Goal: Feedback & Contribution: Submit feedback/report problem

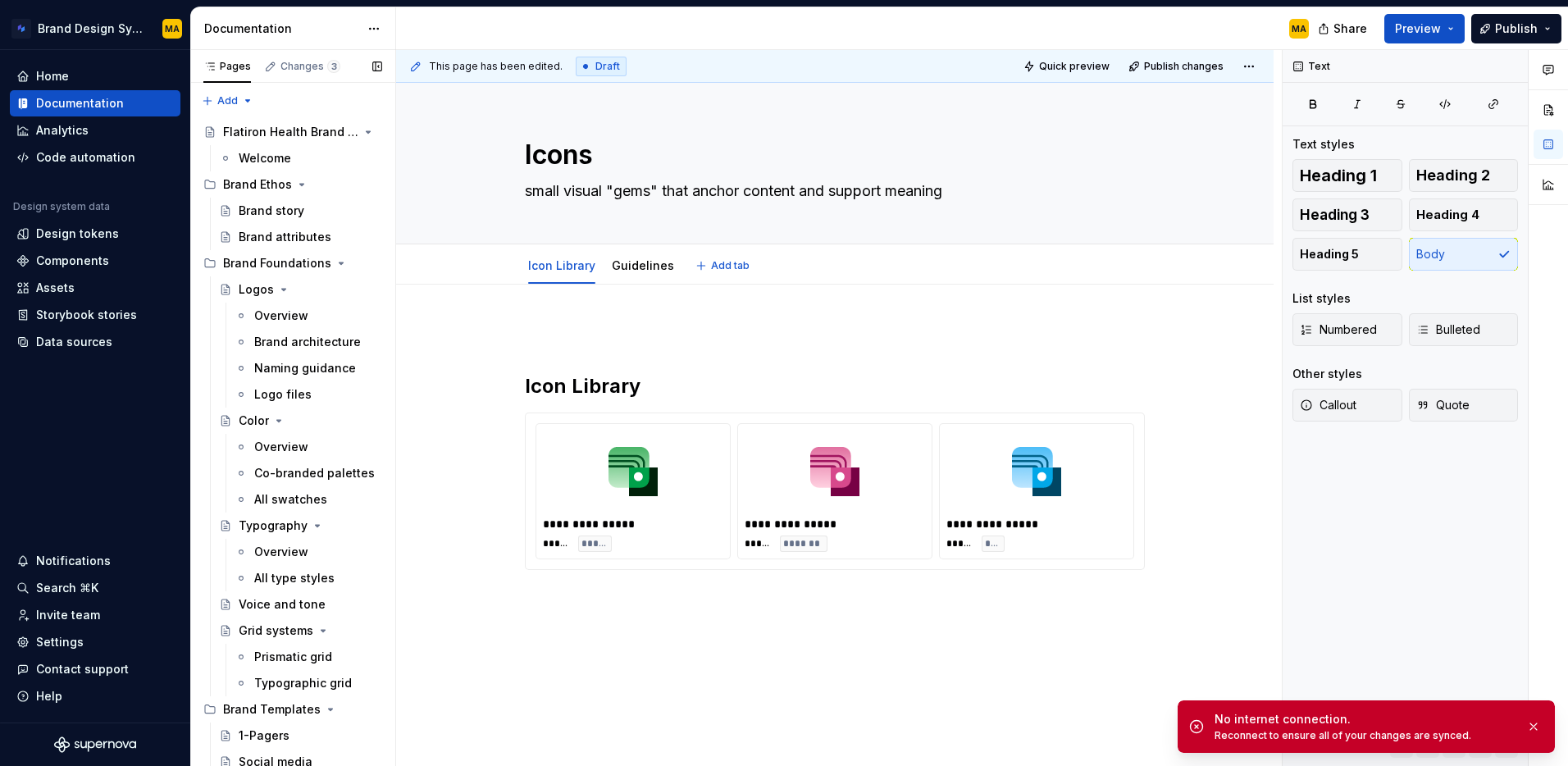
type textarea "*"
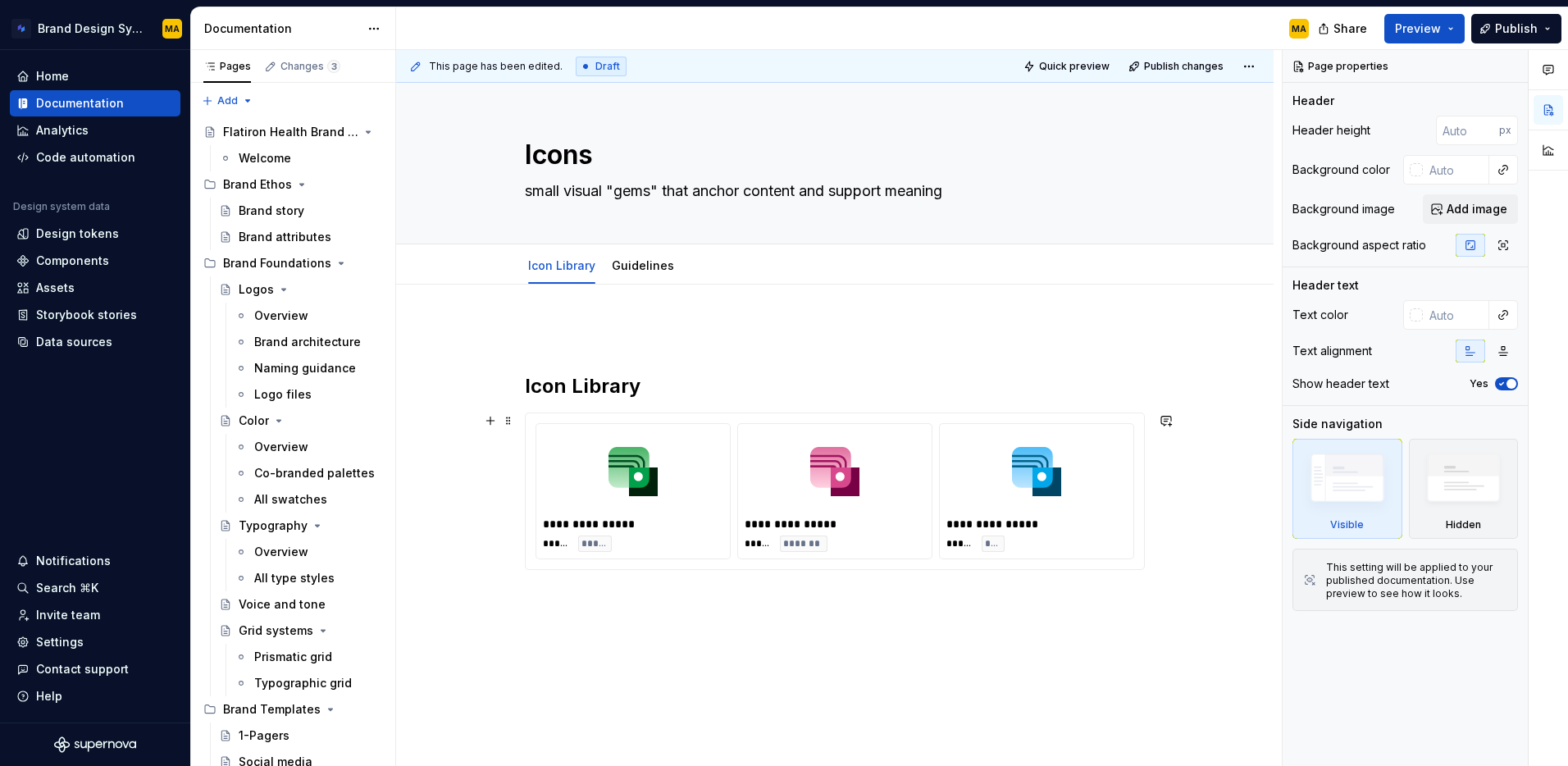
click at [745, 534] on div "**********" at bounding box center [835, 491] width 194 height 134
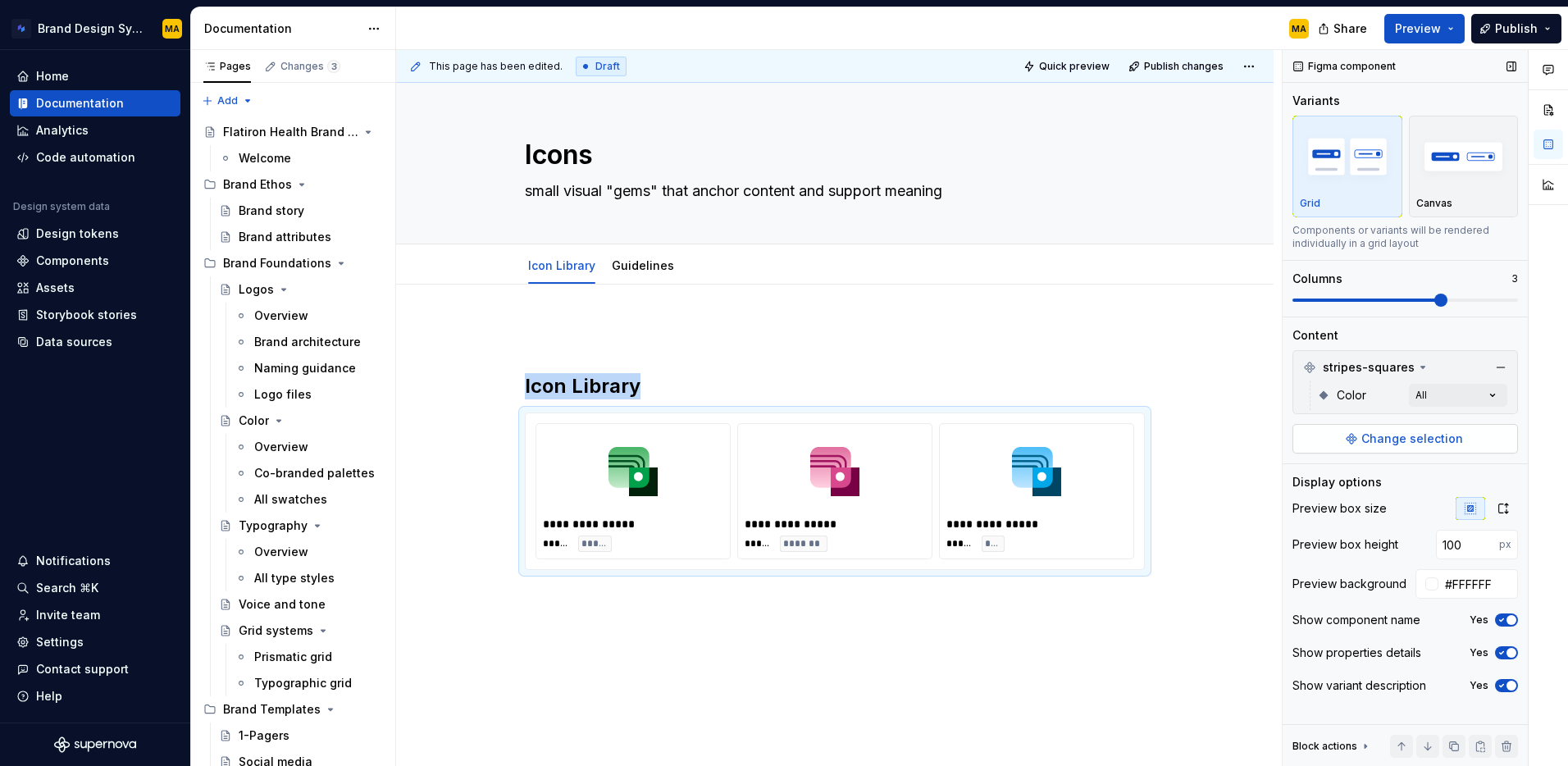
click at [1401, 445] on span "Change selection" at bounding box center [1412, 438] width 101 height 17
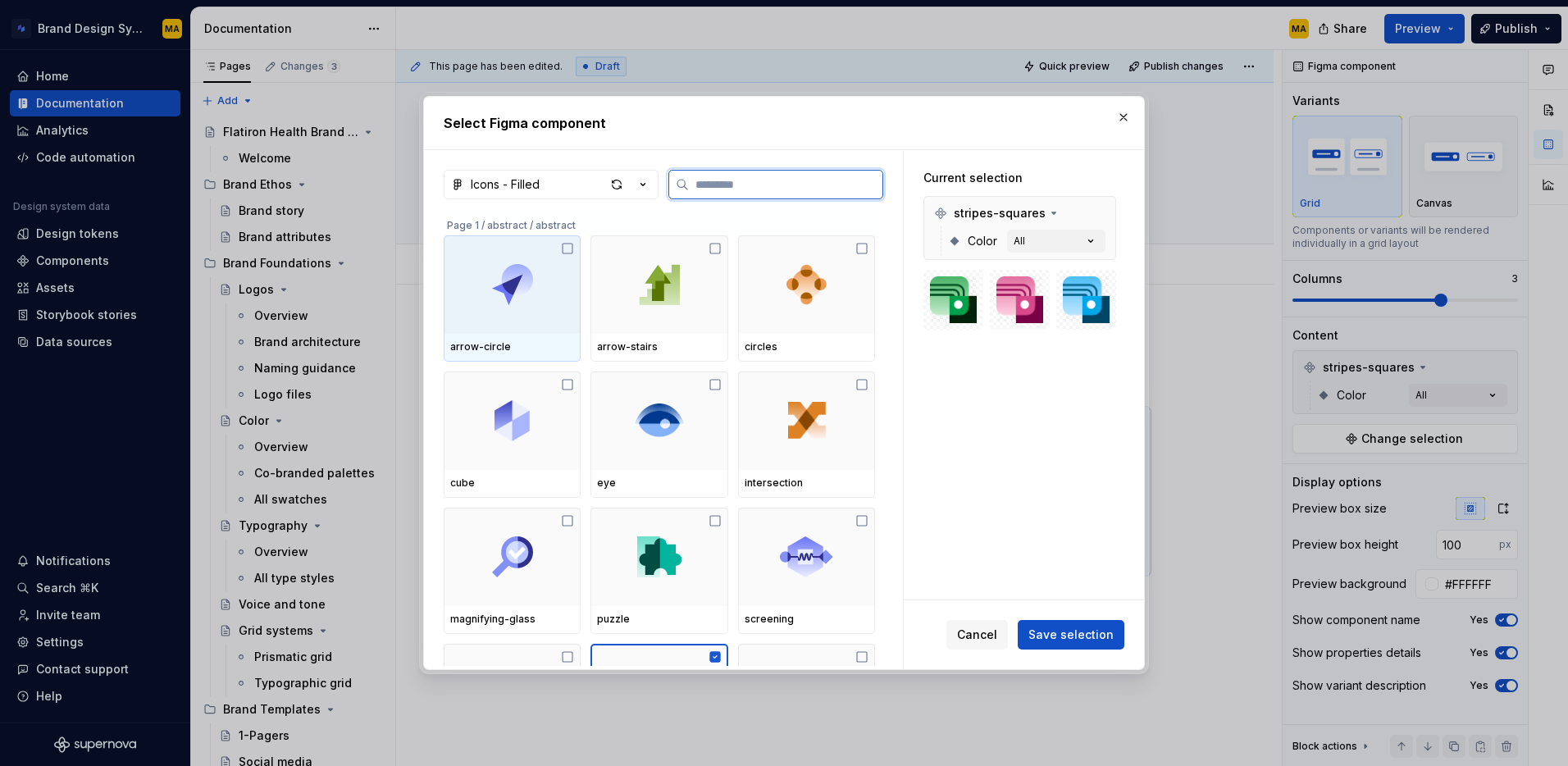
click at [570, 251] on icon at bounding box center [567, 248] width 13 height 13
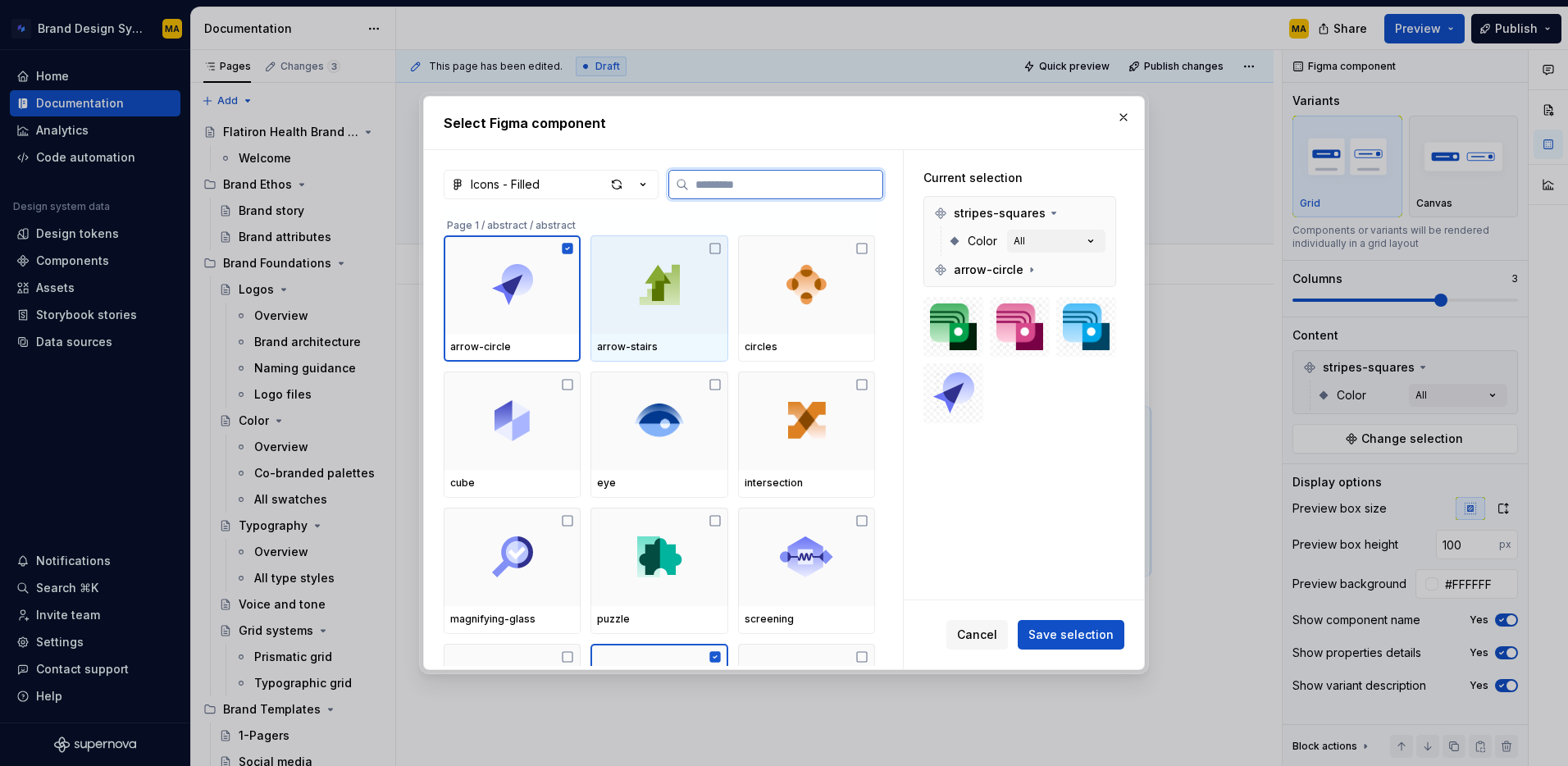
click at [721, 249] on icon at bounding box center [714, 248] width 13 height 13
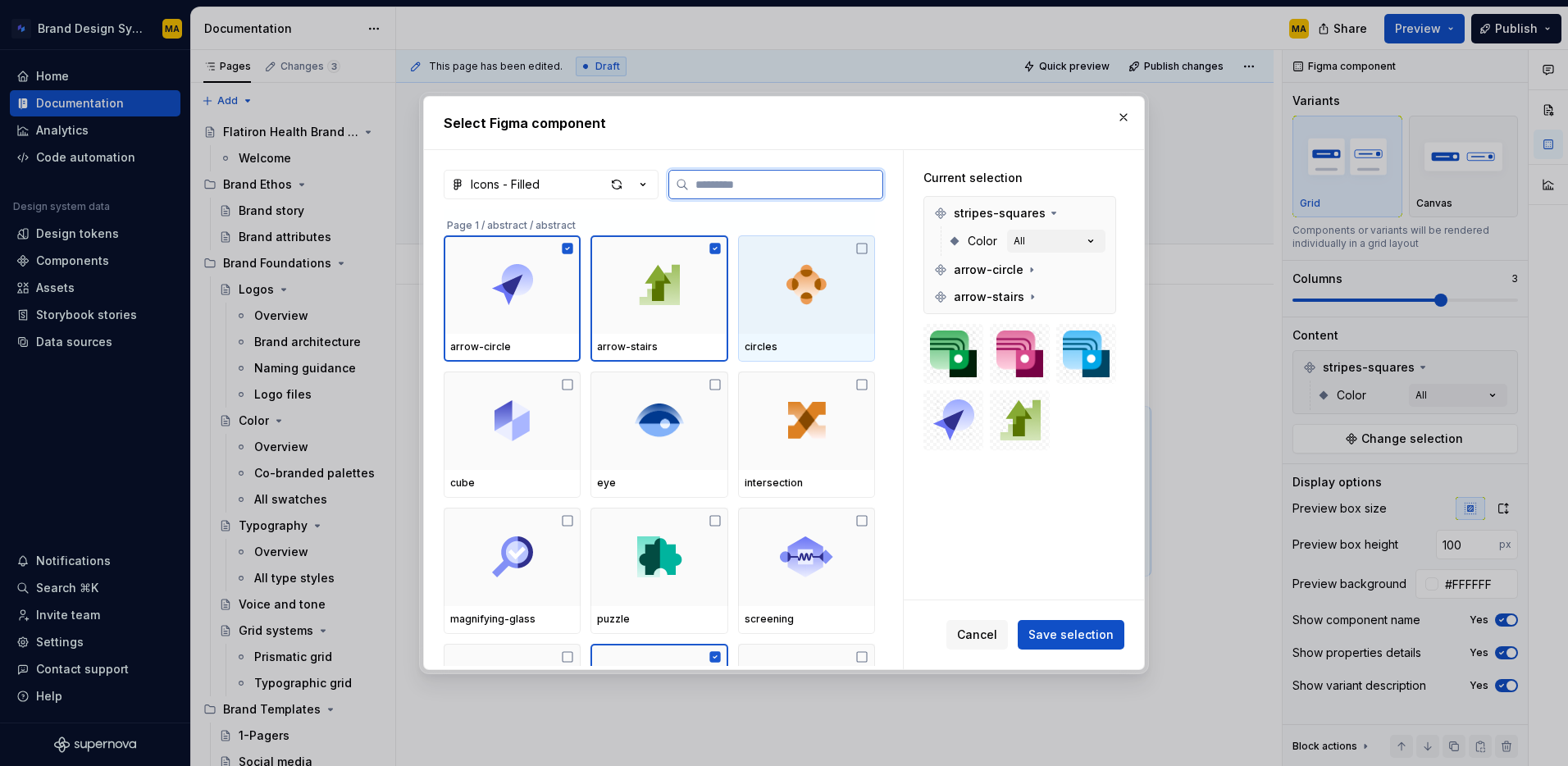
click at [868, 246] on icon at bounding box center [862, 248] width 13 height 13
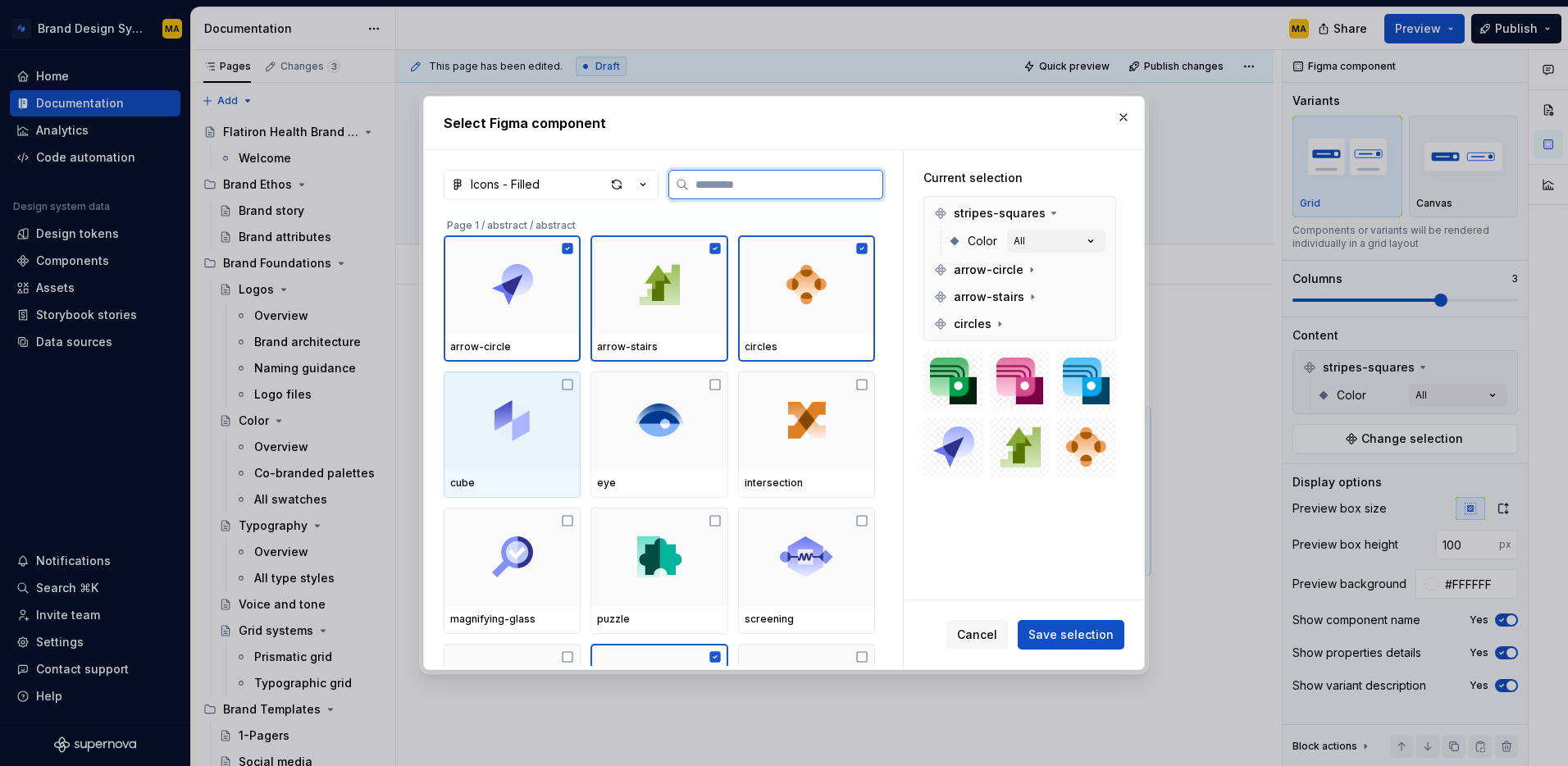
click at [566, 383] on icon at bounding box center [567, 384] width 13 height 13
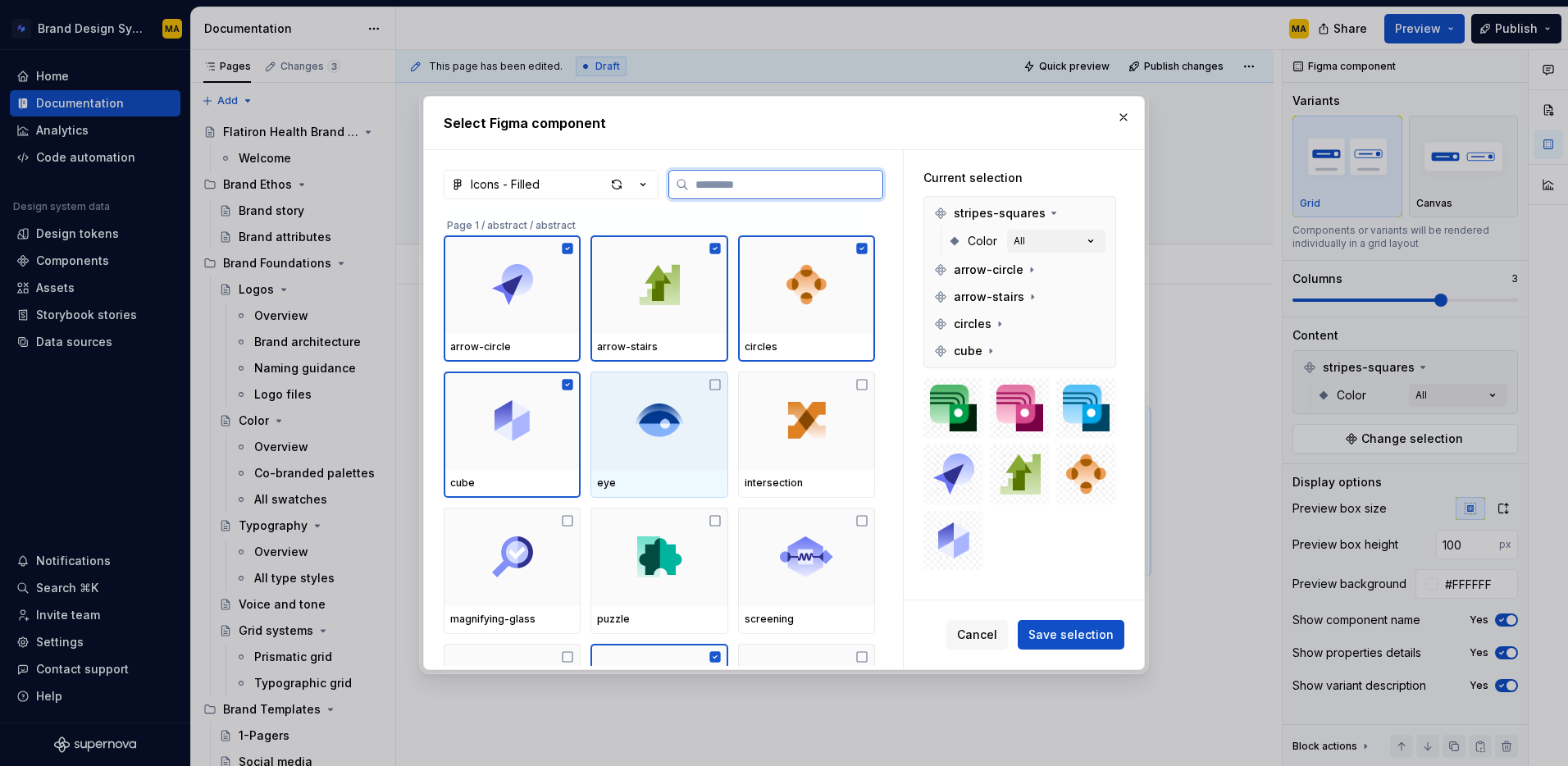
click at [721, 383] on icon at bounding box center [714, 384] width 13 height 13
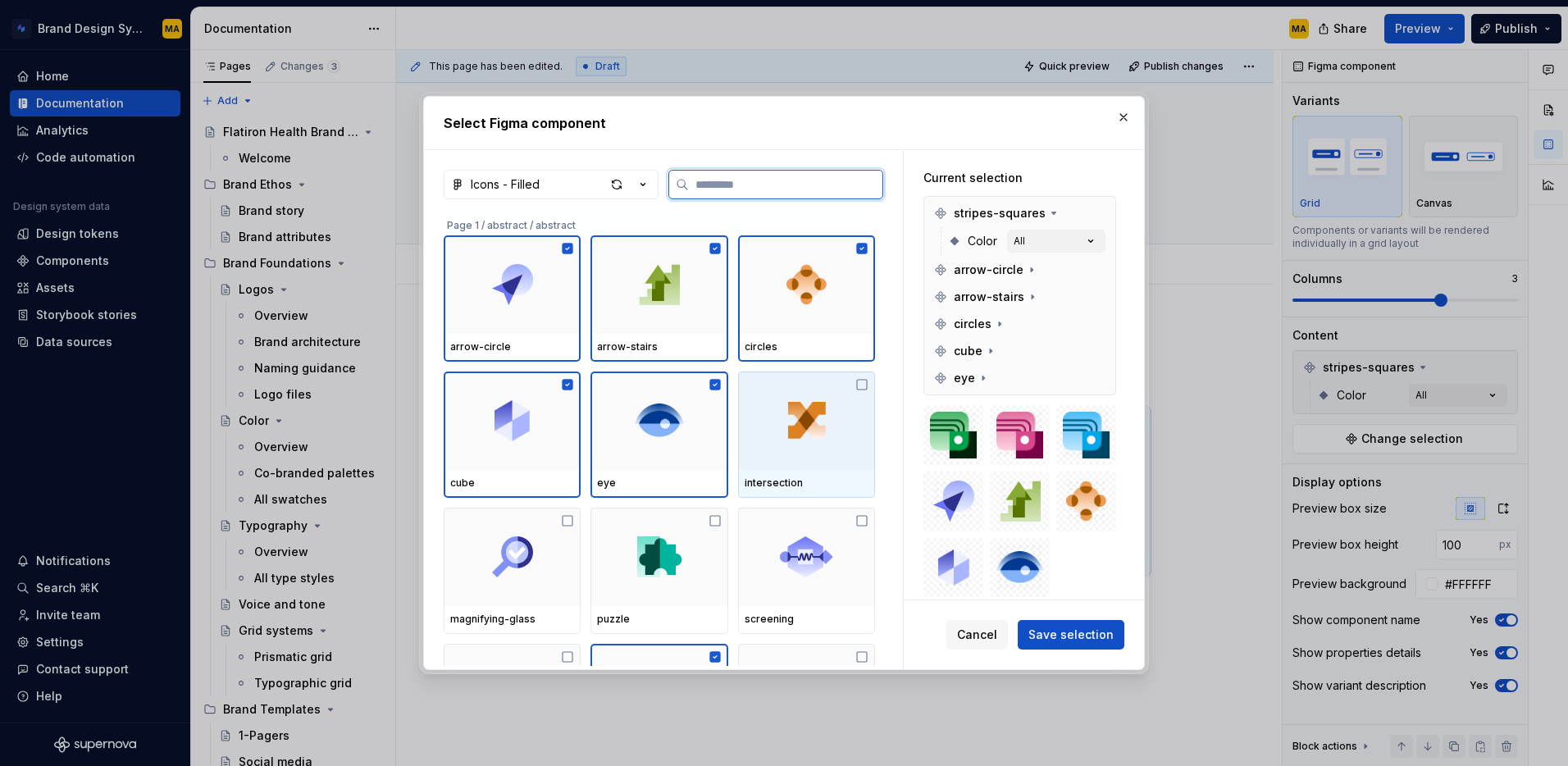
click at [868, 383] on icon at bounding box center [862, 384] width 13 height 13
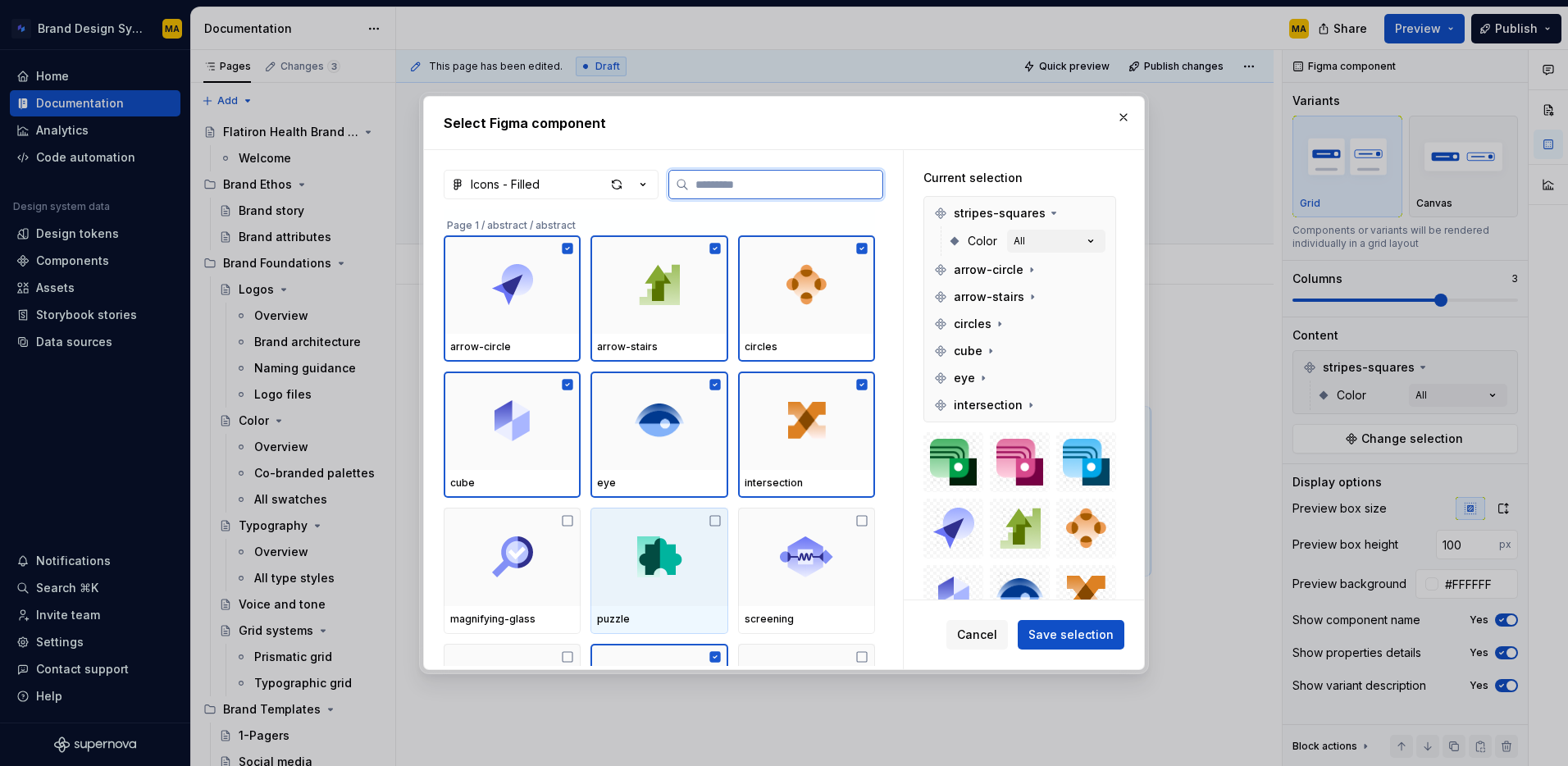
click at [721, 522] on icon at bounding box center [714, 521] width 13 height 13
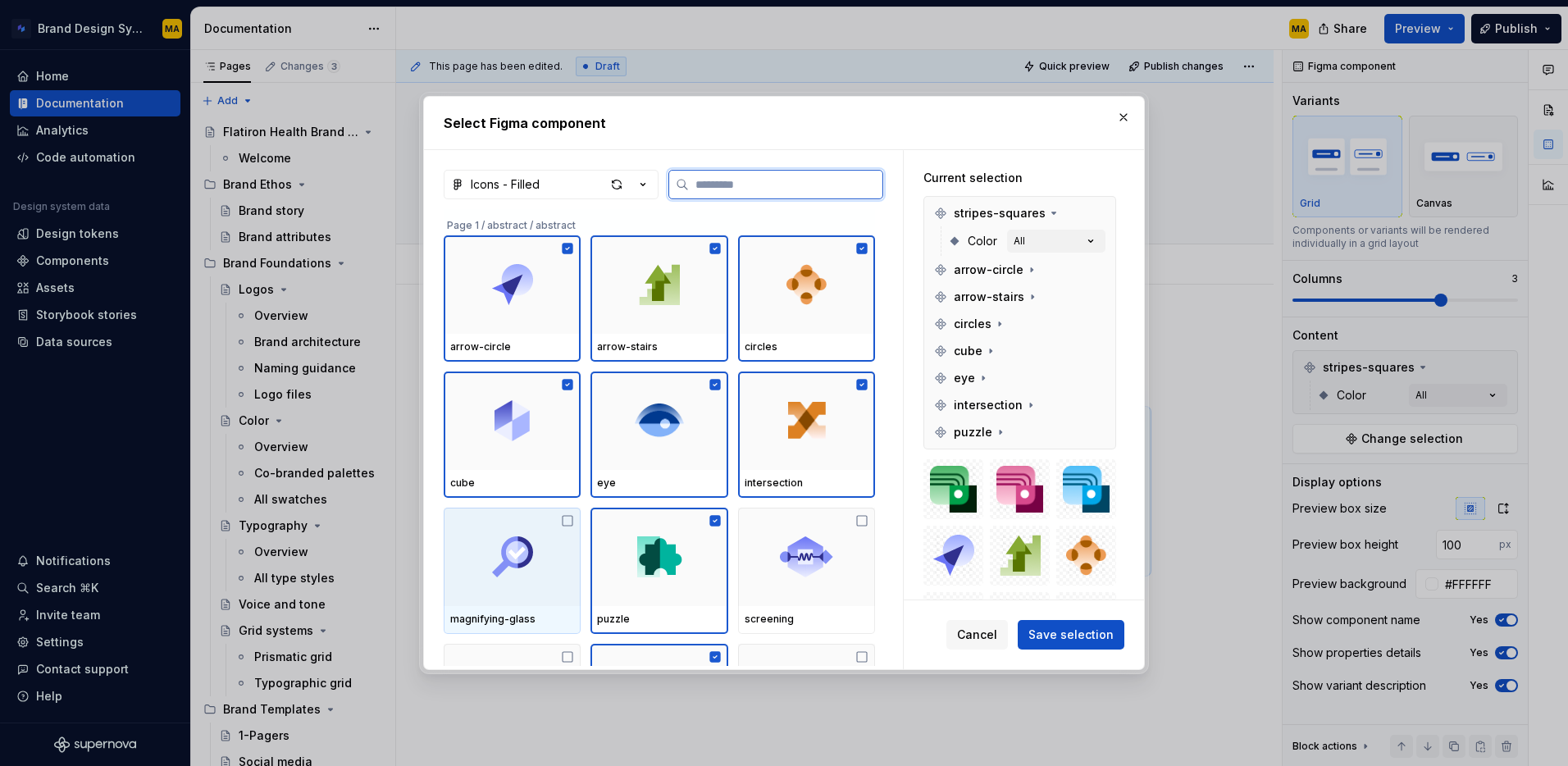
click at [574, 521] on icon at bounding box center [567, 521] width 13 height 13
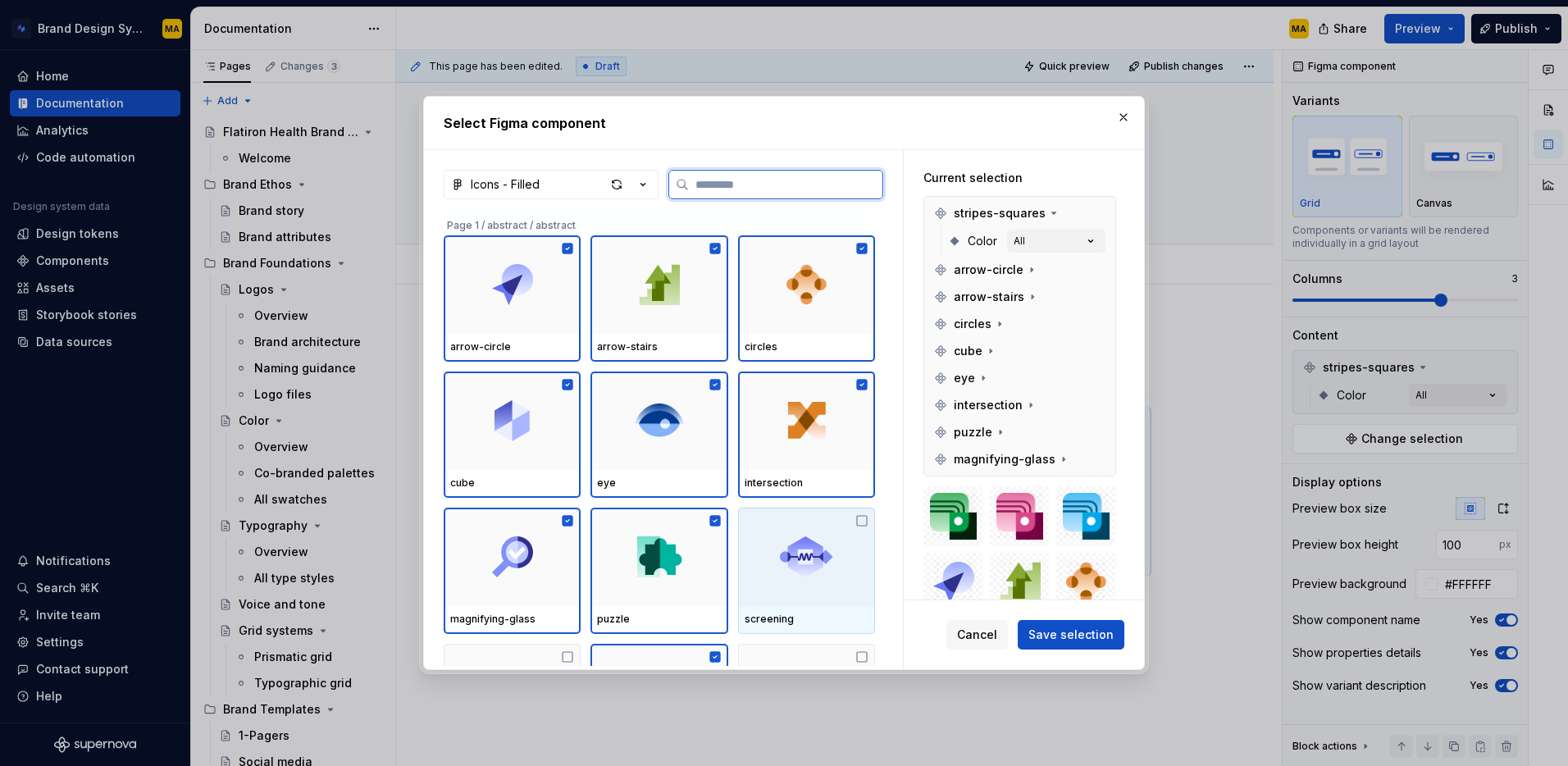
click at [867, 520] on icon at bounding box center [862, 521] width 13 height 13
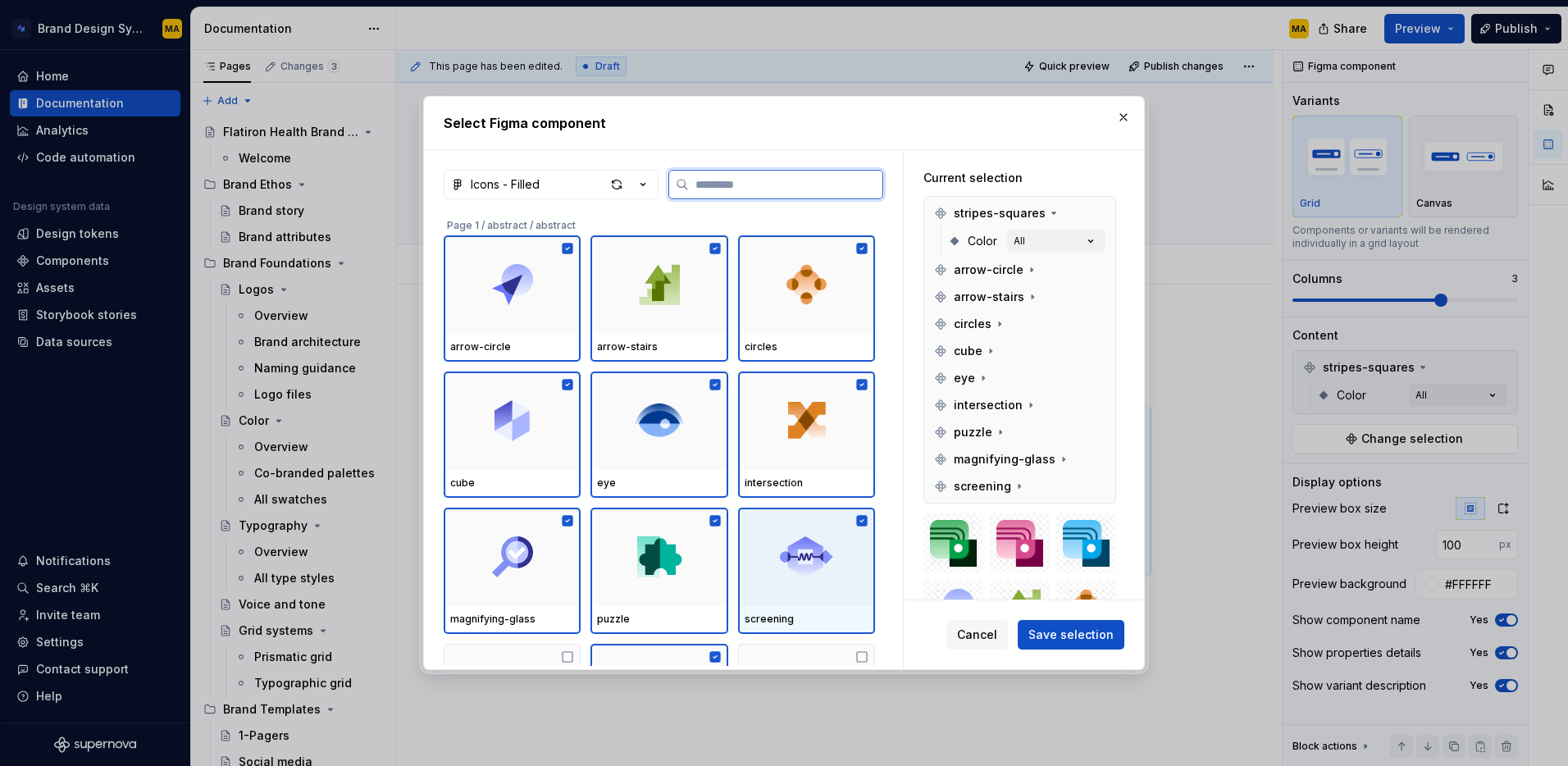
scroll to position [103, 0]
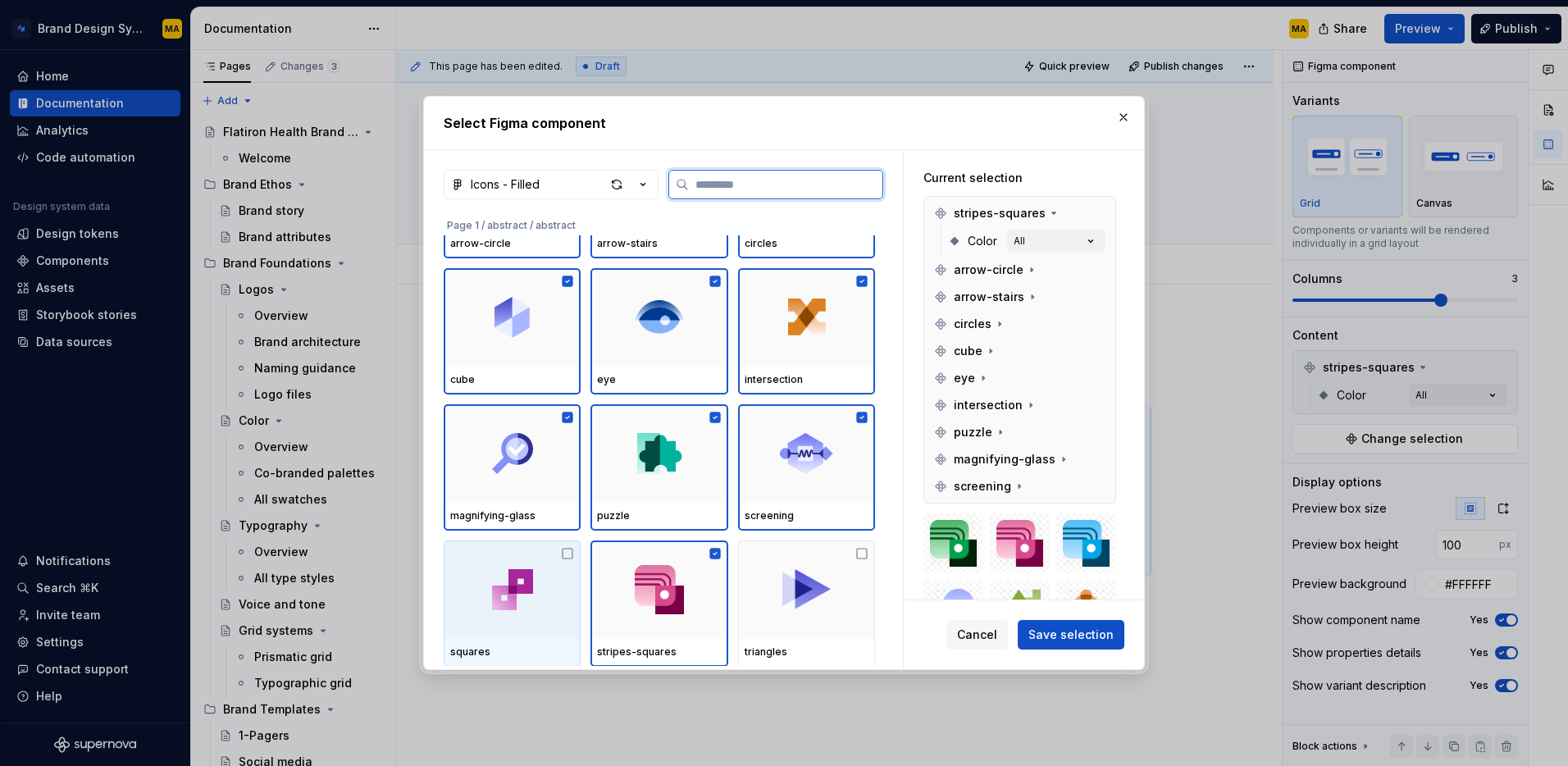
click at [569, 552] on icon at bounding box center [567, 553] width 13 height 13
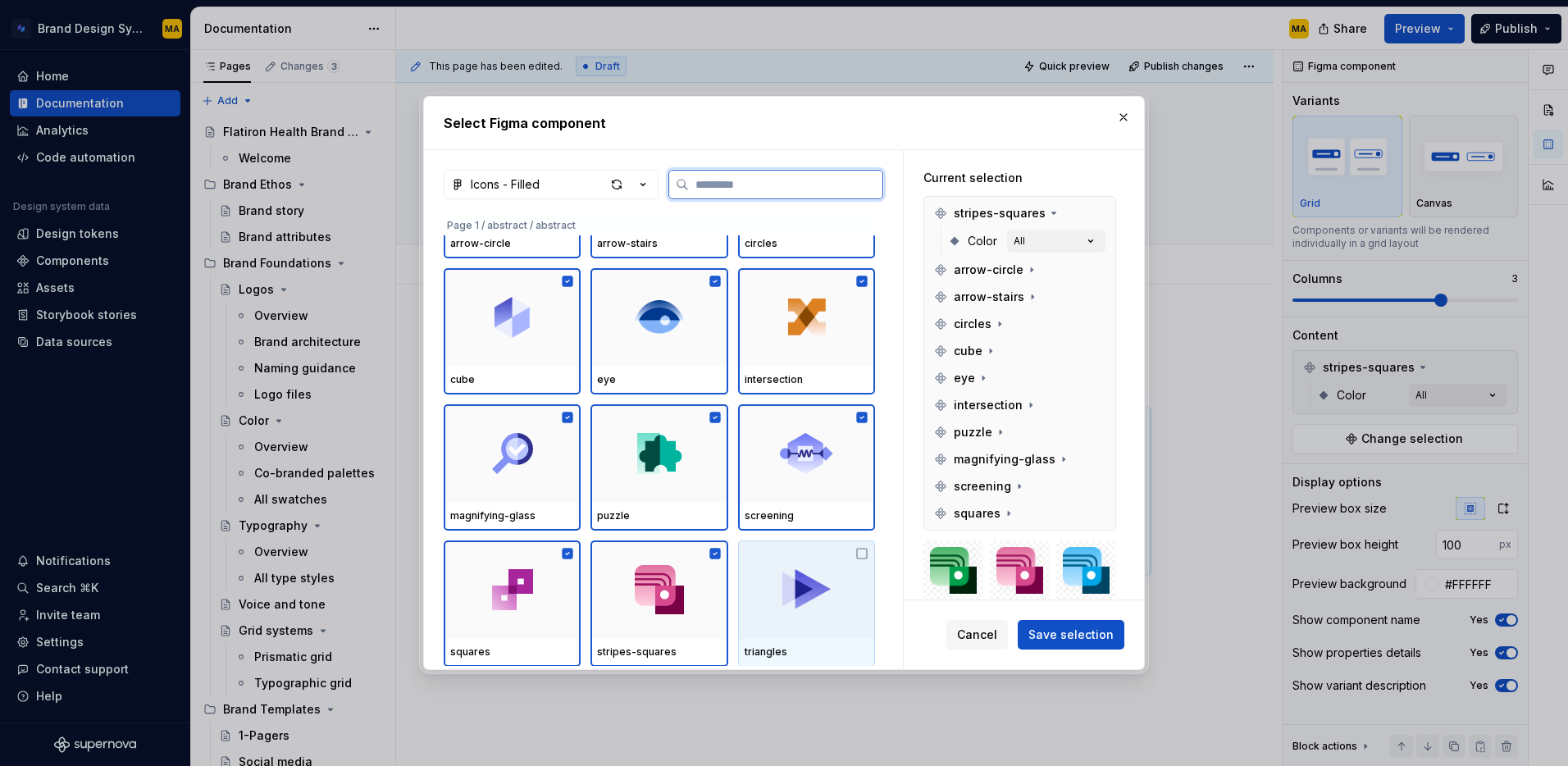
click at [868, 551] on icon at bounding box center [862, 553] width 13 height 13
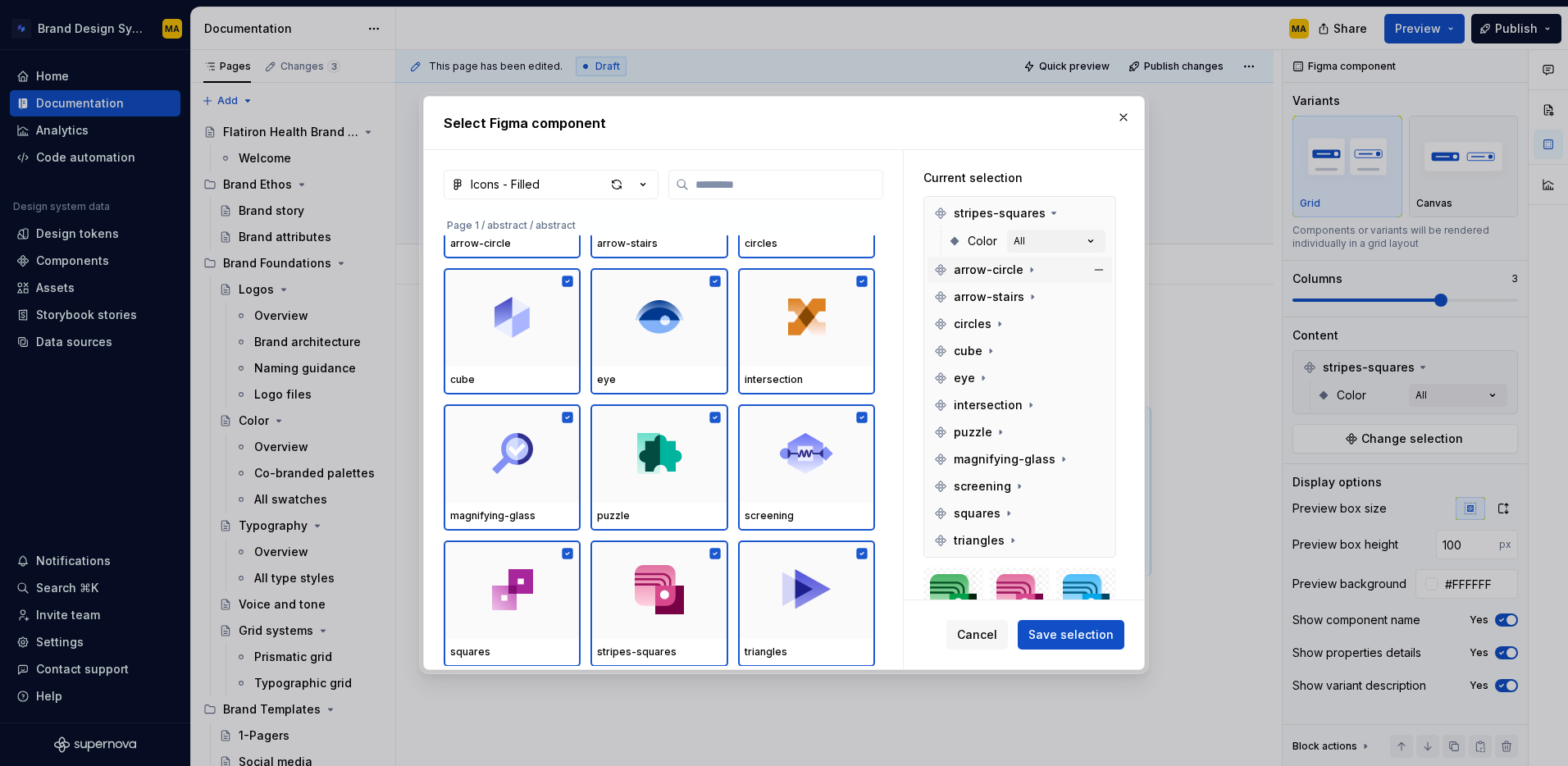
click at [985, 268] on span "arrow-circle" at bounding box center [989, 269] width 70 height 17
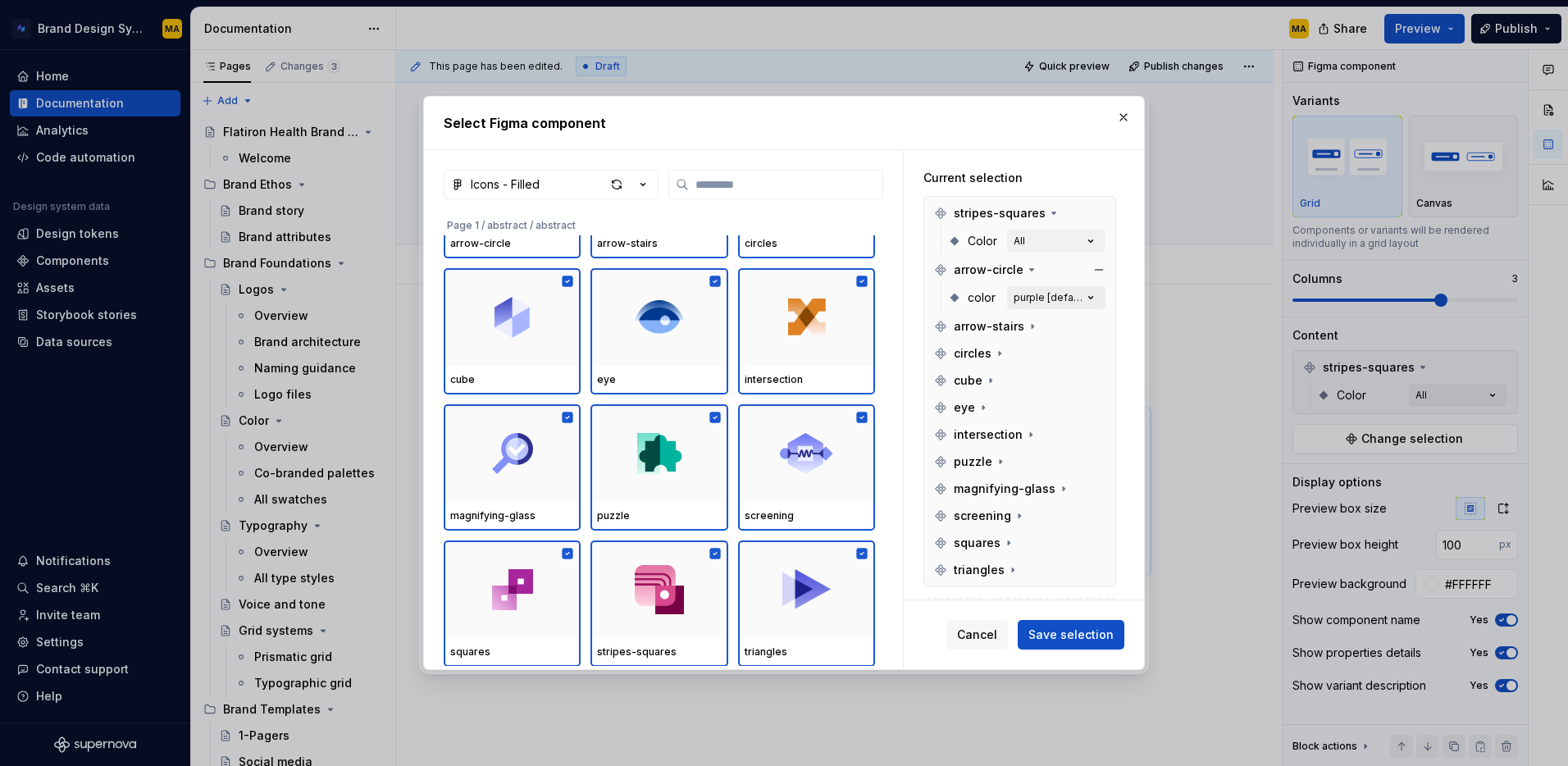
click at [1060, 297] on div "purple [default]" at bounding box center [1047, 297] width 69 height 13
click at [1055, 301] on div "purple [default]" at bounding box center [1047, 297] width 69 height 13
click at [1099, 297] on icon "button" at bounding box center [1091, 297] width 17 height 17
click at [1098, 296] on icon "button" at bounding box center [1091, 297] width 17 height 17
click at [971, 295] on span "color" at bounding box center [982, 297] width 28 height 17
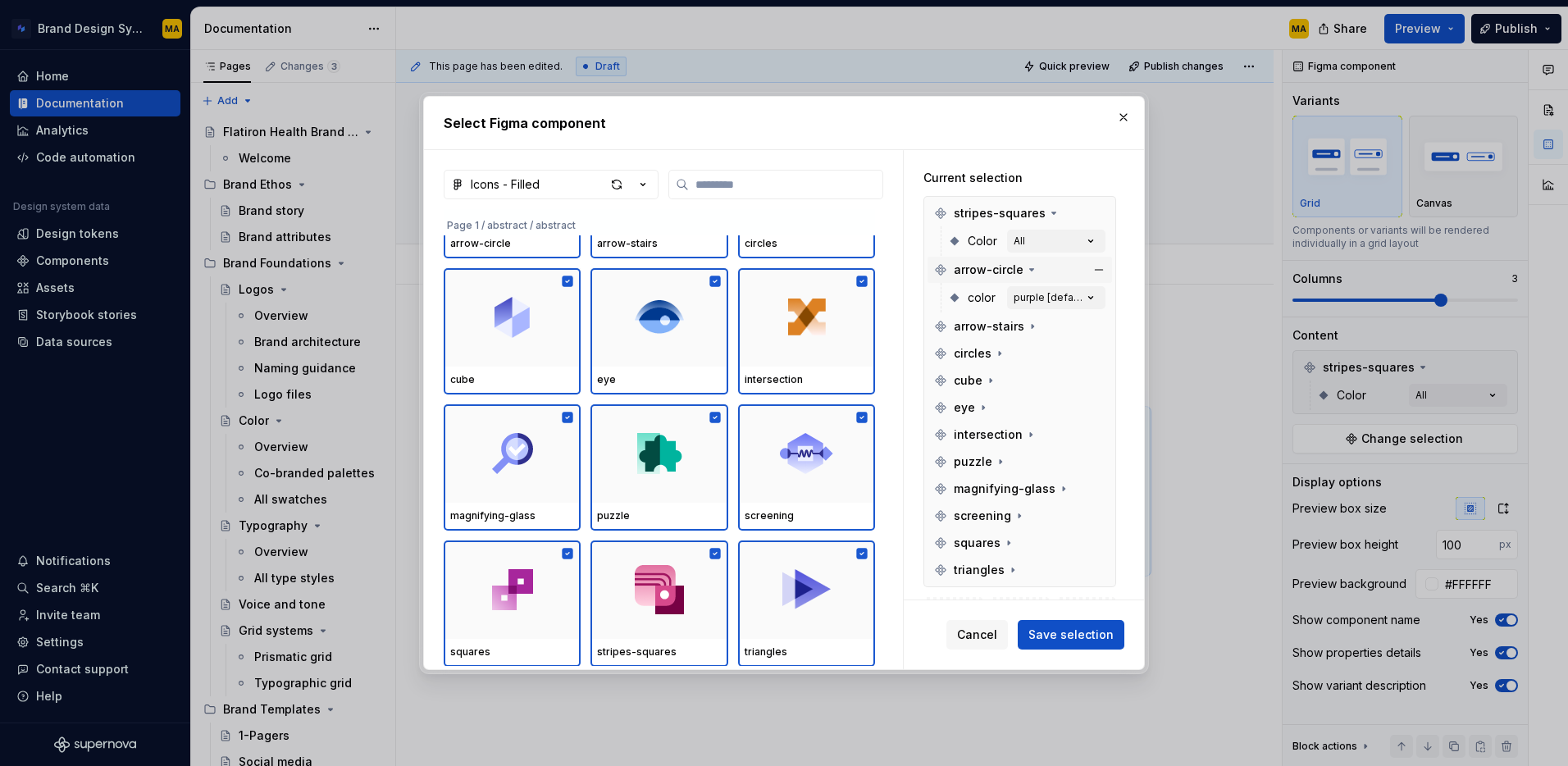
click at [1012, 271] on span "arrow-circle" at bounding box center [989, 269] width 70 height 17
click at [976, 298] on span "color" at bounding box center [982, 297] width 28 height 17
click at [1051, 296] on div "purple [default]" at bounding box center [1047, 297] width 69 height 13
click at [999, 321] on span "arrow-stairs" at bounding box center [989, 326] width 71 height 17
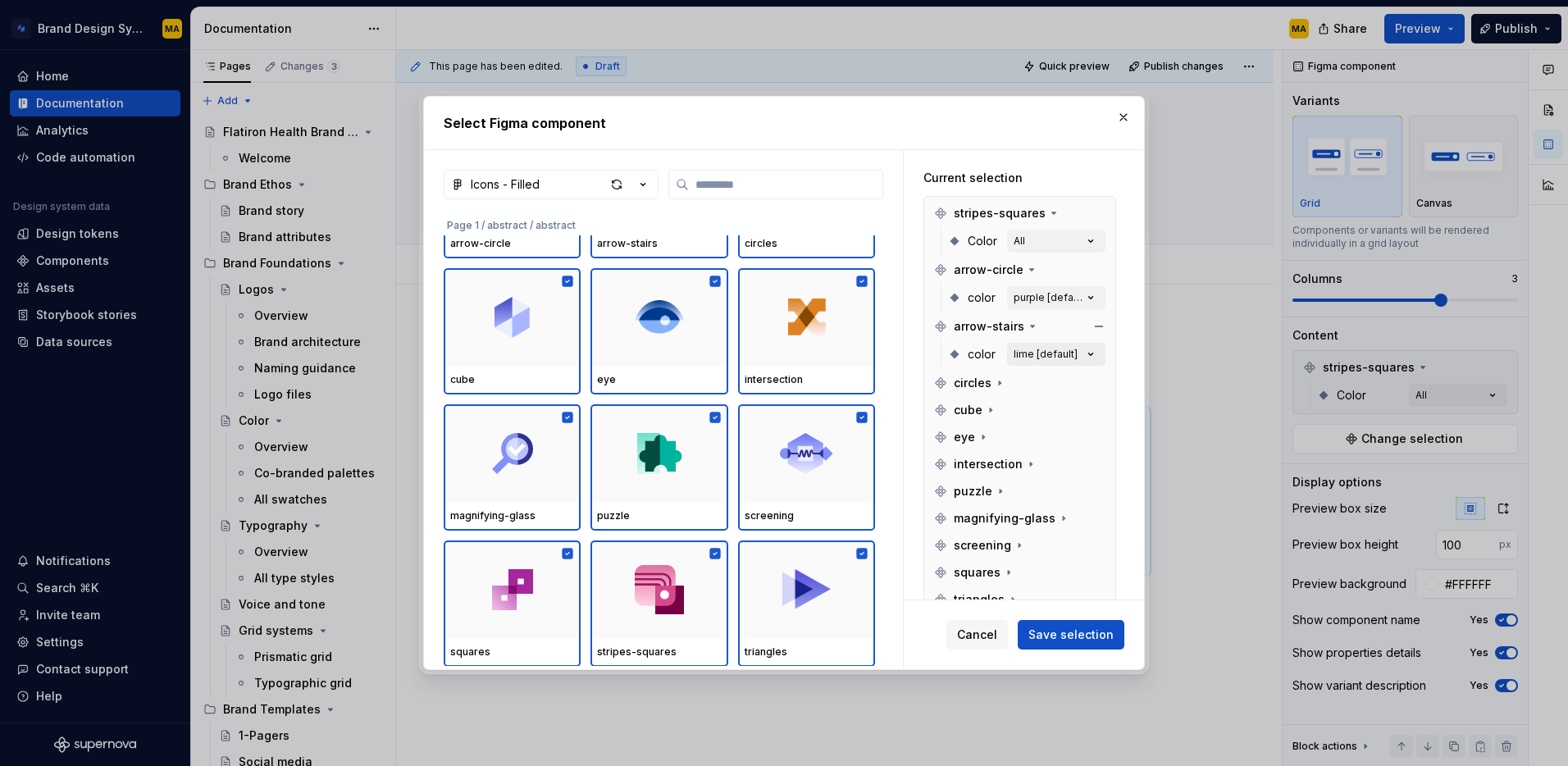
click at [1052, 350] on div "lime [default]" at bounding box center [1045, 354] width 64 height 13
click at [962, 388] on span "circles" at bounding box center [973, 383] width 38 height 17
click at [1067, 402] on button "orange [default]" at bounding box center [1056, 410] width 98 height 23
click at [1055, 297] on div "purple [default]" at bounding box center [1047, 297] width 69 height 13
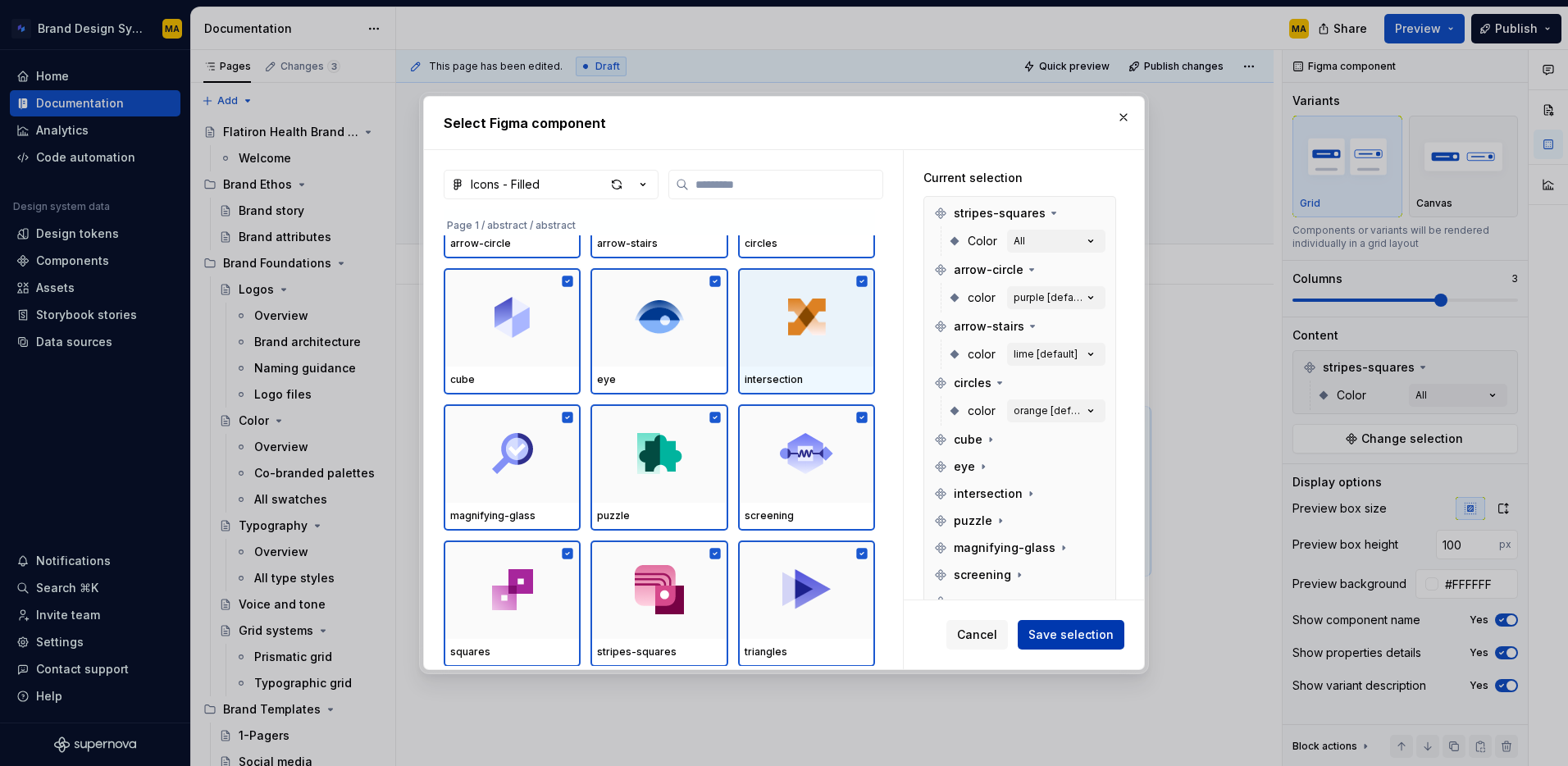
click at [1061, 628] on span "Save selection" at bounding box center [1071, 635] width 85 height 17
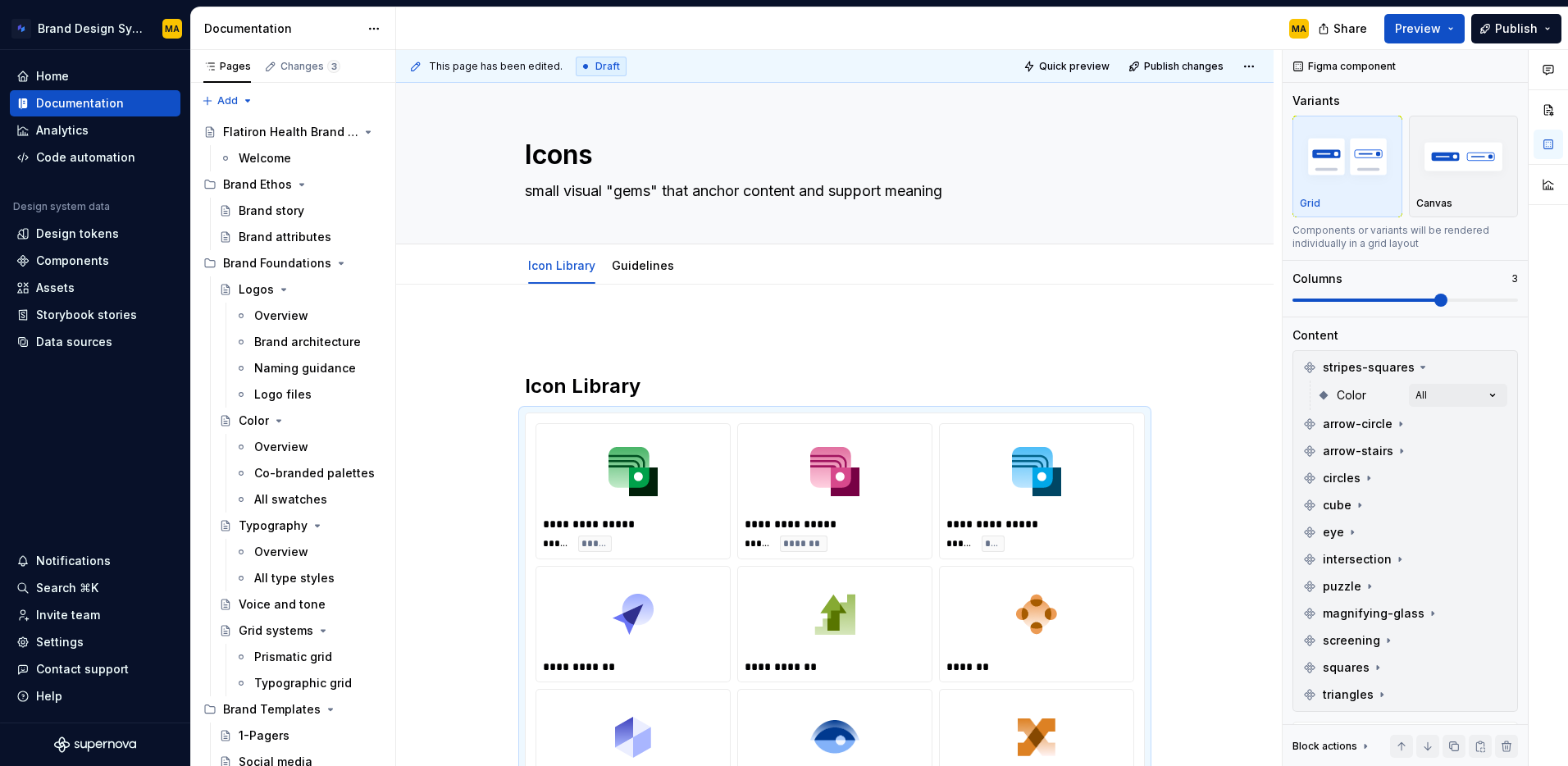
type textarea "*"
click at [1400, 424] on icon at bounding box center [1401, 424] width 2 height 4
click at [1441, 459] on div "Comments Open comments No comments yet Select ‘Comment’ from the block context …" at bounding box center [1425, 408] width 285 height 717
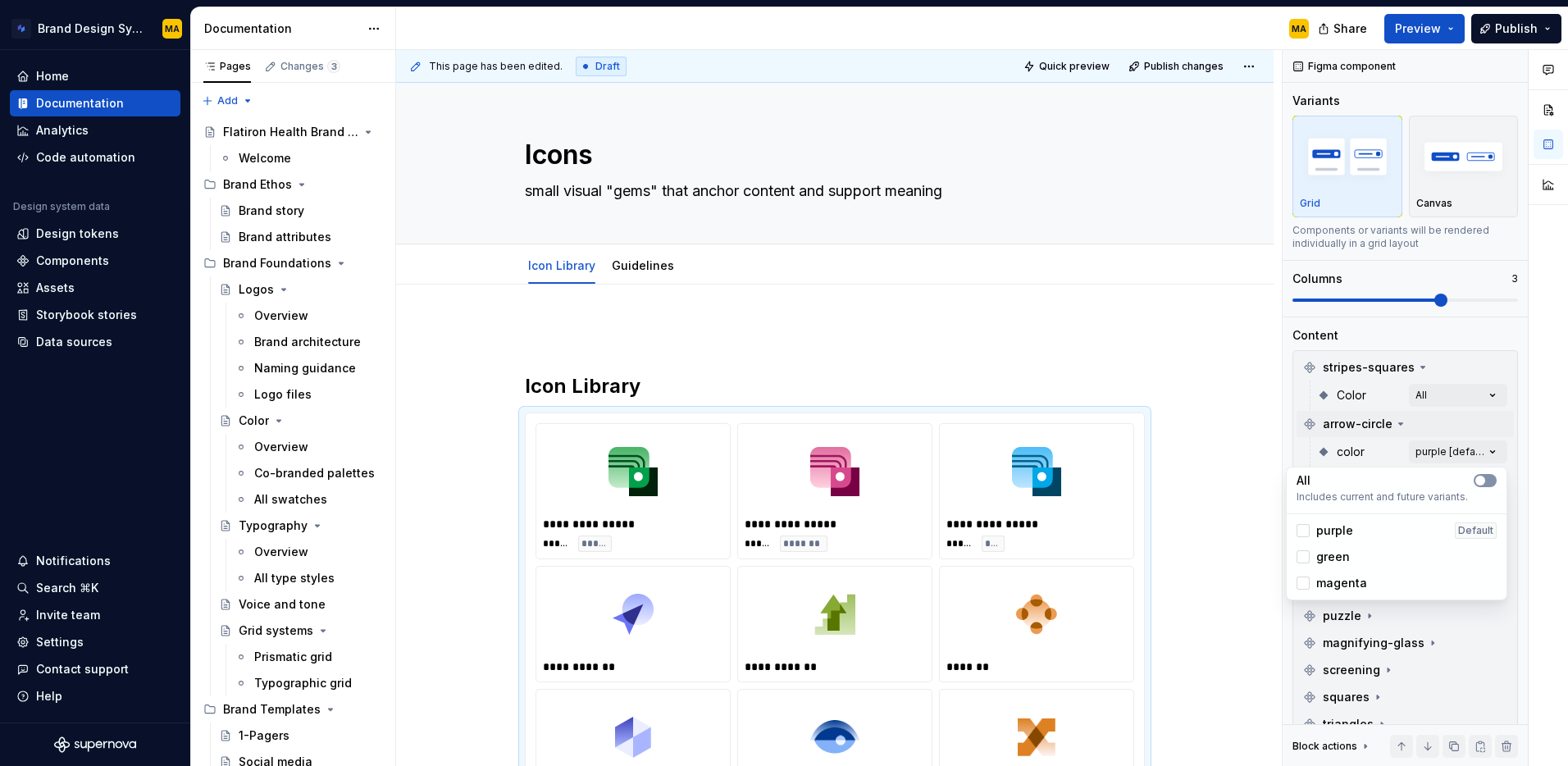
click at [1492, 477] on button "button" at bounding box center [1485, 480] width 23 height 13
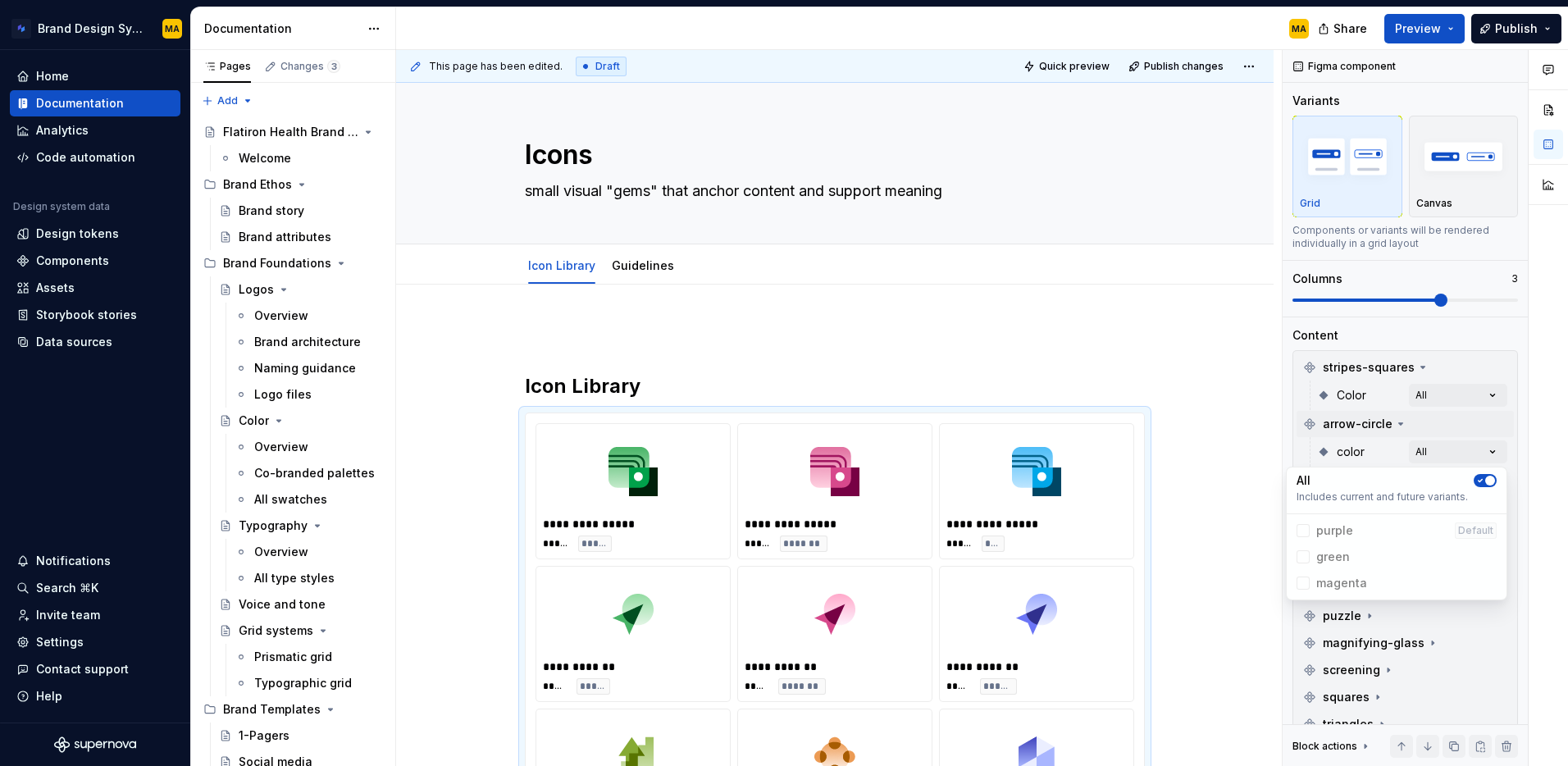
click at [1231, 453] on html "Brand Design System MA Home Documentation Analytics Code automation Design syst…" at bounding box center [784, 383] width 1568 height 766
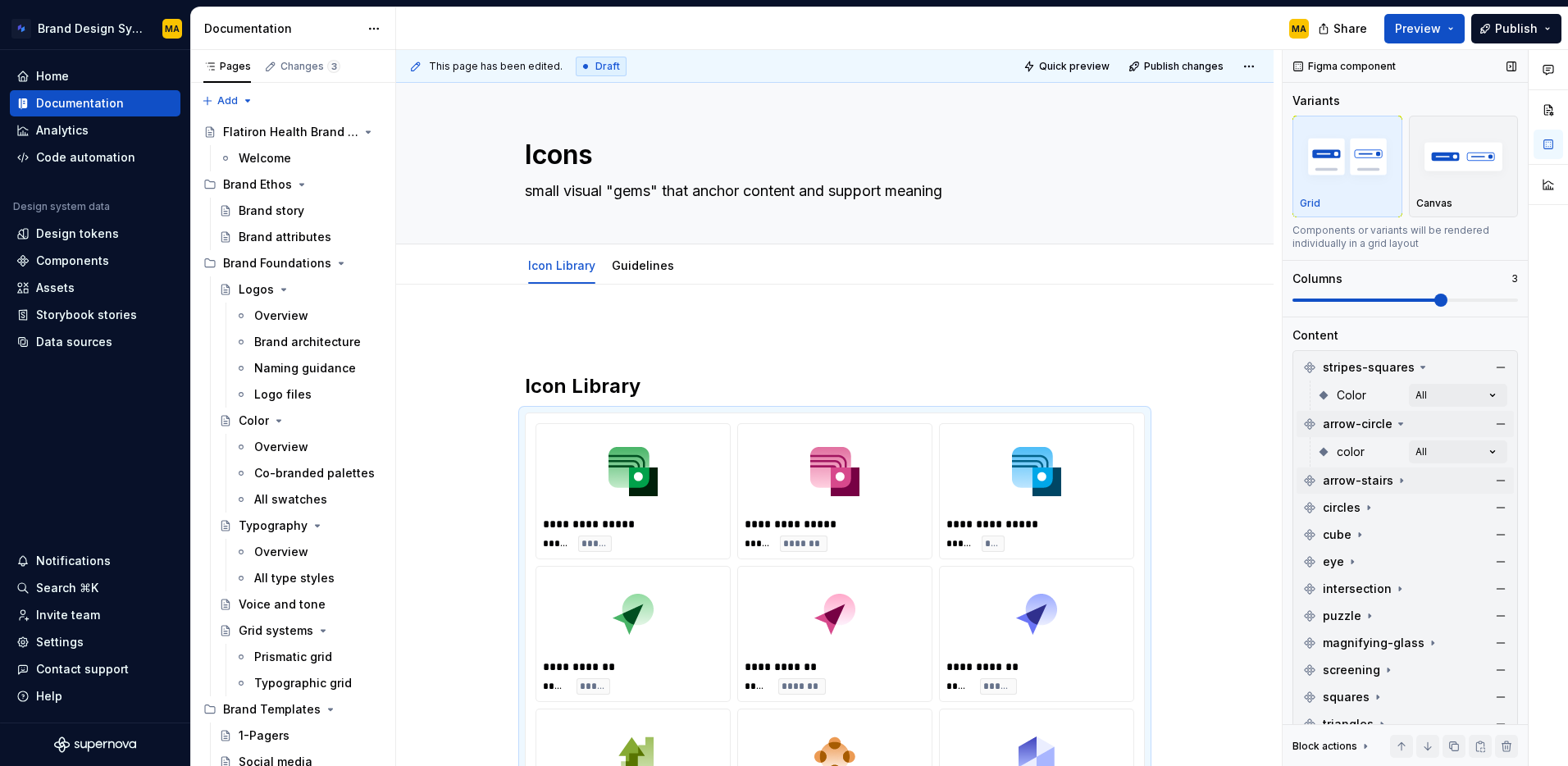
click at [1393, 487] on div "arrow-stairs" at bounding box center [1356, 480] width 105 height 17
click at [1453, 518] on div "Comments Open comments No comments yet Select ‘Comment’ from the block context …" at bounding box center [1425, 408] width 285 height 717
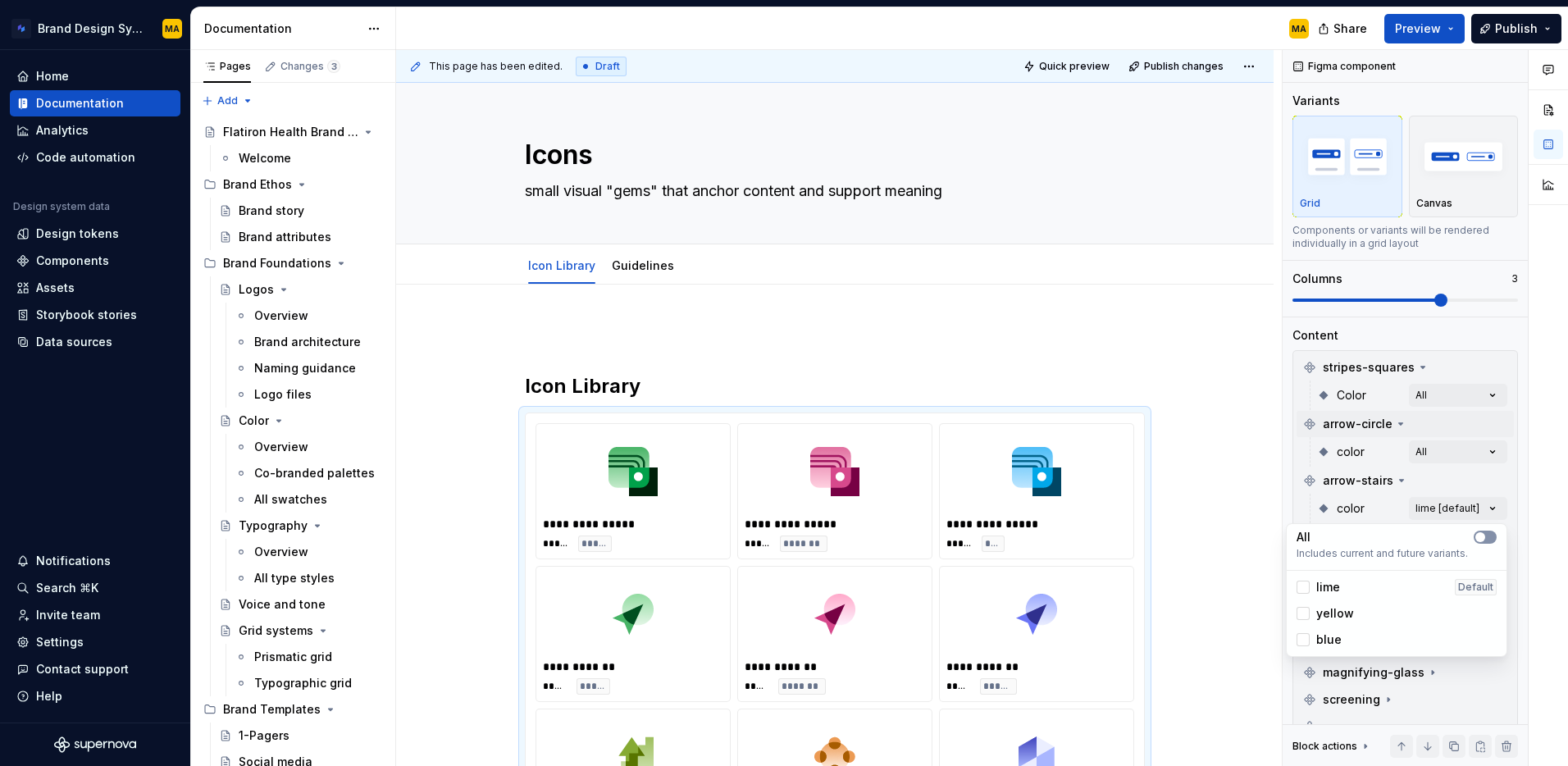
click at [1486, 534] on icon "button" at bounding box center [1480, 537] width 13 height 10
click at [1207, 547] on html "Brand Design System MA Home Documentation Analytics Code automation Design syst…" at bounding box center [784, 383] width 1568 height 766
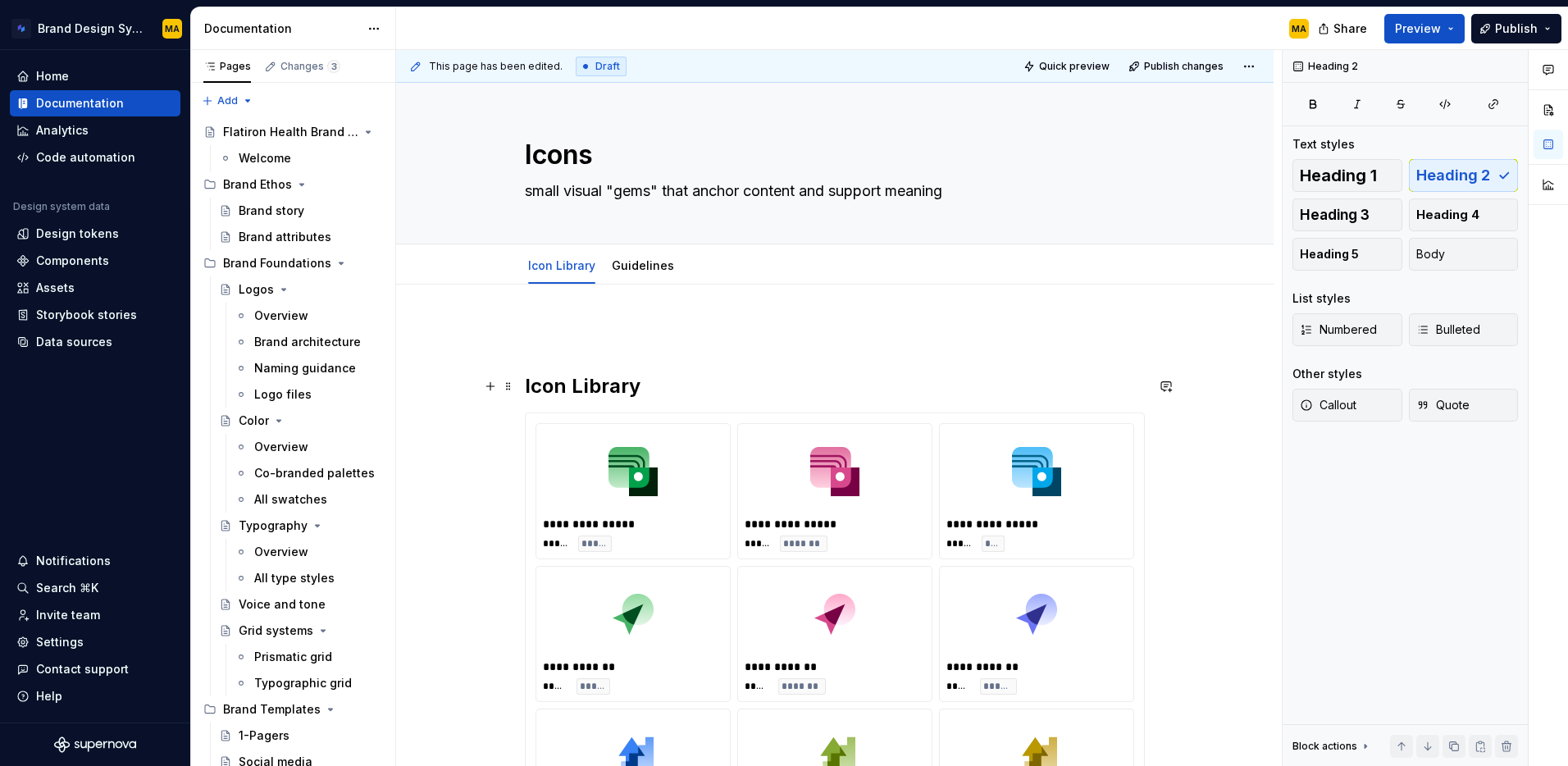
click at [670, 387] on h2 "Icon Library" at bounding box center [835, 386] width 620 height 26
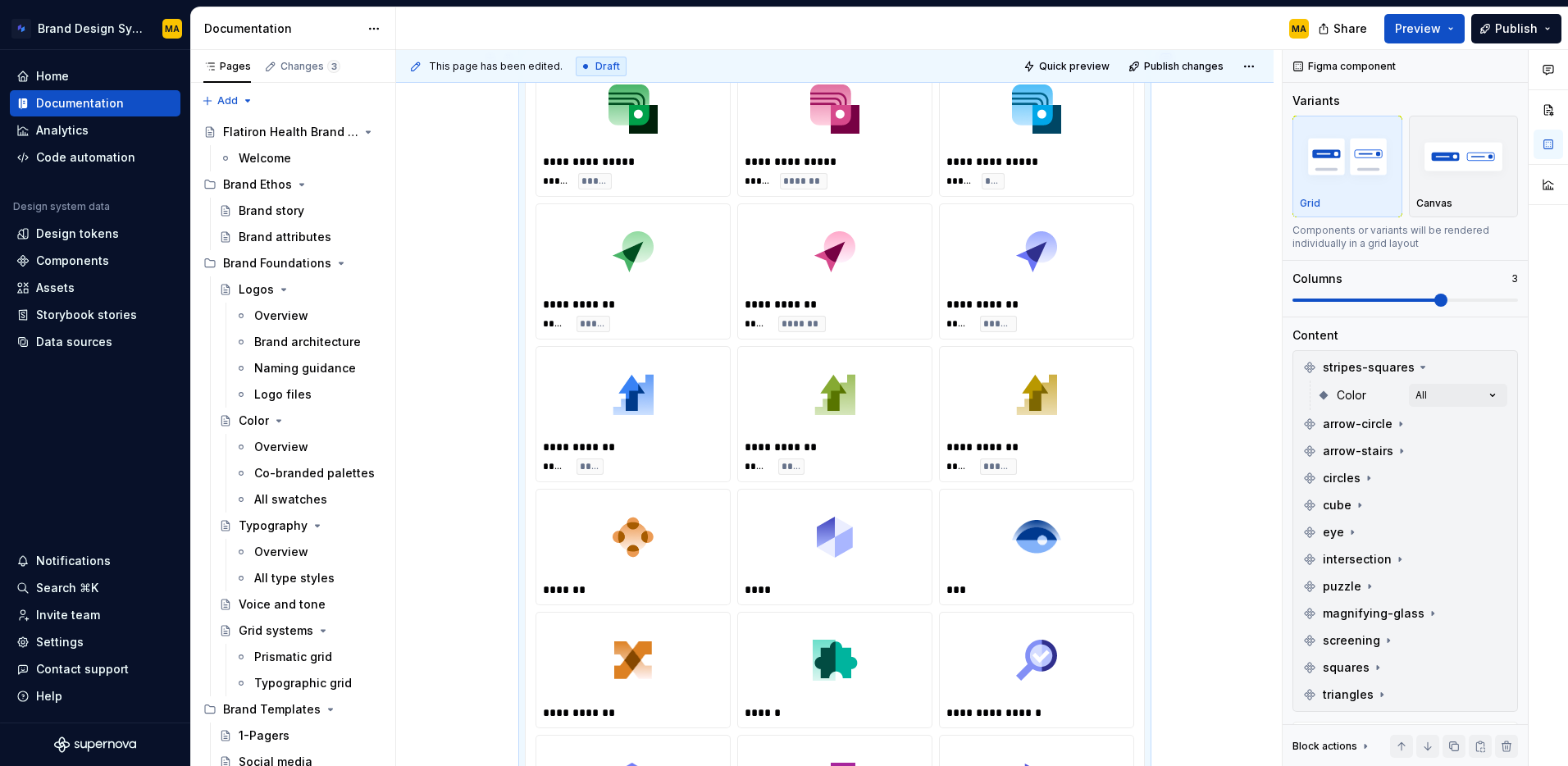
scroll to position [402, 0]
click at [1376, 423] on span "arrow-circle" at bounding box center [1358, 424] width 70 height 17
click at [1354, 484] on span "arrow-stairs" at bounding box center [1358, 480] width 71 height 17
click at [1337, 536] on span "circles" at bounding box center [1342, 534] width 38 height 17
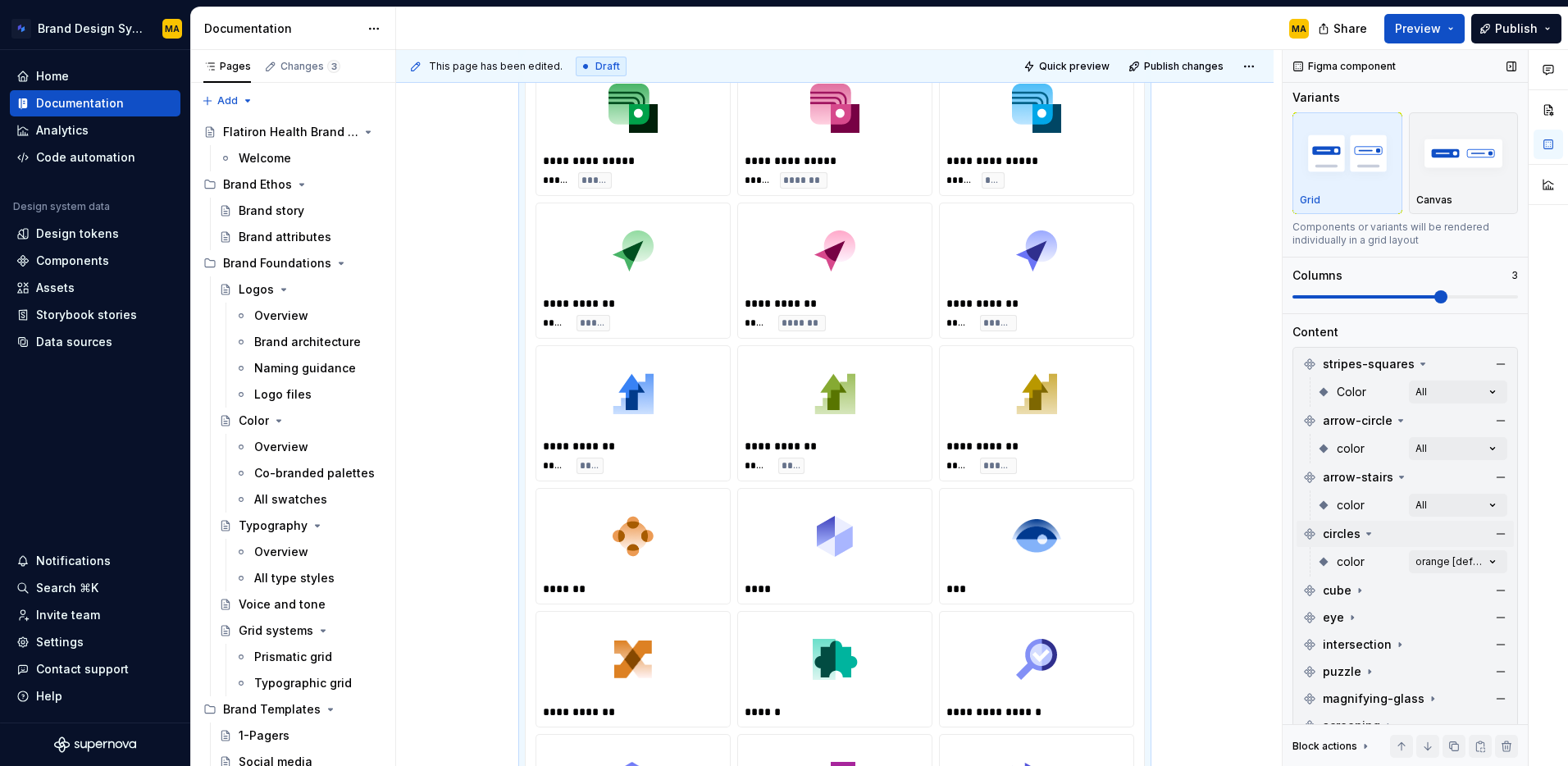
scroll to position [2, 0]
click at [1447, 561] on div "Comments Open comments No comments yet Select ‘Comment’ from the block context …" at bounding box center [1425, 408] width 285 height 717
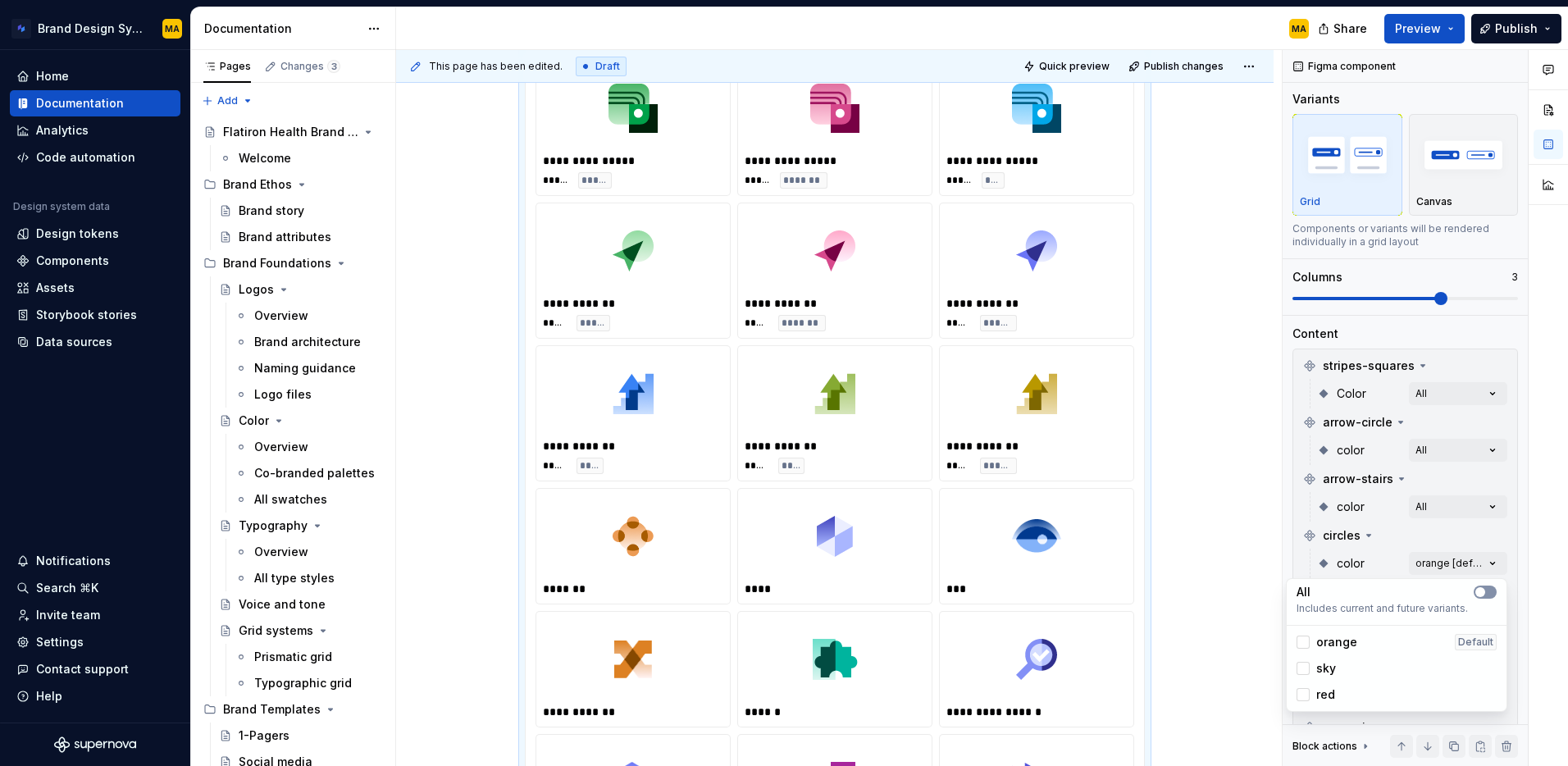
click at [1489, 594] on button "button" at bounding box center [1485, 591] width 23 height 13
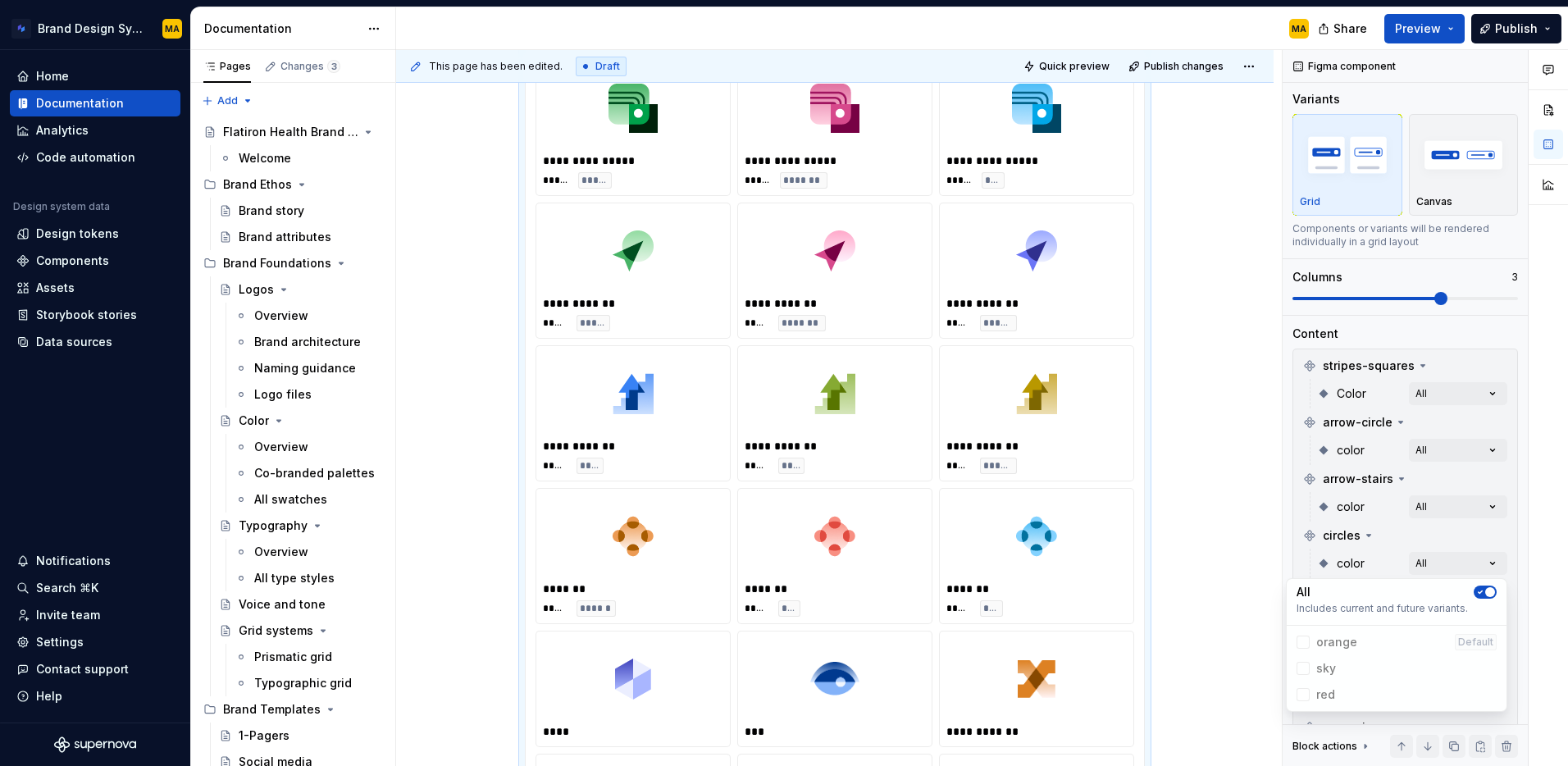
click at [1210, 572] on html "Brand Design System MA Home Documentation Analytics Code automation Design syst…" at bounding box center [784, 383] width 1568 height 766
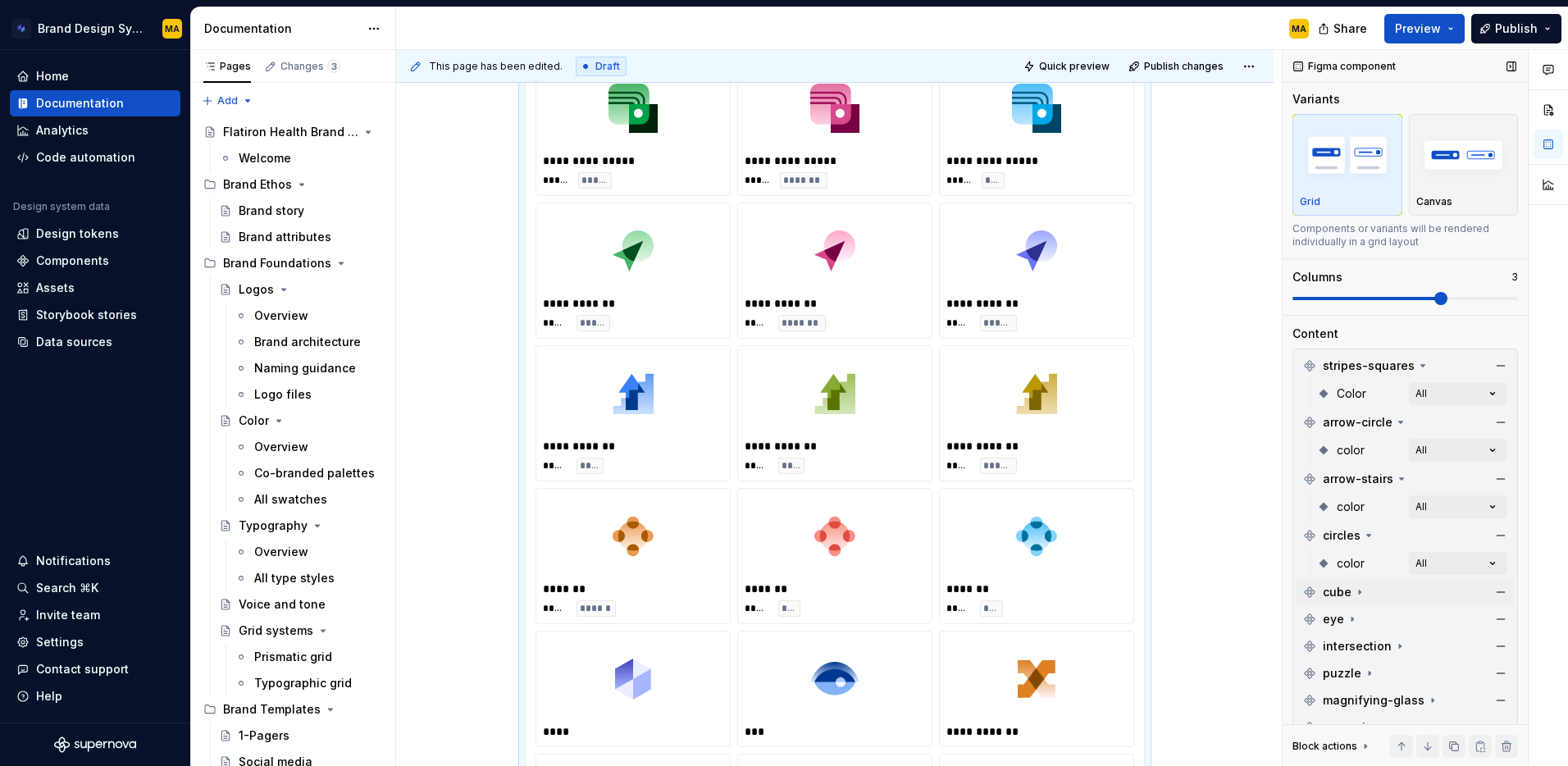
click at [1350, 594] on div "cube" at bounding box center [1335, 592] width 64 height 17
click at [1455, 615] on div "Comments Open comments No comments yet Select ‘Comment’ from the block context …" at bounding box center [1425, 408] width 285 height 717
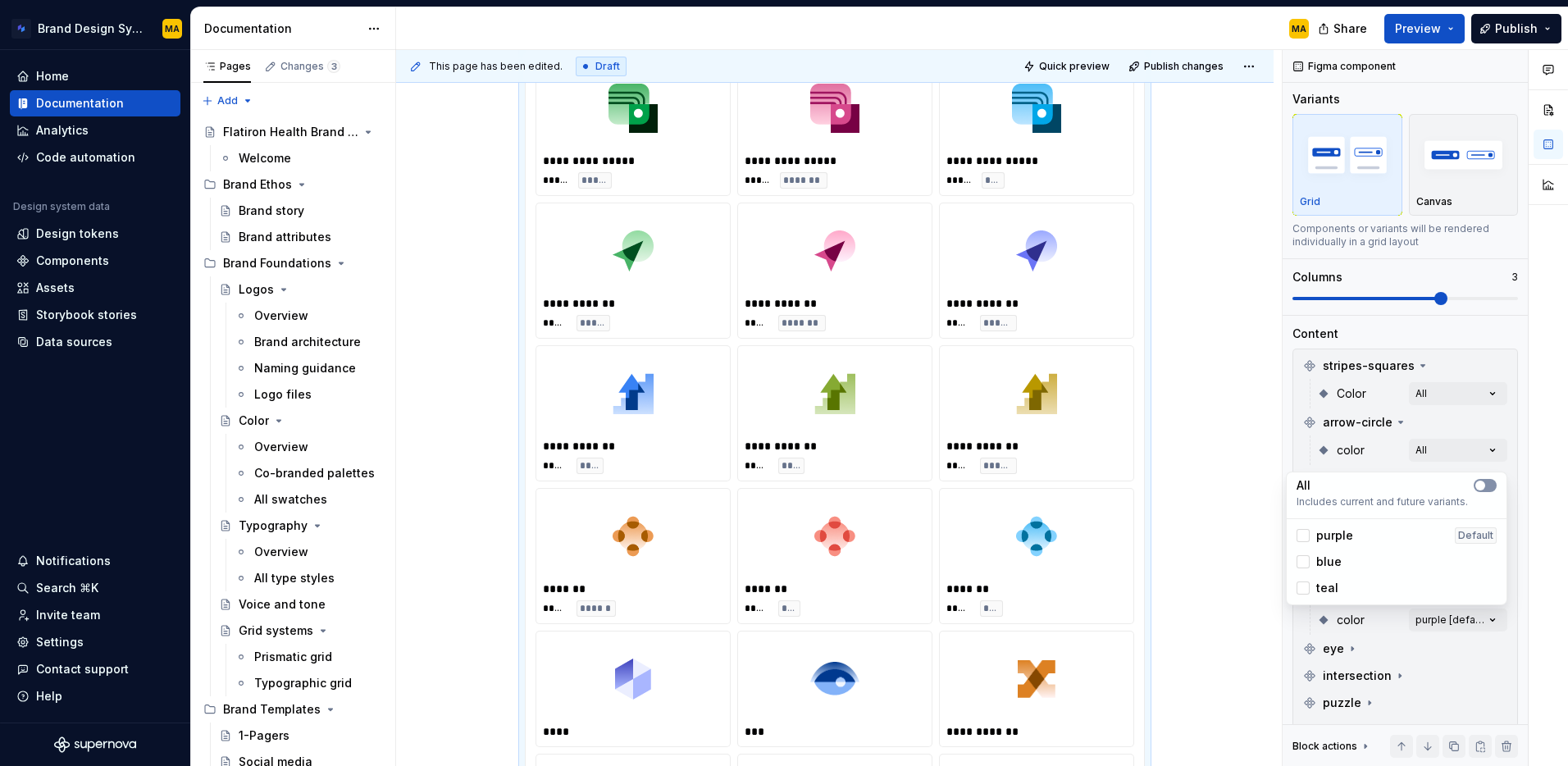
click at [1485, 484] on span "button" at bounding box center [1481, 486] width 10 height 10
click at [1210, 651] on html "Brand Design System MA Home Documentation Analytics Code automation Design syst…" at bounding box center [784, 383] width 1568 height 766
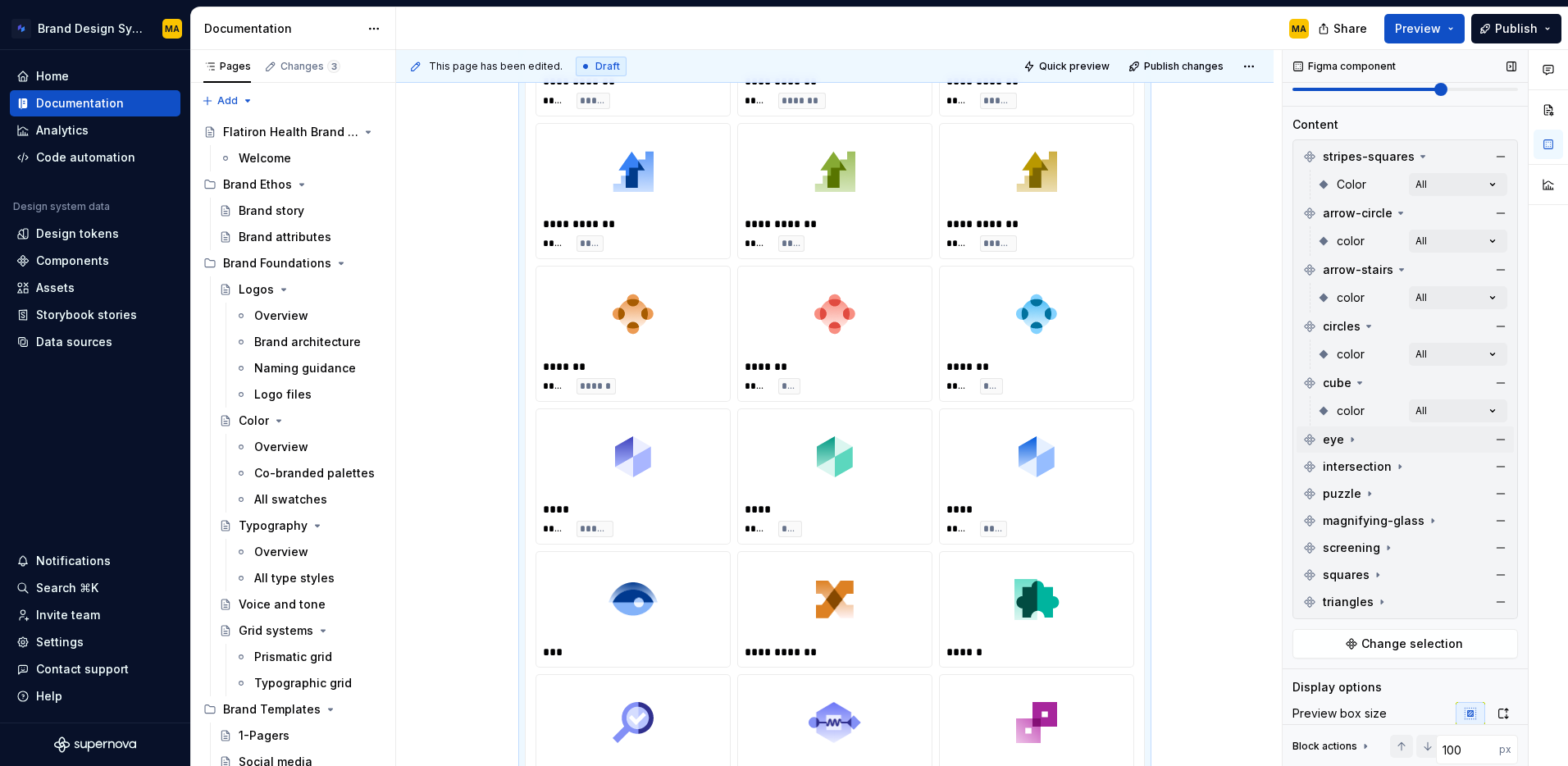
scroll to position [275, 0]
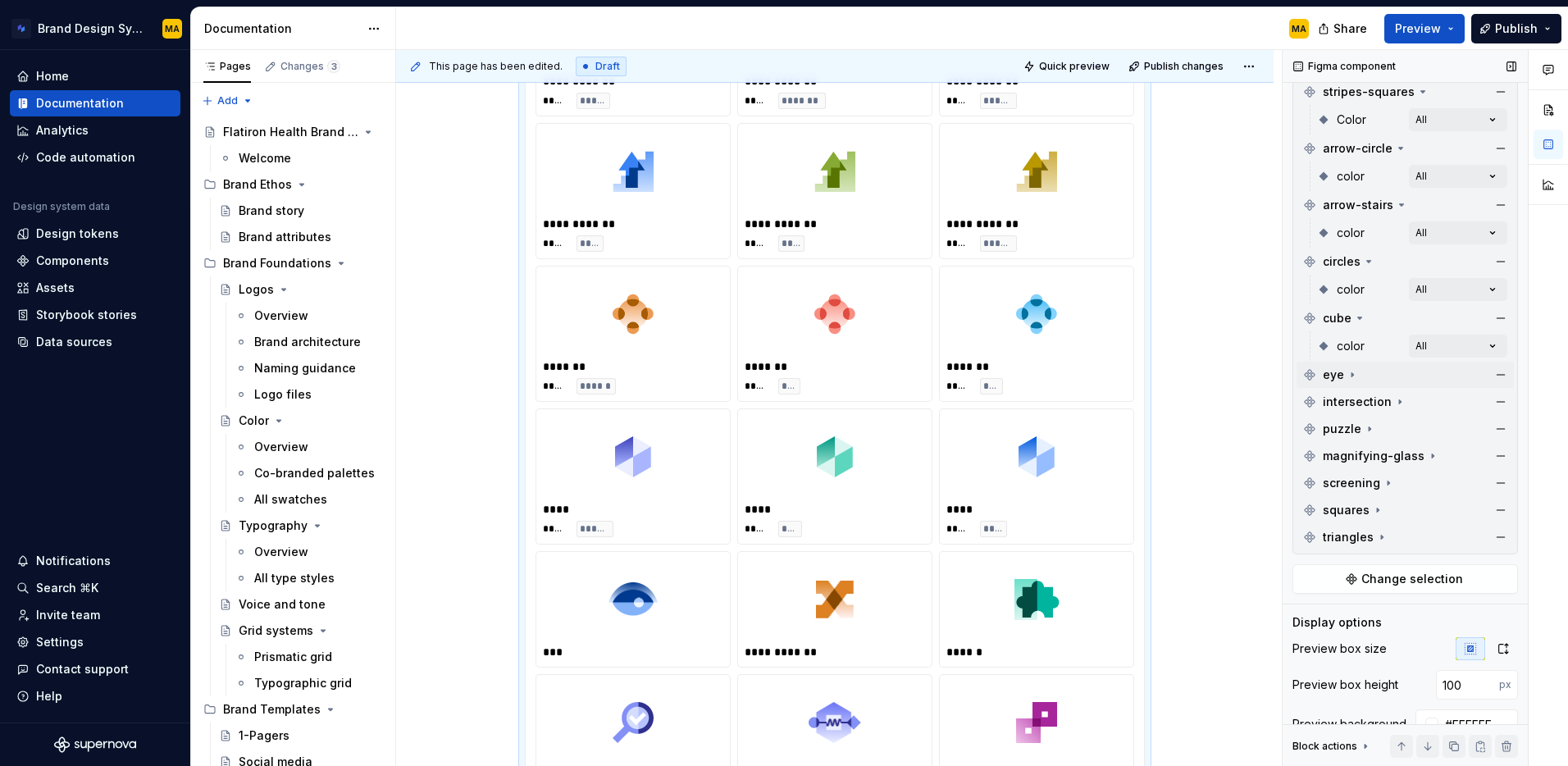
click at [1363, 376] on div "eye" at bounding box center [1405, 375] width 218 height 26
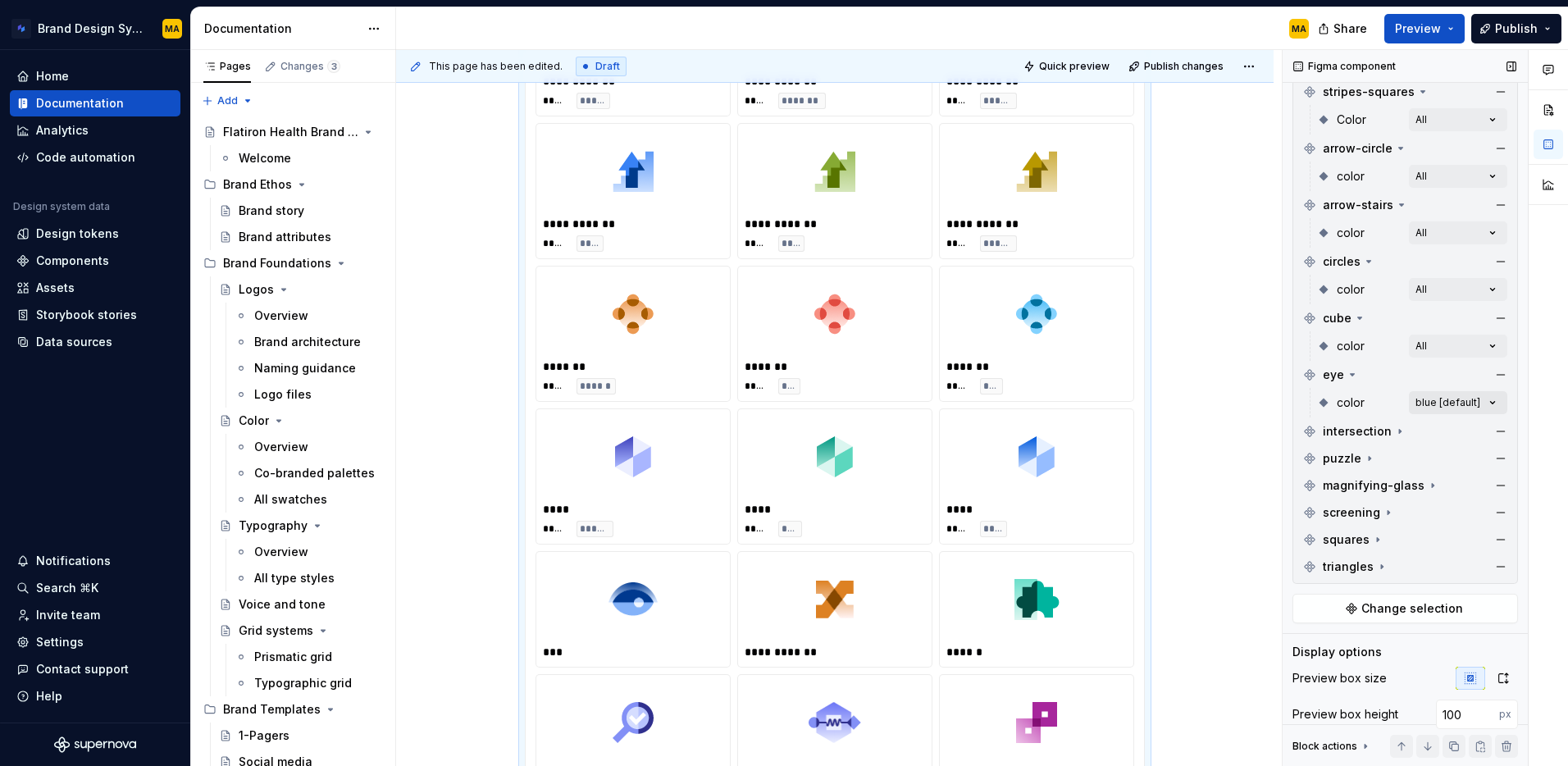
click at [1470, 402] on div "Comments Open comments No comments yet Select ‘Comment’ from the block context …" at bounding box center [1425, 408] width 285 height 717
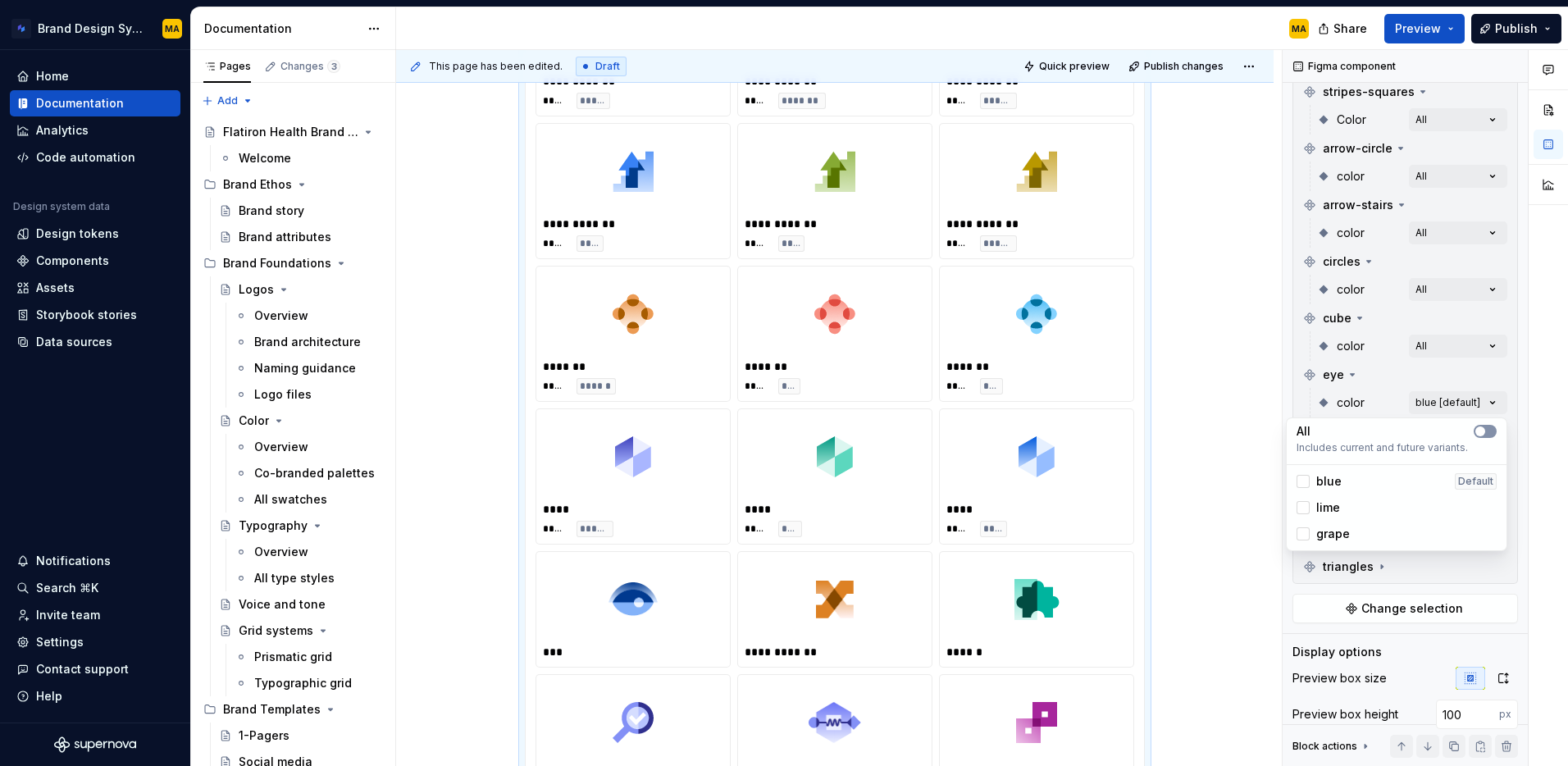
click at [1491, 435] on button "button" at bounding box center [1485, 431] width 23 height 13
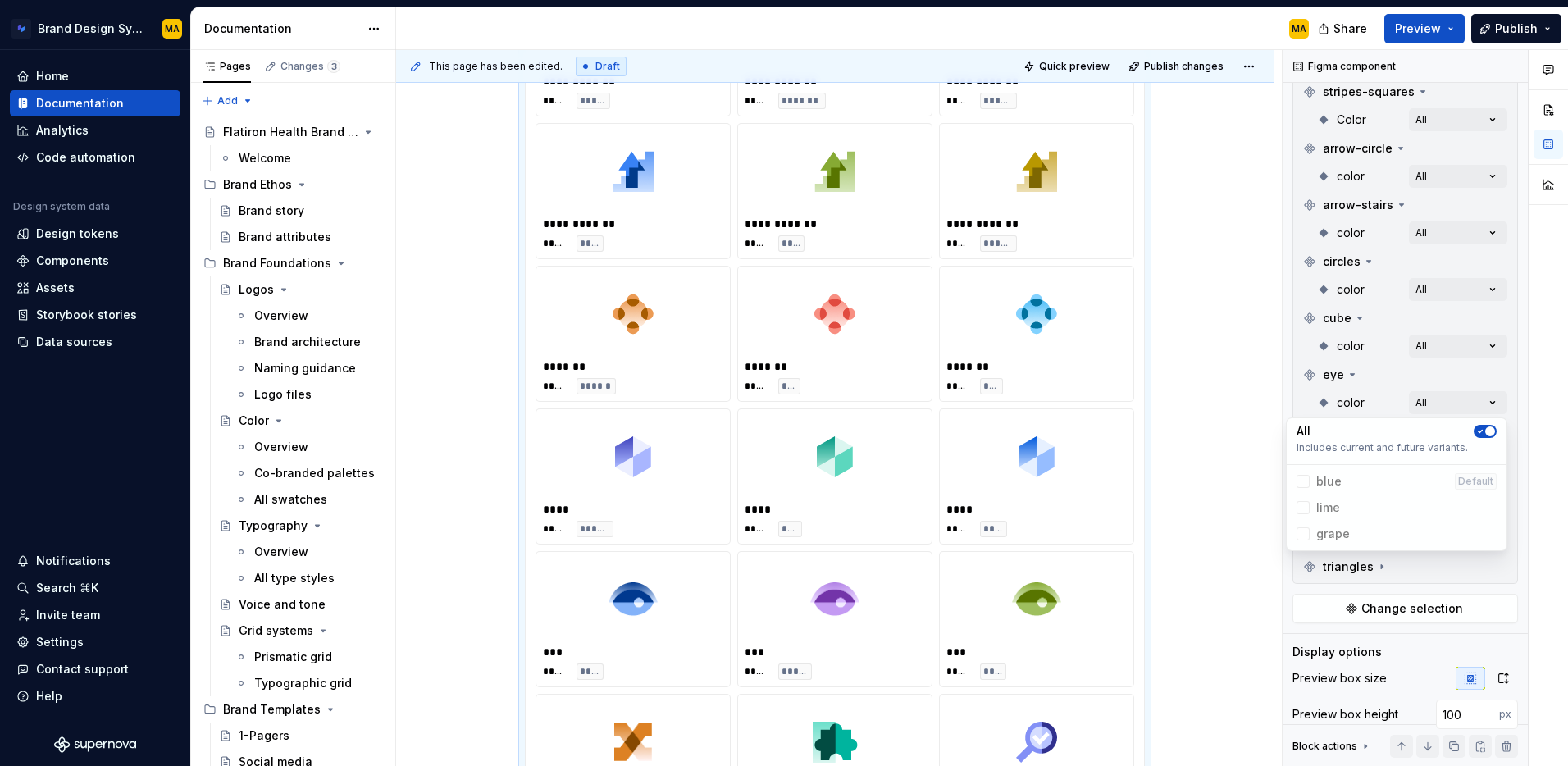
drag, startPoint x: 1254, startPoint y: 418, endPoint x: 1256, endPoint y: 444, distance: 26.1
click at [1254, 418] on html "Brand Design System MA Home Documentation Analytics Code automation Design syst…" at bounding box center [784, 383] width 1568 height 766
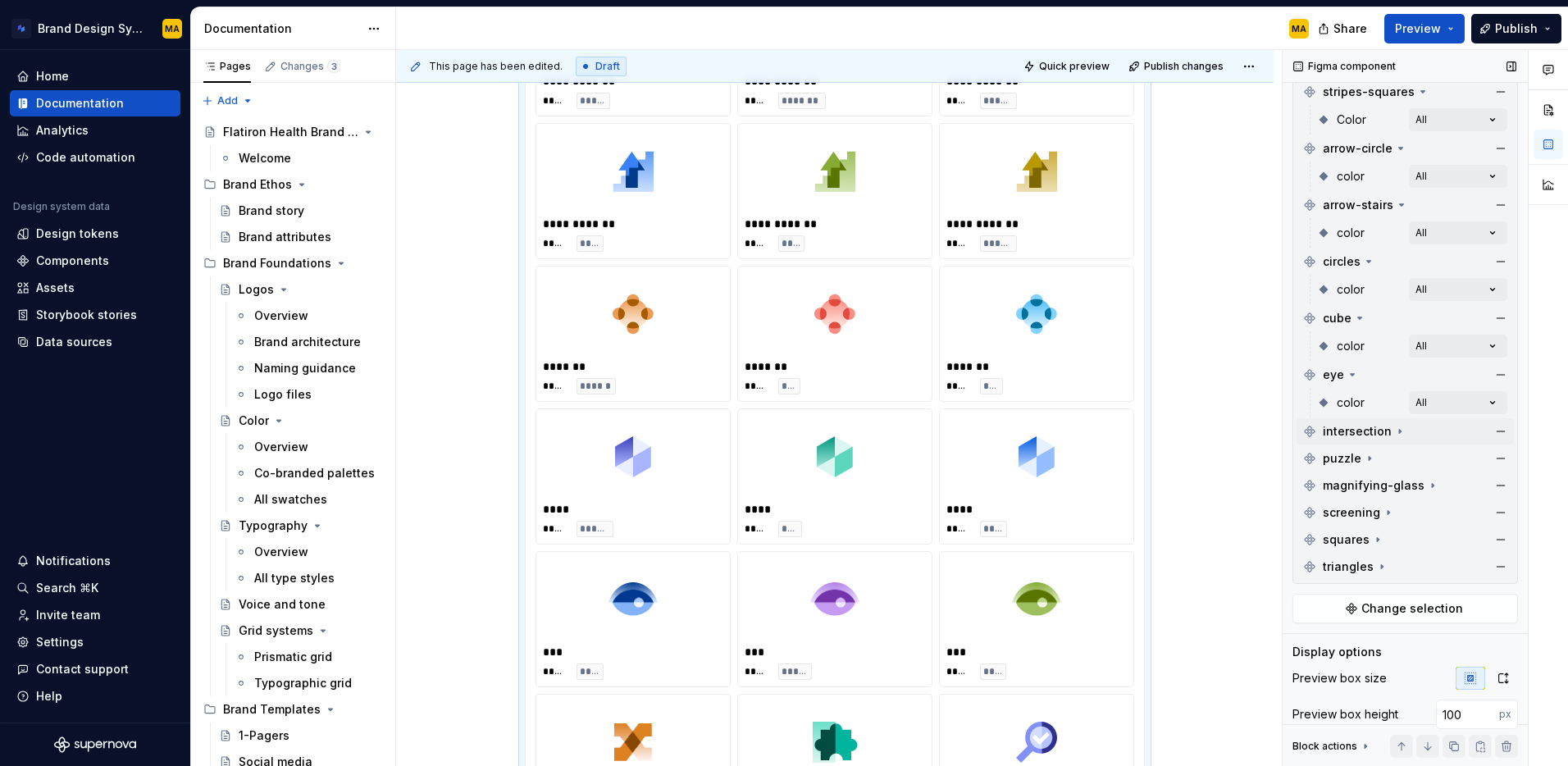
click at [1362, 431] on span "intersection" at bounding box center [1357, 431] width 69 height 17
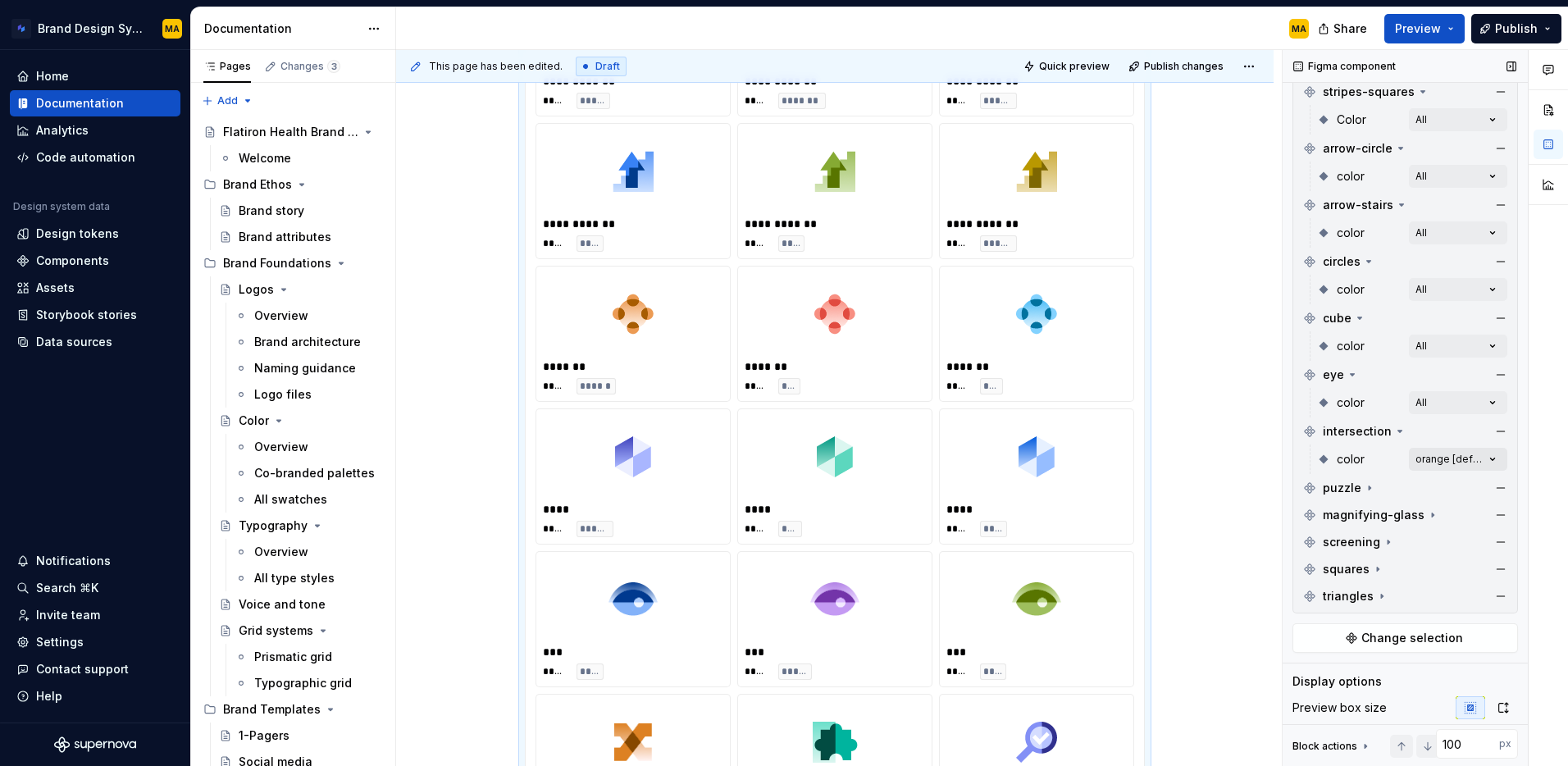
click at [1470, 448] on div "Comments Open comments No comments yet Select ‘Comment’ from the block context …" at bounding box center [1425, 408] width 285 height 717
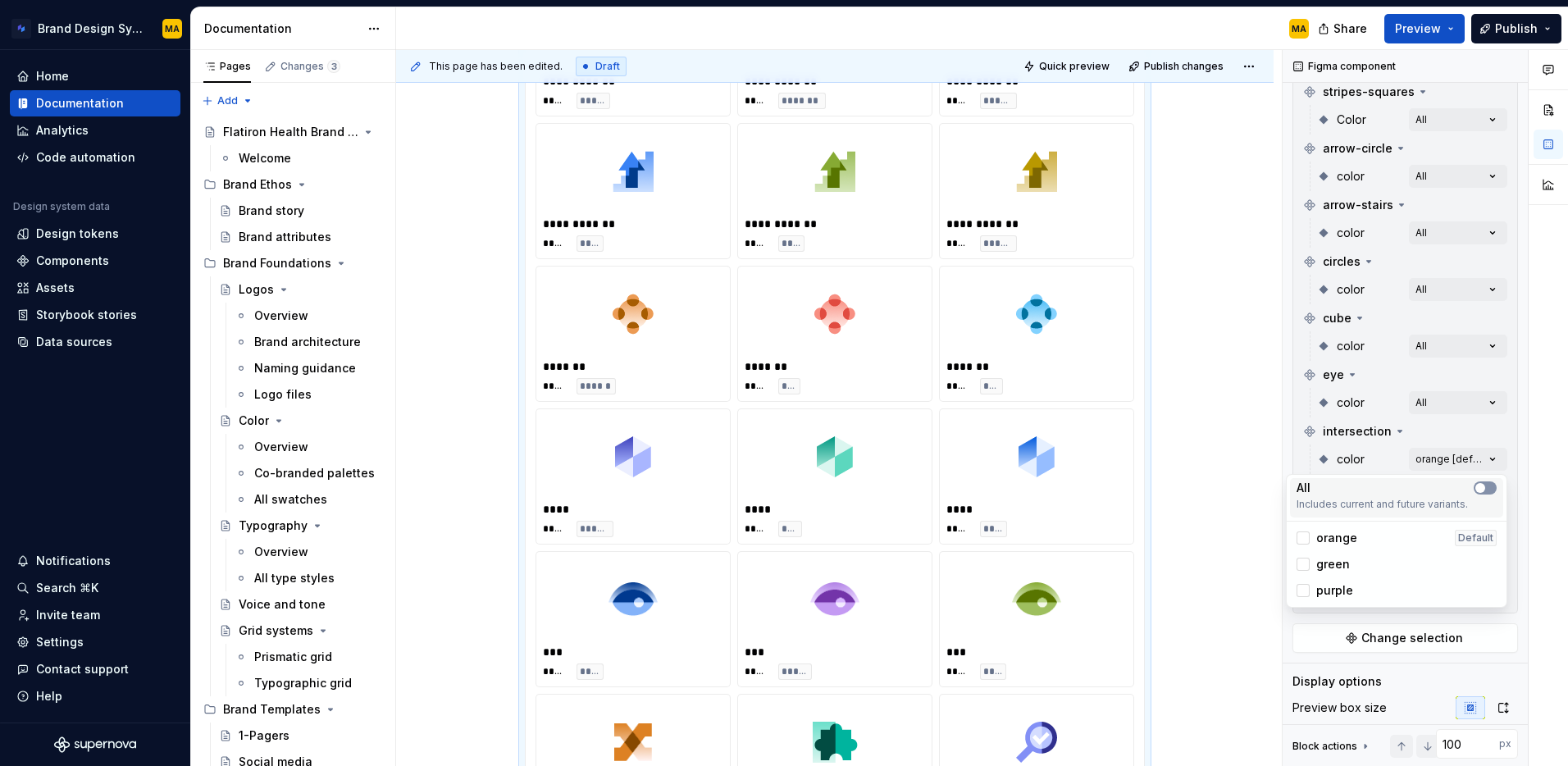
click at [1490, 486] on button "button" at bounding box center [1485, 488] width 23 height 13
click at [1236, 471] on html "Brand Design System MA Home Documentation Analytics Code automation Design syst…" at bounding box center [784, 383] width 1568 height 766
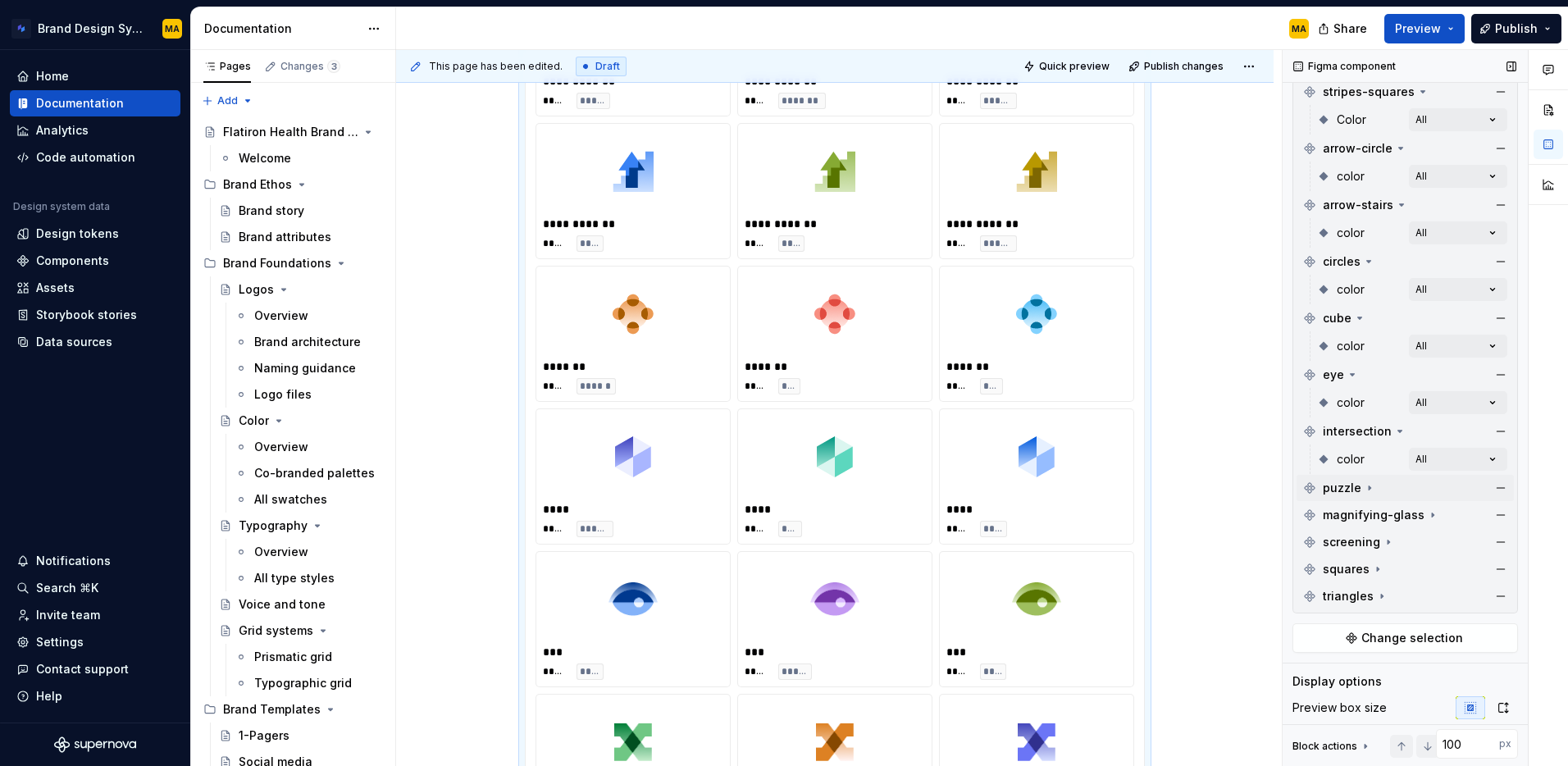
click at [1346, 485] on span "puzzle" at bounding box center [1342, 488] width 39 height 17
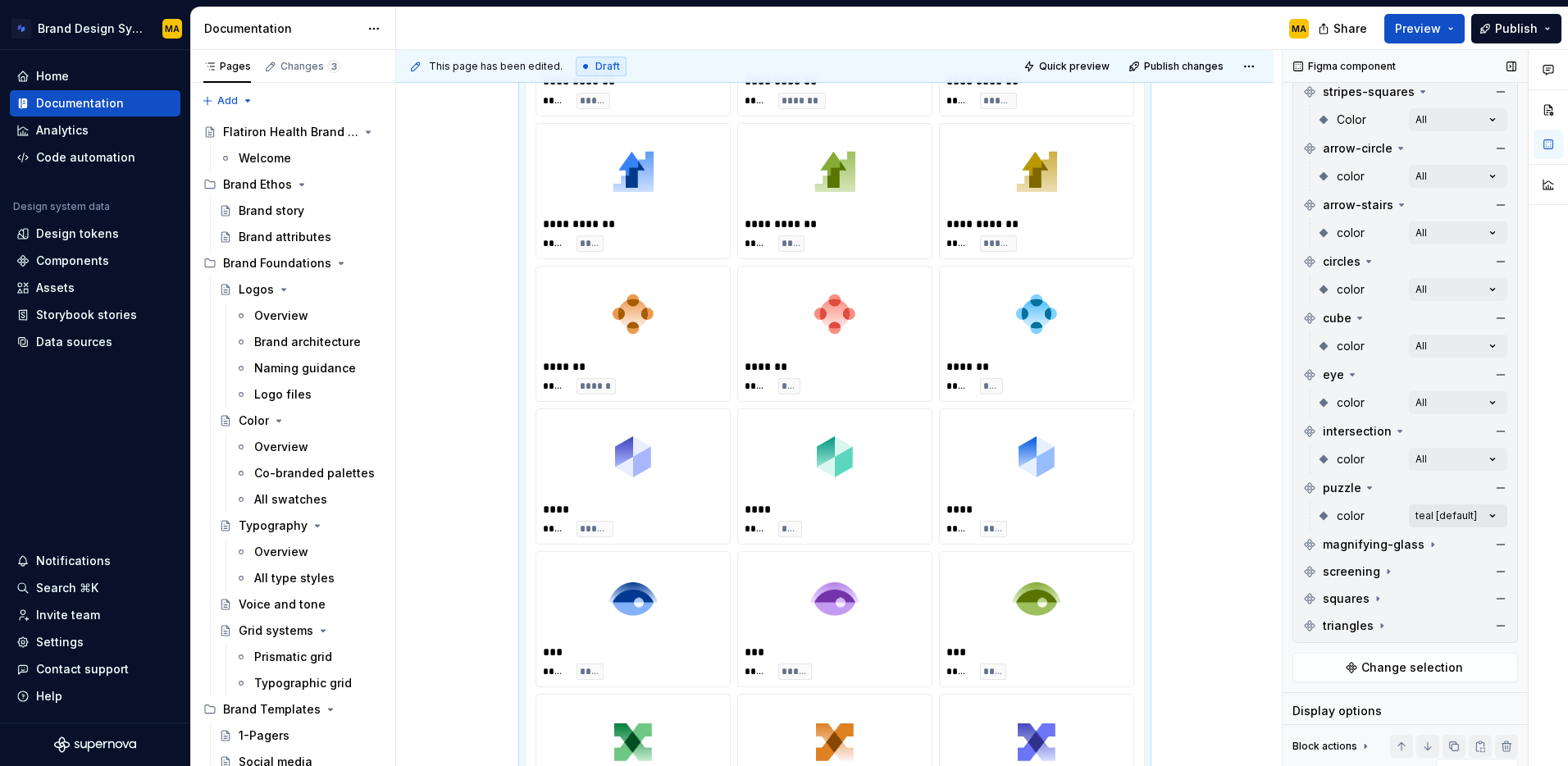
click at [1451, 507] on div "Comments Open comments No comments yet Select ‘Comment’ from the block context …" at bounding box center [1425, 408] width 285 height 717
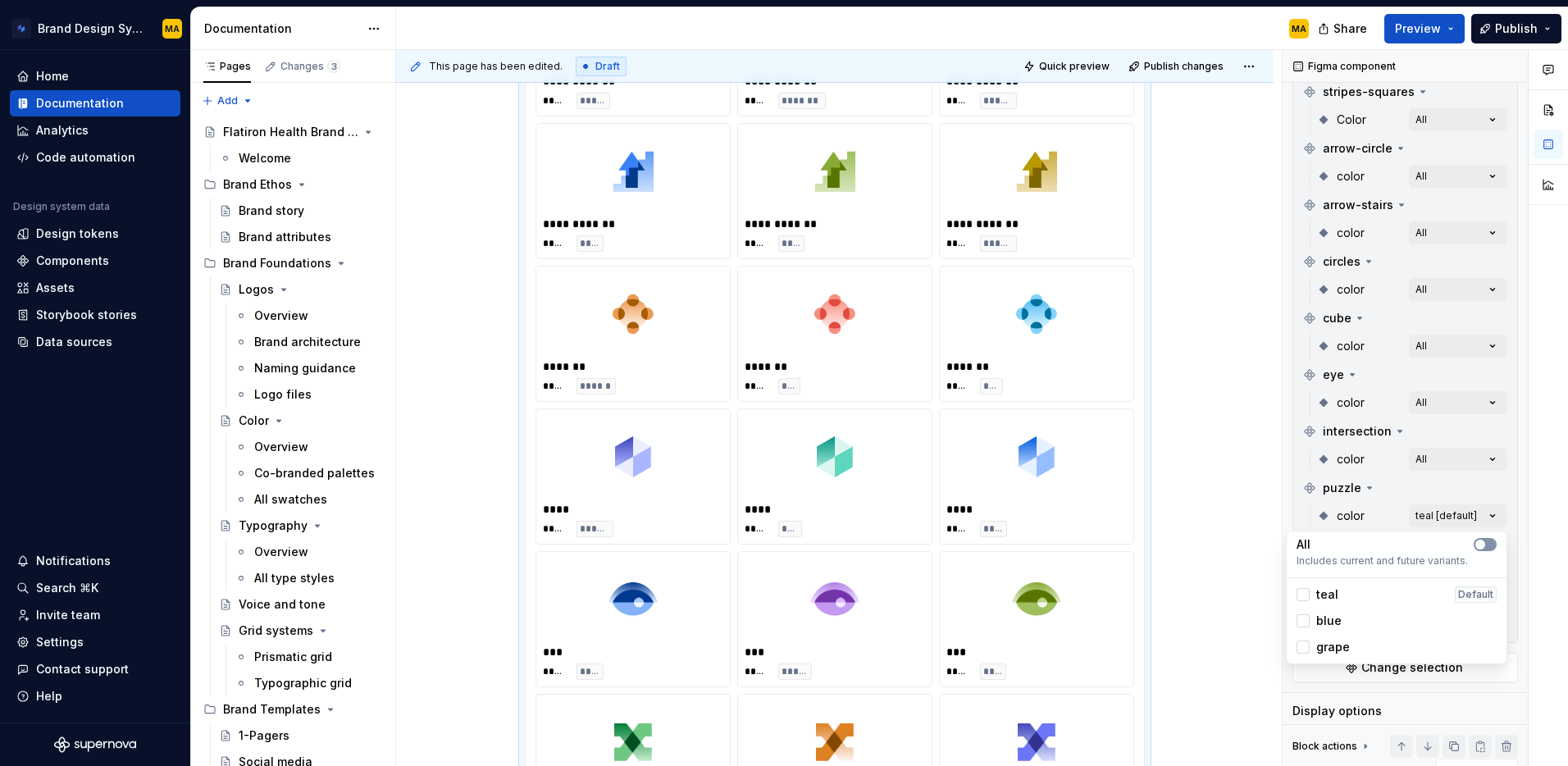
click at [1490, 542] on button "button" at bounding box center [1485, 544] width 23 height 13
click at [1247, 507] on html "Brand Design System MA Home Documentation Analytics Code automation Design syst…" at bounding box center [784, 383] width 1568 height 766
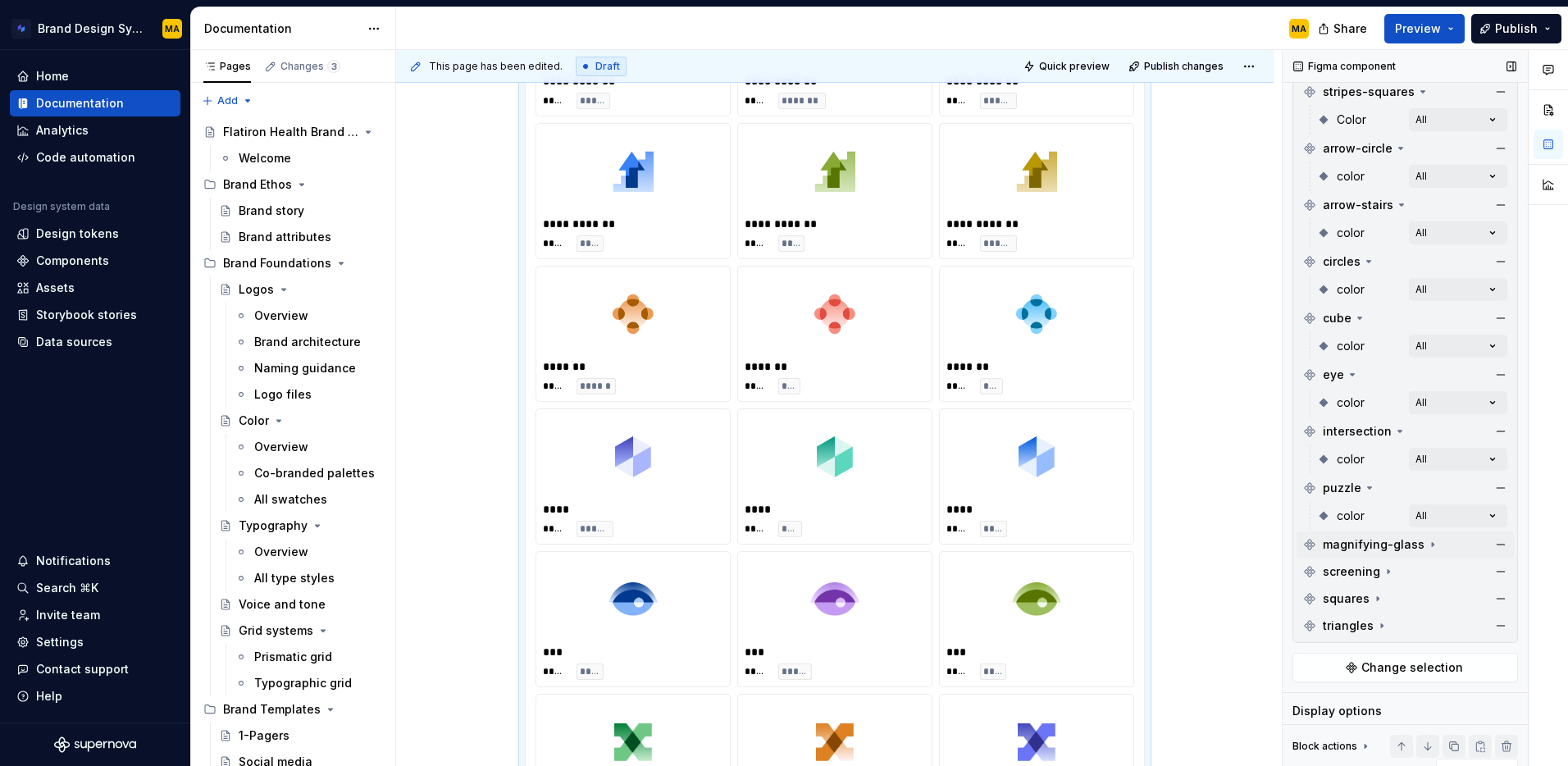
click at [1334, 551] on span "magnifying-glass" at bounding box center [1374, 544] width 101 height 17
click at [1469, 573] on div "Comments Open comments No comments yet Select ‘Comment’ from the block context …" at bounding box center [1425, 408] width 285 height 717
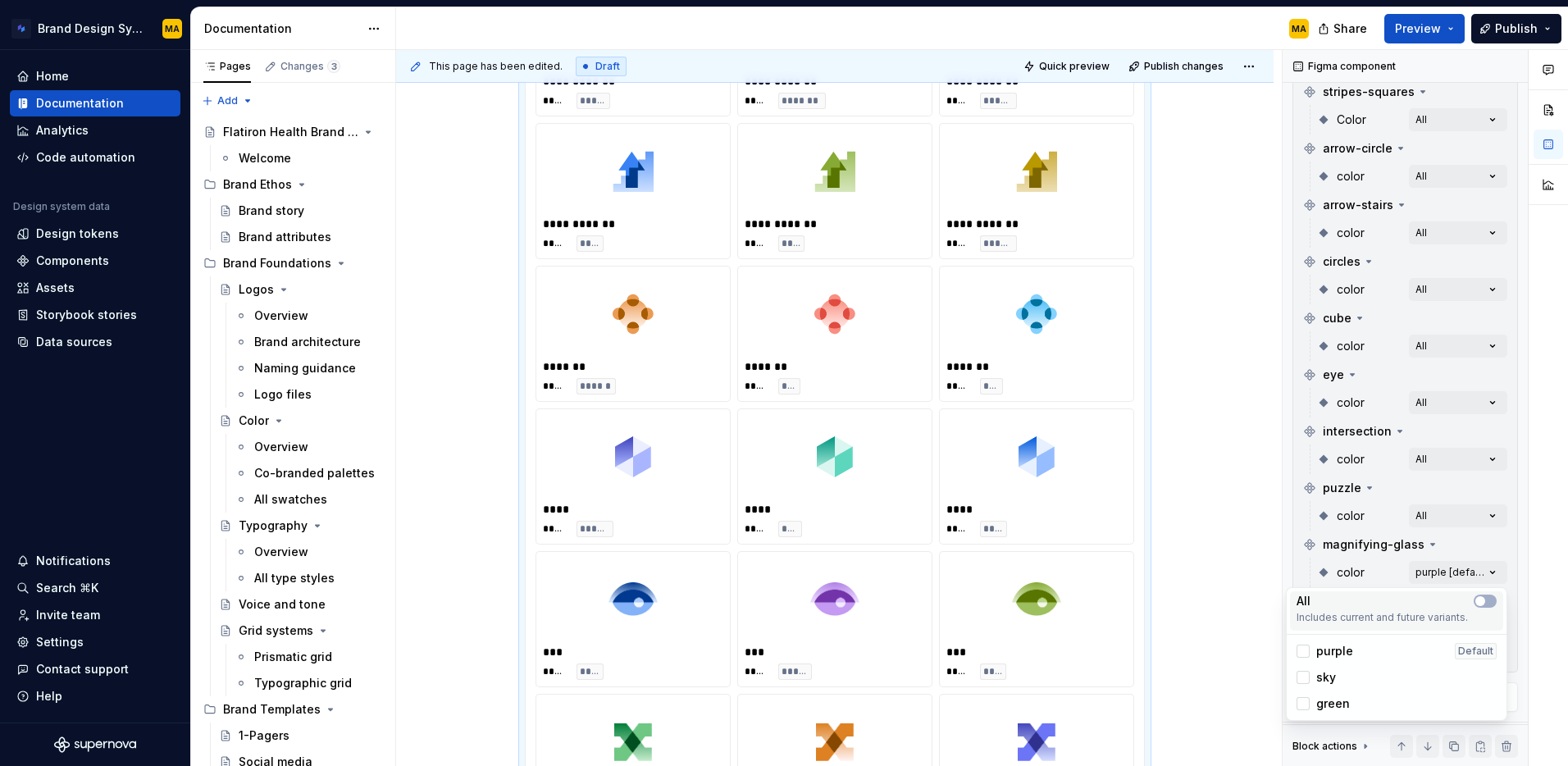
drag, startPoint x: 1491, startPoint y: 600, endPoint x: 1461, endPoint y: 606, distance: 30.6
click at [1491, 600] on button "button" at bounding box center [1485, 600] width 23 height 13
click at [1225, 592] on html "Brand Design System MA Home Documentation Analytics Code automation Design syst…" at bounding box center [784, 383] width 1568 height 766
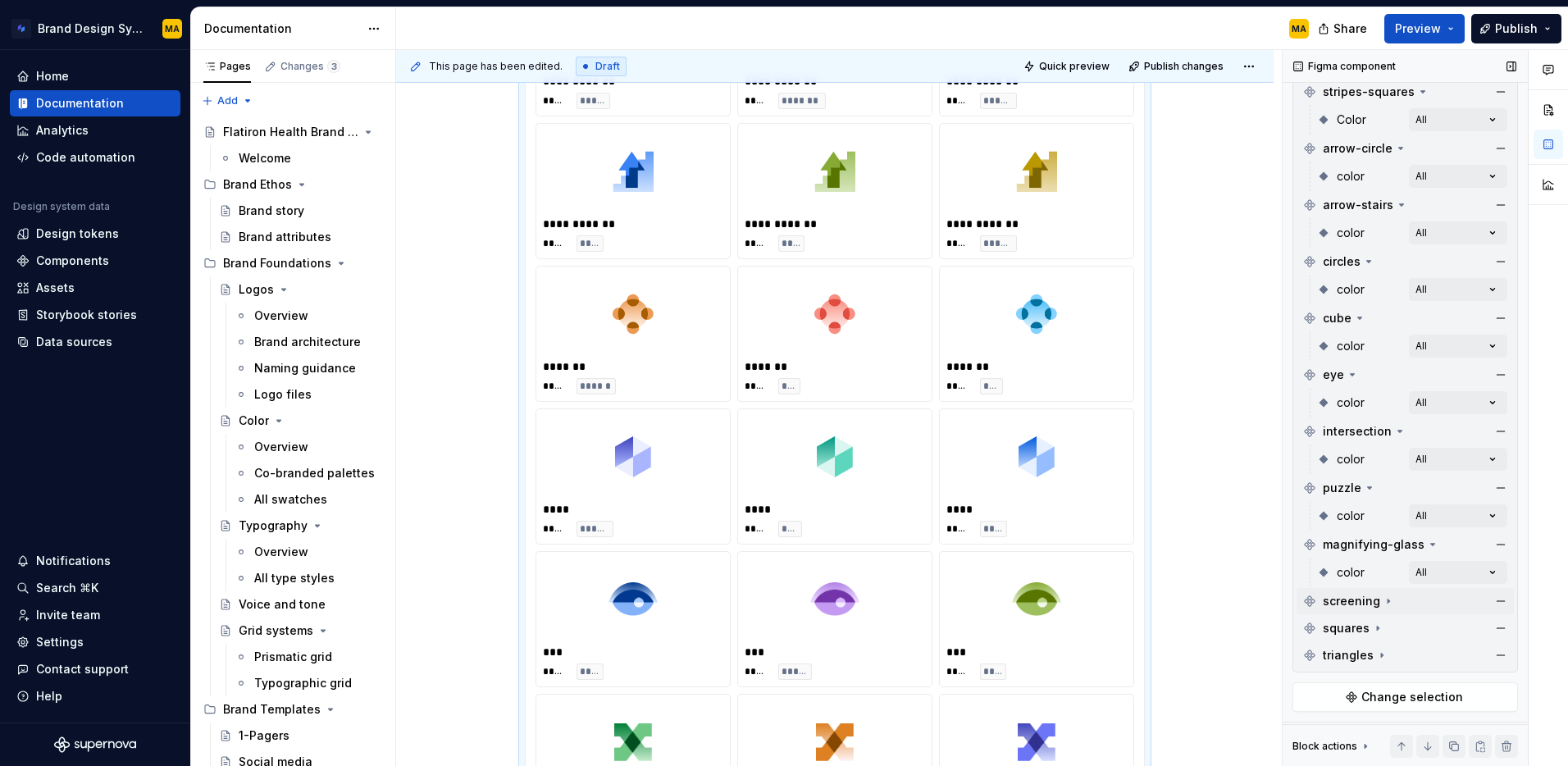
click at [1342, 609] on div "screening" at bounding box center [1405, 601] width 218 height 26
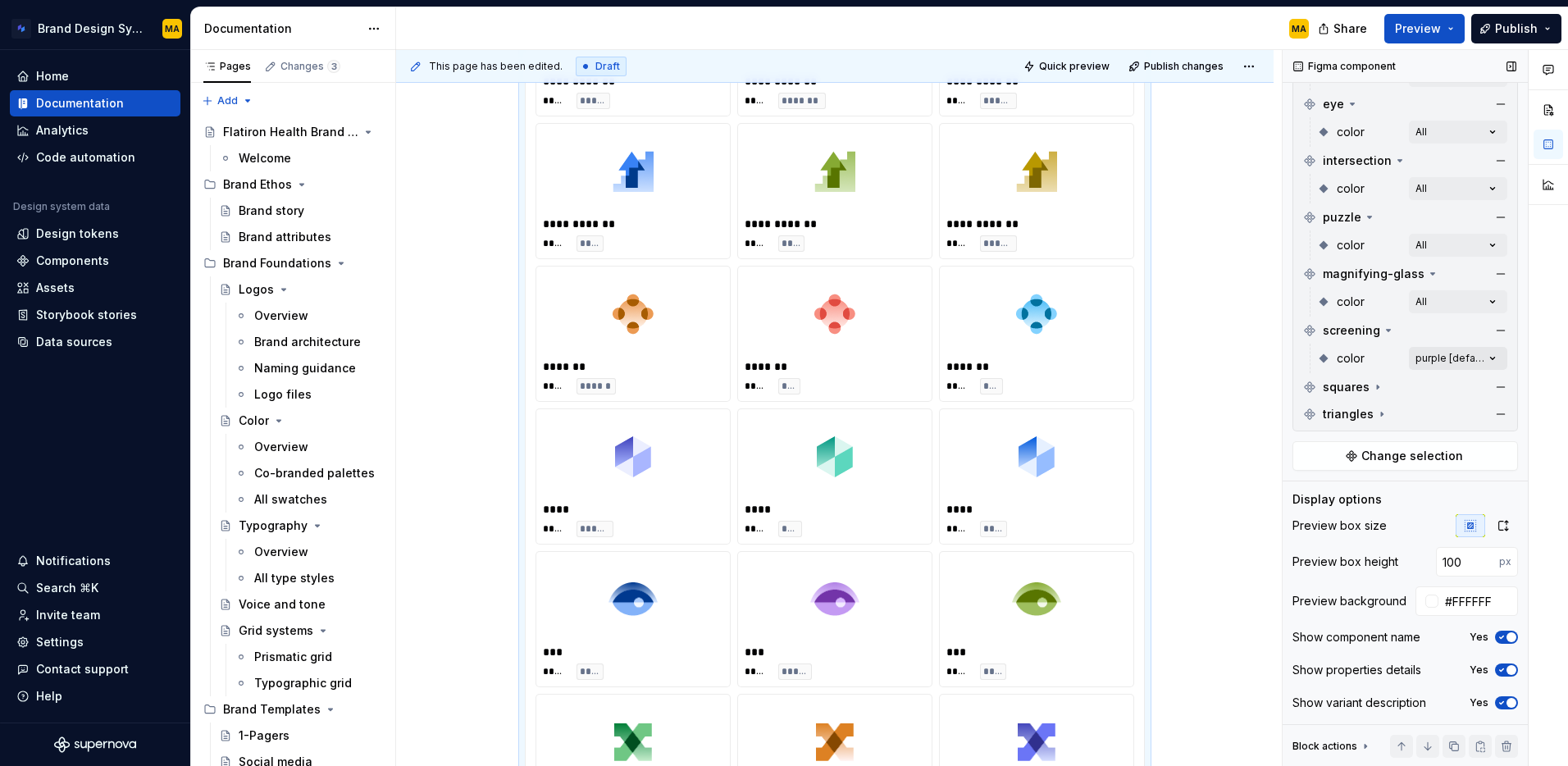
click at [1472, 365] on div "Comments Open comments No comments yet Select ‘Comment’ from the block context …" at bounding box center [1425, 408] width 285 height 717
click at [1492, 386] on button "button" at bounding box center [1485, 386] width 23 height 13
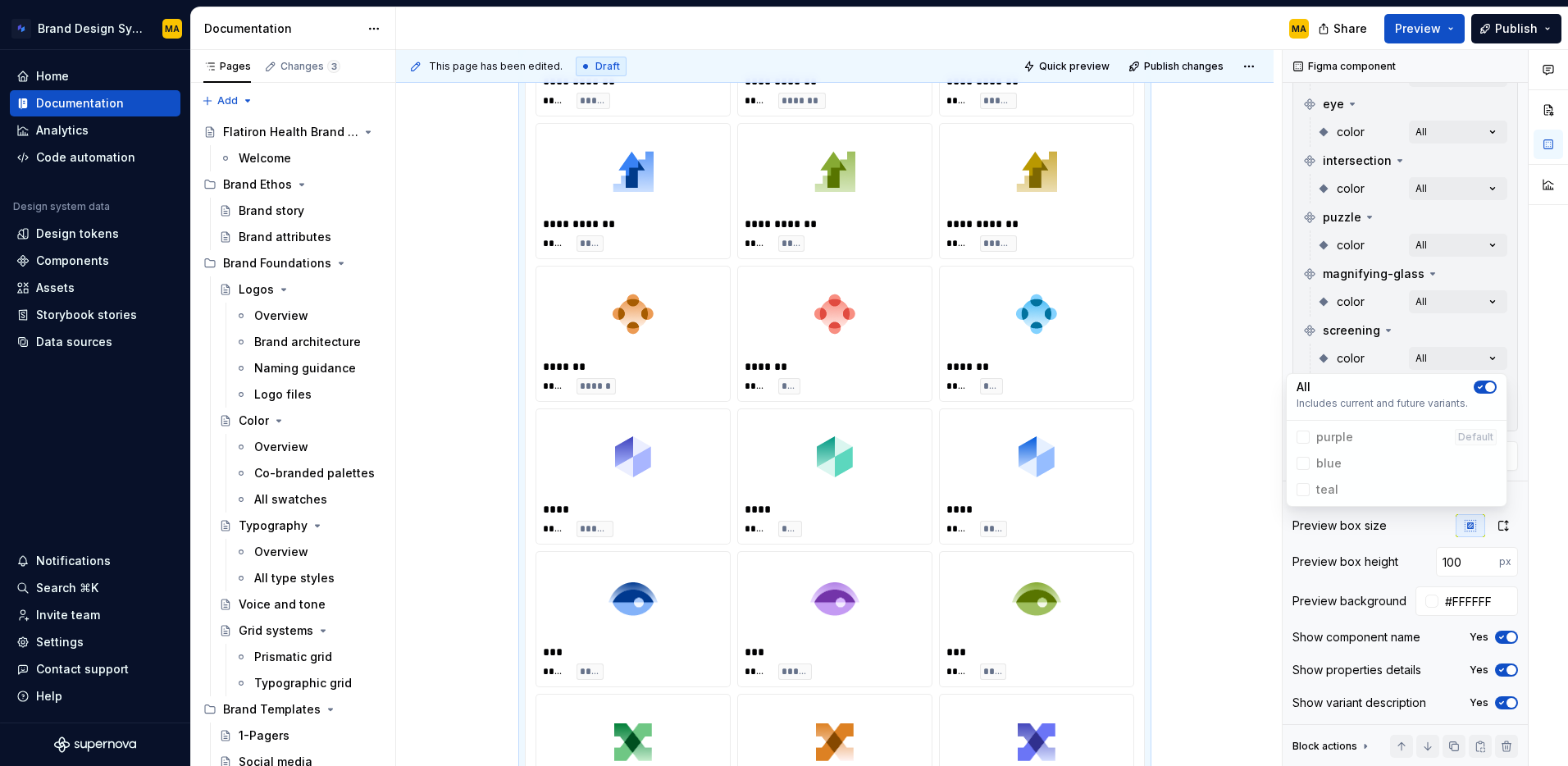
click at [1262, 301] on html "Brand Design System MA Home Documentation Analytics Code automation Design syst…" at bounding box center [784, 383] width 1568 height 766
click at [1348, 392] on span "squares" at bounding box center [1346, 386] width 47 height 17
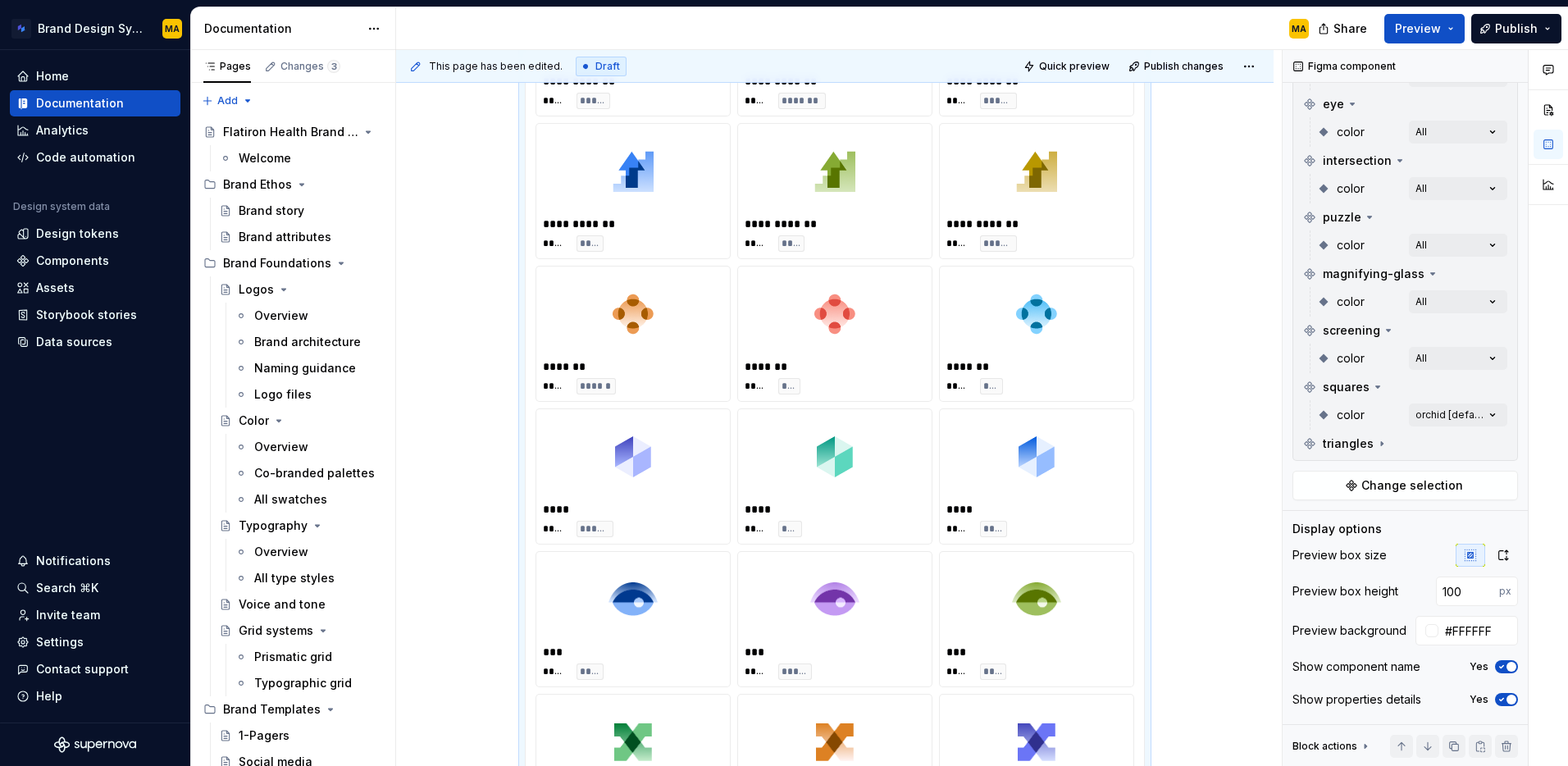
click at [1439, 406] on div "Comments Open comments No comments yet Select ‘Comment’ from the block context …" at bounding box center [1425, 408] width 285 height 717
drag, startPoint x: 1487, startPoint y: 439, endPoint x: 1196, endPoint y: 394, distance: 294.5
click at [1487, 439] on icon "button" at bounding box center [1480, 444] width 13 height 10
click at [1206, 374] on html "Brand Design System MA Home Documentation Analytics Code automation Design syst…" at bounding box center [784, 383] width 1568 height 766
click at [1341, 446] on span "triangles" at bounding box center [1348, 443] width 51 height 17
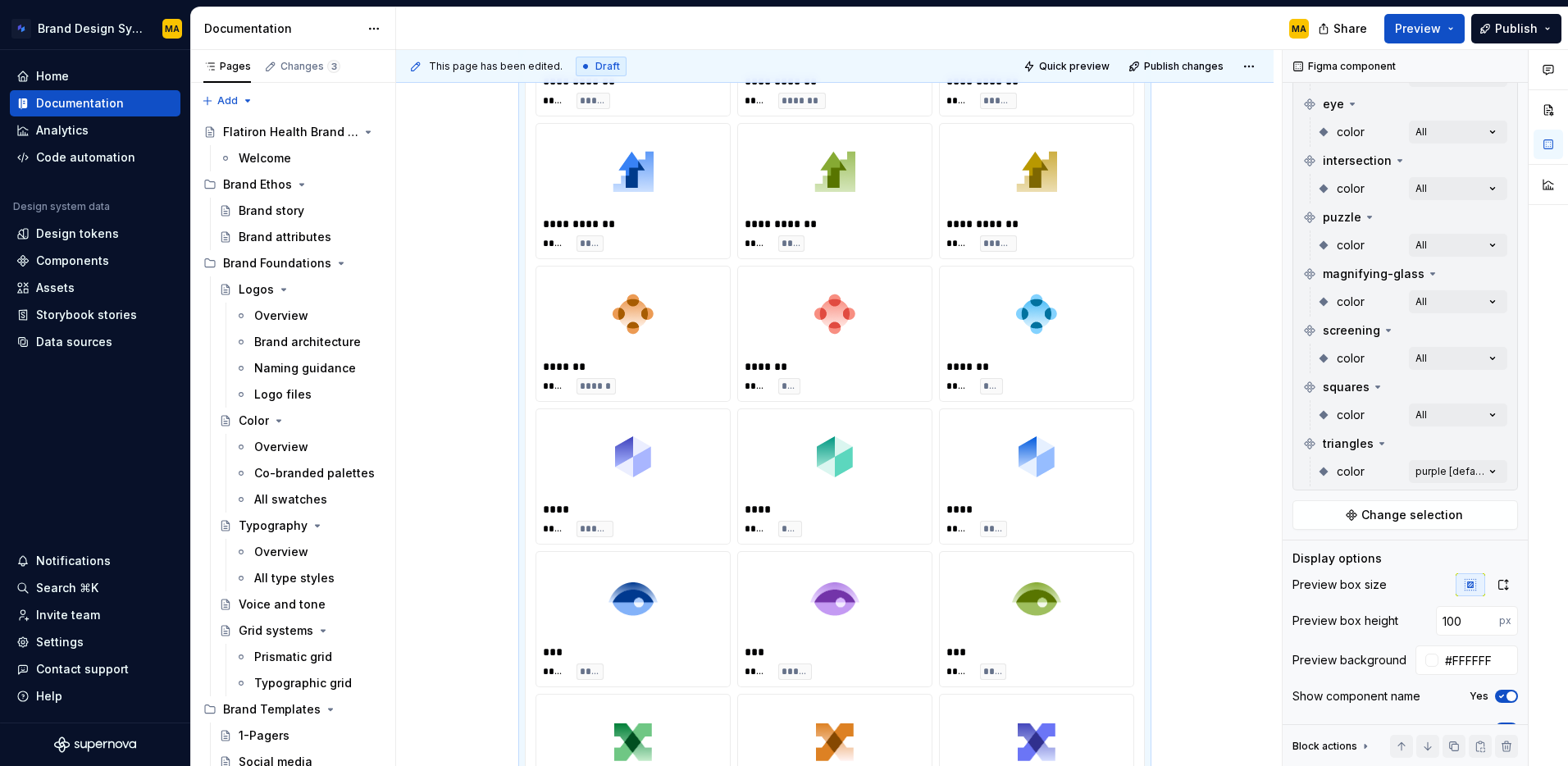
click at [1458, 468] on div "Comments Open comments No comments yet Select ‘Comment’ from the block context …" at bounding box center [1425, 408] width 285 height 717
drag, startPoint x: 1488, startPoint y: 501, endPoint x: 1339, endPoint y: 491, distance: 149.3
click at [1488, 501] on button "button" at bounding box center [1485, 500] width 23 height 13
click at [1269, 421] on html "Brand Design System MA Home Documentation Analytics Code automation Design syst…" at bounding box center [784, 383] width 1568 height 766
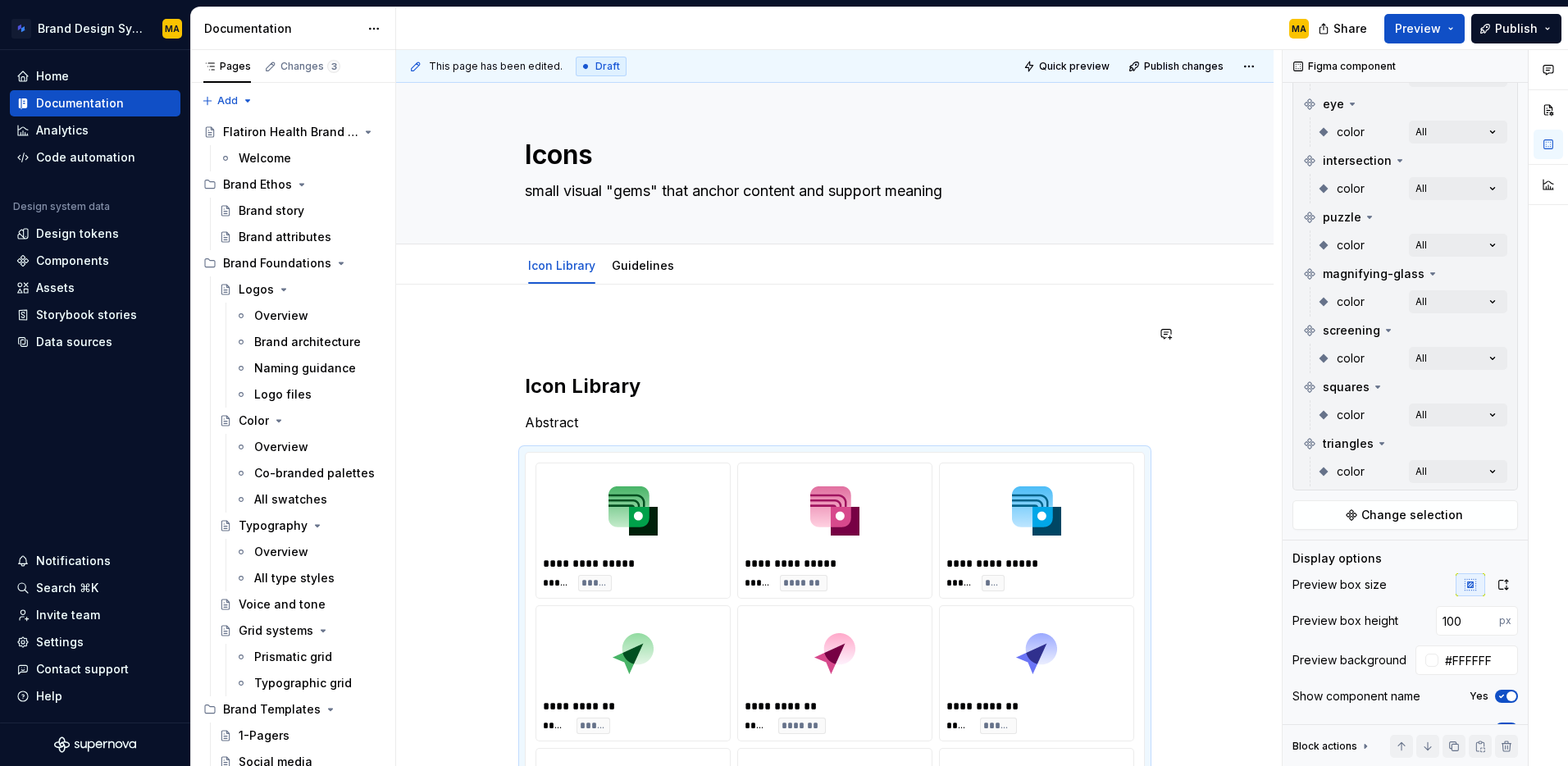
drag, startPoint x: 609, startPoint y: 298, endPoint x: 607, endPoint y: 308, distance: 10.2
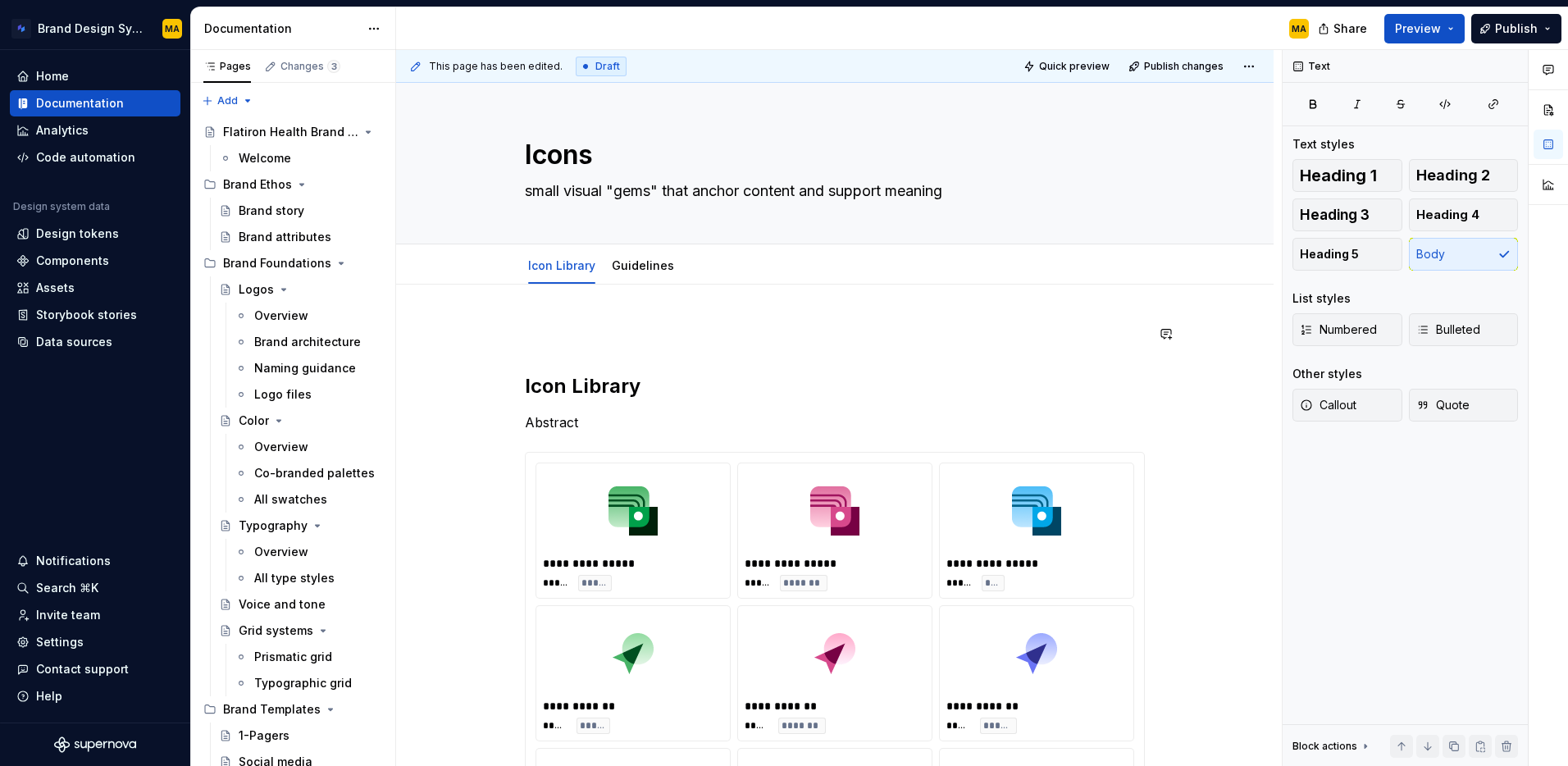
click at [581, 335] on p "To request a new icon, submit a request to this form." at bounding box center [835, 334] width 620 height 20
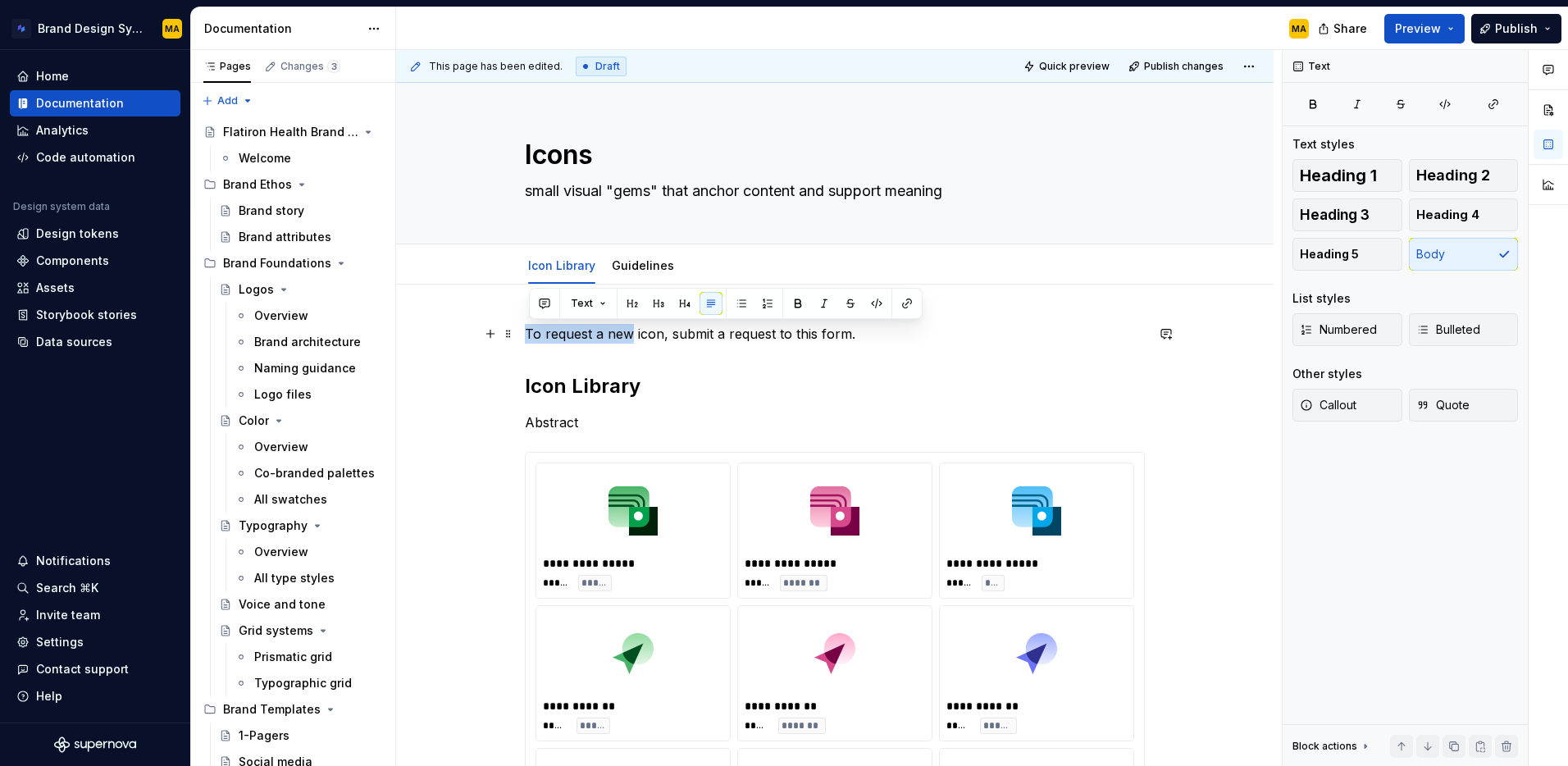
drag, startPoint x: 633, startPoint y: 332, endPoint x: 528, endPoint y: 329, distance: 105.0
click at [641, 332] on p "Need a new icon, submit a request to this form." at bounding box center [835, 334] width 620 height 20
click at [794, 341] on p "Need a new icon? Submit a request to this form." at bounding box center [835, 334] width 620 height 20
click at [643, 335] on p "Need a new icon? Submit a request to this form." at bounding box center [835, 334] width 620 height 20
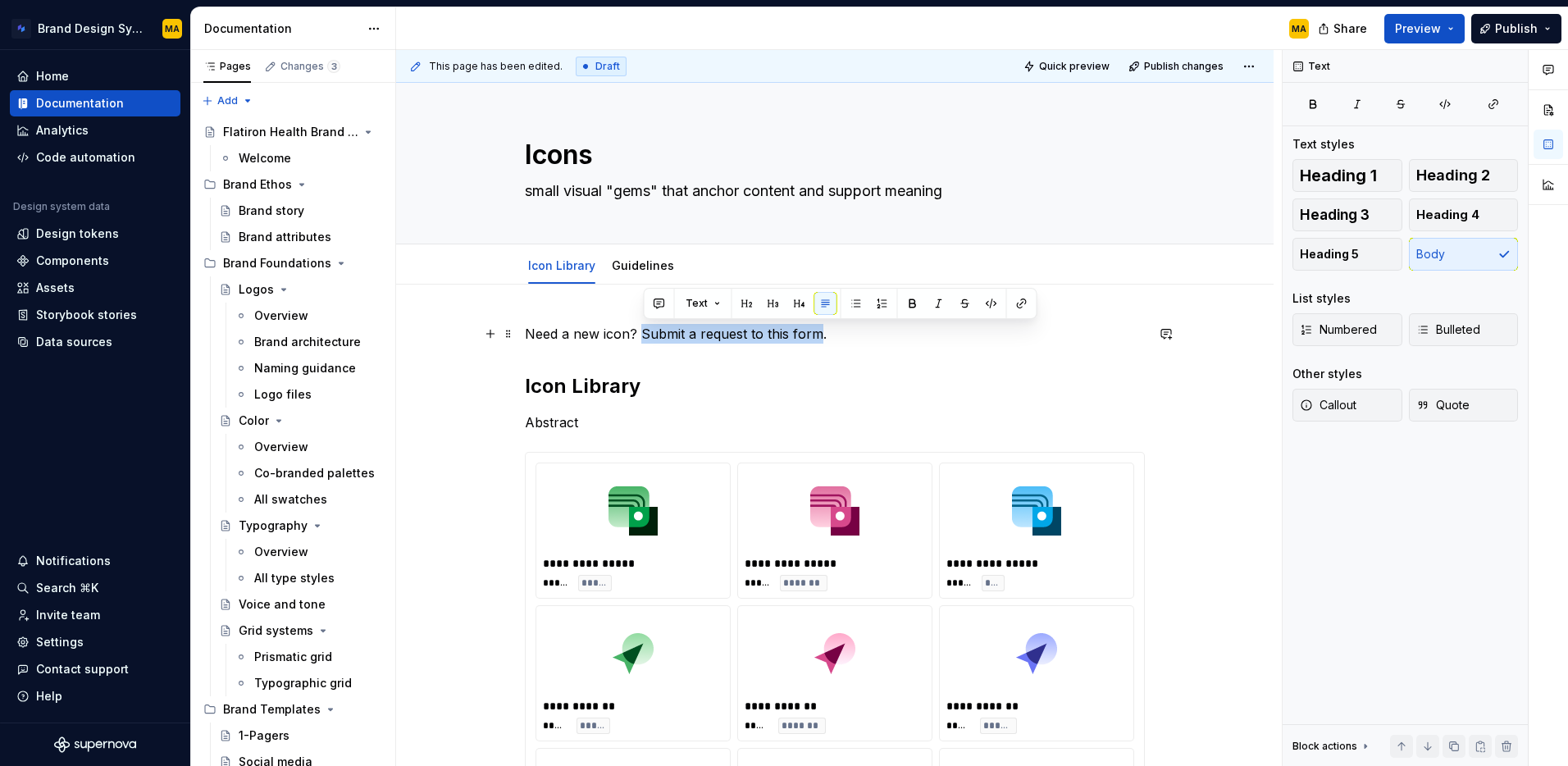
drag, startPoint x: 643, startPoint y: 333, endPoint x: 822, endPoint y: 327, distance: 179.1
click at [823, 327] on p "Need a new icon? Submit a request to this form." at bounding box center [835, 334] width 620 height 20
click at [825, 328] on p "Need a new icon? Submit a request to this form." at bounding box center [835, 334] width 620 height 20
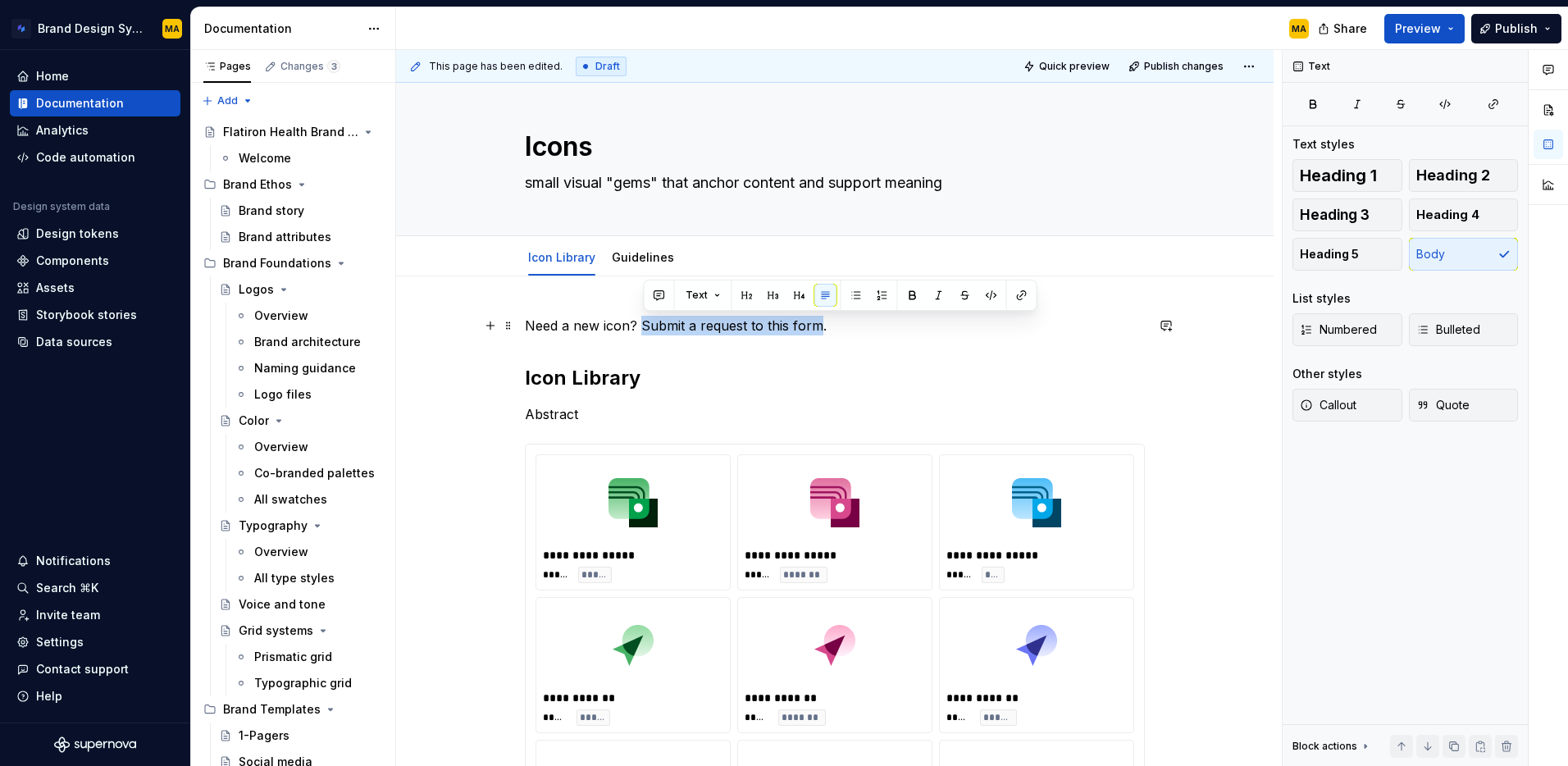
scroll to position [1, 0]
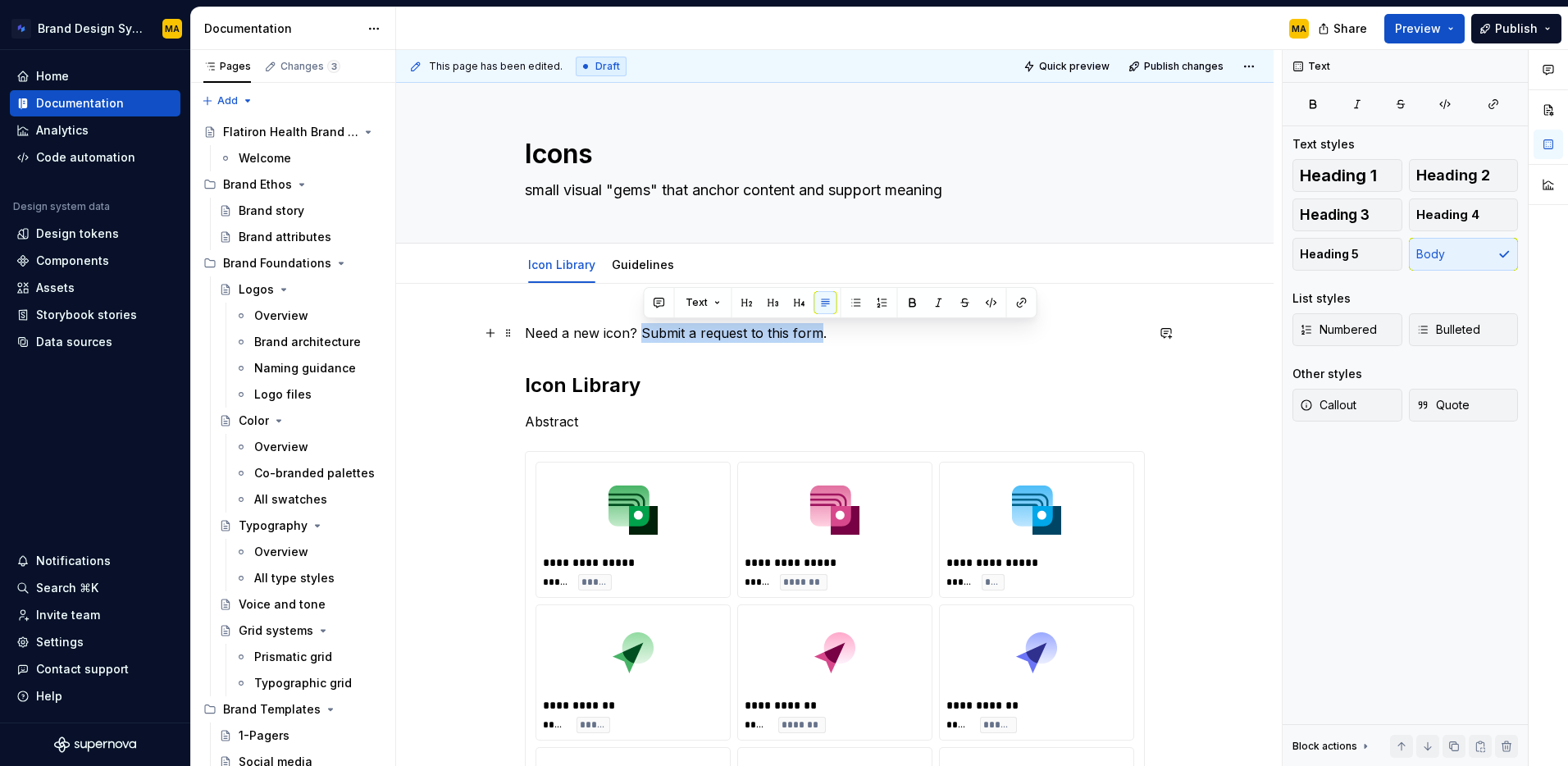
drag, startPoint x: 644, startPoint y: 332, endPoint x: 821, endPoint y: 325, distance: 177.1
click at [821, 325] on p "Need a new icon? Submit a request to this form." at bounding box center [835, 333] width 620 height 20
type textarea "*"
click at [1024, 296] on button "button" at bounding box center [1021, 302] width 23 height 23
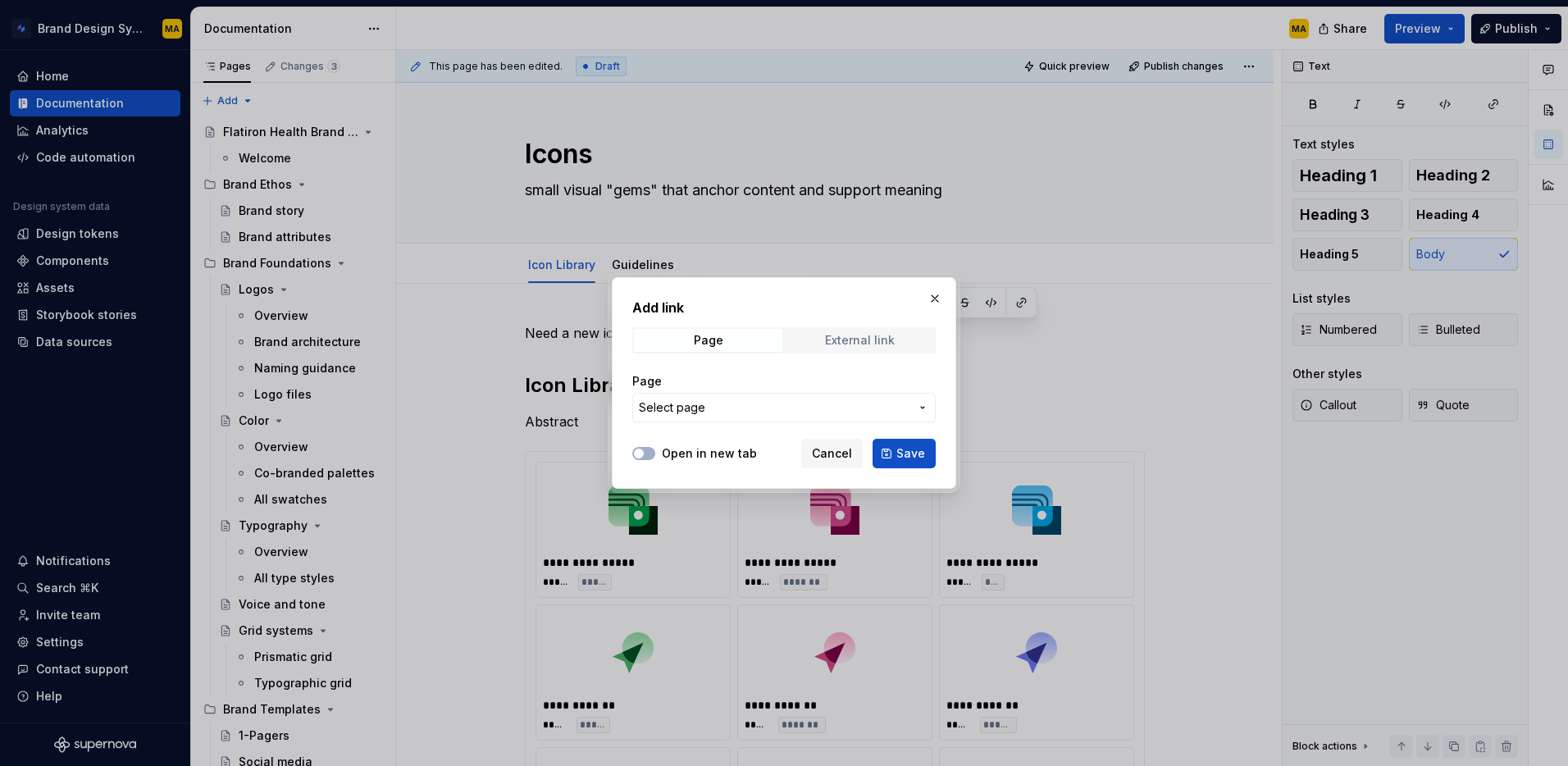
click at [855, 341] on div "External link" at bounding box center [860, 340] width 70 height 13
click at [717, 405] on input "URL" at bounding box center [783, 407] width 303 height 30
paste input "https://airtable.com/app0UF3VCBasugH5m/pag9OaSgaCJrkfoLV/form"
type input "https://airtable.com/app0UF3VCBasugH5m/pag9OaSgaCJrkfoLV/form"
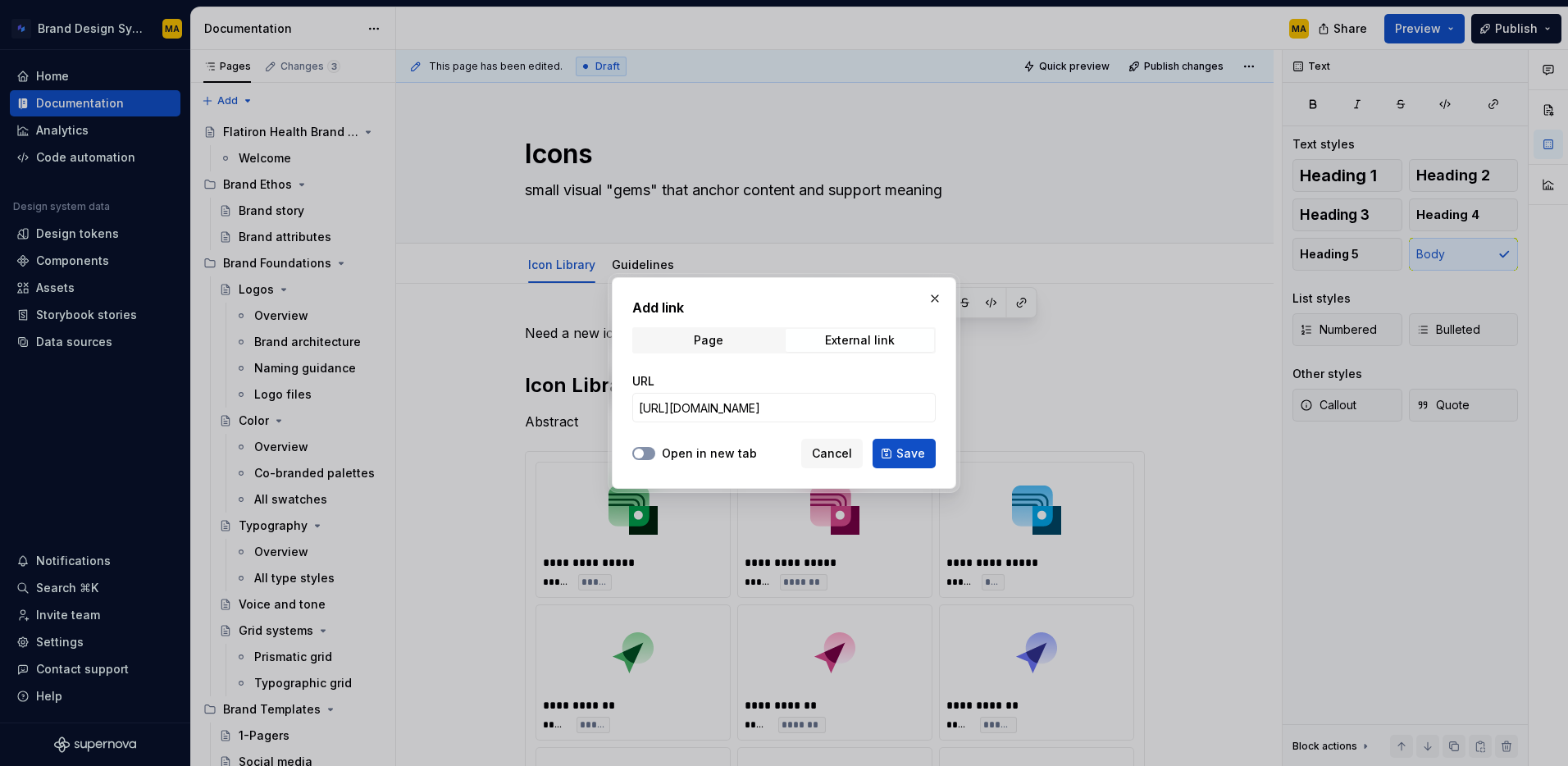
click at [655, 451] on button "Open in new tab" at bounding box center [643, 453] width 23 height 13
click at [889, 454] on button "Save" at bounding box center [904, 454] width 64 height 30
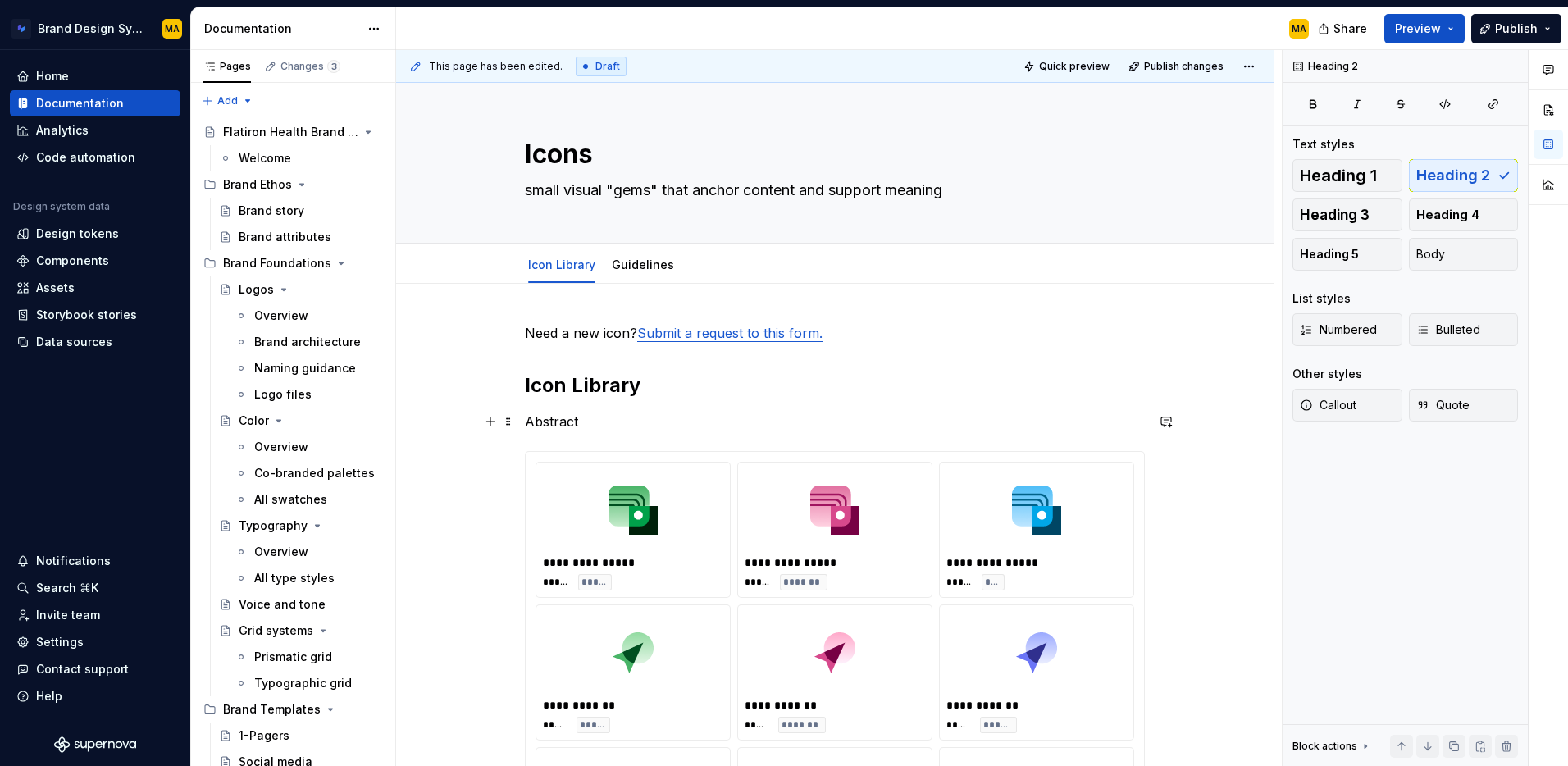
click at [571, 426] on p "Abstract" at bounding box center [835, 421] width 620 height 20
click at [594, 425] on p "Abstract" at bounding box center [835, 421] width 620 height 20
click at [585, 381] on h2 "Icon Library" at bounding box center [835, 386] width 620 height 26
click at [669, 385] on h2 "Icon library" at bounding box center [835, 386] width 620 height 26
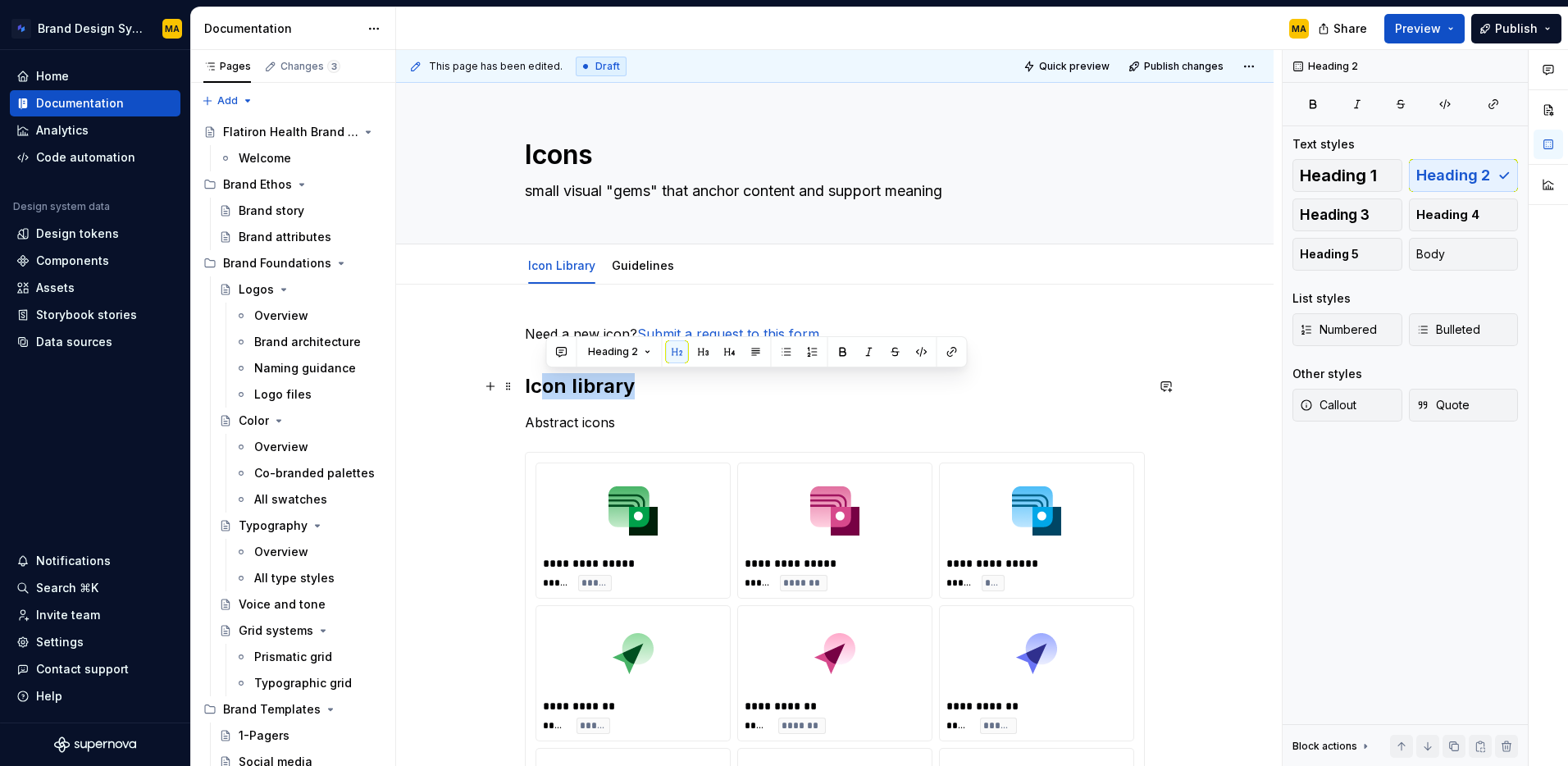
drag, startPoint x: 669, startPoint y: 385, endPoint x: 529, endPoint y: 390, distance: 140.1
click at [604, 332] on p "Need a new icon? Submit a request to this form." at bounding box center [835, 334] width 620 height 20
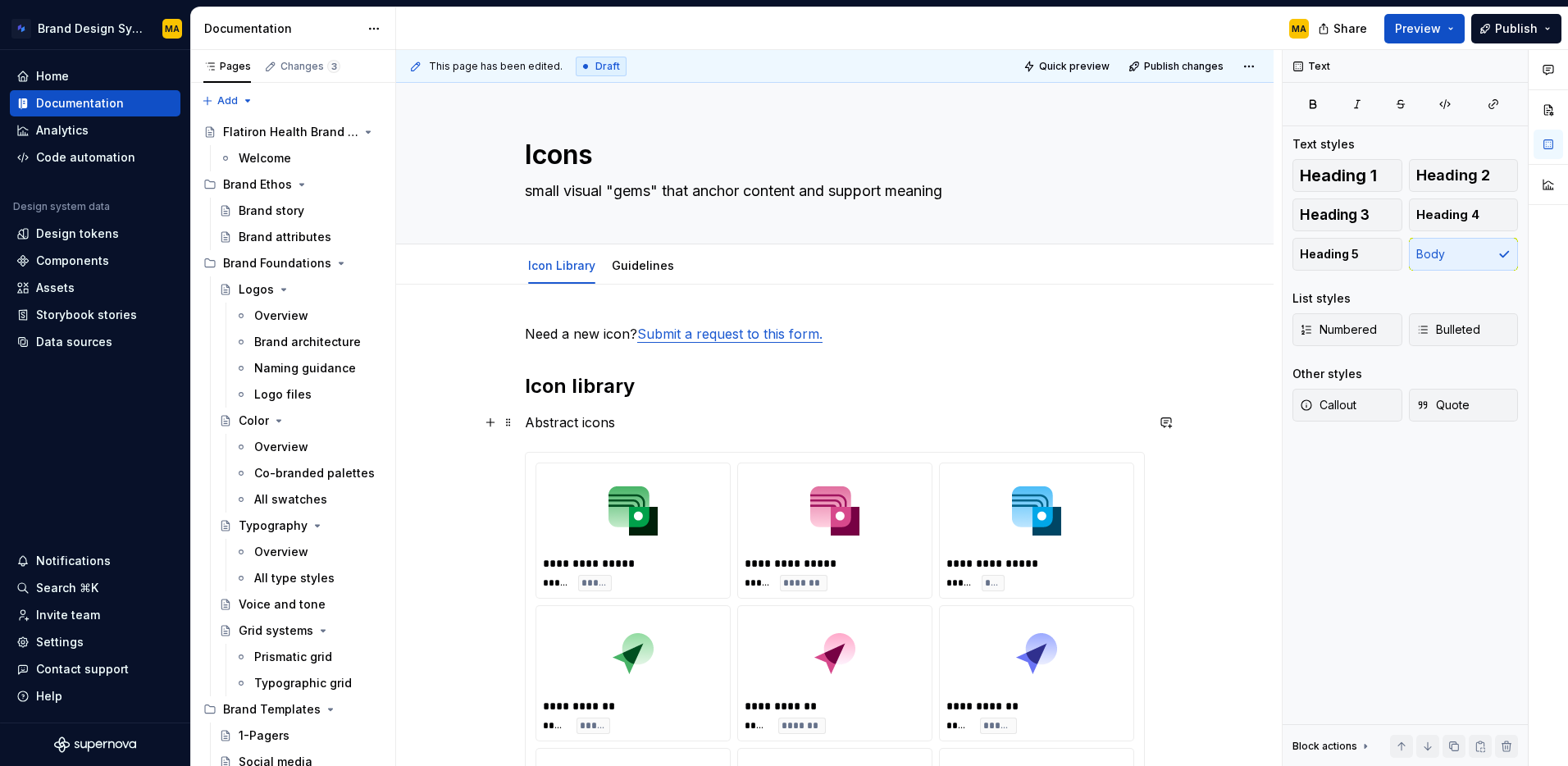
click at [571, 430] on p "Abstract icons" at bounding box center [835, 422] width 620 height 20
drag, startPoint x: 530, startPoint y: 420, endPoint x: 543, endPoint y: 436, distance: 20.6
click at [530, 420] on p "Abstract icons" at bounding box center [835, 422] width 620 height 20
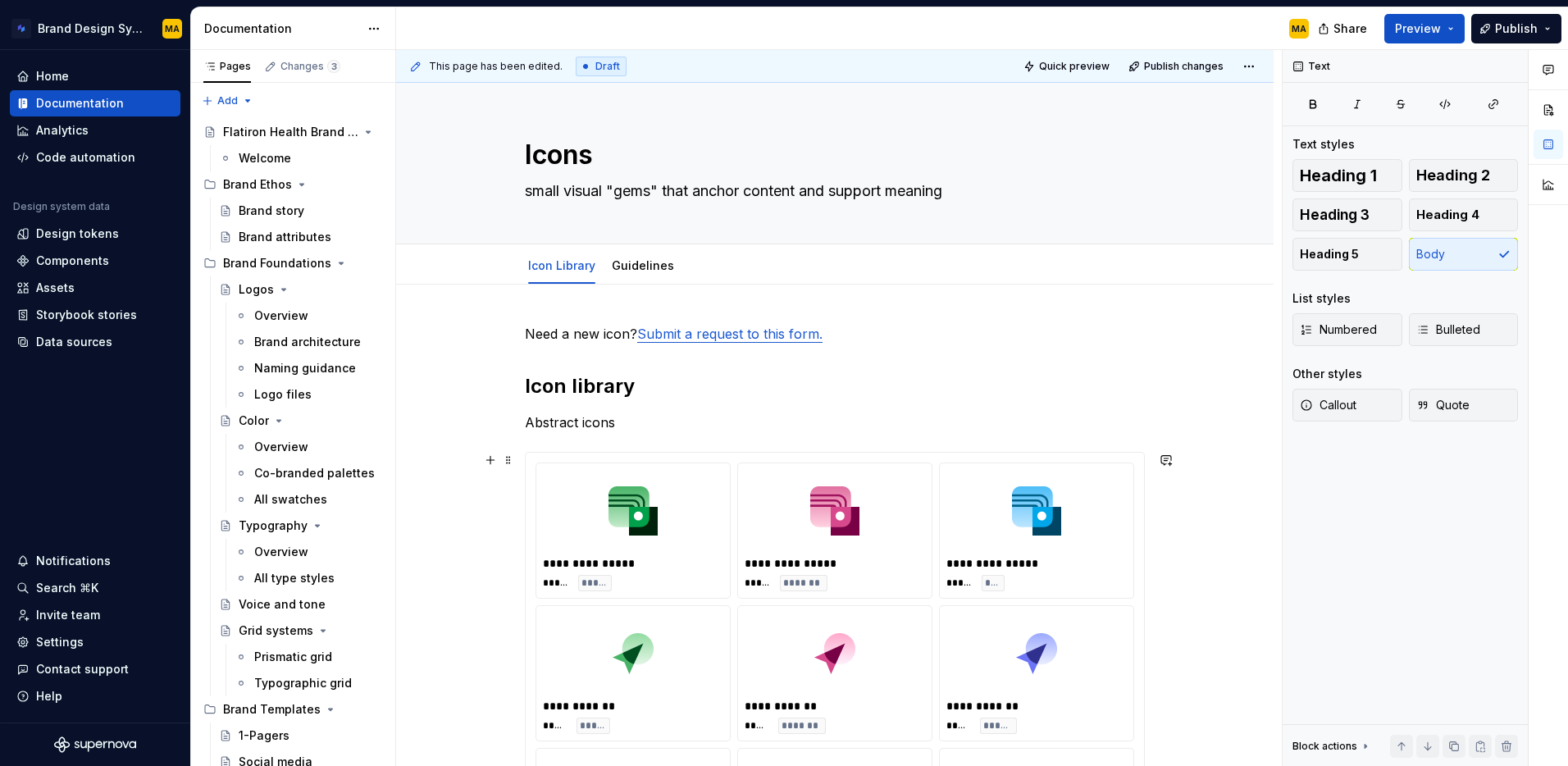
click at [552, 474] on div at bounding box center [633, 511] width 181 height 82
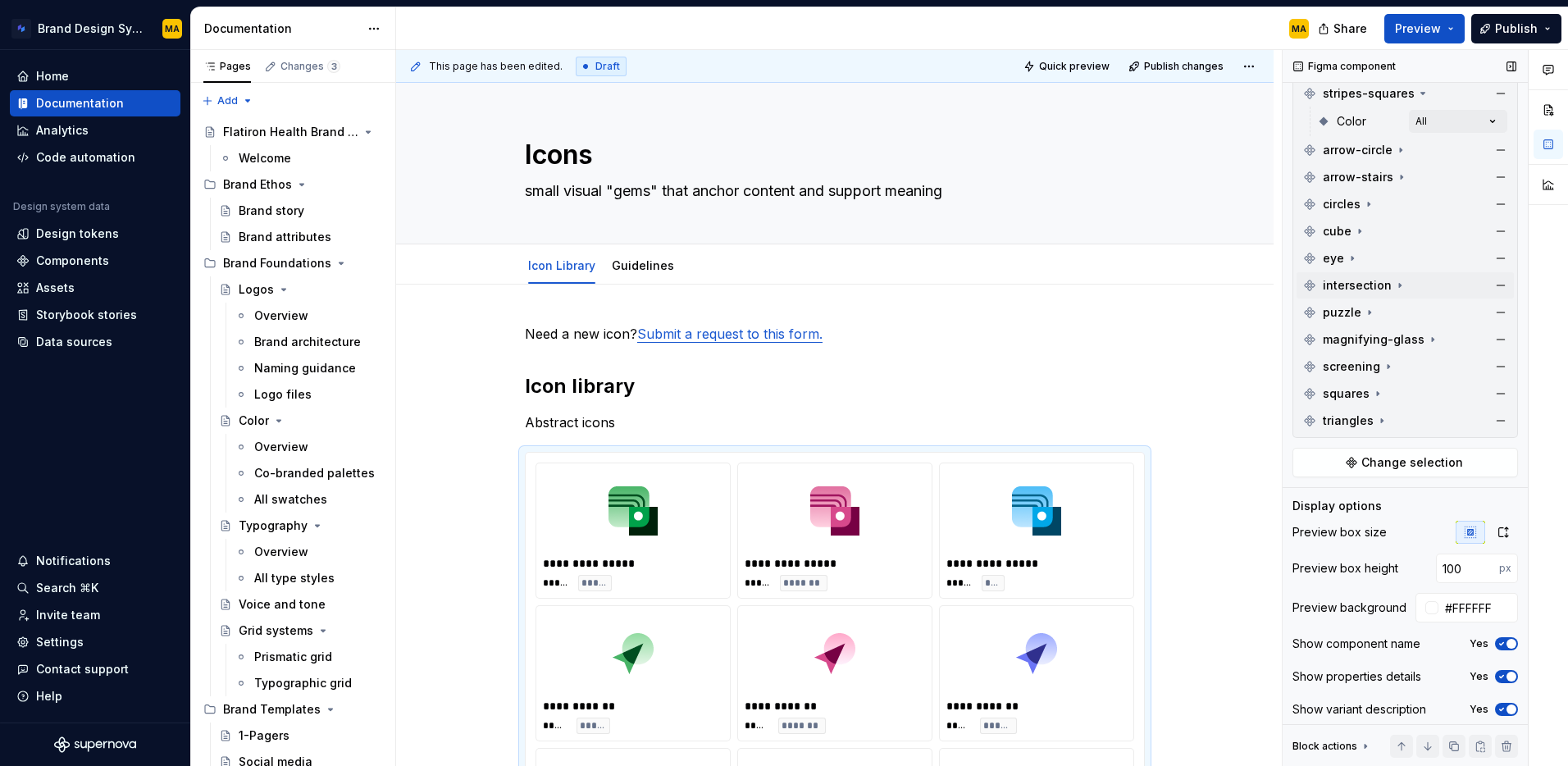
scroll to position [280, 0]
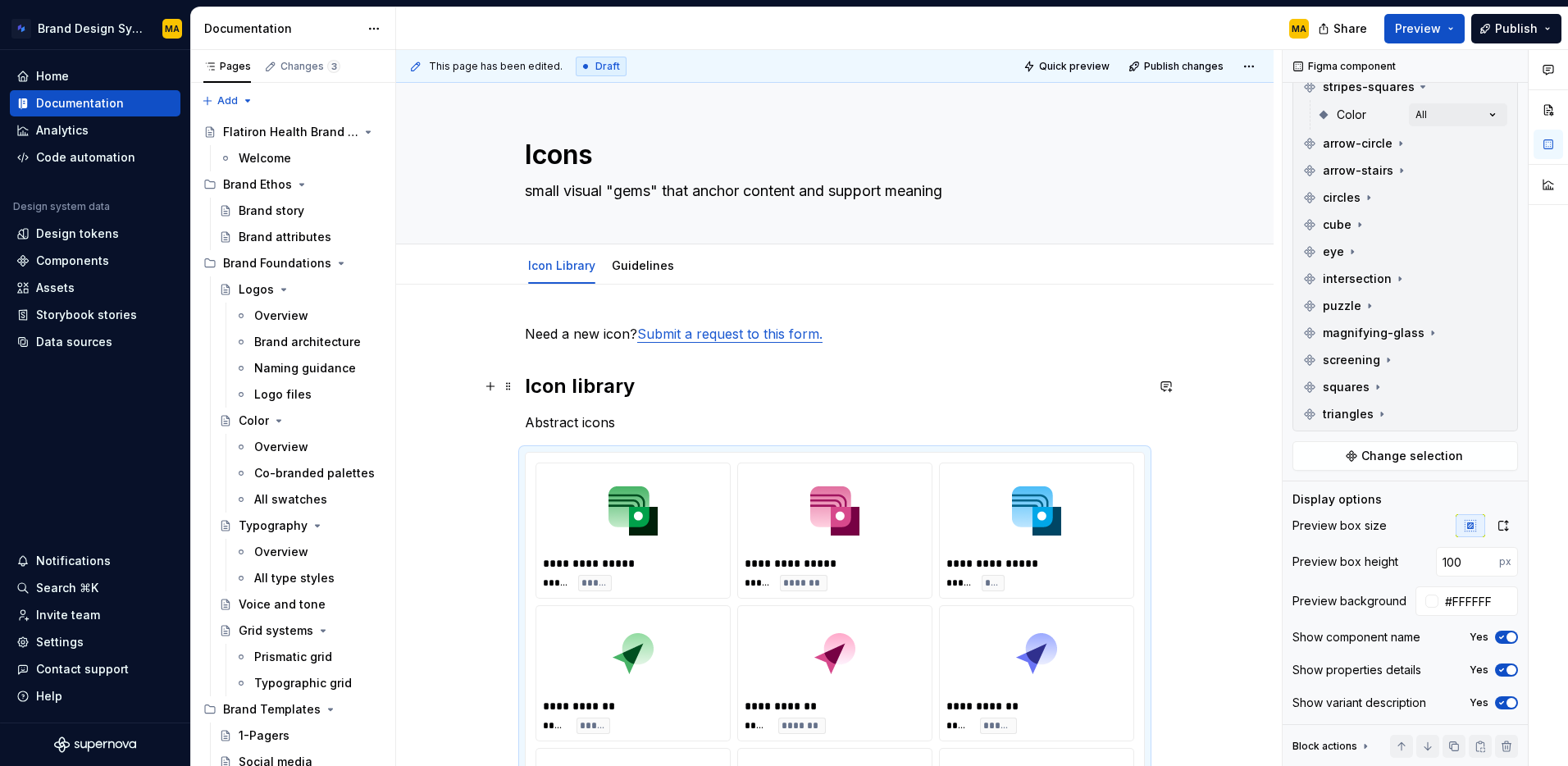
click at [555, 389] on h2 "Icon library" at bounding box center [835, 386] width 620 height 26
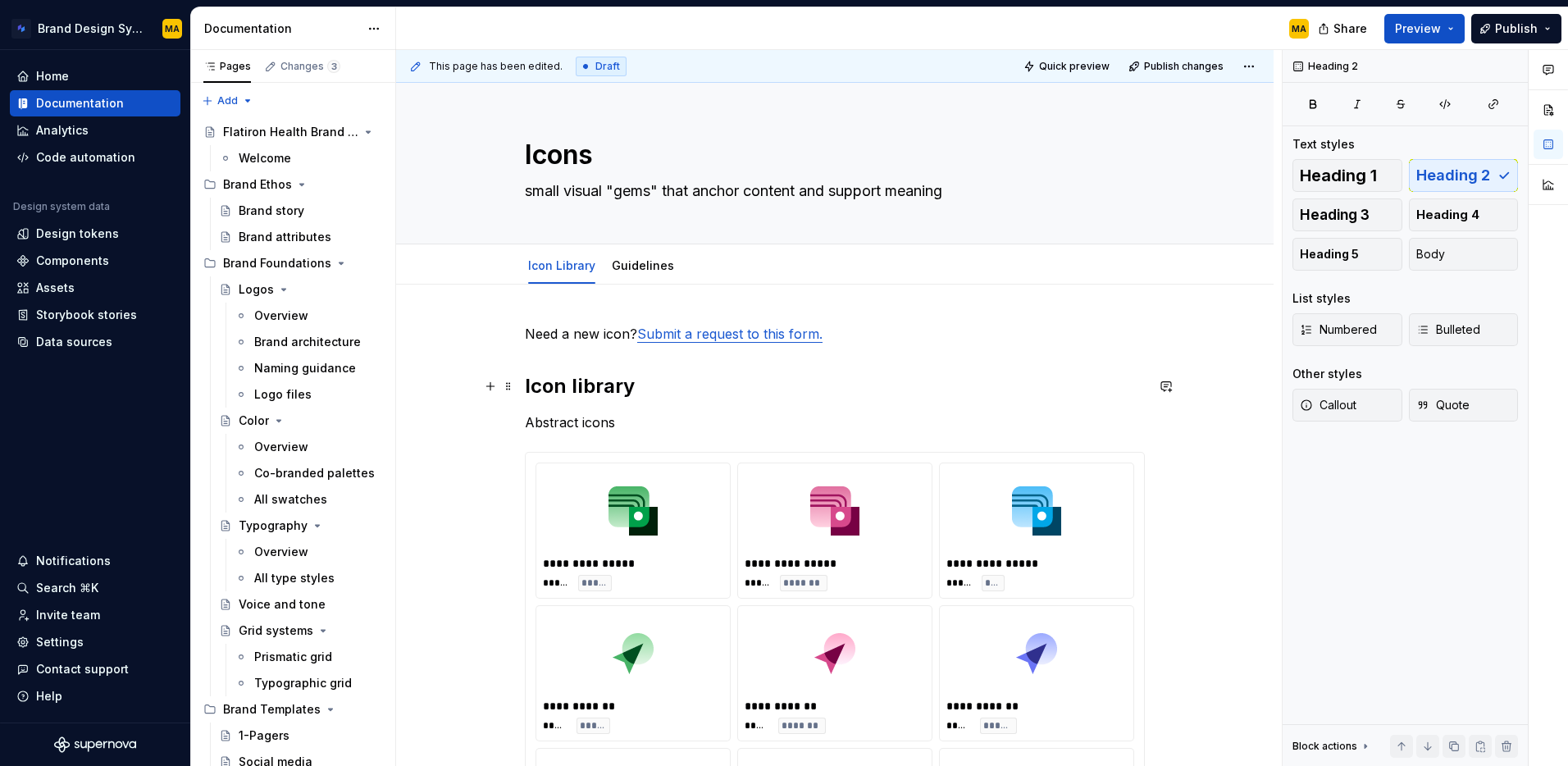
scroll to position [0, 0]
click at [529, 341] on p "Need a new icon? Submit a request to this form." at bounding box center [835, 334] width 620 height 20
click at [508, 333] on span at bounding box center [508, 333] width 13 height 23
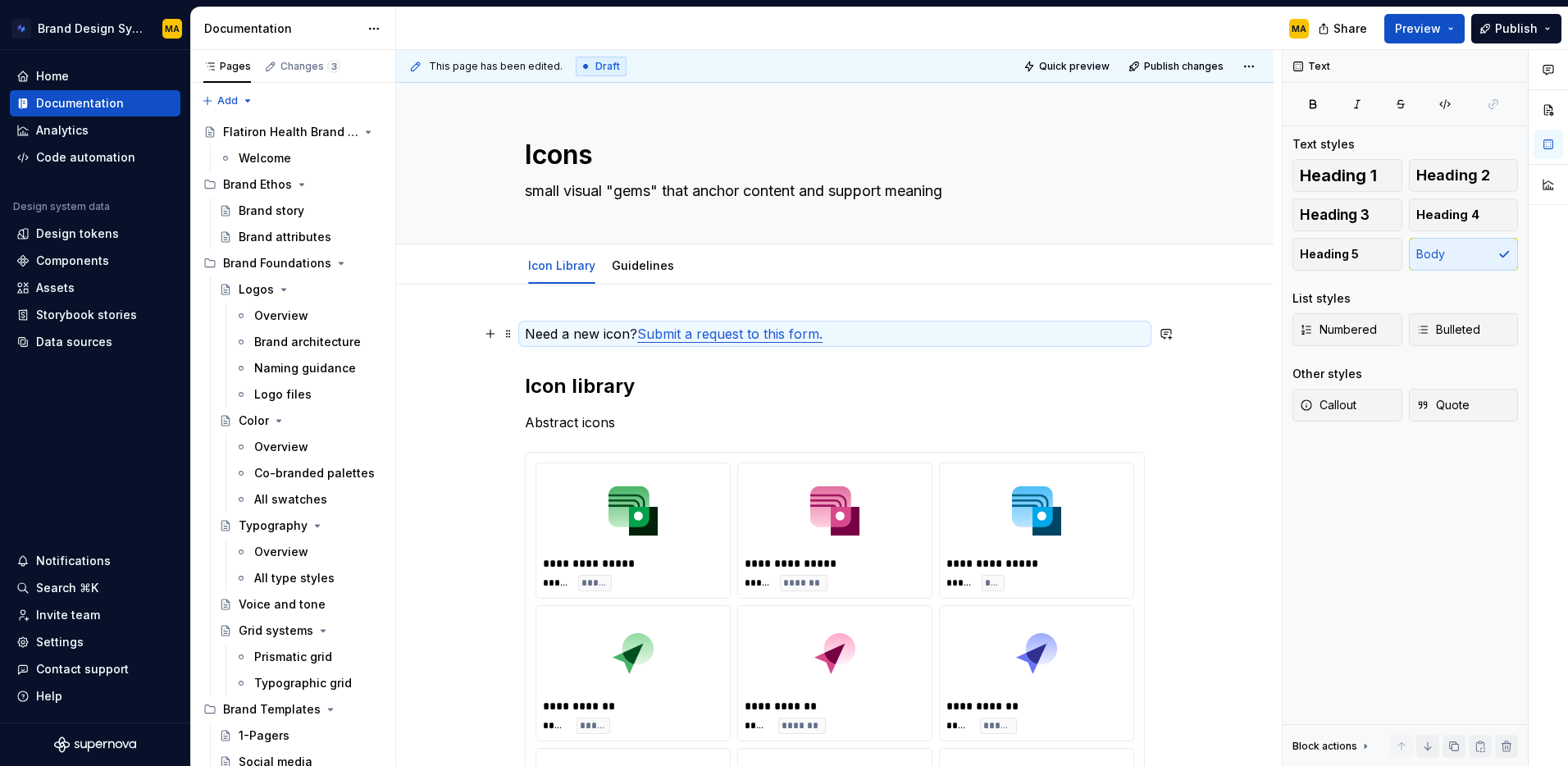
click at [979, 333] on p "Need a new icon? Submit a request to this form." at bounding box center [835, 334] width 620 height 20
click at [1370, 401] on button "Callout" at bounding box center [1347, 404] width 110 height 33
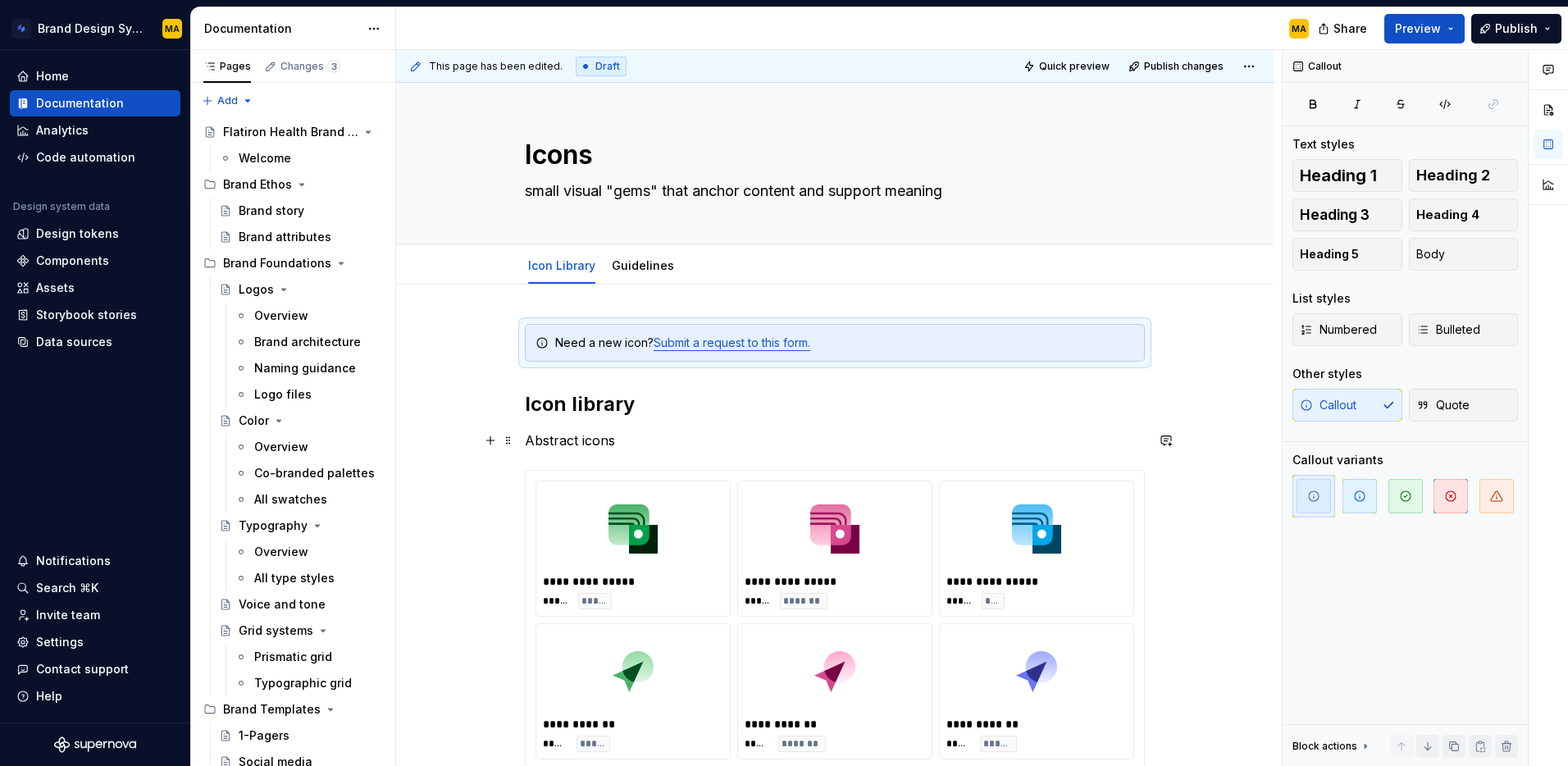
click at [552, 434] on p "Abstract icons" at bounding box center [835, 440] width 620 height 20
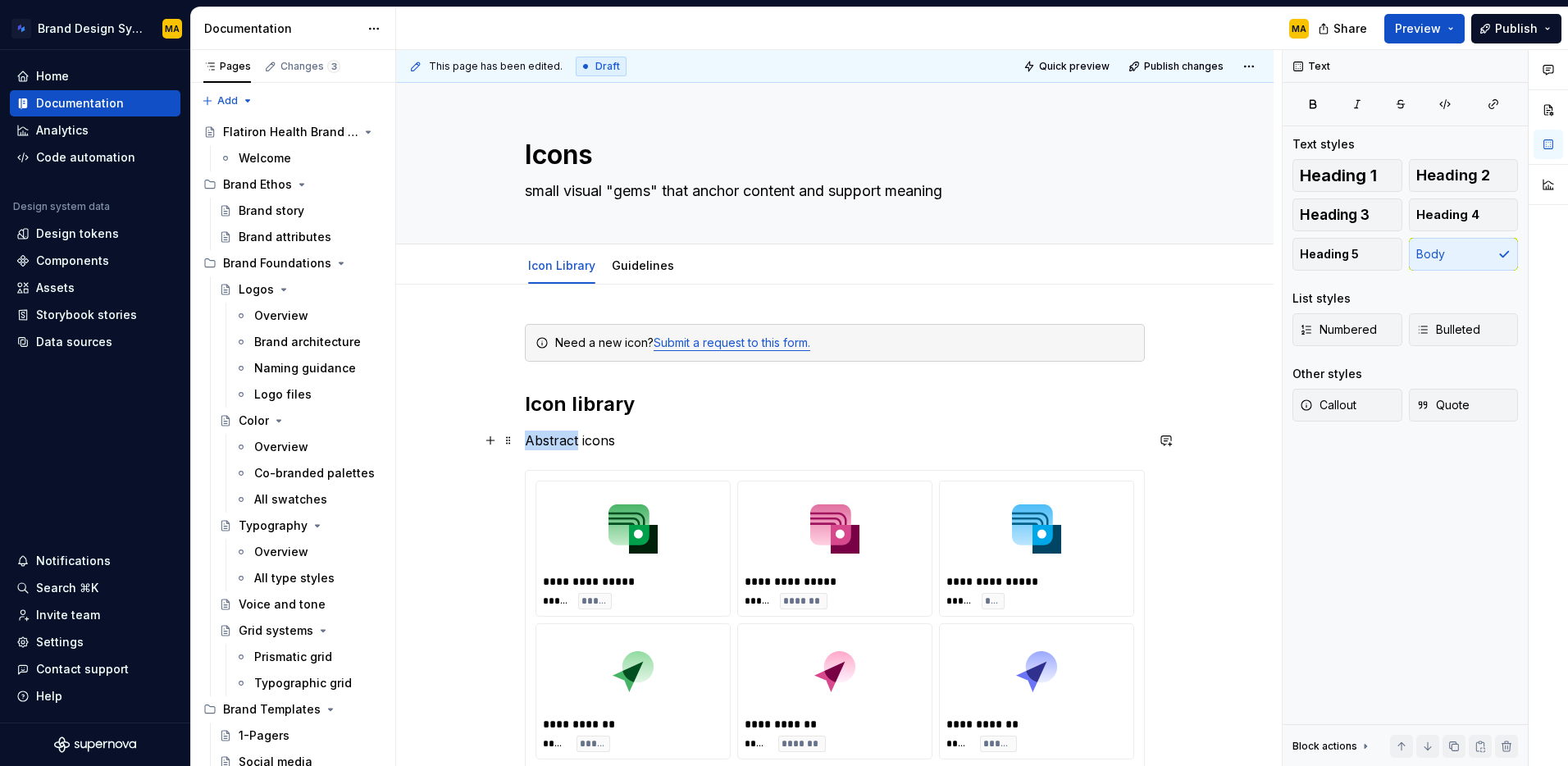
click at [552, 434] on p "Abstract icons" at bounding box center [835, 440] width 620 height 20
click at [1333, 261] on span "Heading 5" at bounding box center [1329, 254] width 59 height 17
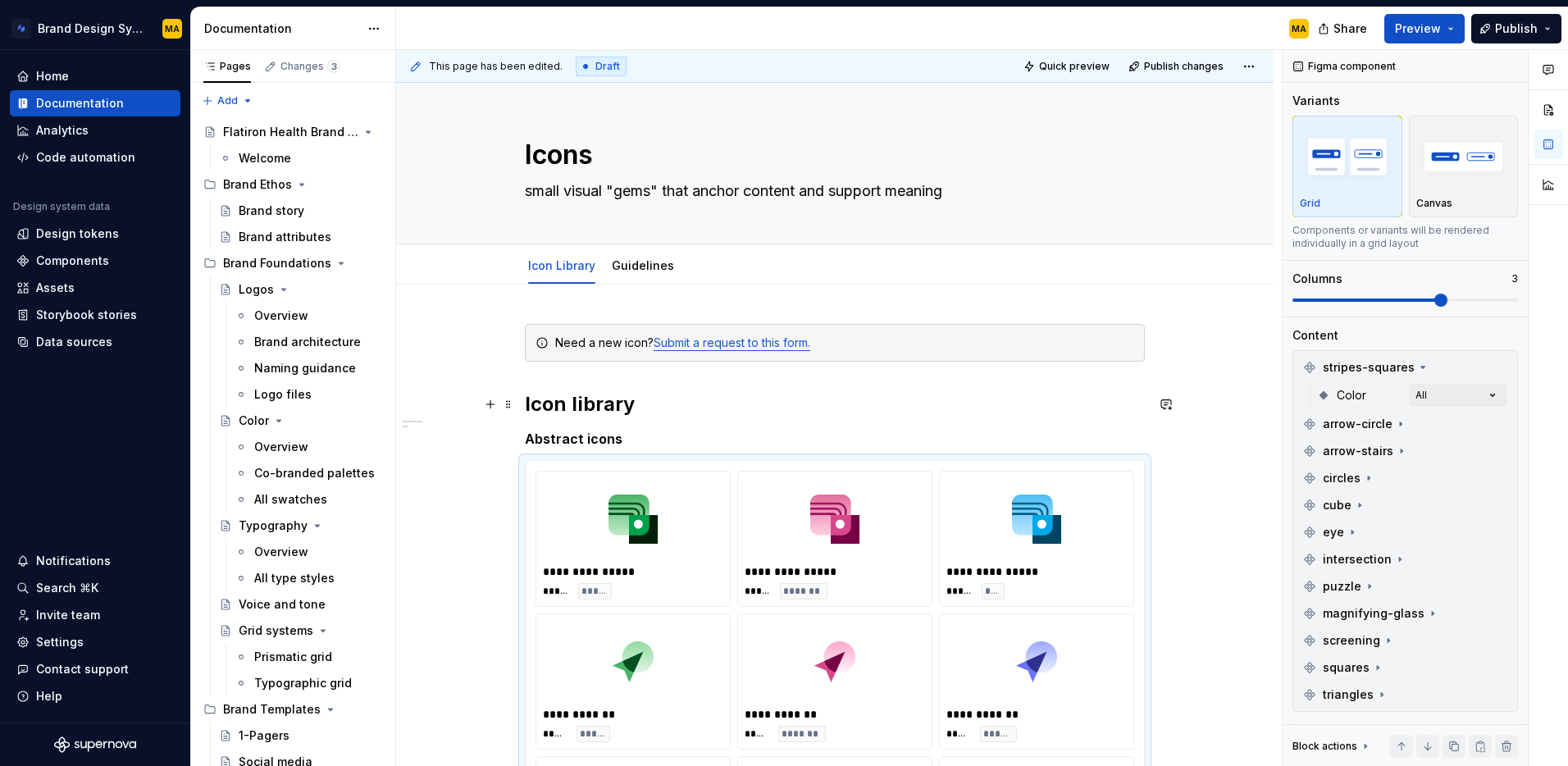
click at [540, 395] on h2 "Icon library" at bounding box center [835, 404] width 620 height 26
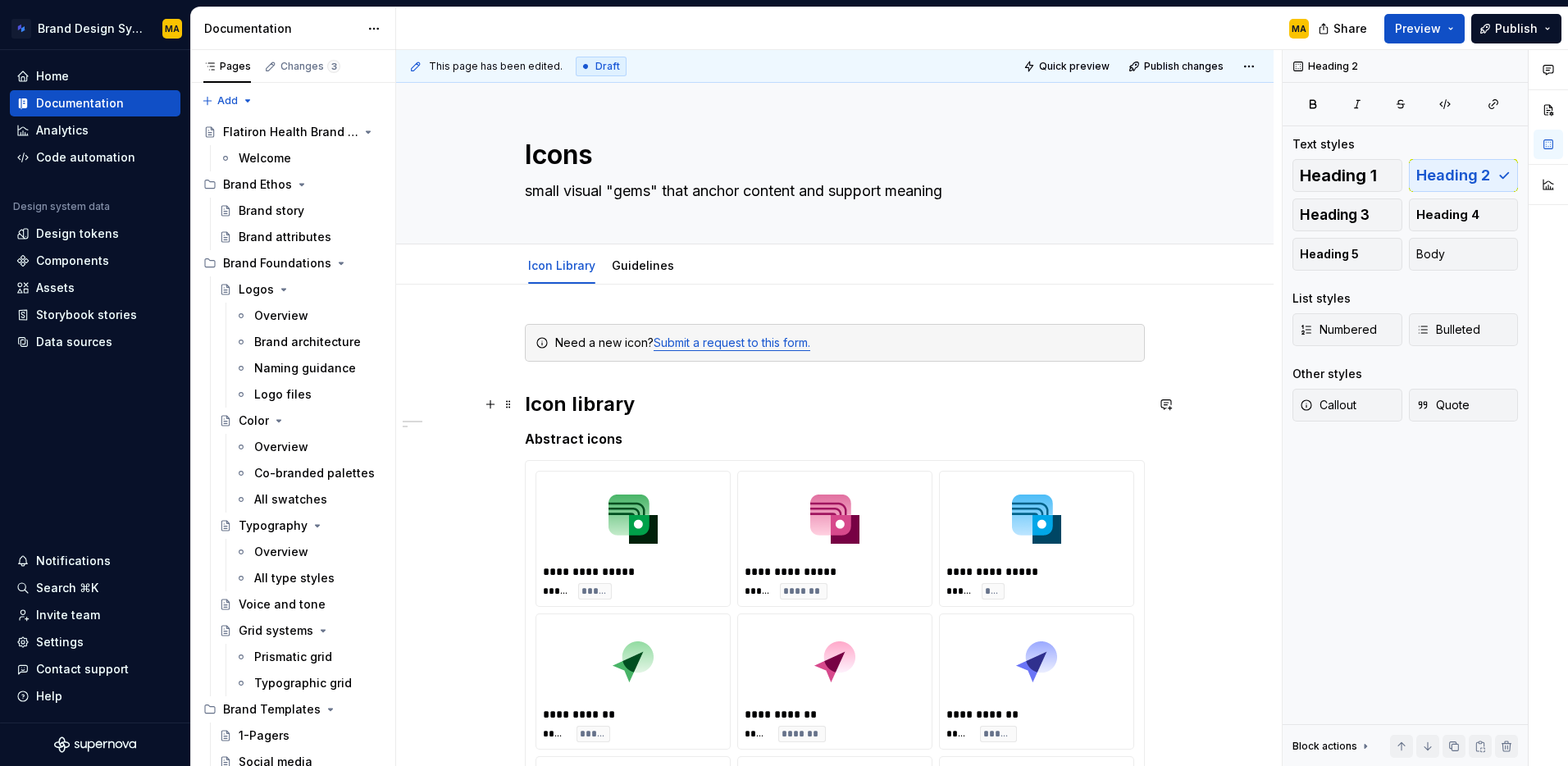
click at [540, 395] on h2 "Icon library" at bounding box center [835, 404] width 620 height 26
type textarea "*"
click at [591, 339] on div "Need a new icon? Submit a request to this form." at bounding box center [845, 343] width 579 height 17
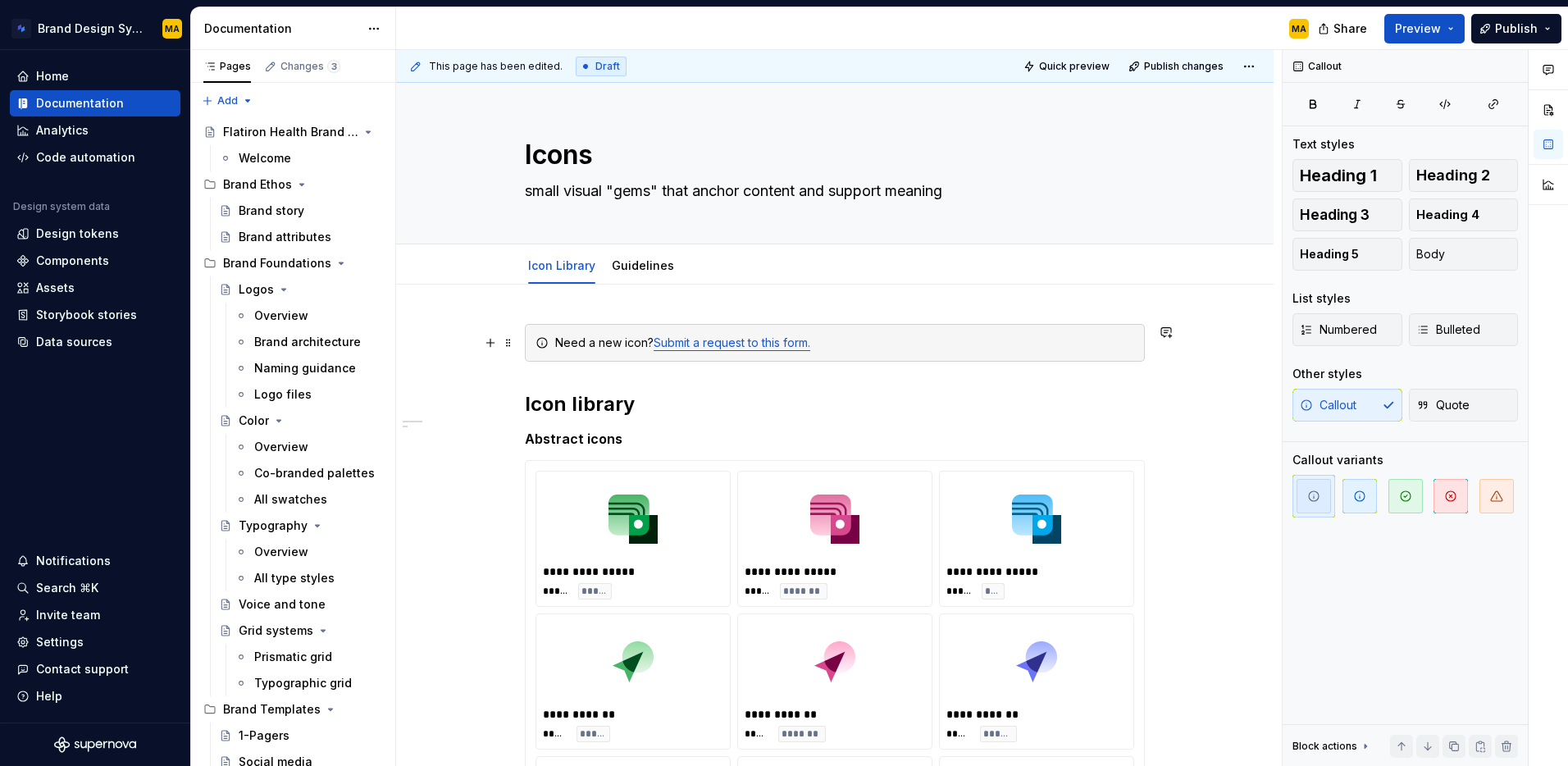
click at [645, 336] on div "Need a new icon? Submit a request to this form." at bounding box center [845, 343] width 579 height 17
click at [1241, 643] on div "**********" at bounding box center [840, 408] width 886 height 717
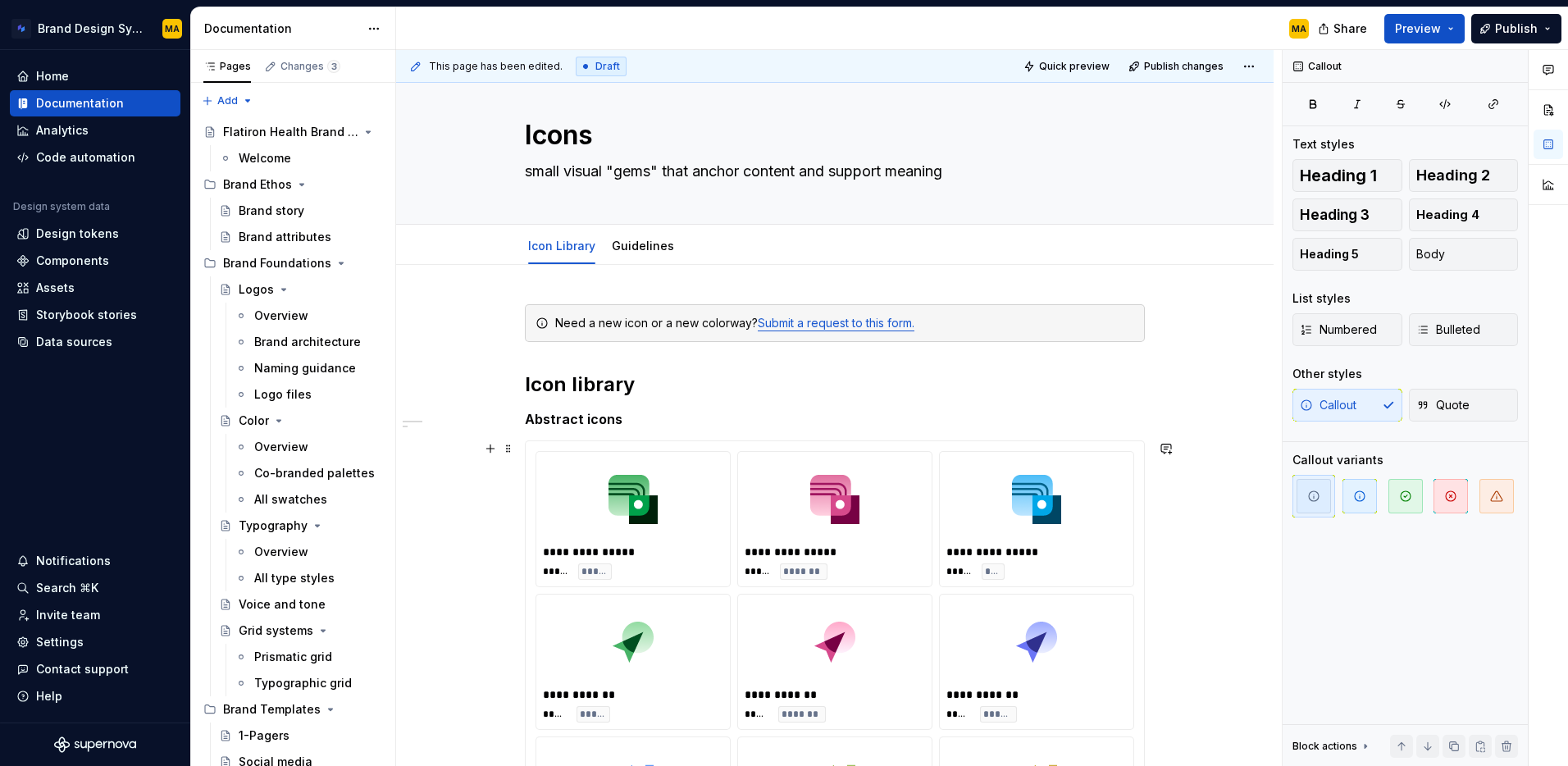
scroll to position [22, 0]
click at [646, 324] on div "Need a new icon or a new colorway? Submit a request to this form." at bounding box center [845, 321] width 579 height 17
click at [498, 322] on button "button" at bounding box center [490, 320] width 23 height 23
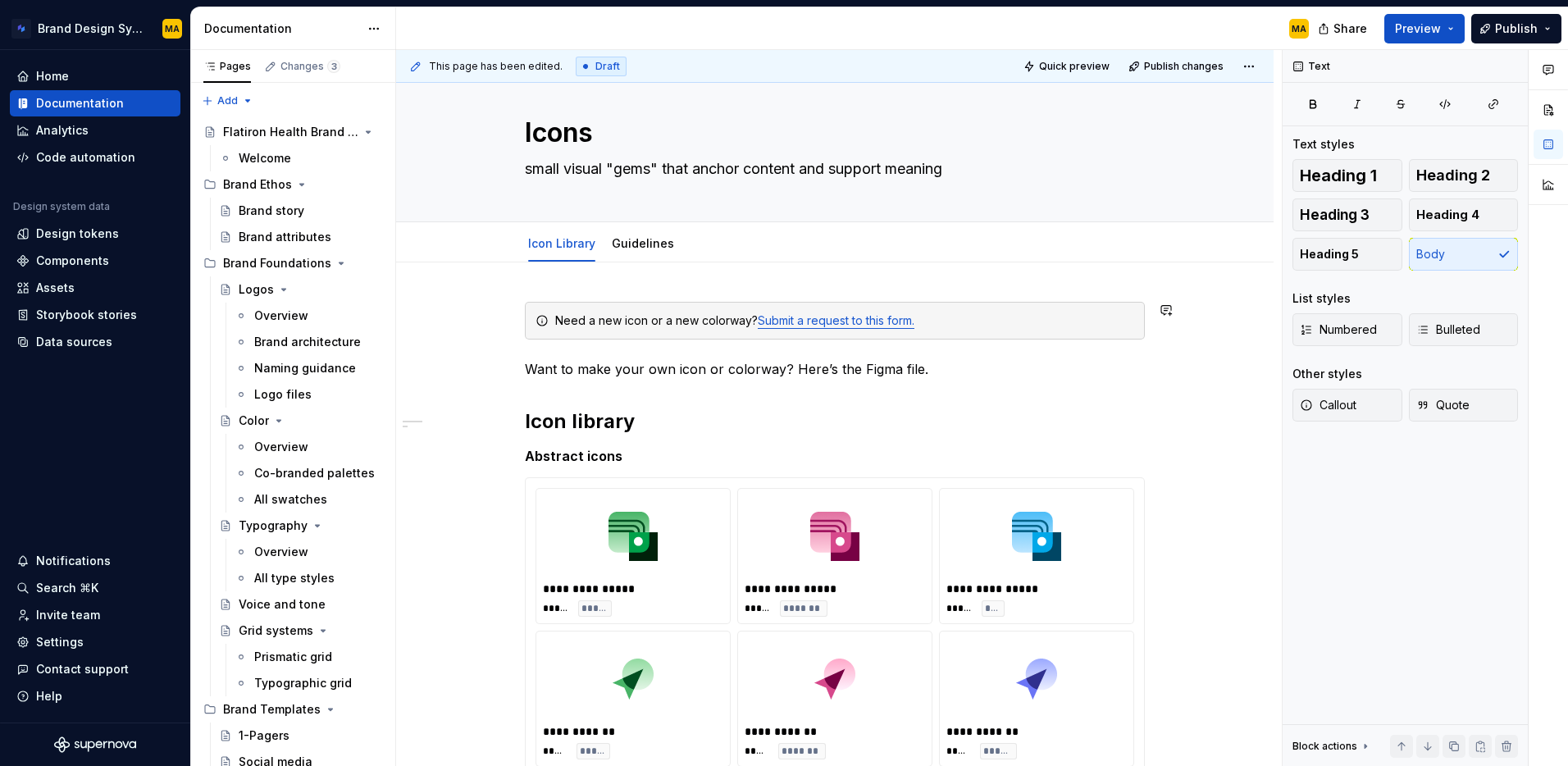
click at [852, 376] on p "Want to make your own icon or colorway? Here’s the Figma file." at bounding box center [835, 370] width 620 height 20
click at [852, 377] on p "Want to make your own icon or colorway? Here’s the Figma file." at bounding box center [835, 370] width 620 height 20
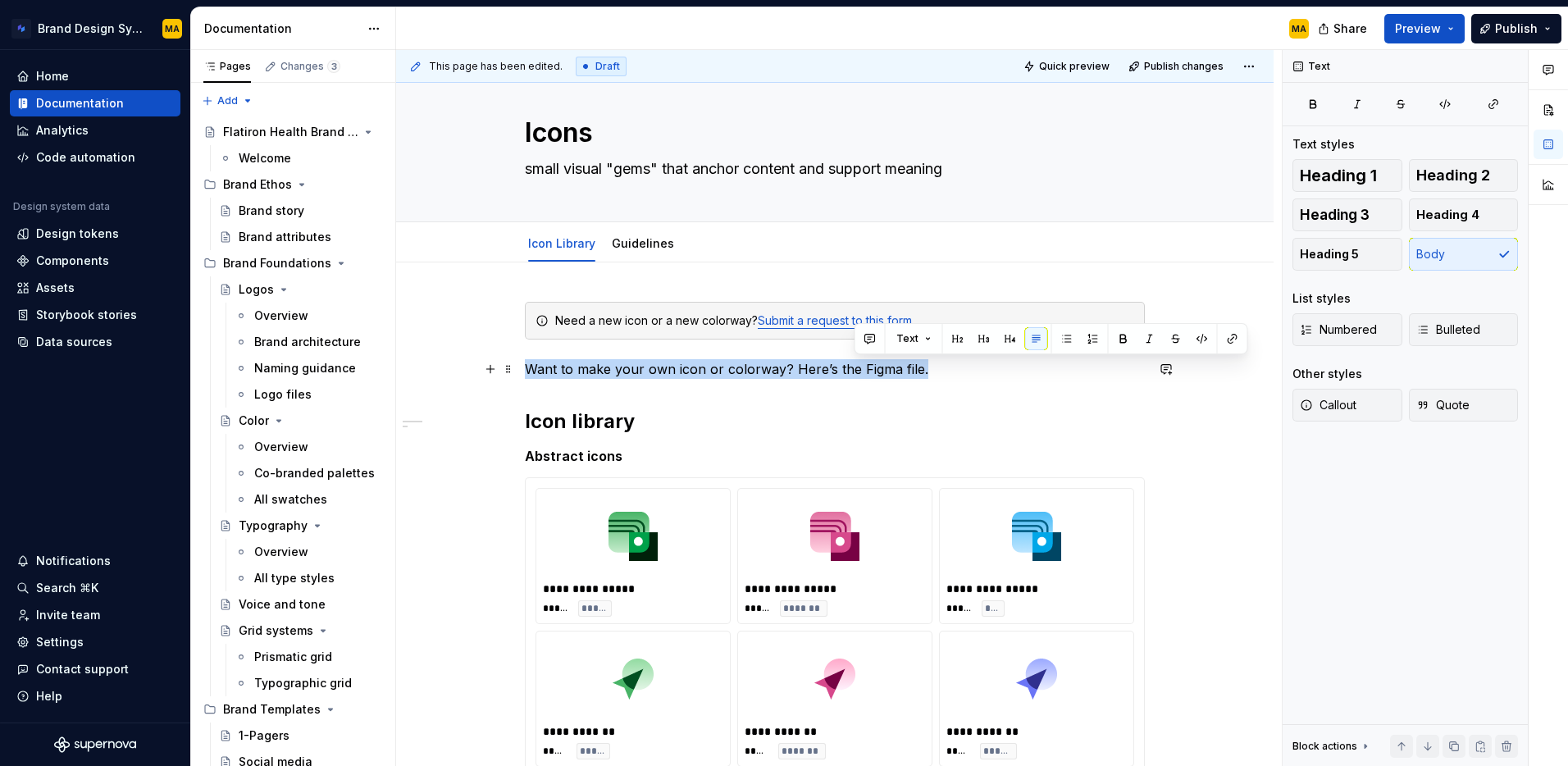
click at [852, 377] on p "Want to make your own icon or colorway? Here’s the Figma file." at bounding box center [835, 370] width 620 height 20
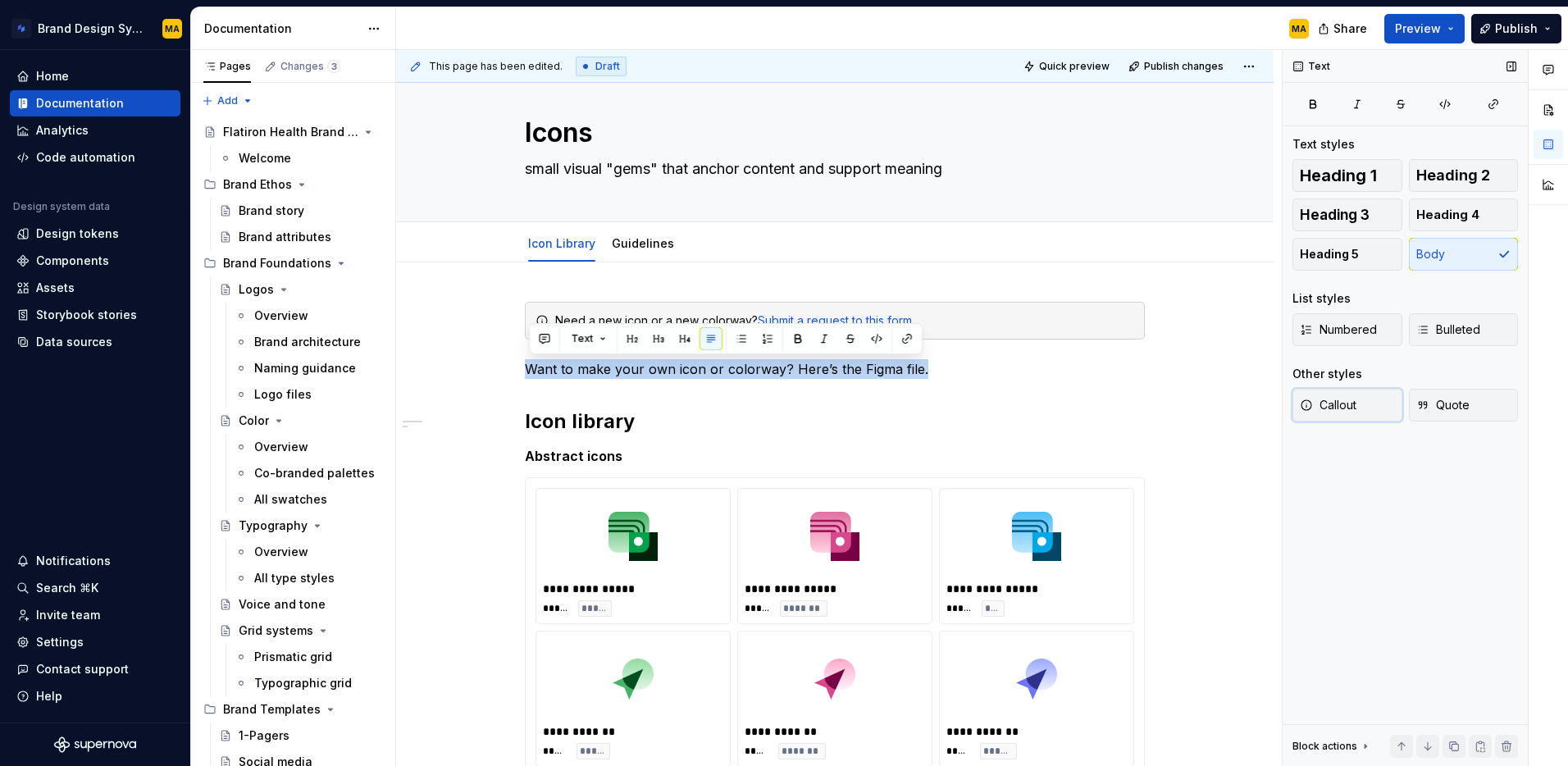
click at [1323, 406] on span "Callout" at bounding box center [1328, 405] width 57 height 17
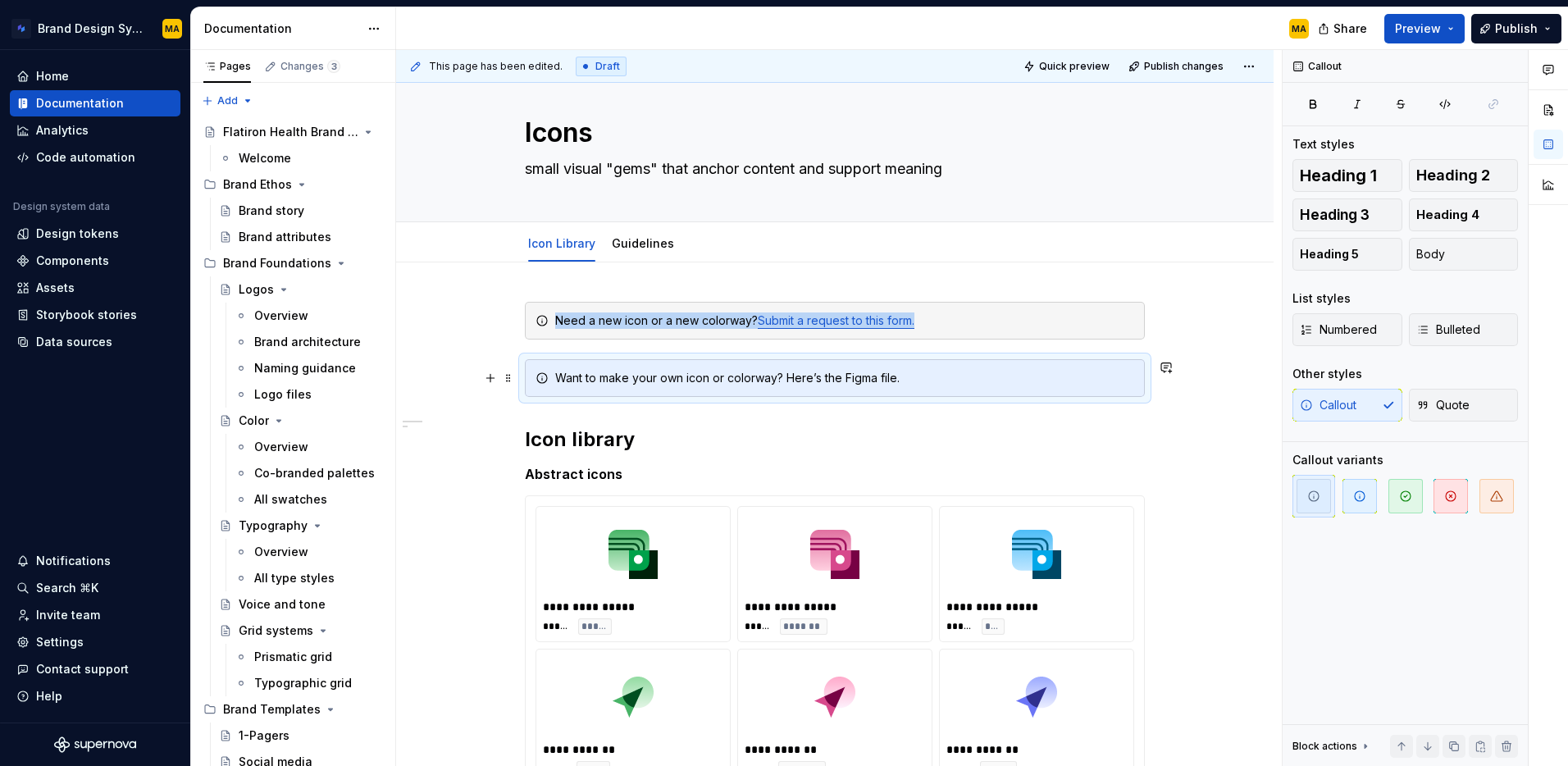
click at [681, 384] on div "Want to make your own icon or colorway? Here’s the Figma file." at bounding box center [845, 378] width 579 height 17
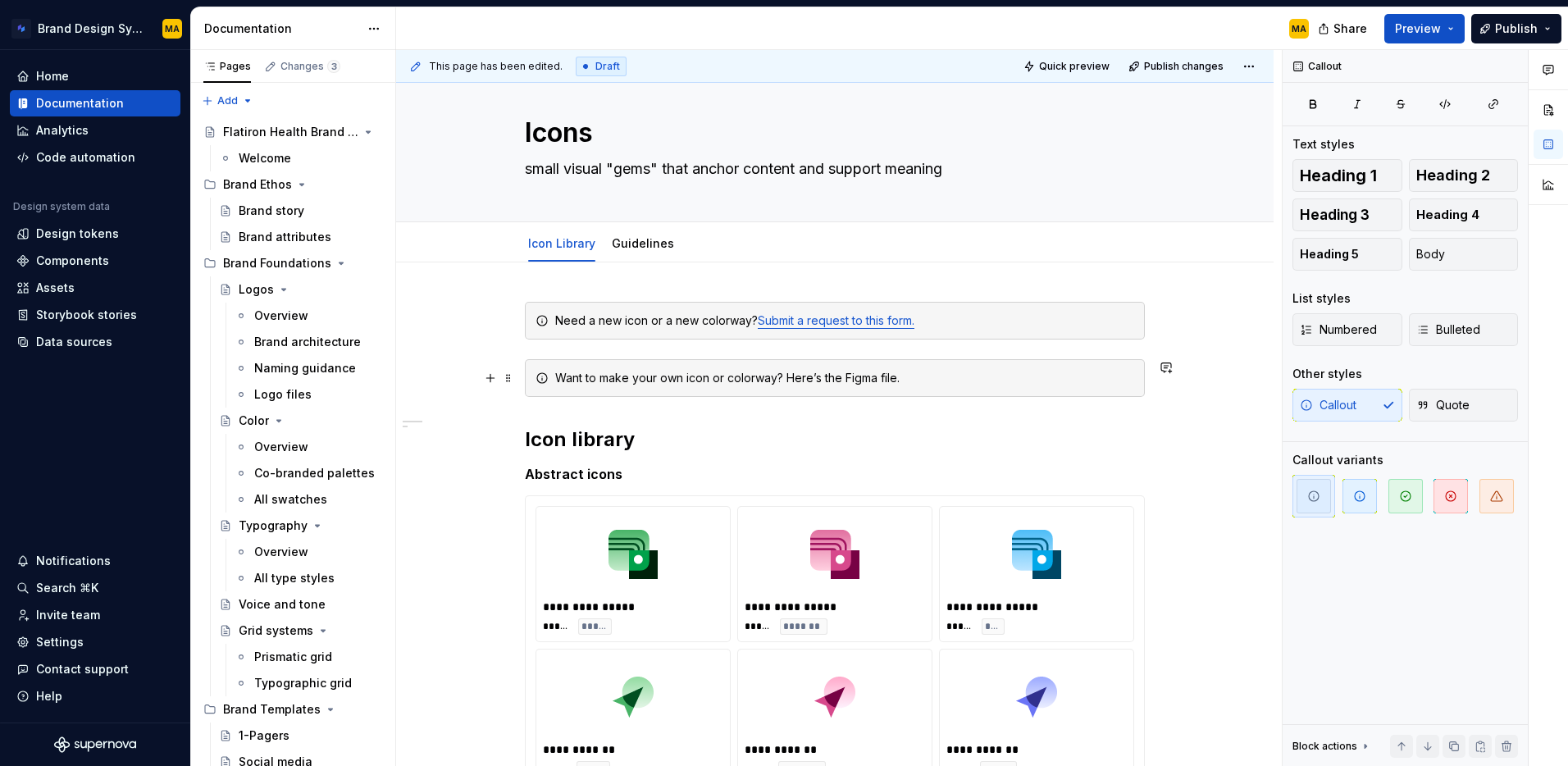
click at [858, 383] on div "Want to make your own icon or colorway? Here’s the Figma file." at bounding box center [845, 378] width 579 height 17
click at [852, 375] on div "Want to make your own icon or colorway? Here’s the Figma file." at bounding box center [845, 378] width 579 height 17
click at [849, 375] on div "Want to make your own icon or colorway? Here’s the Figma file." at bounding box center [845, 378] width 579 height 17
drag, startPoint x: 792, startPoint y: 379, endPoint x: 988, endPoint y: 430, distance: 202.5
click at [941, 376] on div "Want to make your own icon or colorway? Here’s the master Figma file." at bounding box center [845, 378] width 579 height 17
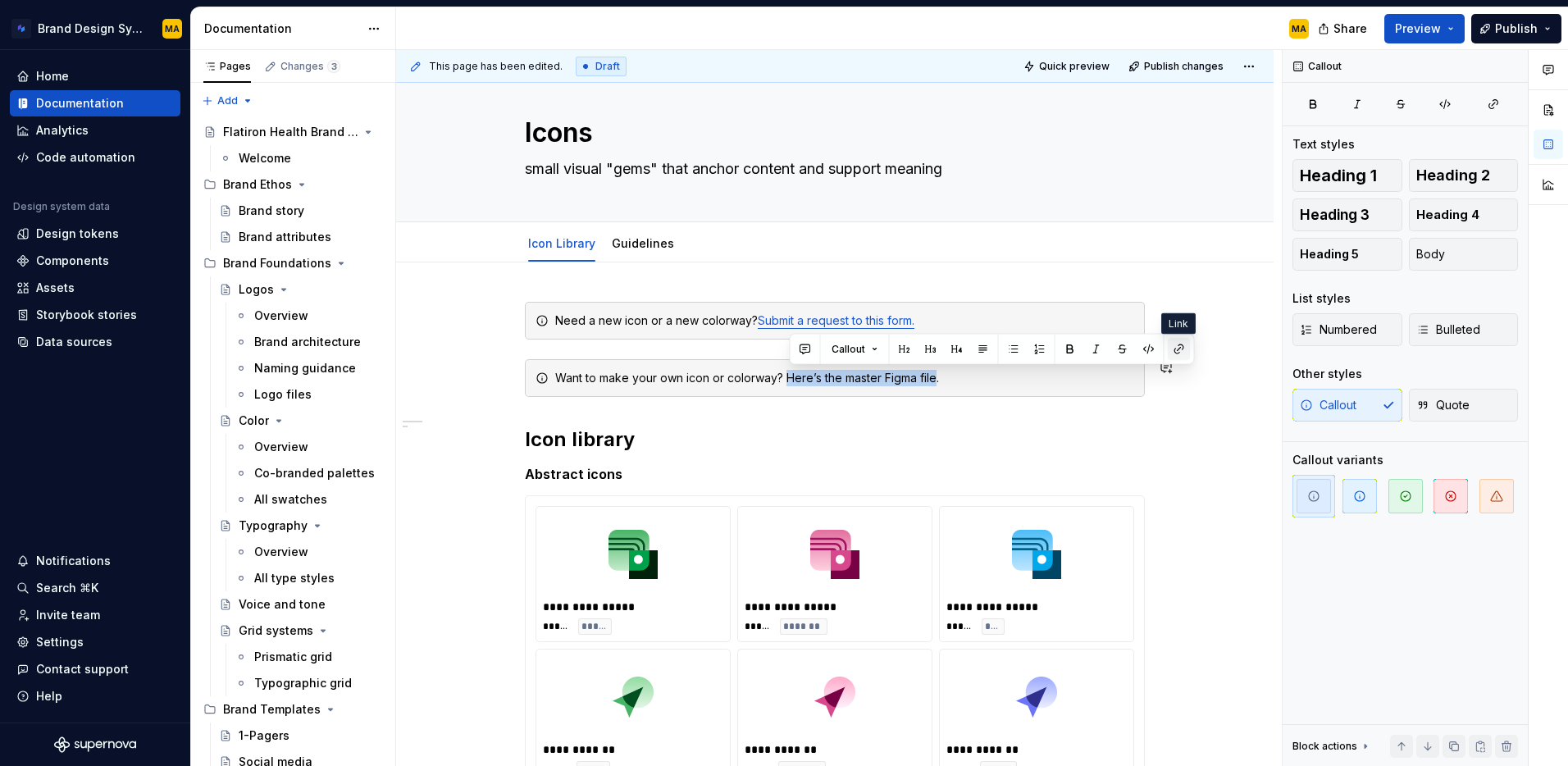
click at [1176, 348] on button "button" at bounding box center [1179, 349] width 23 height 23
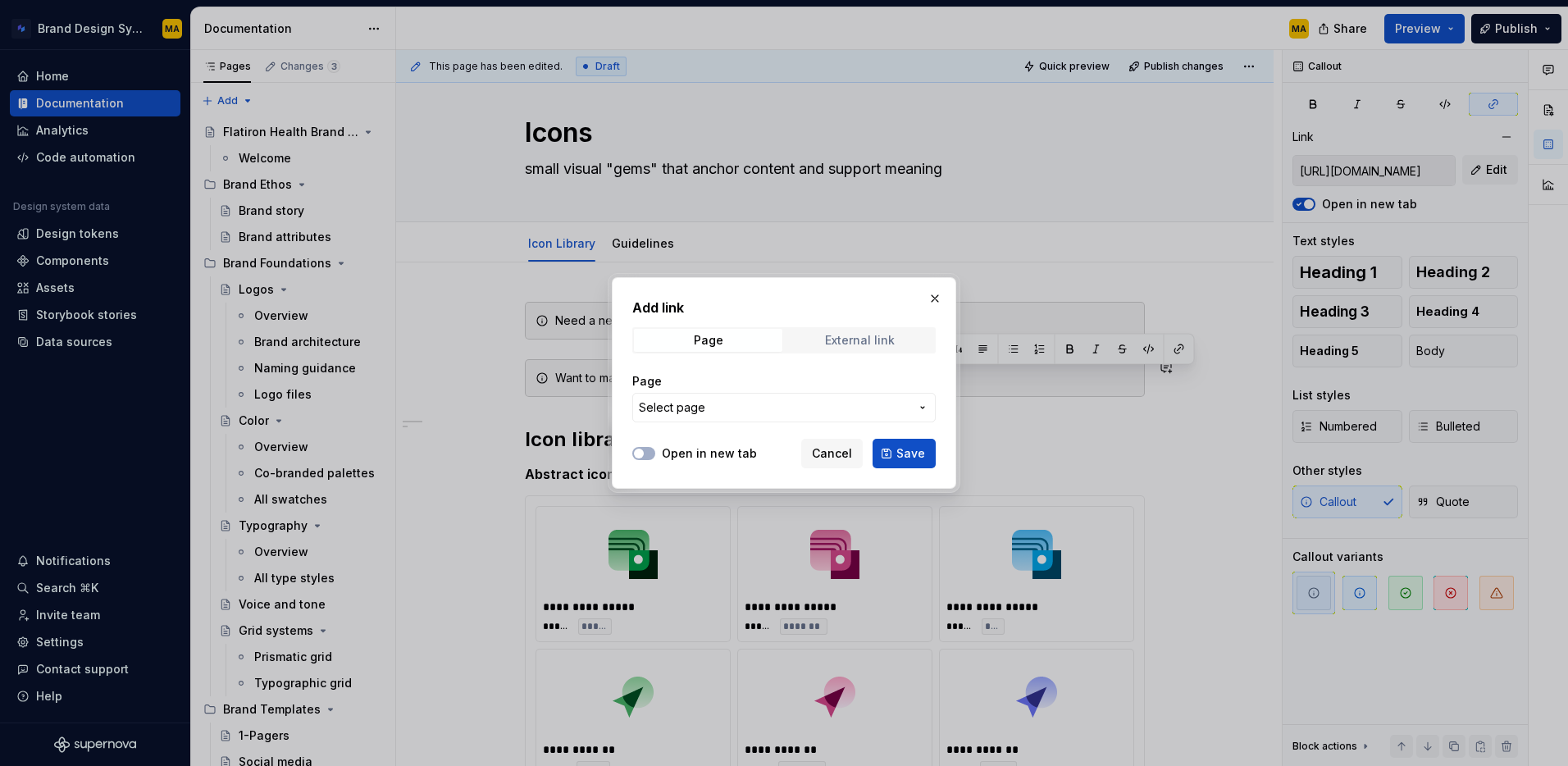
click at [842, 341] on div "External link" at bounding box center [860, 340] width 70 height 13
click at [706, 402] on input "URL" at bounding box center [783, 407] width 303 height 30
paste input "https://www.figma.com/design/ZxZ2Uqun2BGX4IiDLrsVhz/Icons---Filled?node-id=0-1&…"
type input "https://www.figma.com/design/ZxZ2Uqun2BGX4IiDLrsVhz/Icons---Filled?node-id=0-1&…"
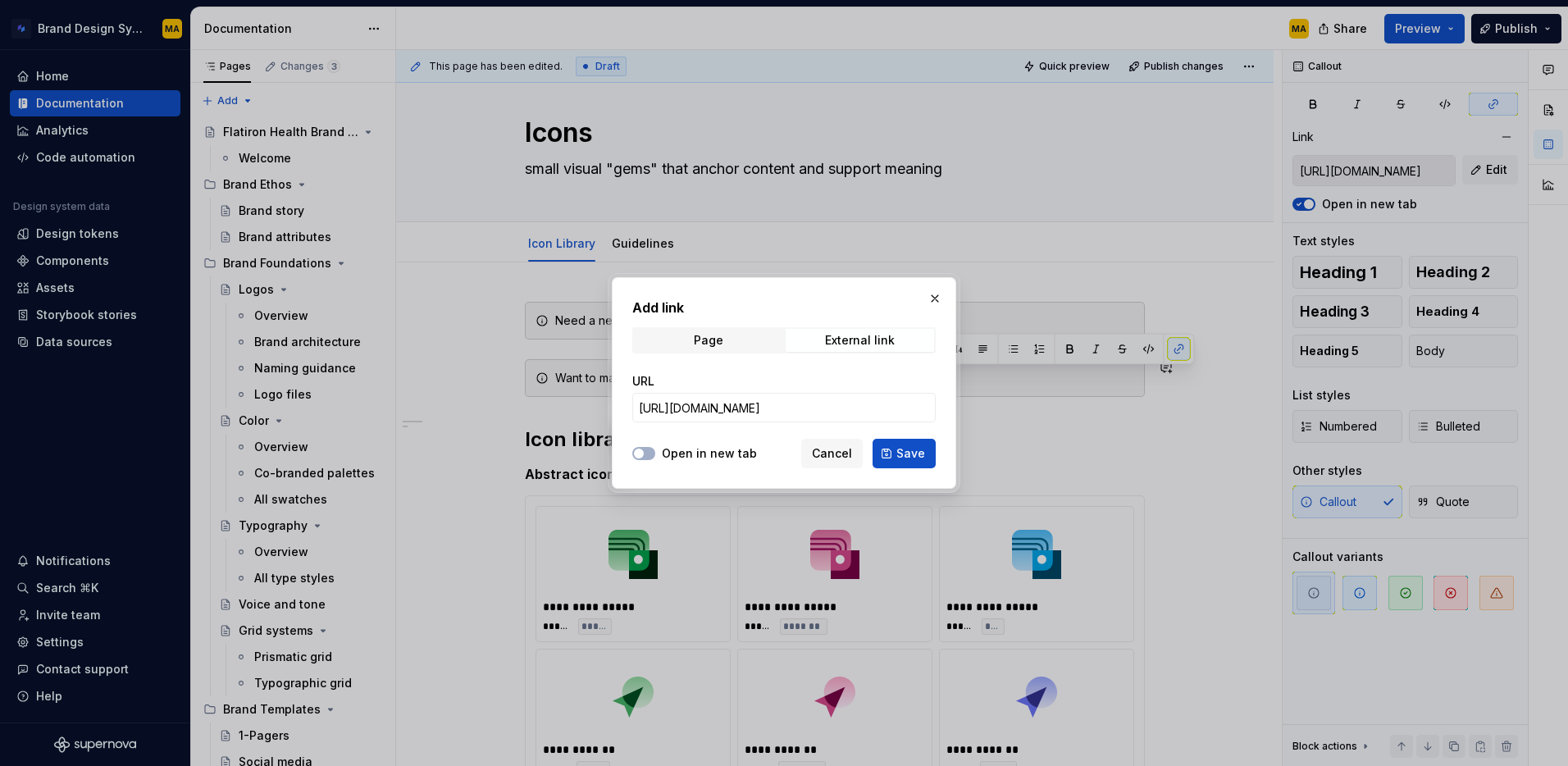
click at [660, 452] on div "Open in new tab" at bounding box center [694, 453] width 124 height 17
click at [898, 453] on span "Save" at bounding box center [910, 453] width 29 height 17
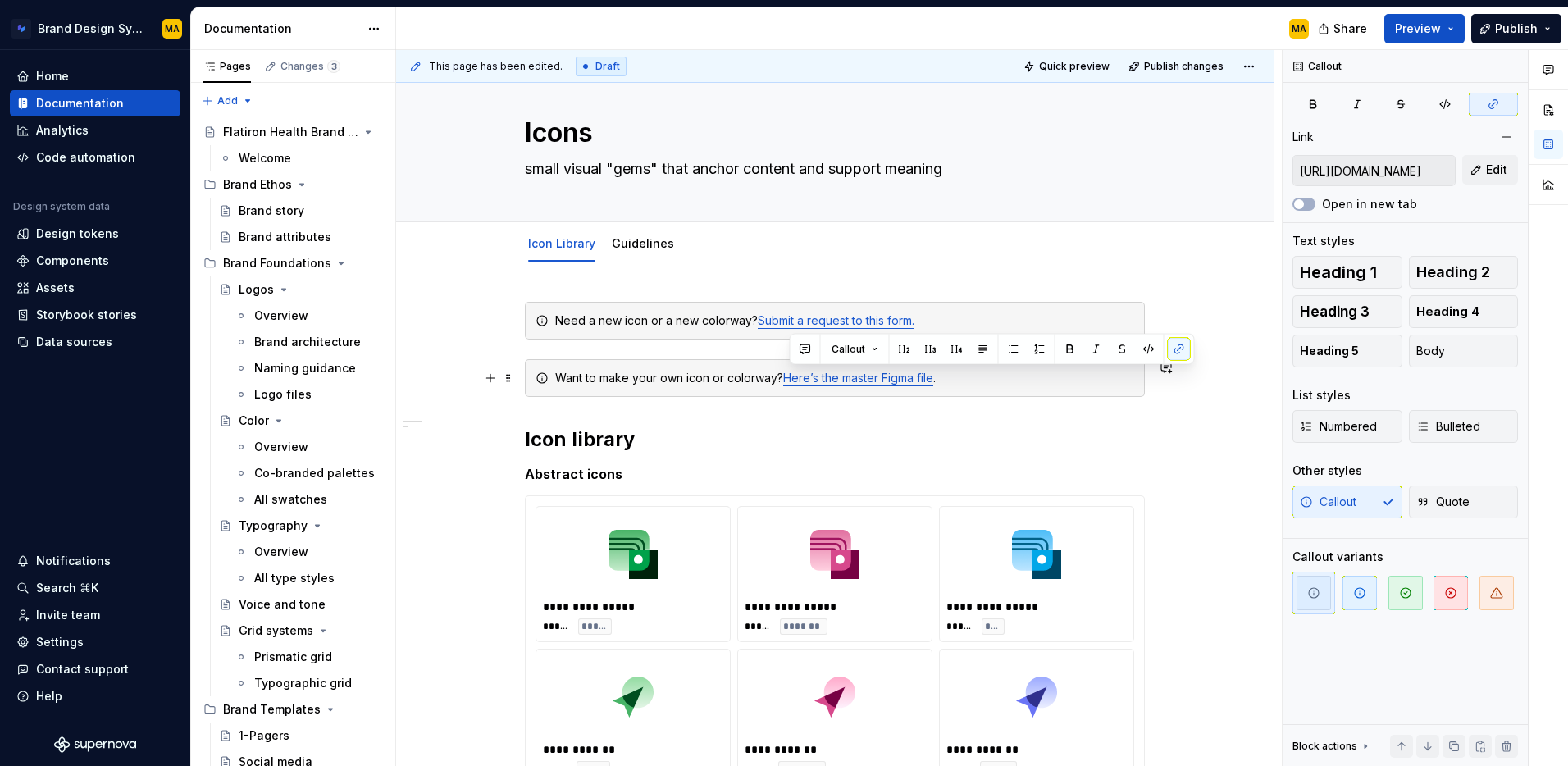
click at [743, 378] on div "Want to make your own icon or colorway? Here’s the master Figma file ." at bounding box center [845, 378] width 579 height 17
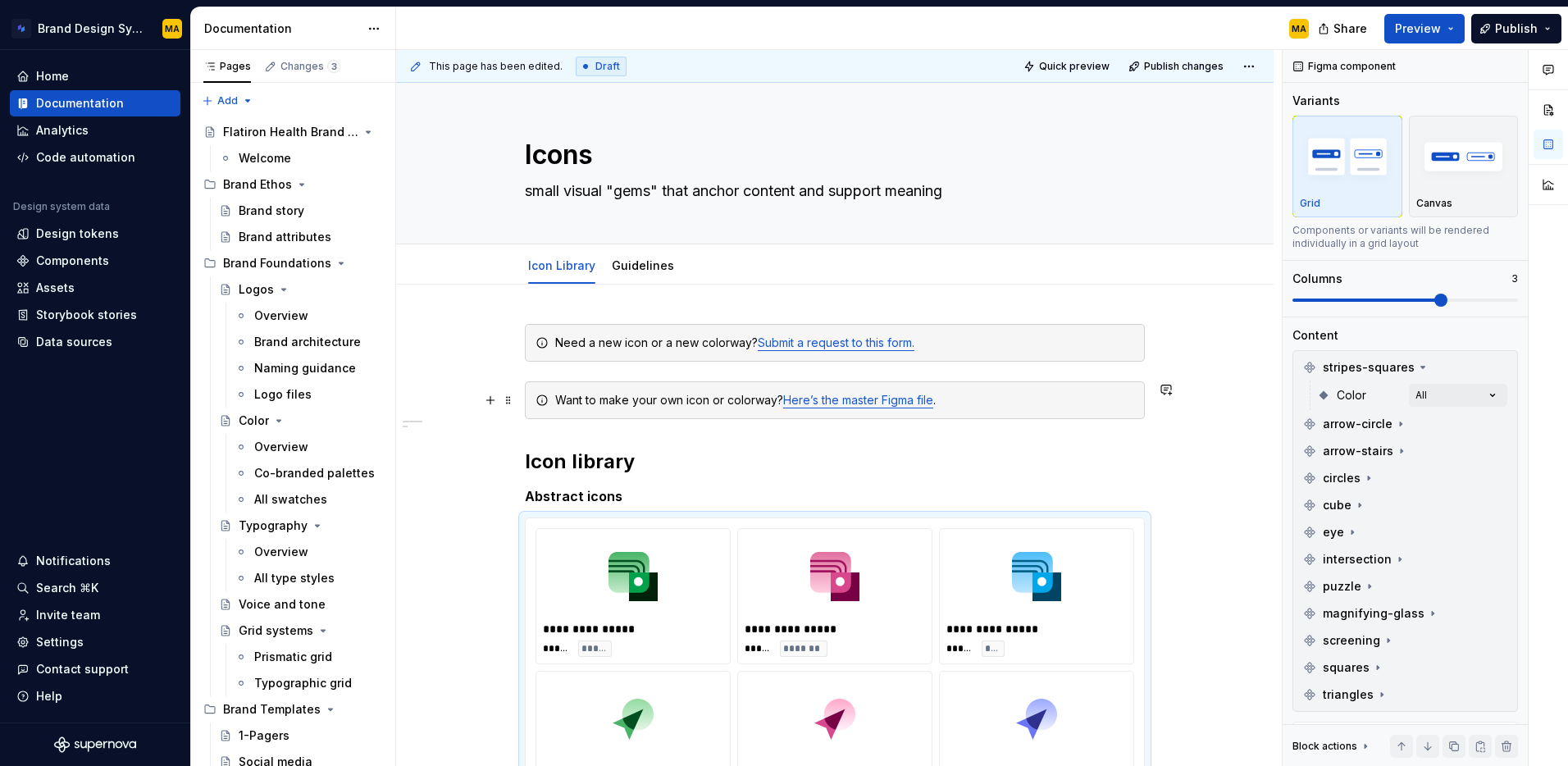
click at [638, 404] on div "Want to make your own icon or colorway? Here’s the master Figma file ." at bounding box center [845, 400] width 579 height 17
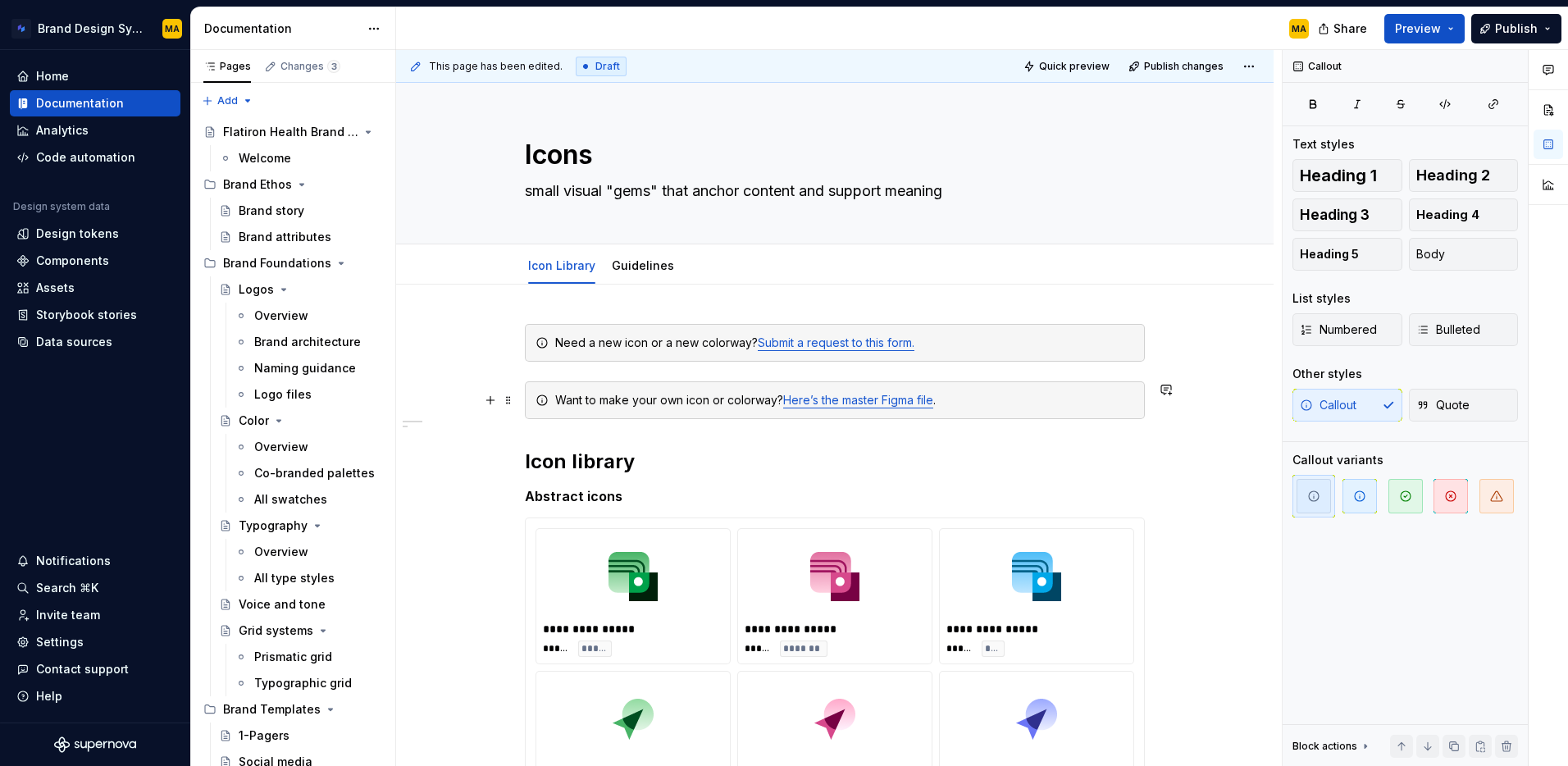
click at [631, 398] on div "Want to make your own icon or colorway? Here’s the master Figma file ." at bounding box center [845, 400] width 579 height 17
click at [870, 392] on link "Here’s the master Figma file" at bounding box center [865, 399] width 150 height 14
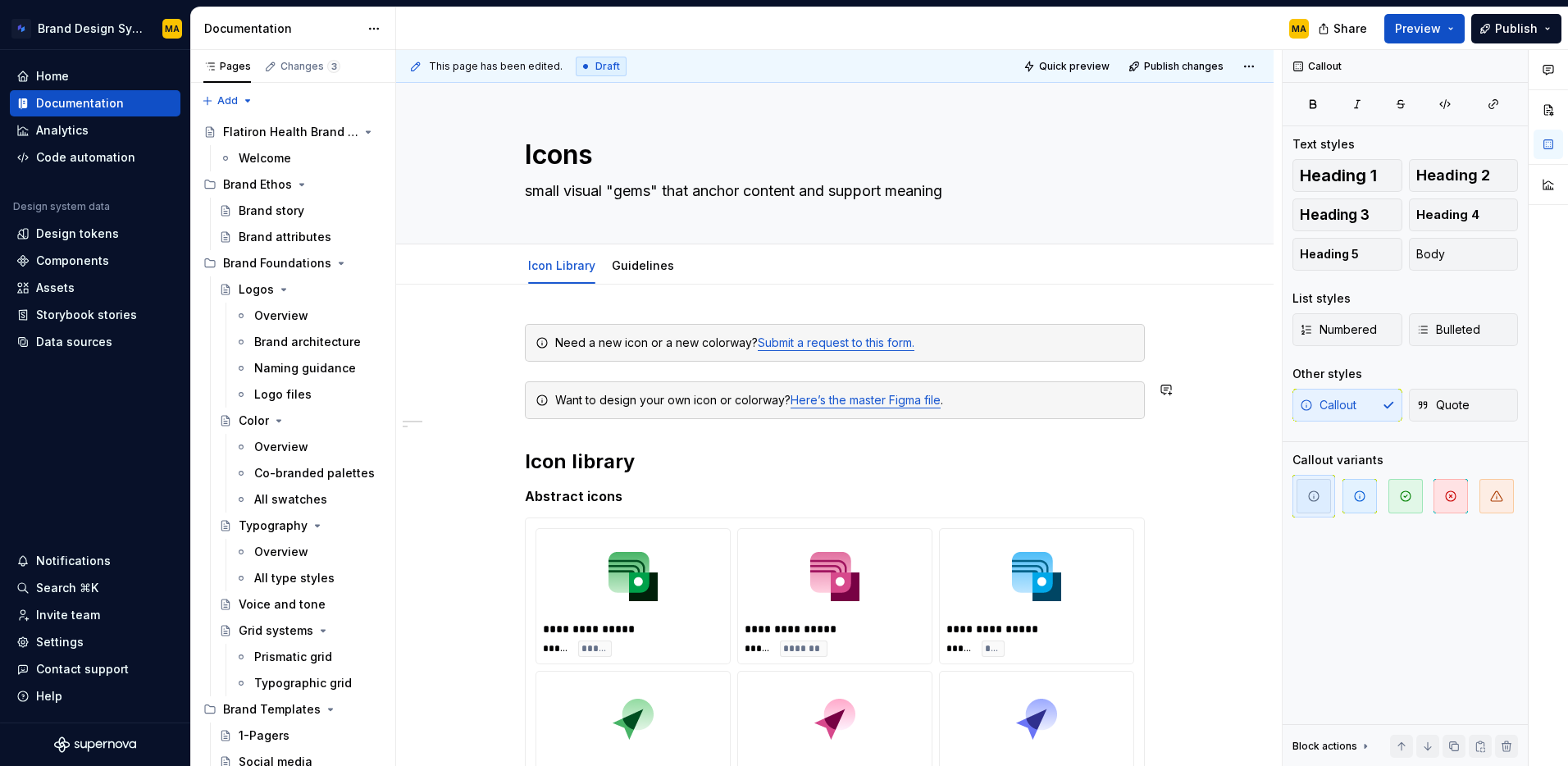
click at [825, 35] on div "MA" at bounding box center [860, 28] width 926 height 43
click at [609, 397] on div "Want to design your own icon or colorway? Here’s the master Figma file ." at bounding box center [845, 400] width 579 height 17
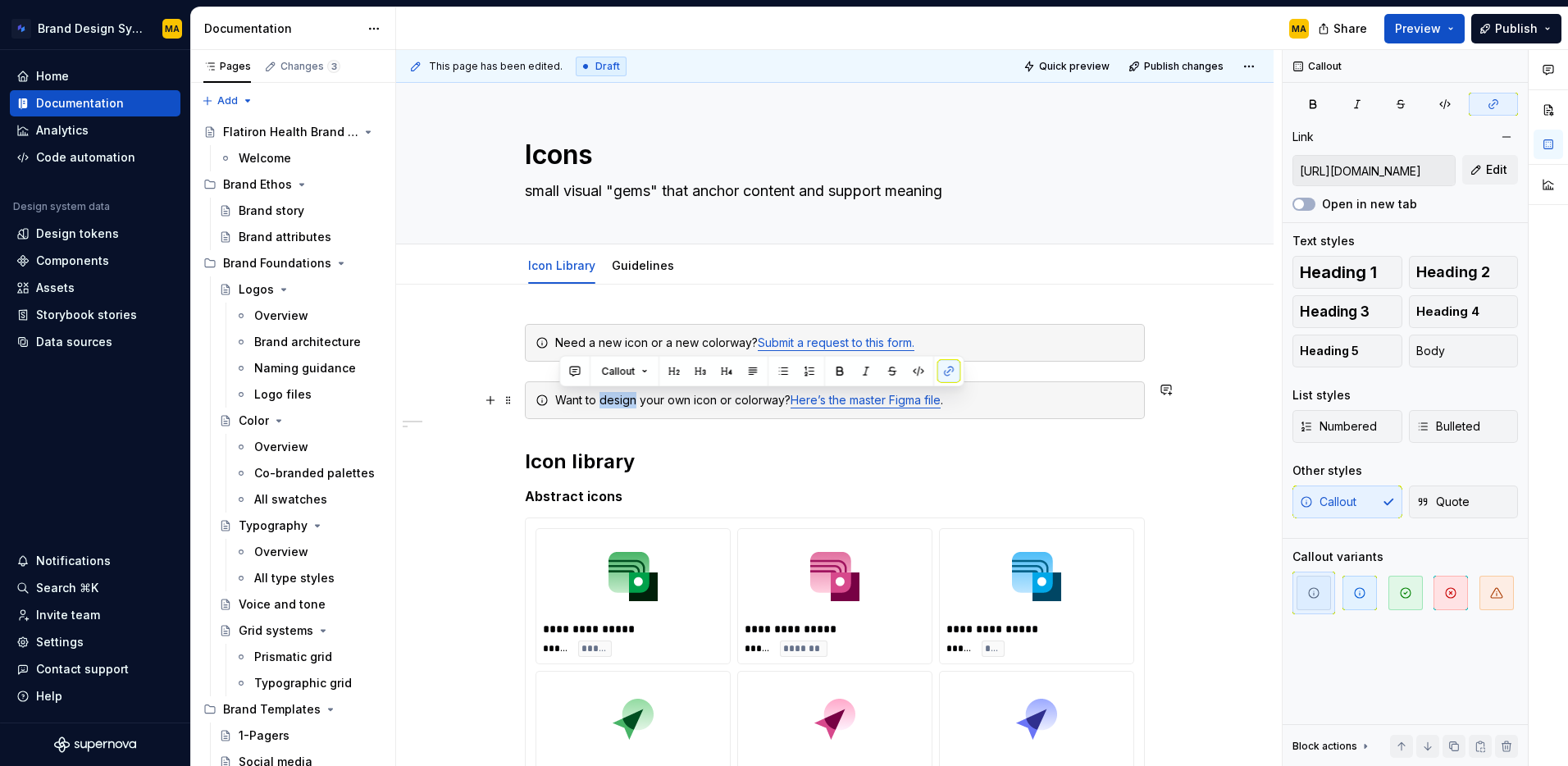
click at [609, 397] on div "Want to design your own icon or colorway? Here’s the master Figma file ." at bounding box center [845, 400] width 579 height 17
click at [698, 26] on div "MA" at bounding box center [860, 28] width 926 height 43
click at [553, 192] on textarea "small visual "gems" that anchor content and support meaning" at bounding box center [832, 191] width 620 height 26
click at [540, 193] on textarea "small visual "gems" that anchor content and support meaning" at bounding box center [832, 191] width 620 height 26
type textarea "*"
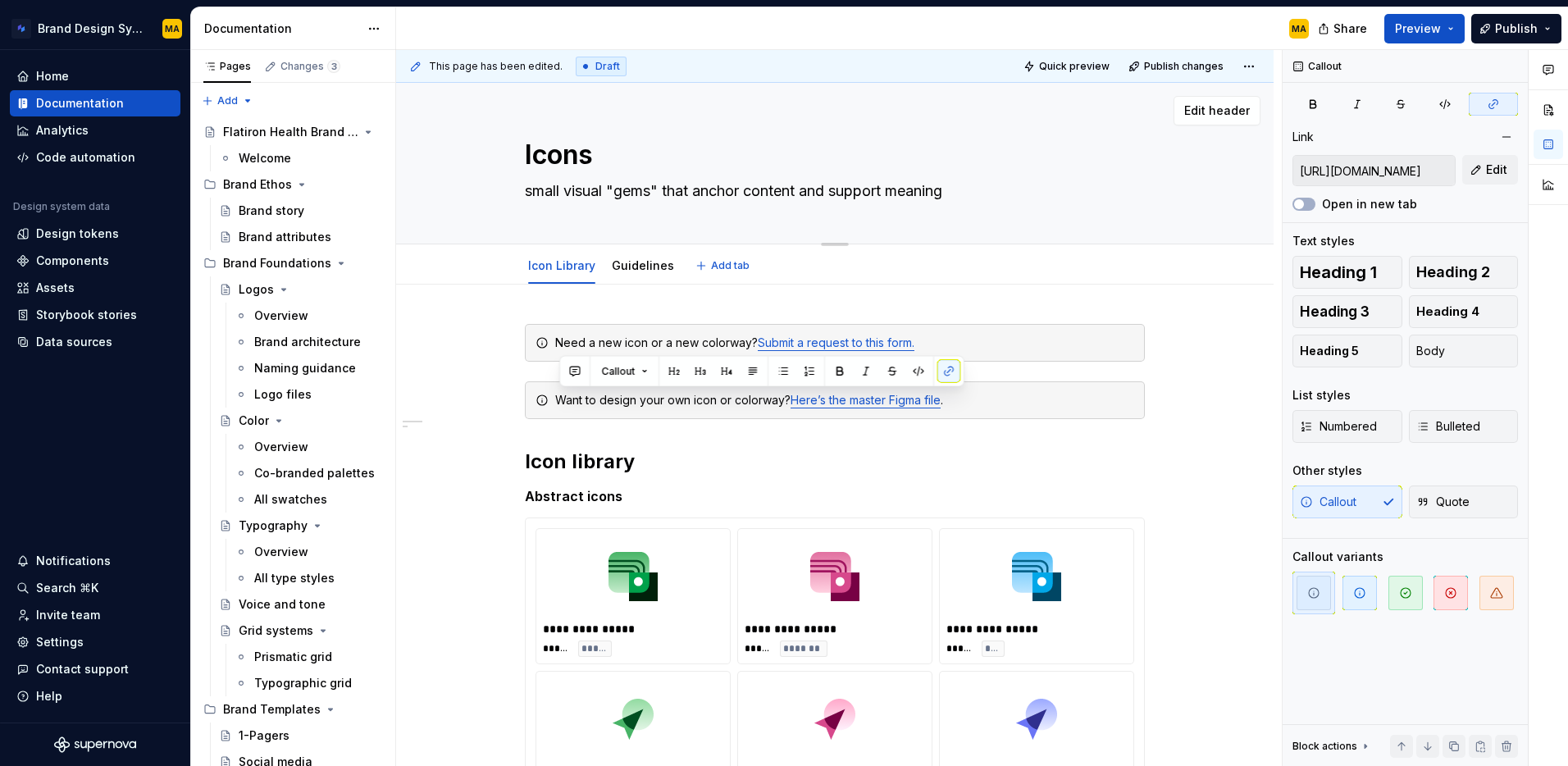
type textarea "Ismall visual "gems" that anchor content and support meaning"
type textarea "*"
type textarea "Icsmall visual "gems" that anchor content and support meaning"
type textarea "*"
type textarea "Icosmall visual "gems" that anchor content and support meaning"
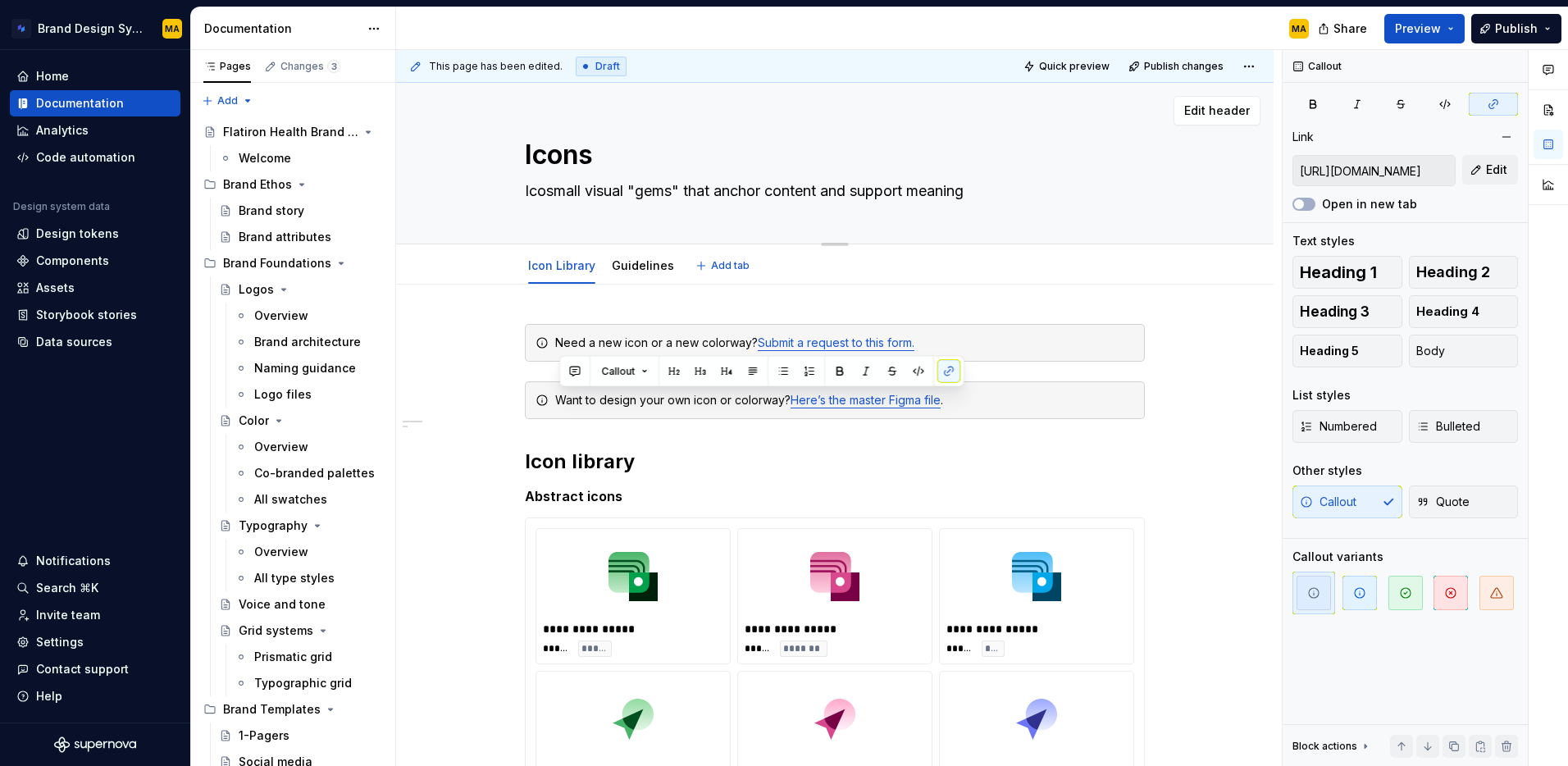
type textarea "*"
type textarea "Iconsmall visual "gems" that anchor content and support meaning"
type textarea "*"
type textarea "Iconssmall visual "gems" that anchor content and support meaning"
type textarea "*"
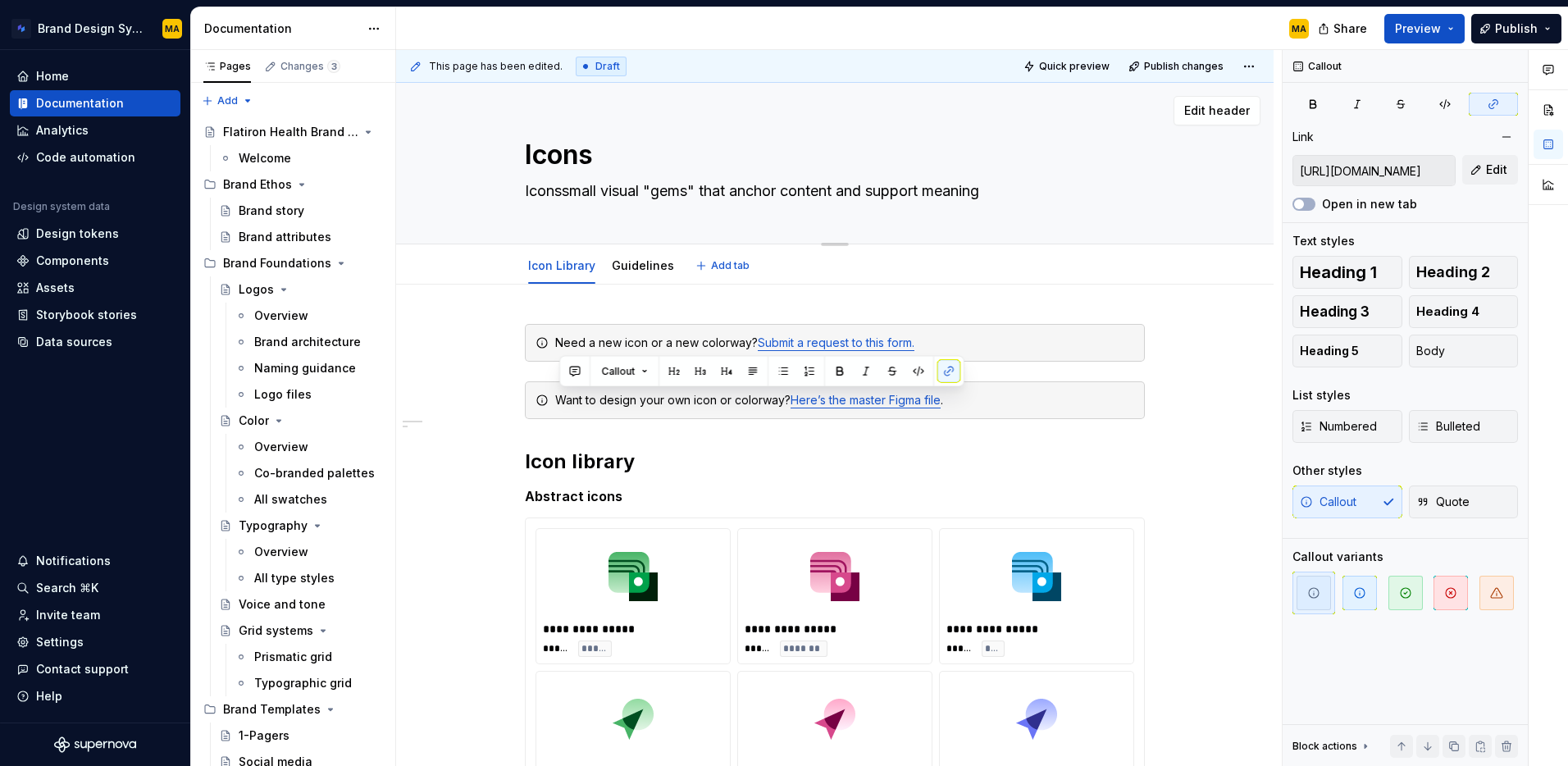
type textarea "Icons small visual "gems" that anchor content and support meaning"
type textarea "*"
type textarea "Icons asmall visual "gems" that anchor content and support meaning"
type textarea "*"
type textarea "Icons arsmall visual "gems" that anchor content and support meaning"
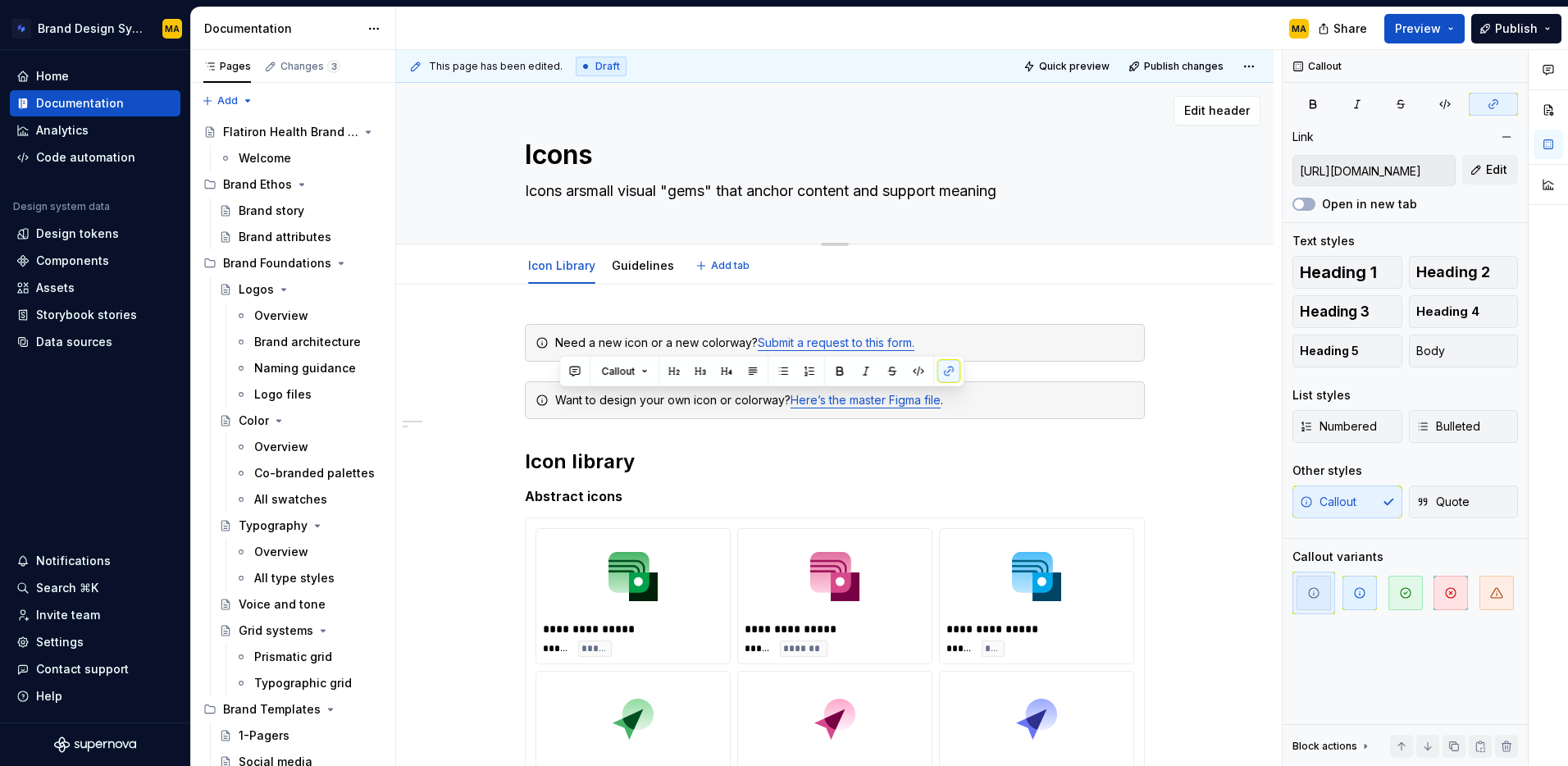
type textarea "*"
type textarea "Icons aresmall visual "gems" that anchor content and support meaning"
type textarea "*"
type textarea "Icons are small visual "gems" that anchor content and support meaning"
click at [544, 193] on textarea "Icons are small visual "gems" that anchor content and support meaning" at bounding box center [832, 191] width 620 height 26
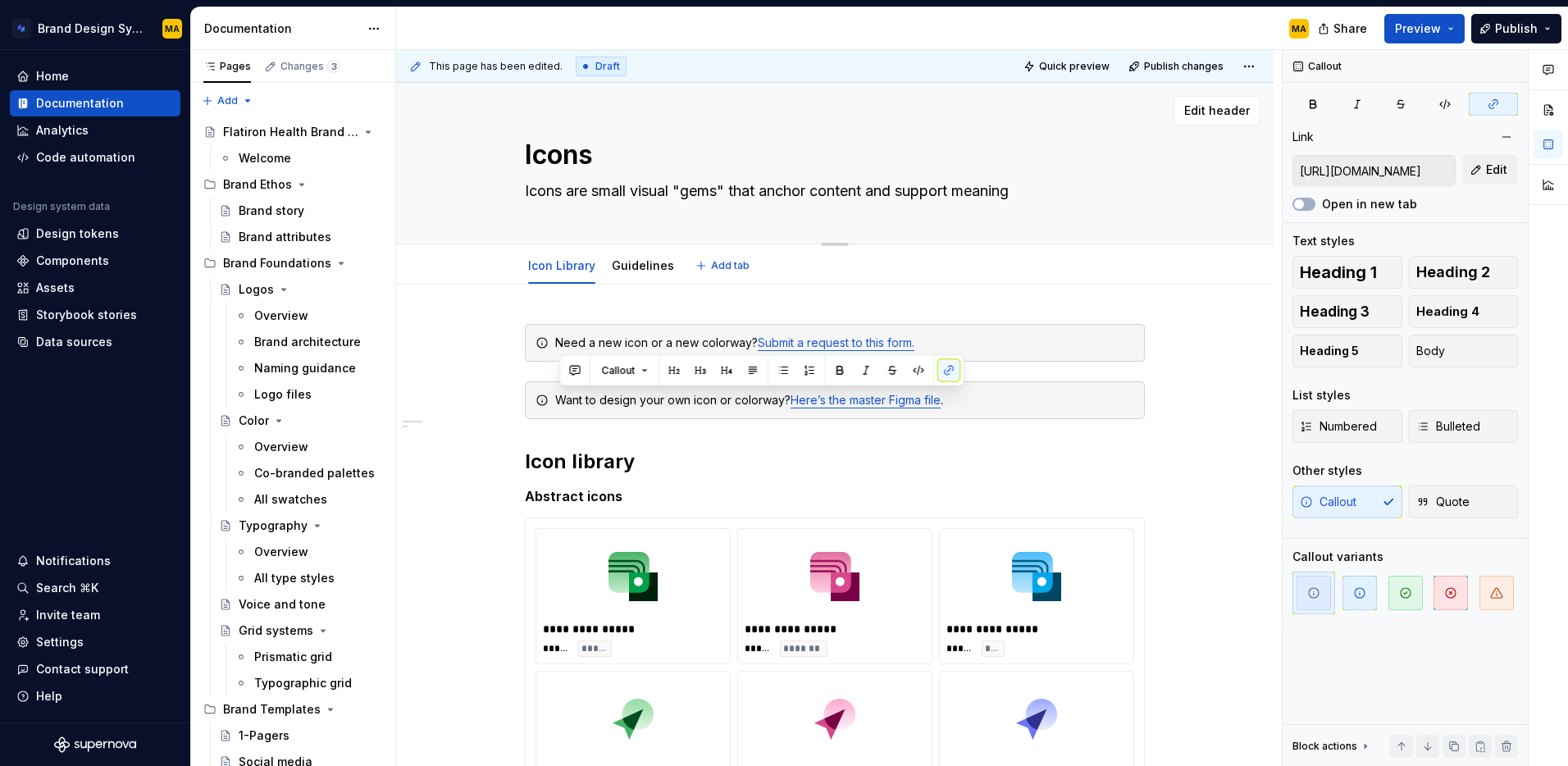
click at [544, 193] on textarea "Icons are small visual "gems" that anchor content and support meaning" at bounding box center [832, 191] width 620 height 26
type textarea "*"
type textarea "Icons are small visual "gems" that anchor content and support meaning"
click at [1355, 494] on div "Callout Quote" at bounding box center [1405, 502] width 226 height 33
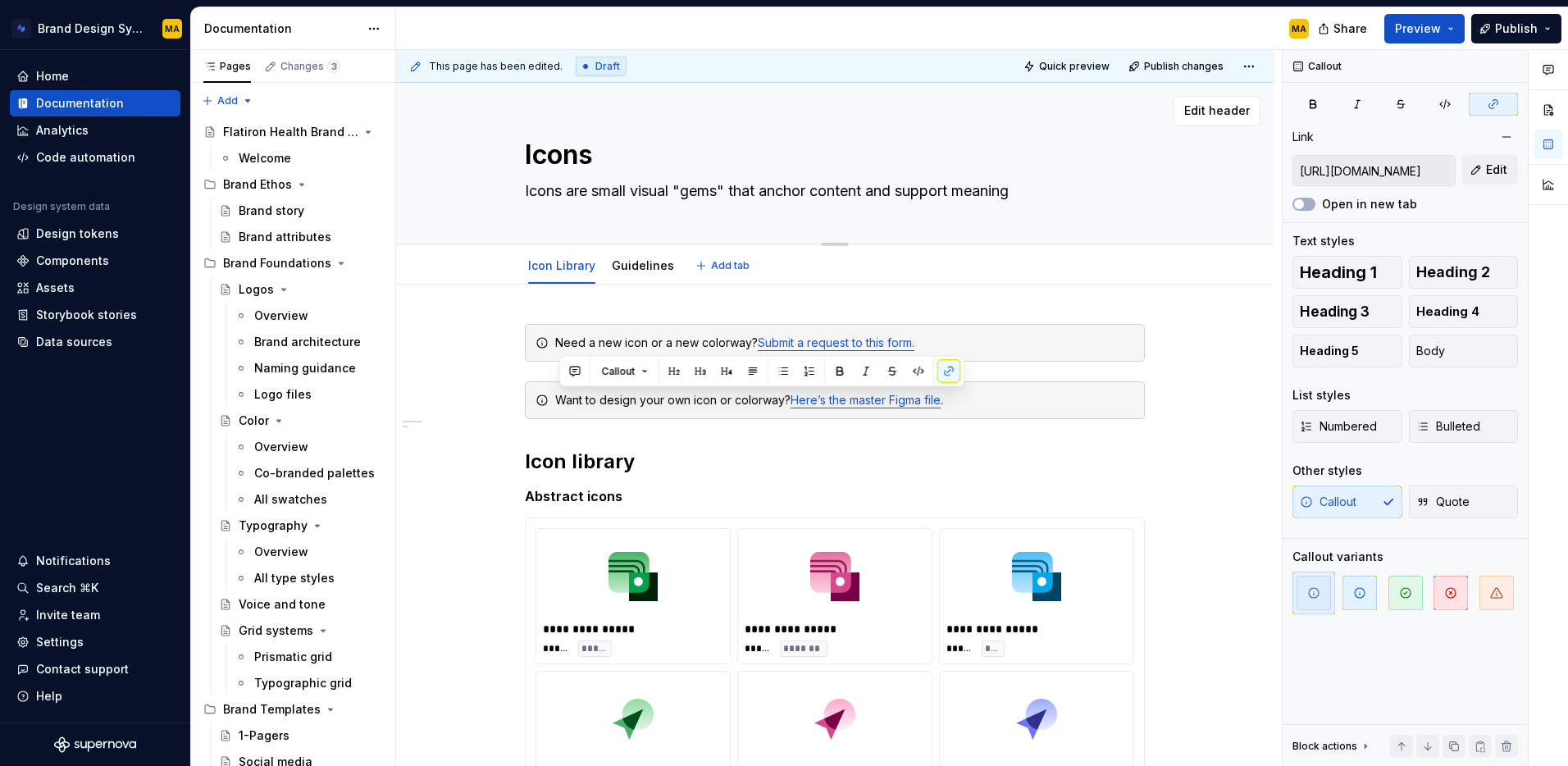
click at [647, 194] on textarea "Icons are small visual "gems" that anchor content and support meaning" at bounding box center [832, 191] width 620 height 26
click at [458, 187] on div "Icons Icons are small visual "gems" that anchor content and support meaning Edi…" at bounding box center [835, 163] width 877 height 162
click at [688, 186] on textarea "Icons are small visual "gems" that anchor content and support meaning" at bounding box center [832, 191] width 620 height 26
click at [852, 191] on textarea "Icons are small visual "gems" that anchor content and support meaning" at bounding box center [832, 191] width 620 height 26
click at [955, 186] on textarea "Icons are small visual "gems" that anchor content and support meaning" at bounding box center [832, 191] width 620 height 26
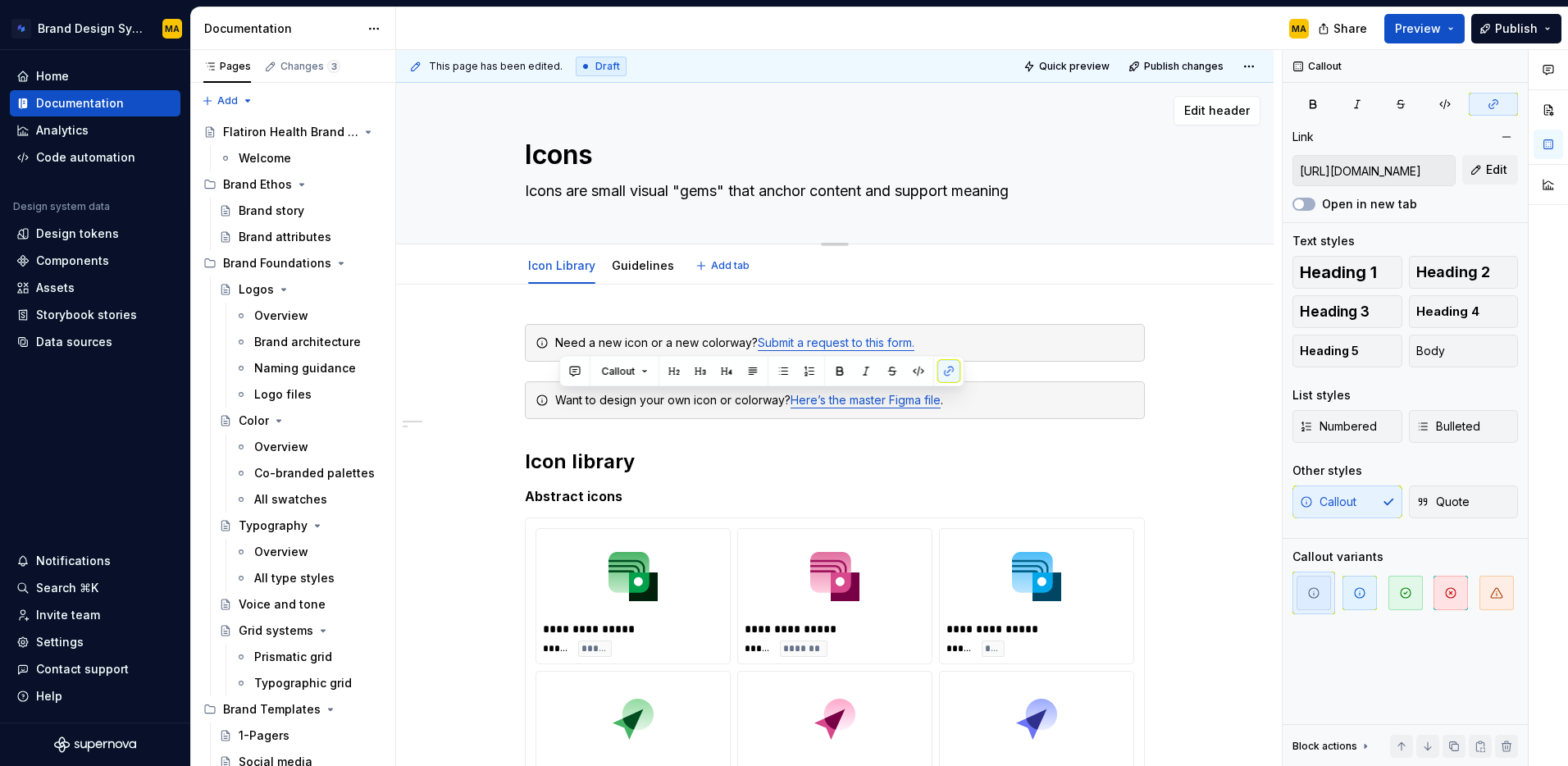
click at [968, 190] on textarea "Icons are small visual "gems" that anchor content and support meaning" at bounding box center [832, 191] width 620 height 26
drag, startPoint x: 1231, startPoint y: 545, endPoint x: 1221, endPoint y: 555, distance: 14.1
click at [1231, 545] on div "**********" at bounding box center [840, 408] width 886 height 717
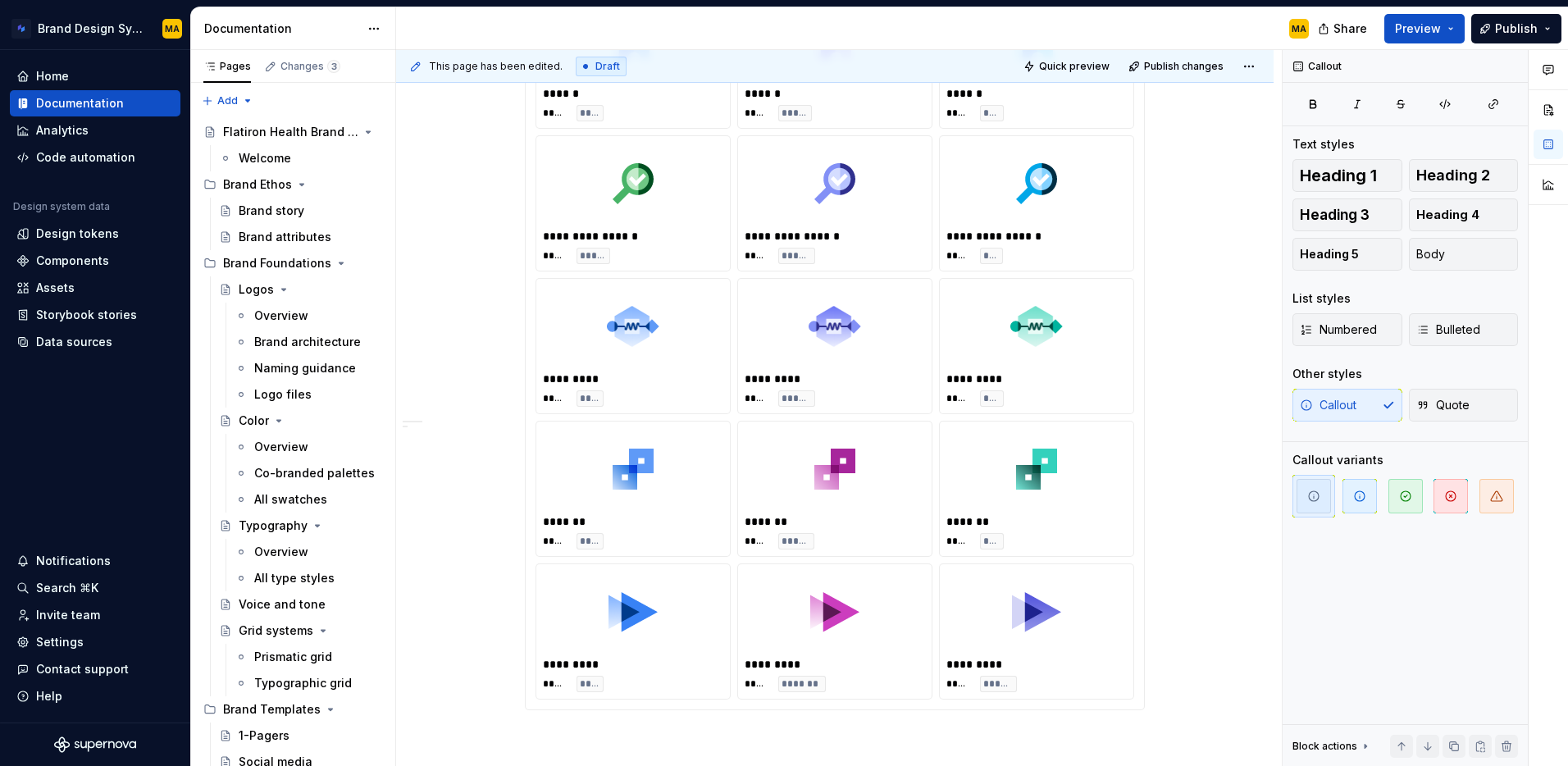
scroll to position [1766, 0]
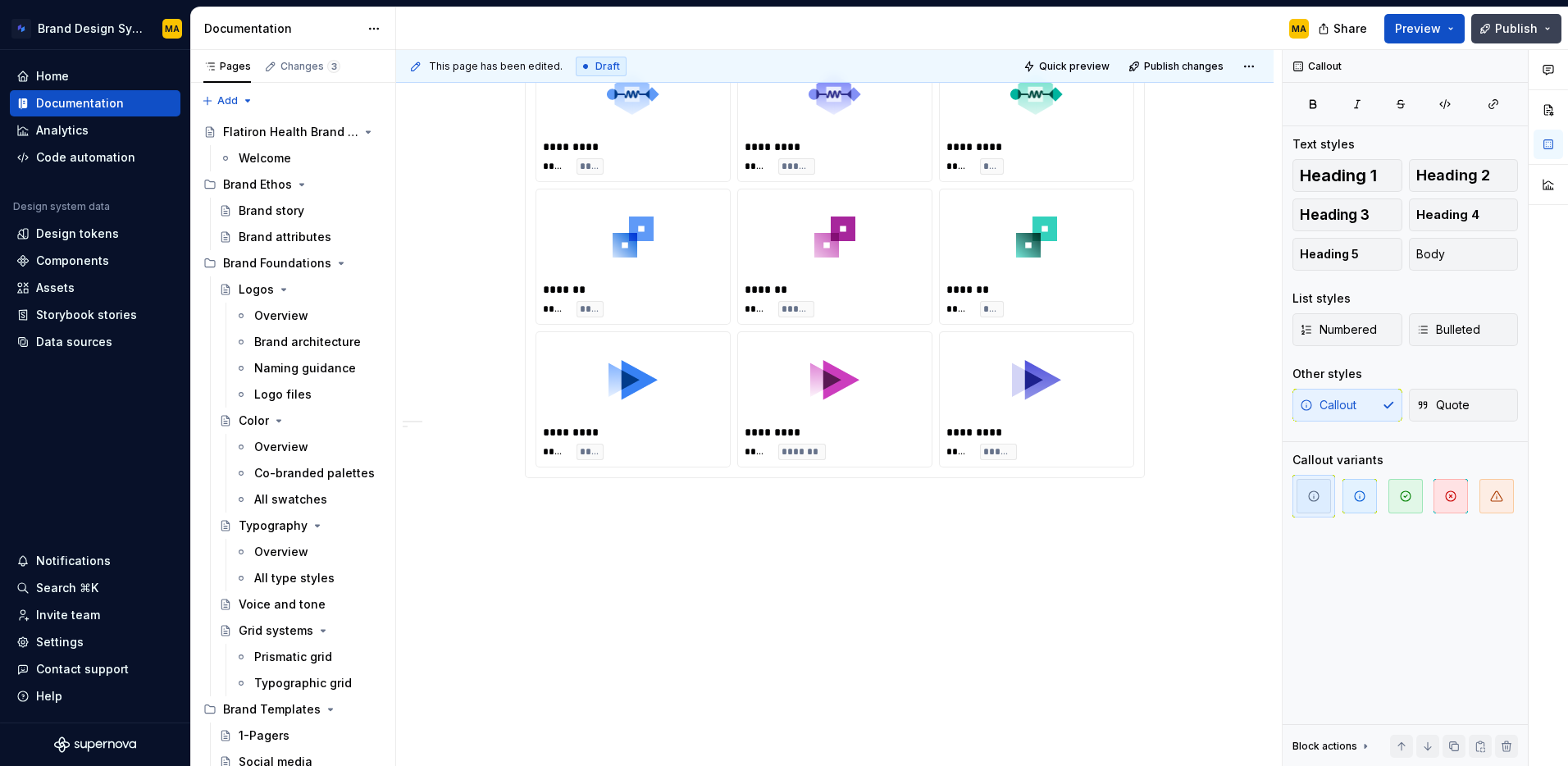
click at [1511, 29] on span "Publish" at bounding box center [1516, 29] width 43 height 17
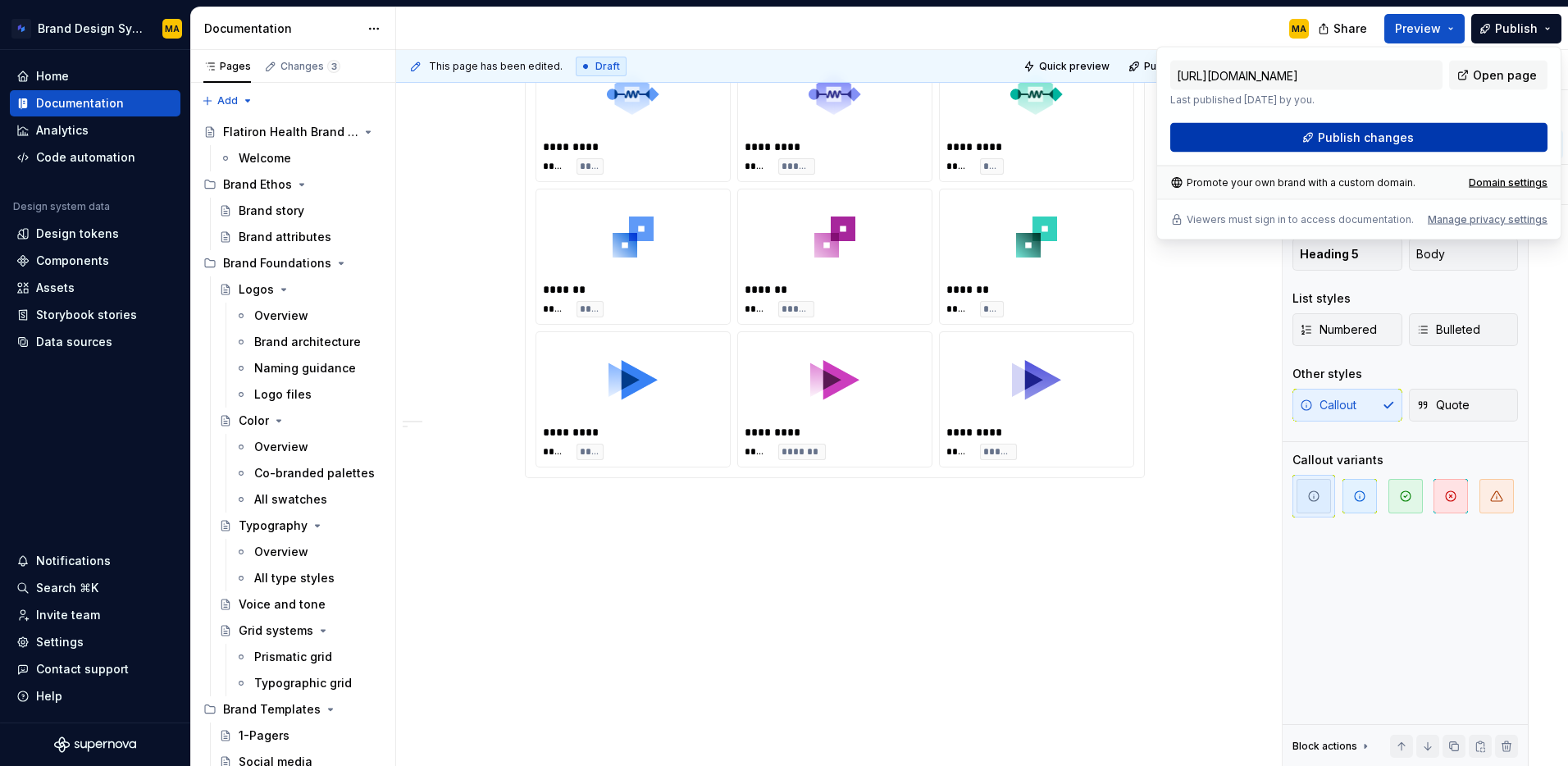
click at [1355, 129] on span "Publish changes" at bounding box center [1366, 137] width 96 height 17
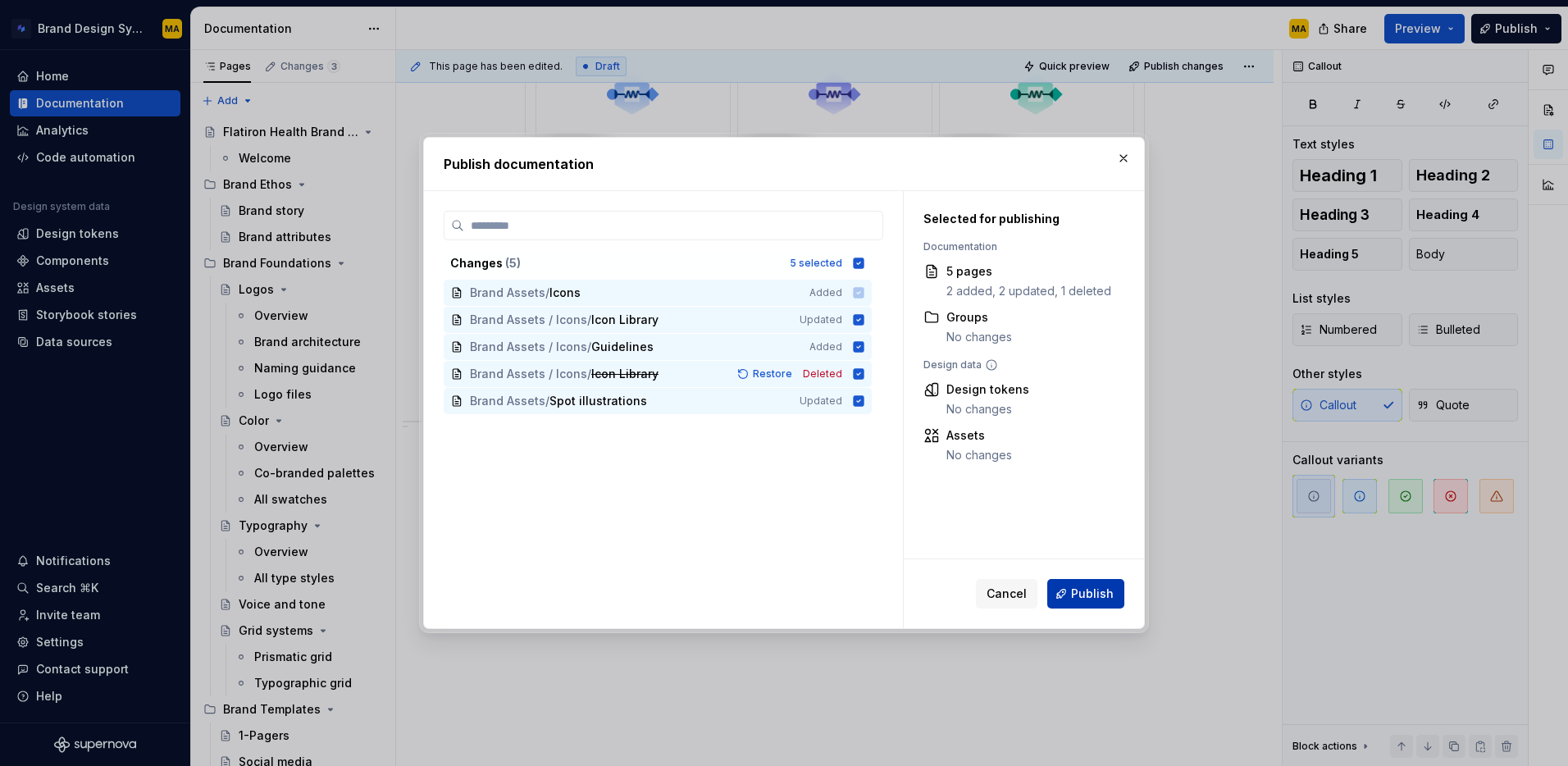
click at [1068, 605] on button "Publish" at bounding box center [1086, 594] width 78 height 30
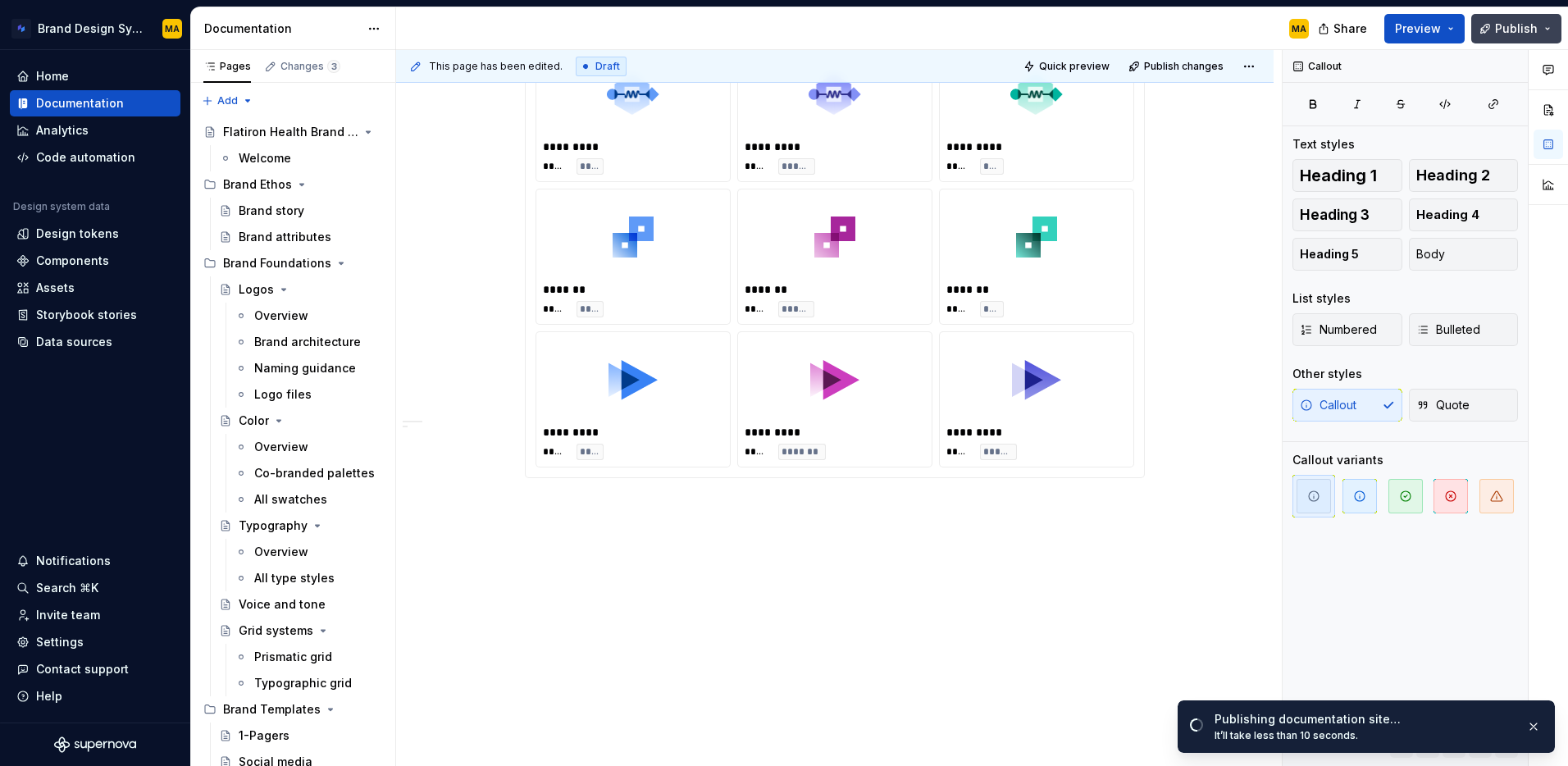
click at [1516, 36] on button "Publish" at bounding box center [1516, 29] width 90 height 30
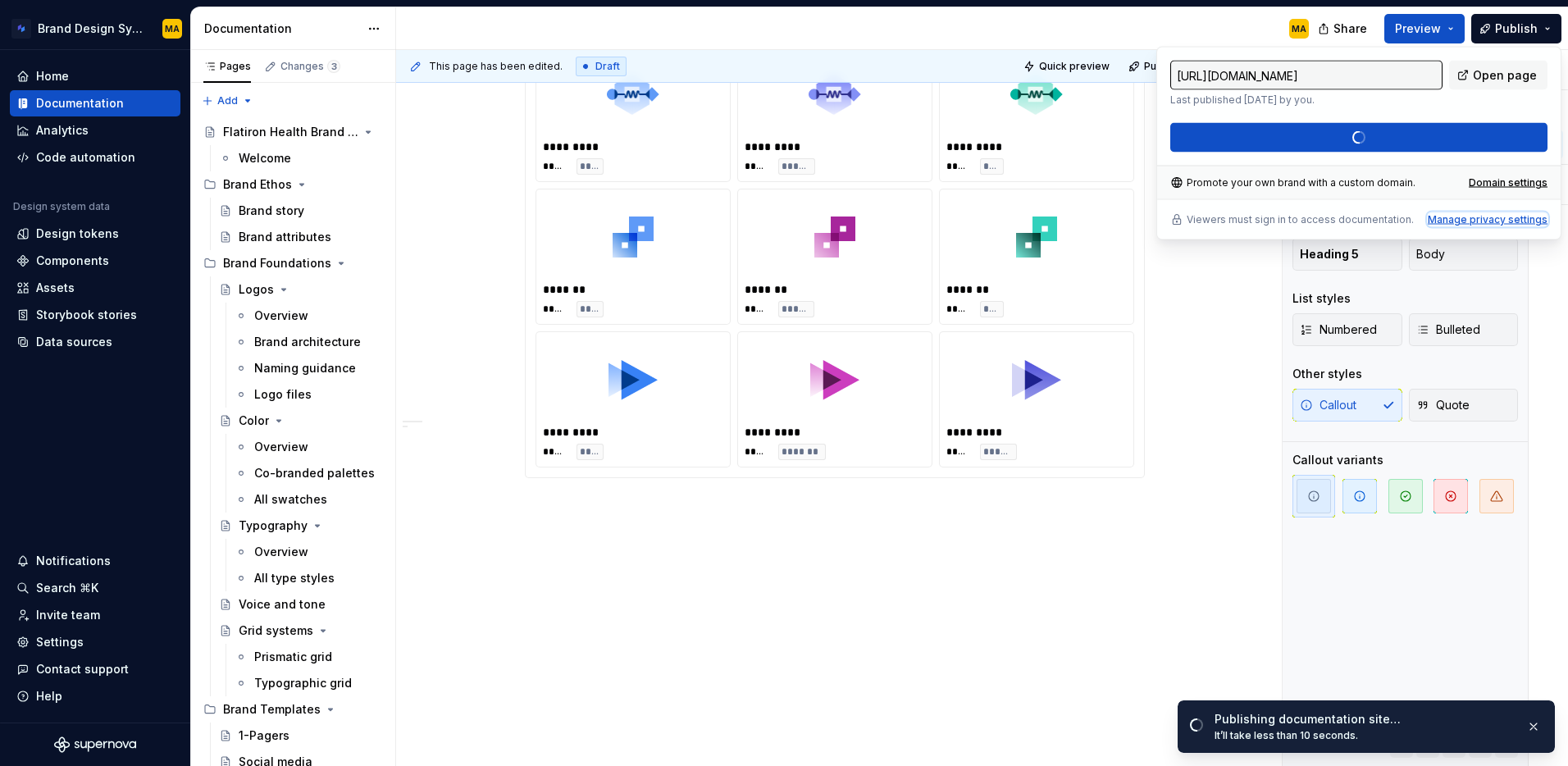
click at [1473, 219] on div "Manage privacy settings" at bounding box center [1488, 220] width 120 height 13
type textarea "*"
type input "https://flatiron-health.supernova-docs.io/latest/"
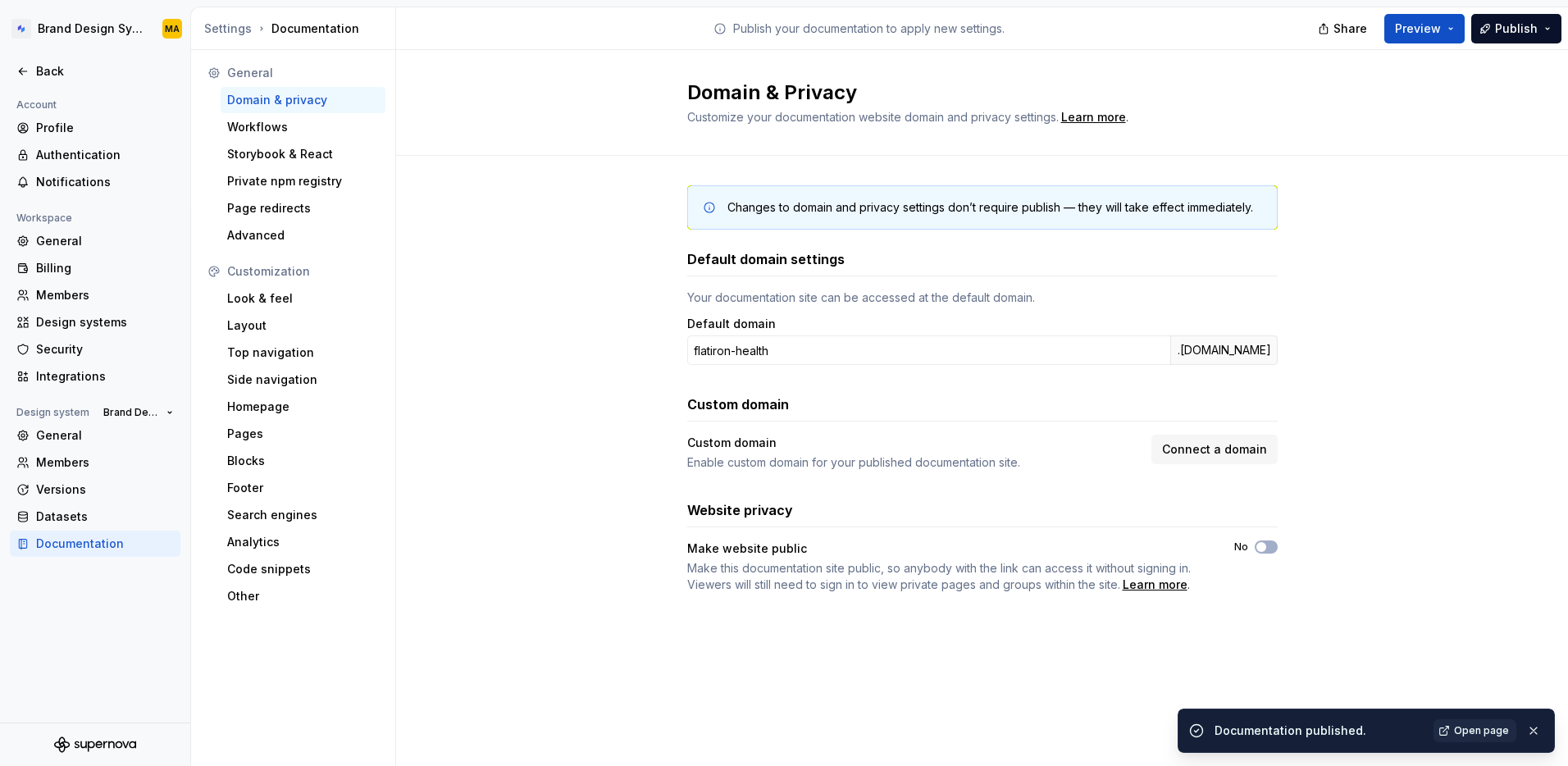
click at [556, 411] on div "Changes to domain and privacy settings don’t require publish — they will take e…" at bounding box center [983, 405] width 1173 height 500
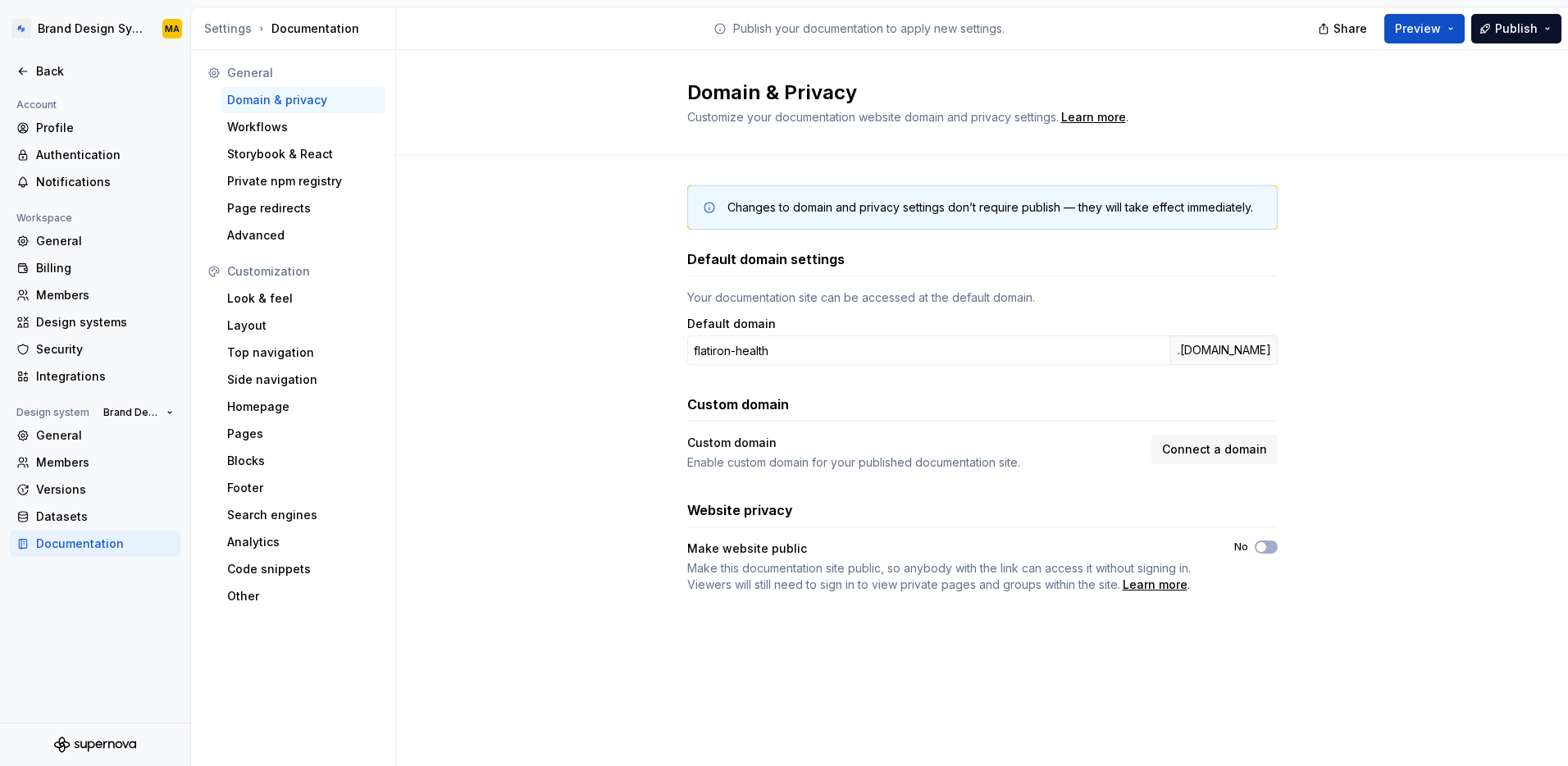
click at [1470, 581] on div "Changes to domain and privacy settings don’t require publish — they will take e…" at bounding box center [983, 405] width 1173 height 500
click at [42, 68] on div "Back" at bounding box center [104, 72] width 138 height 17
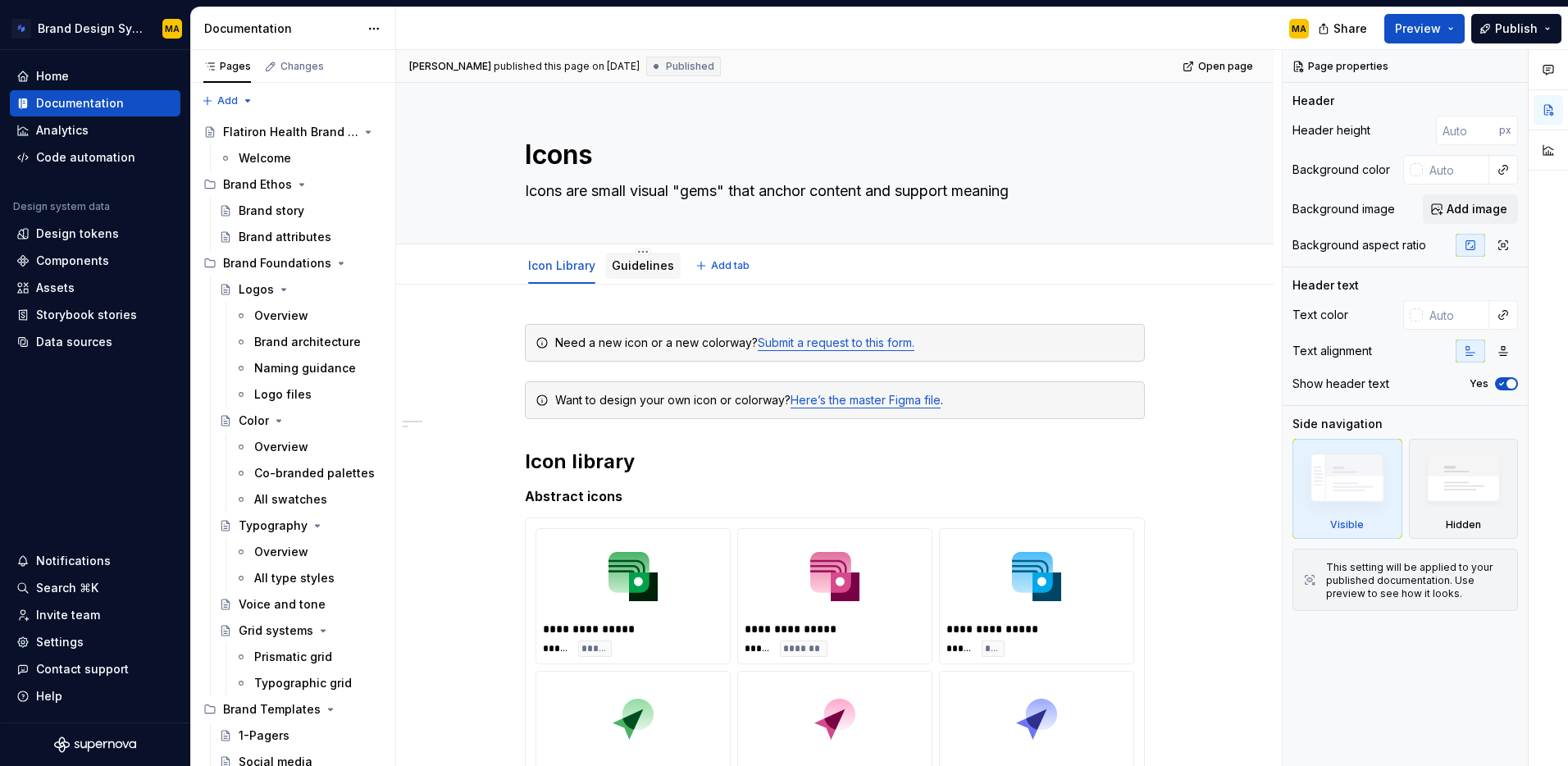
click at [649, 265] on link "Guidelines" at bounding box center [643, 265] width 63 height 14
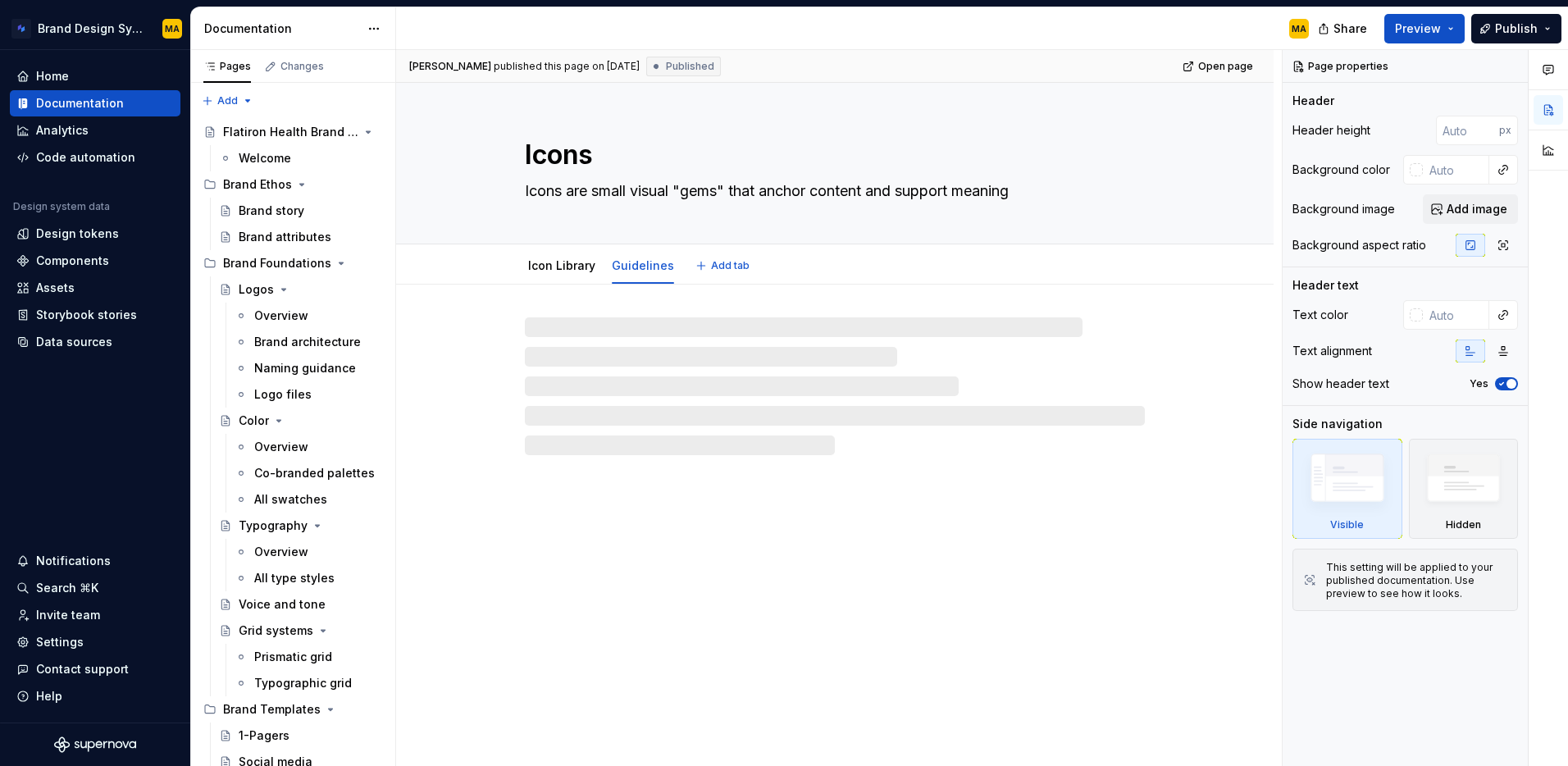
type textarea "*"
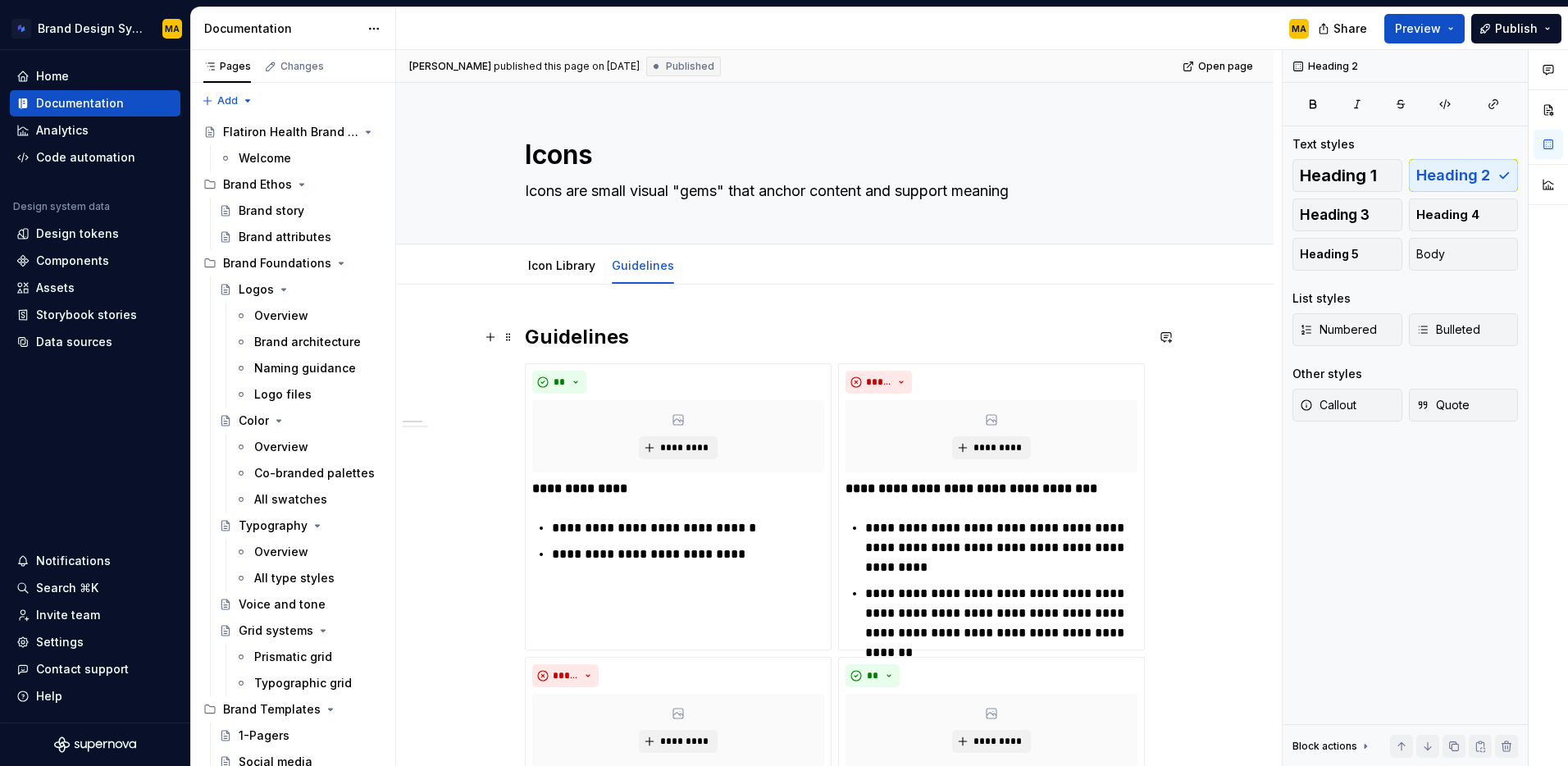
click at [552, 336] on h2 "Guidelines" at bounding box center [835, 337] width 620 height 26
click at [543, 329] on h2 "Guidelines" at bounding box center [835, 337] width 620 height 26
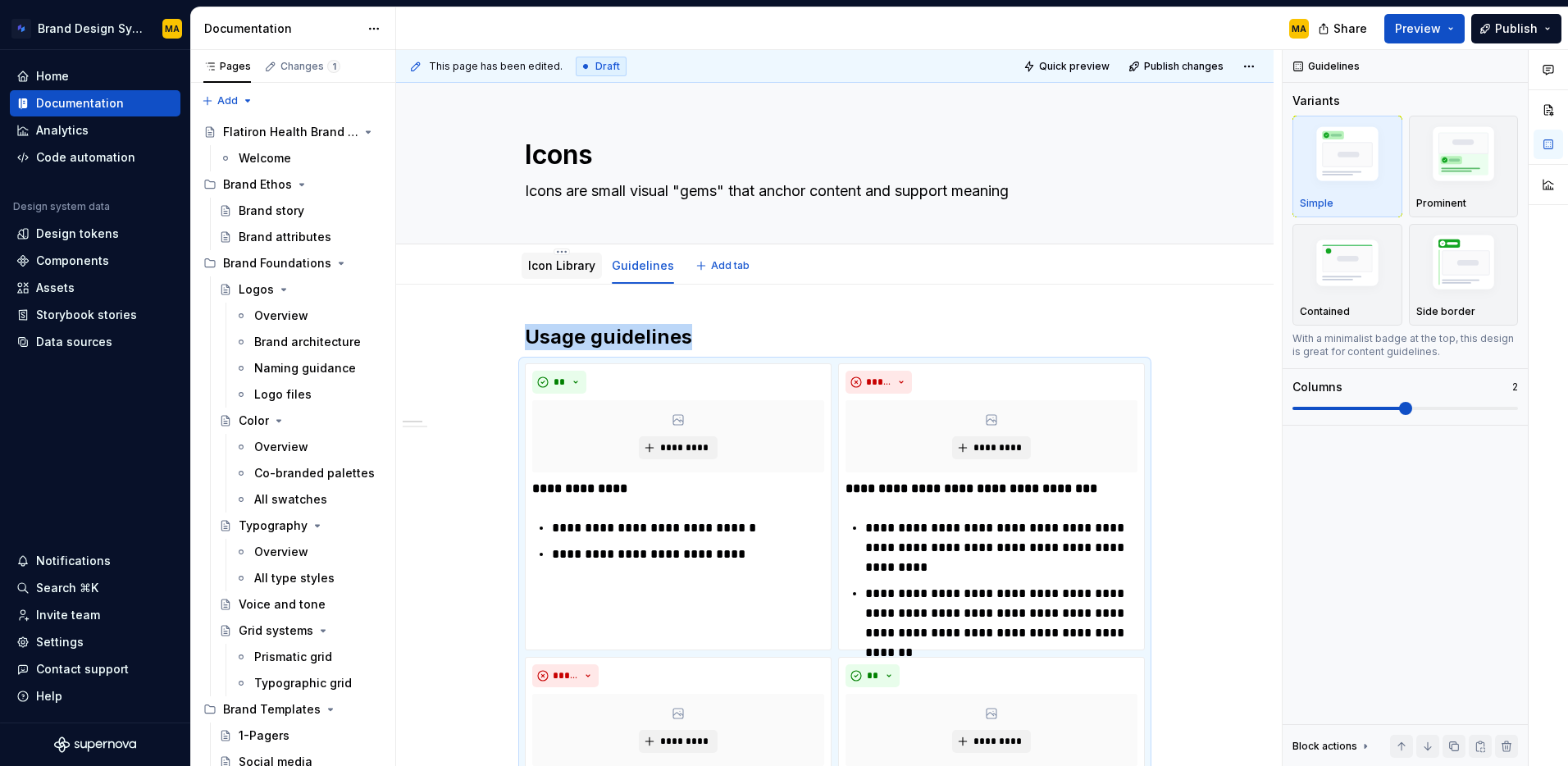
click at [571, 271] on link "Icon Library" at bounding box center [562, 265] width 68 height 14
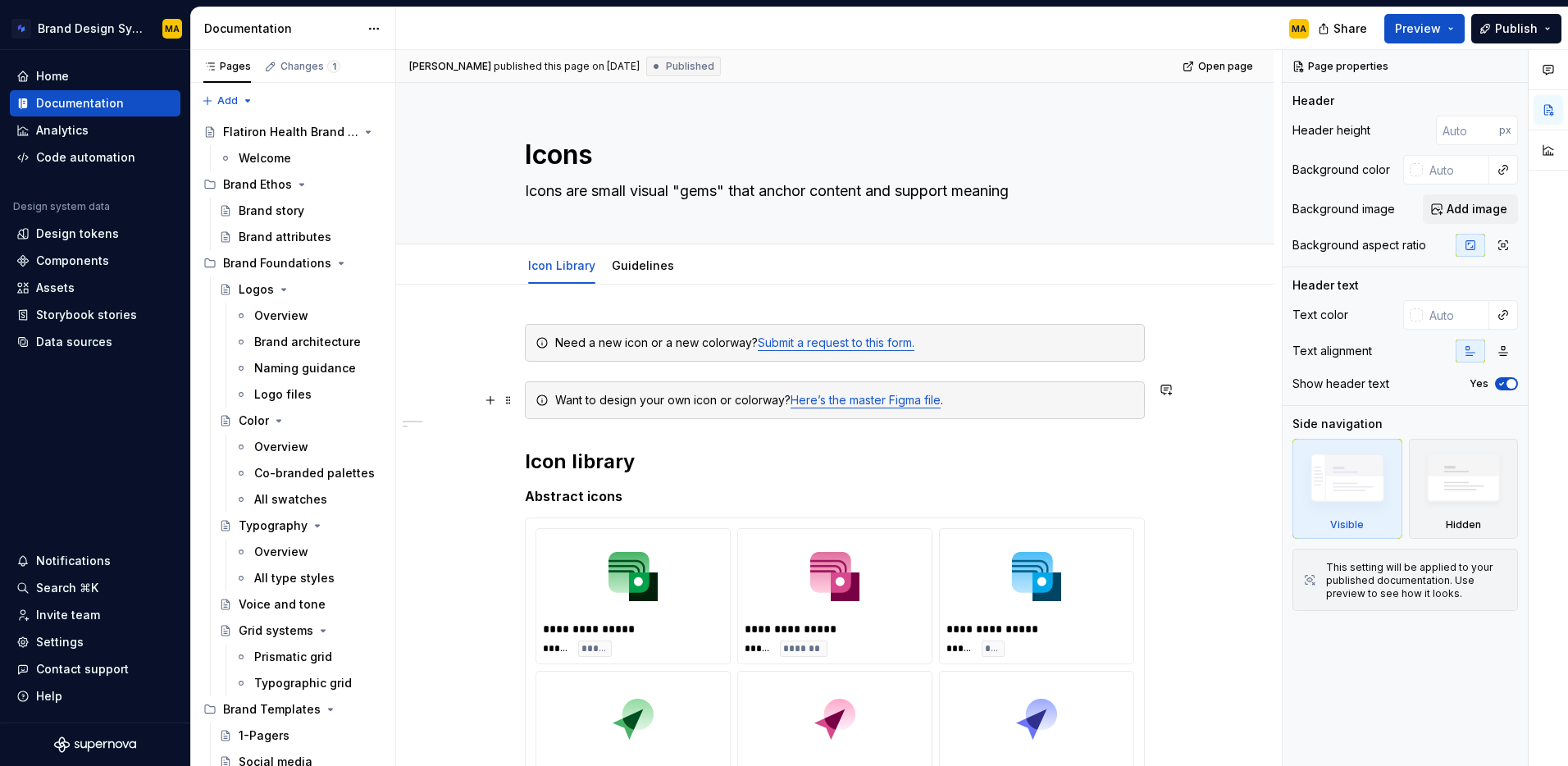
click at [743, 401] on div "Want to design your own icon or colorway? Here’s the master Figma file ." at bounding box center [845, 400] width 579 height 17
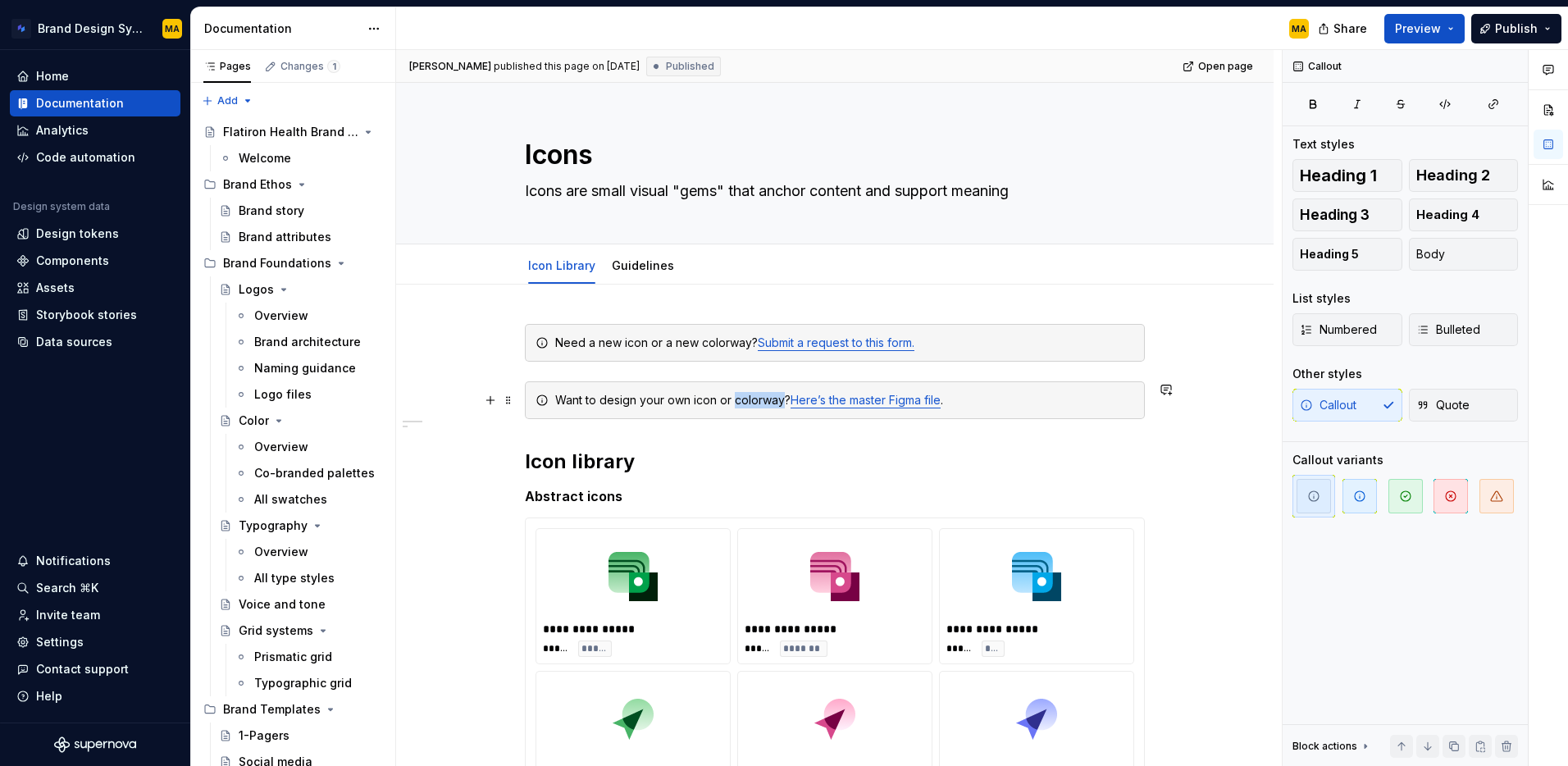
click at [743, 400] on div "Want to design your own icon or colorway? Here’s the master Figma file ." at bounding box center [845, 400] width 579 height 17
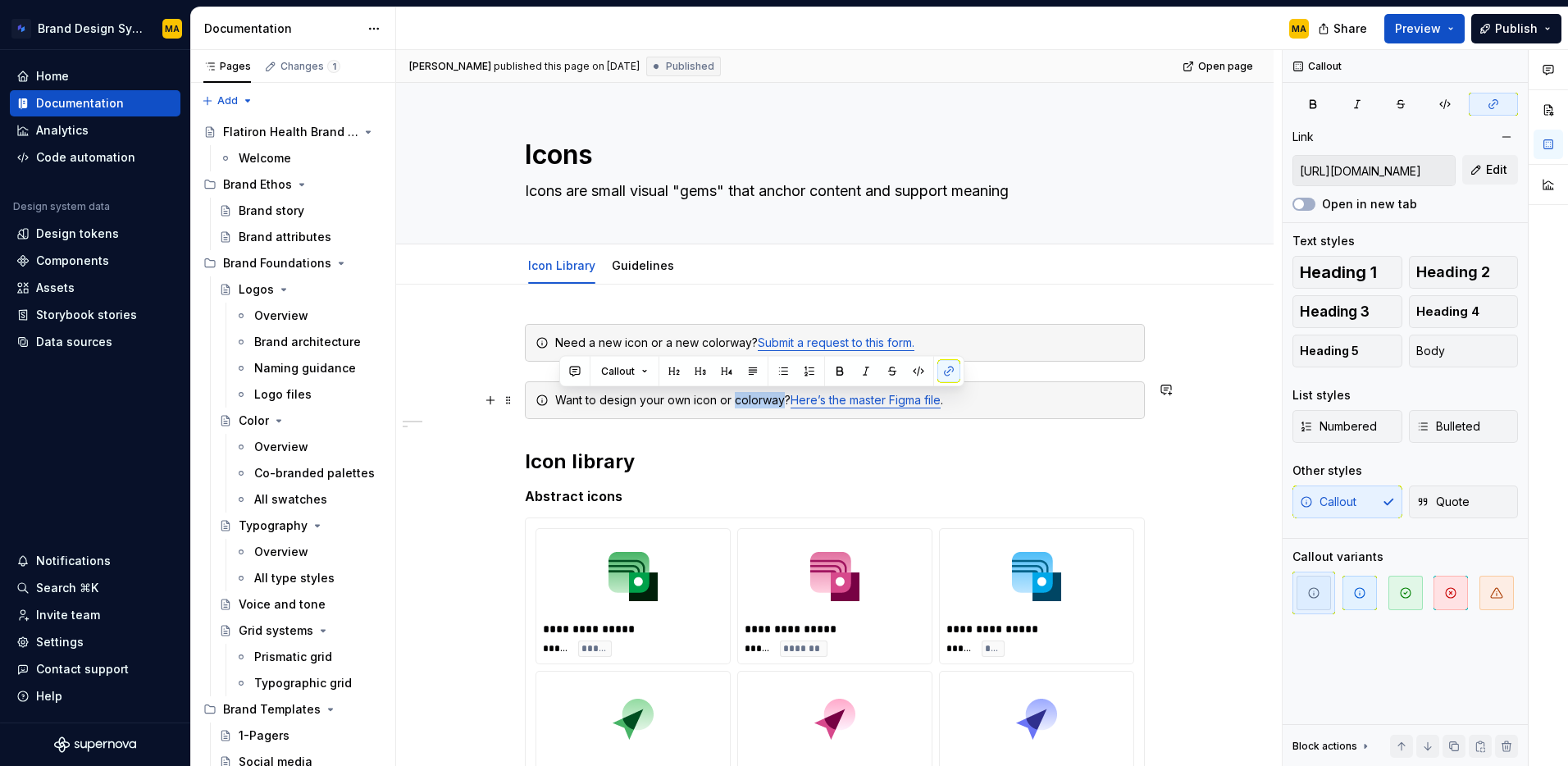
click at [743, 400] on div "Want to design your own icon or colorway? Here’s the master Figma file ." at bounding box center [845, 400] width 579 height 17
copy div "Want to design your own icon or colorway? Here’s the master Figma file ."
click at [942, 336] on div "Need a new icon or a new colorway? Submit a request to this form." at bounding box center [845, 343] width 579 height 17
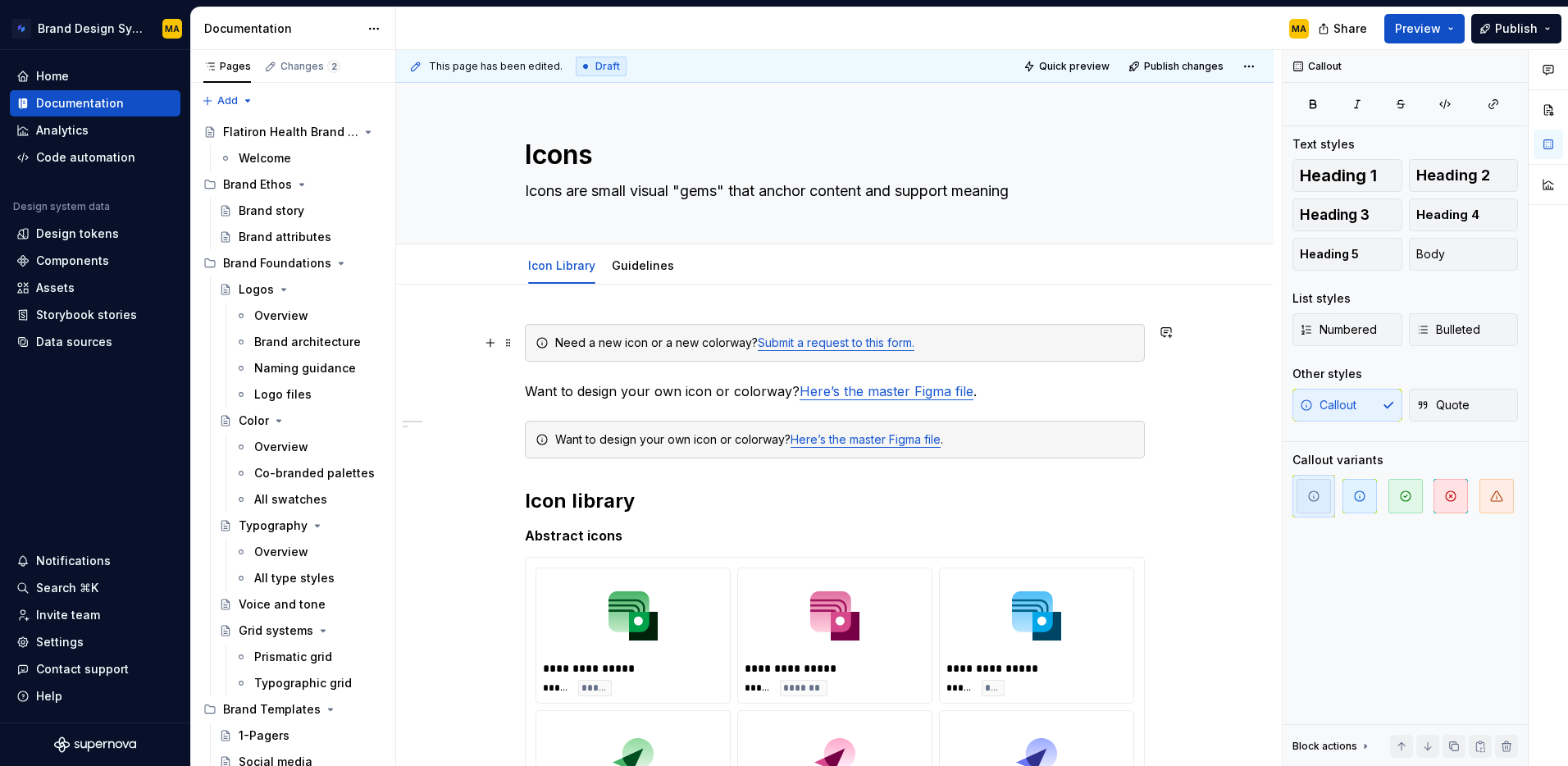
click at [930, 346] on div "Need a new icon or a new colorway? Submit a request to this form." at bounding box center [845, 343] width 579 height 17
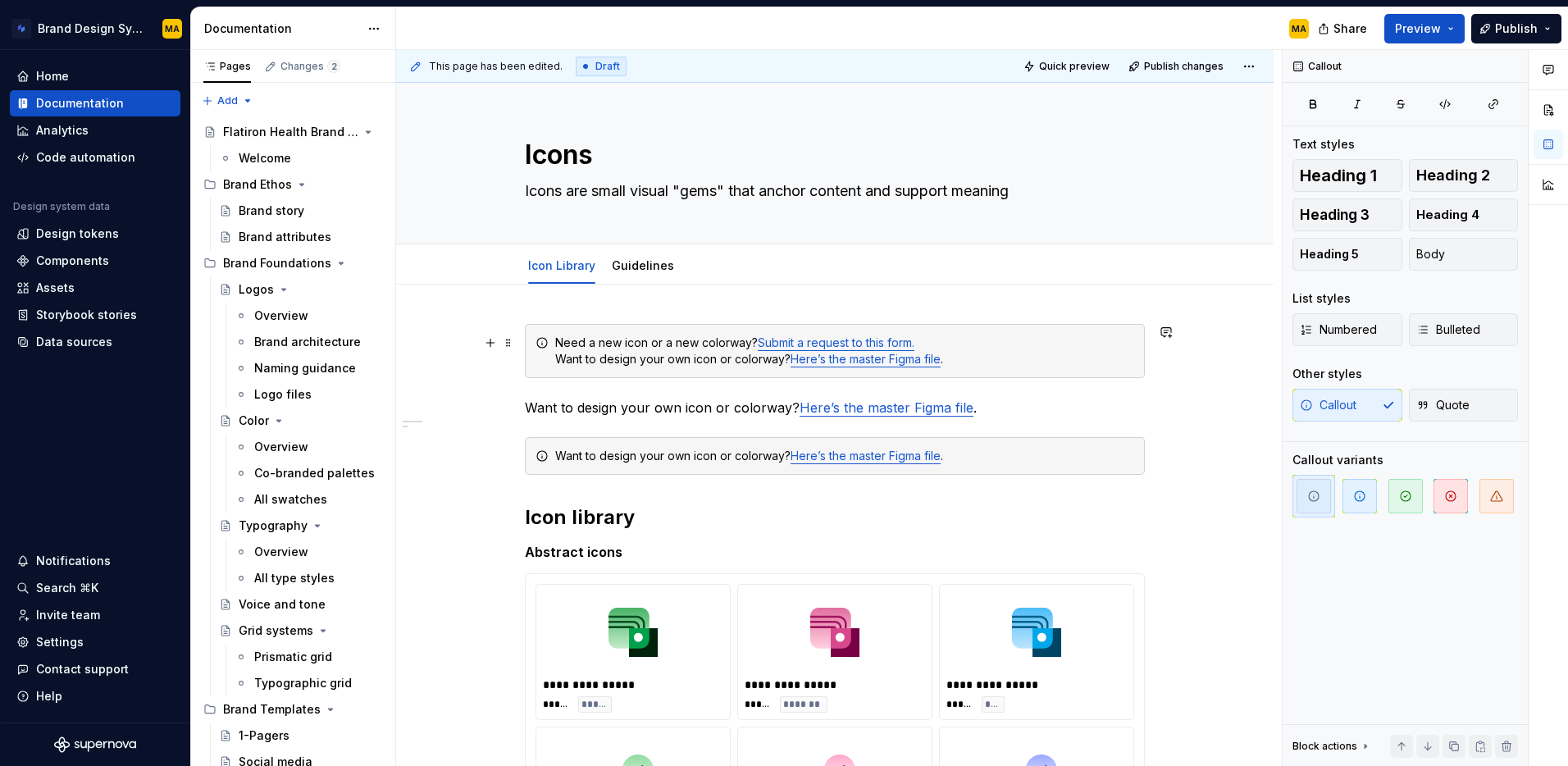
click at [556, 356] on div "Need a new icon or a new colorway? Submit a request to this form. Want to desig…" at bounding box center [835, 351] width 620 height 54
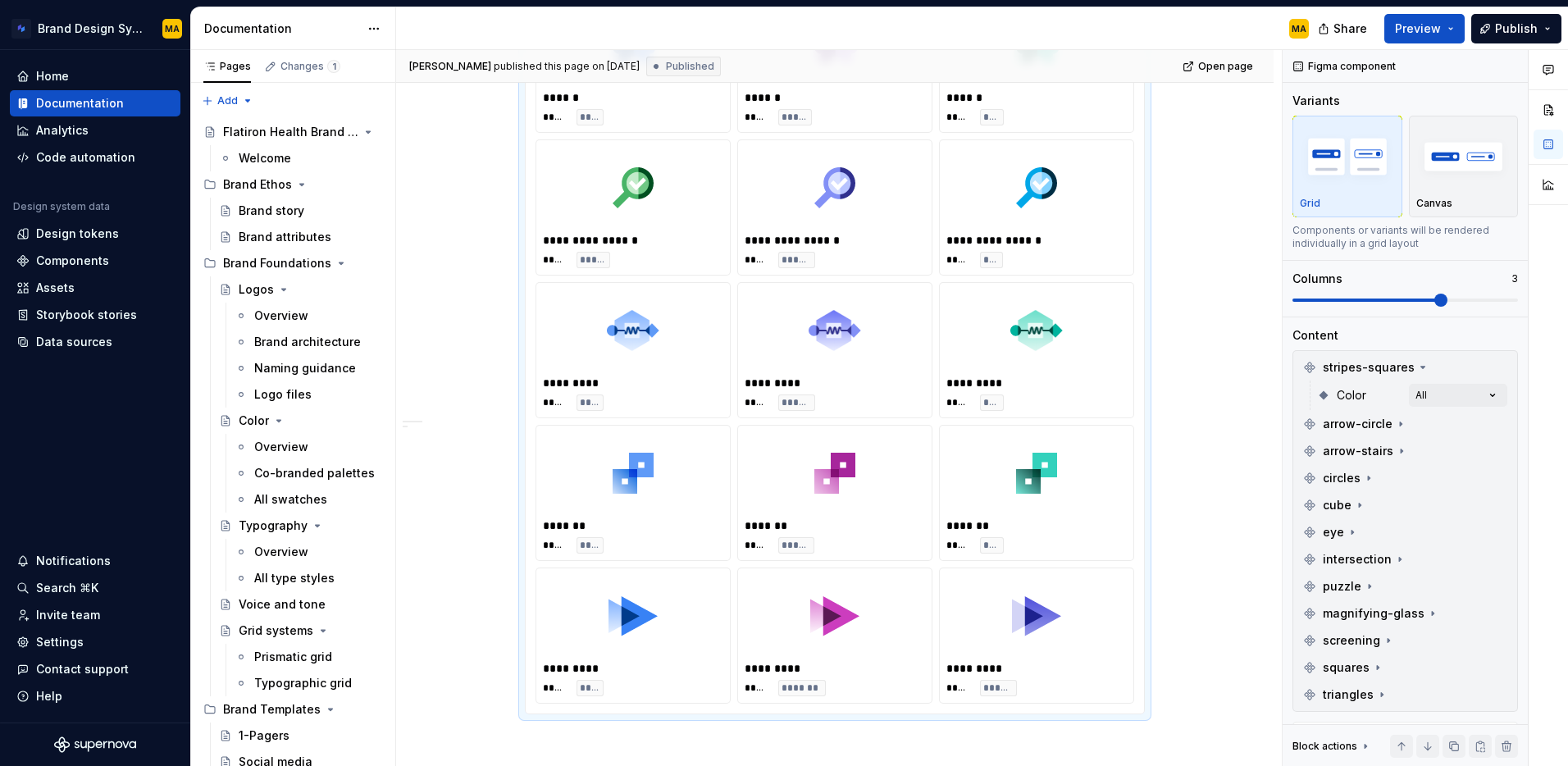
scroll to position [1766, 0]
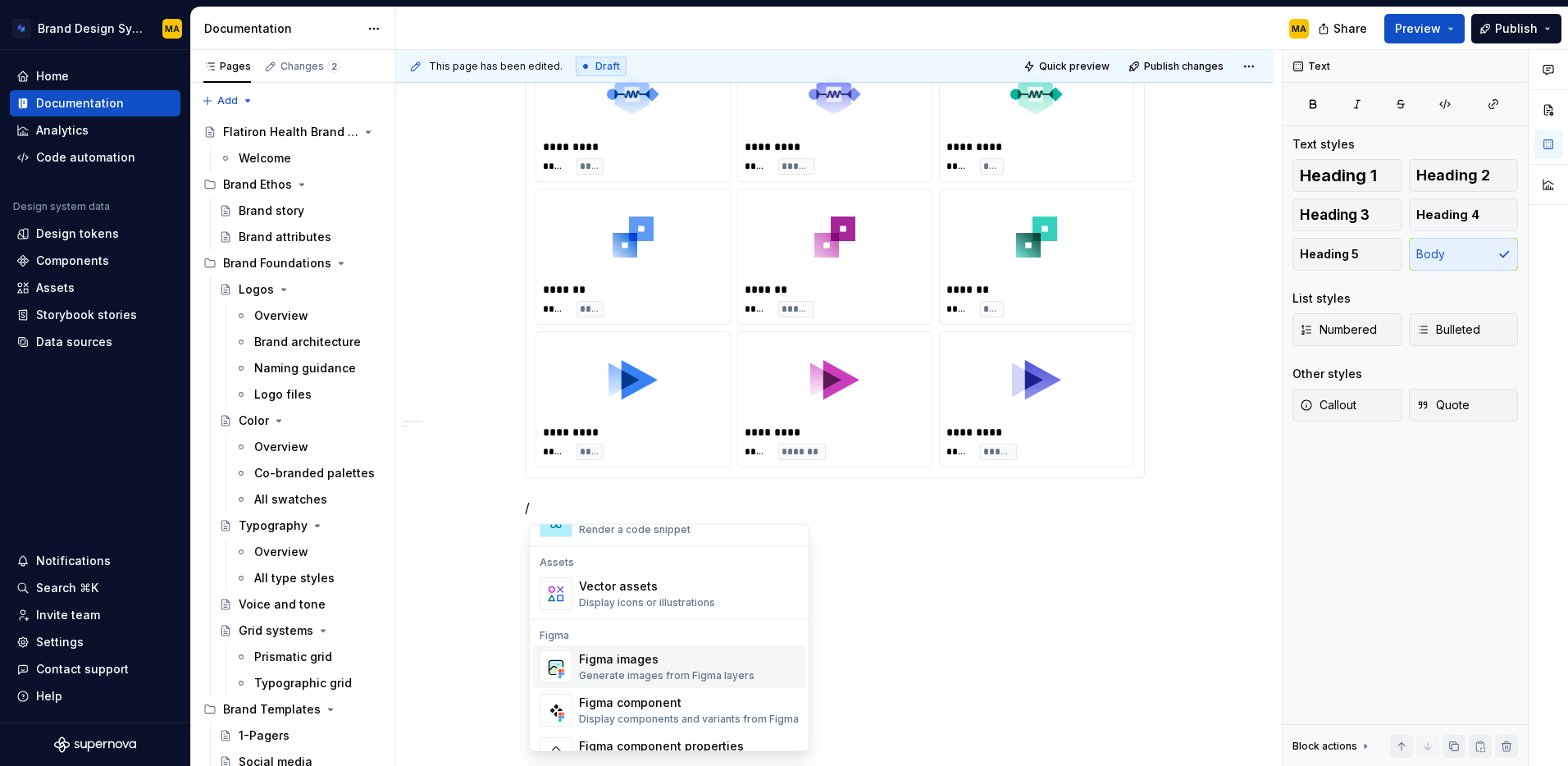
scroll to position [1468, 0]
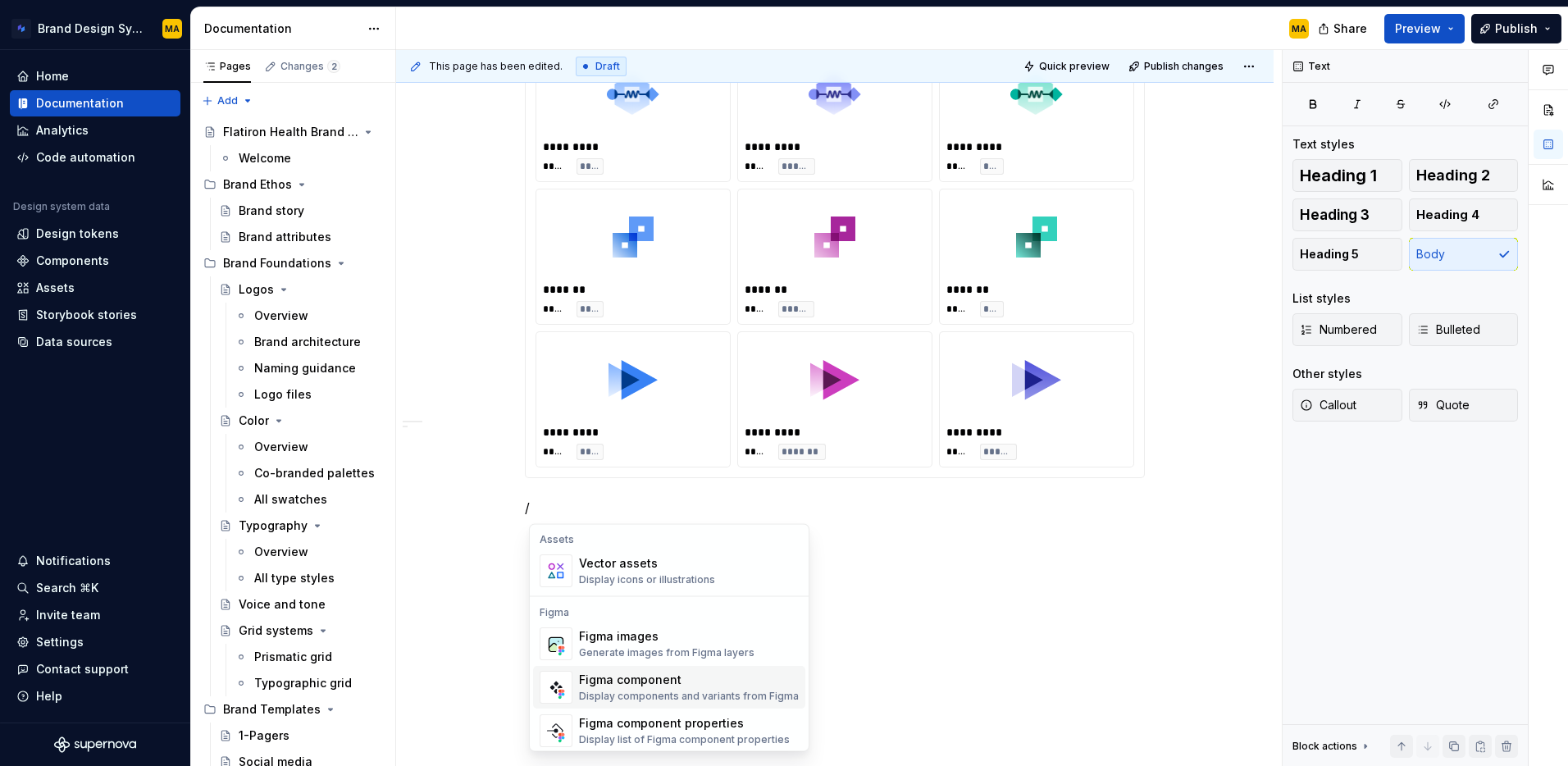
click at [659, 684] on div "Figma component" at bounding box center [689, 681] width 220 height 17
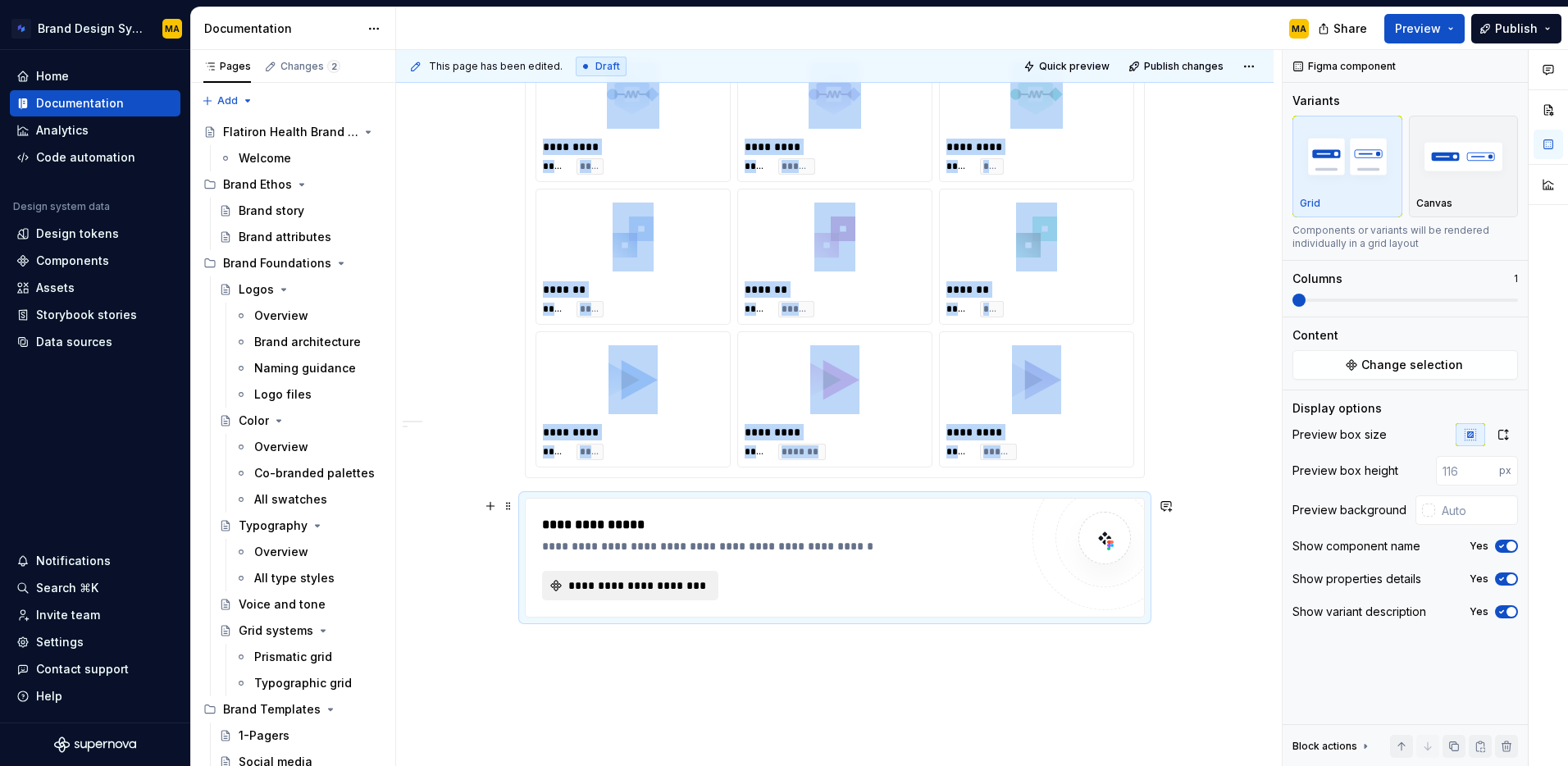
click at [629, 580] on span "**********" at bounding box center [637, 585] width 142 height 17
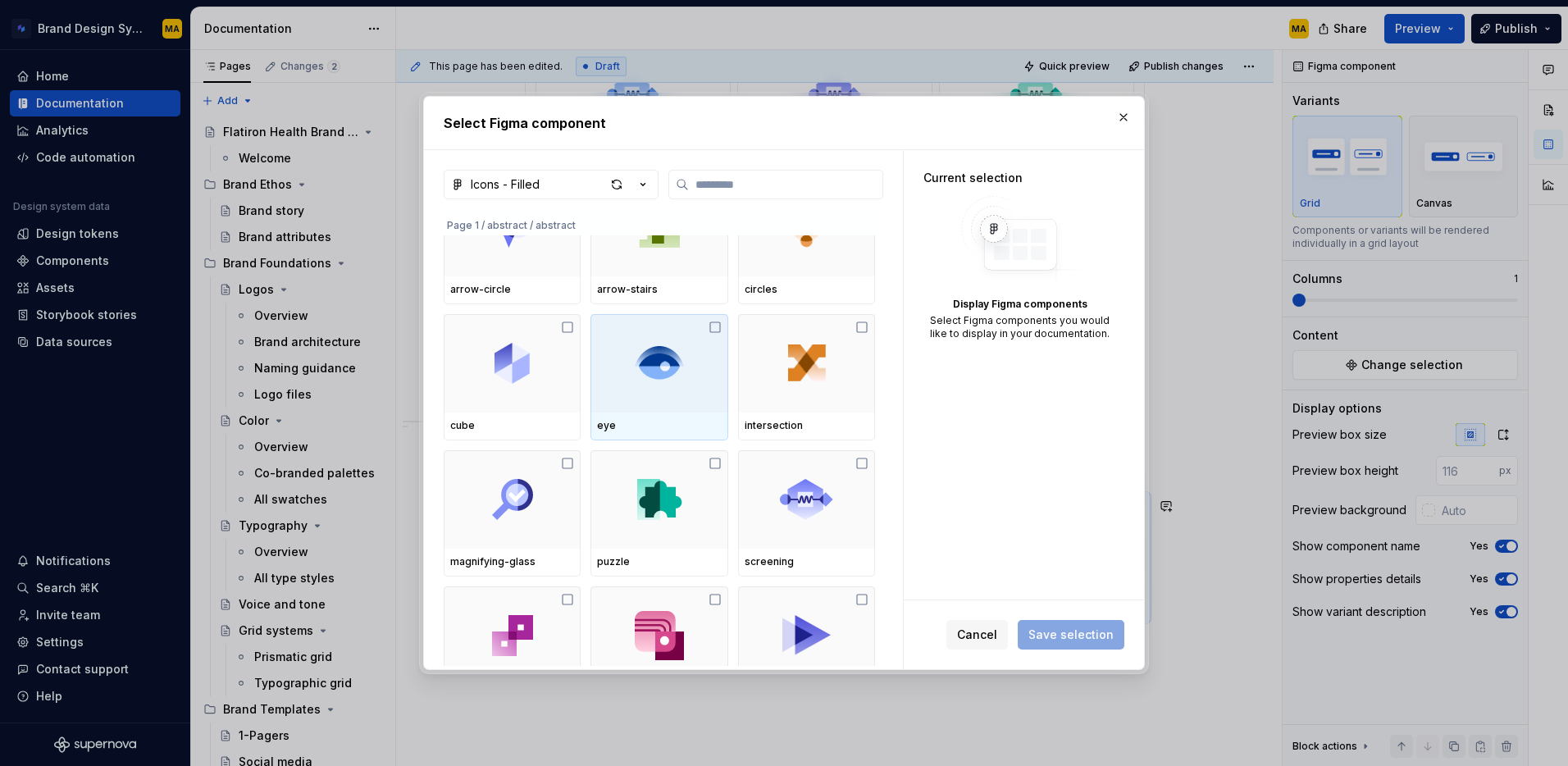
scroll to position [103, 0]
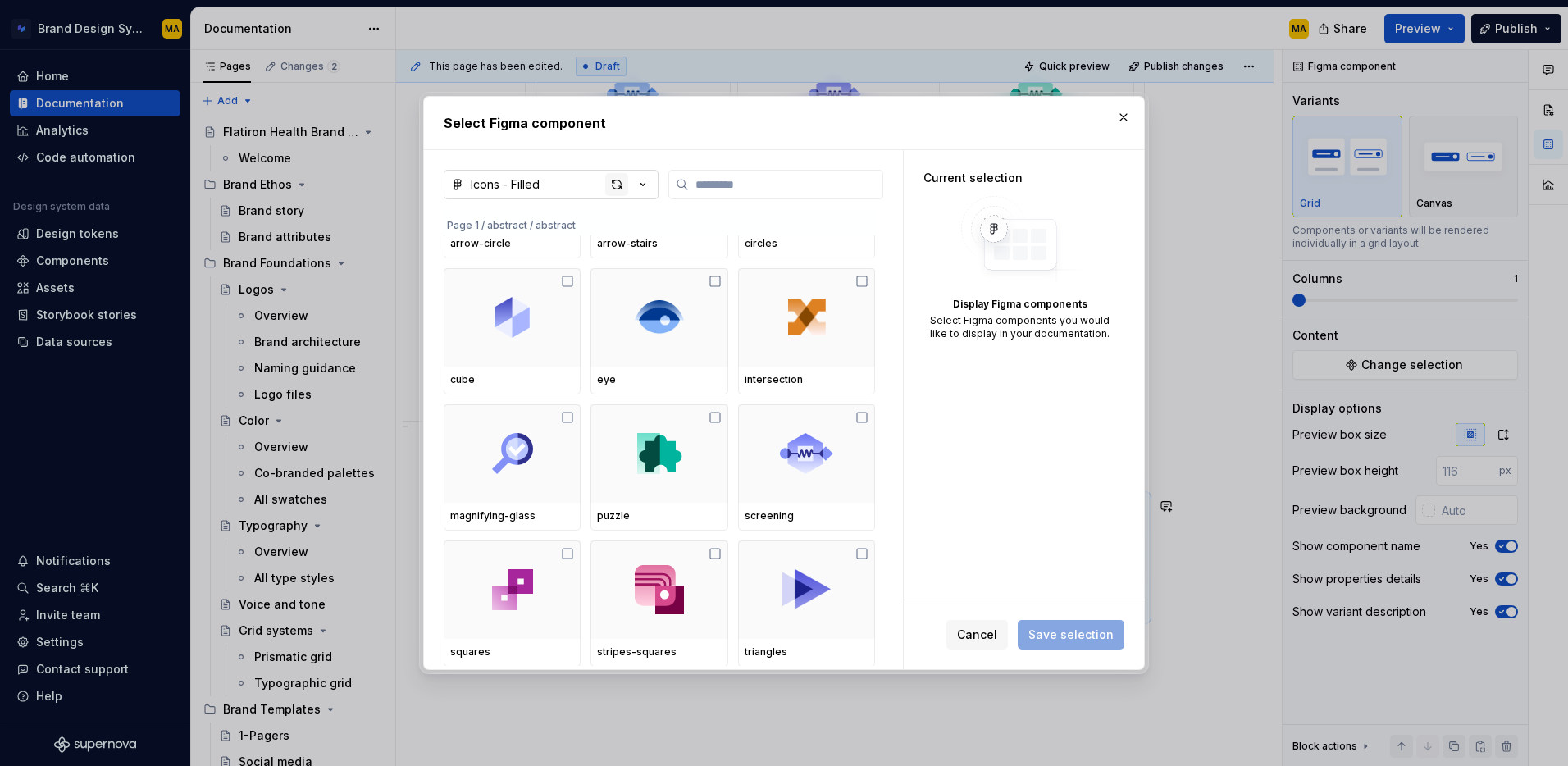
click at [626, 186] on div "button" at bounding box center [616, 184] width 23 height 23
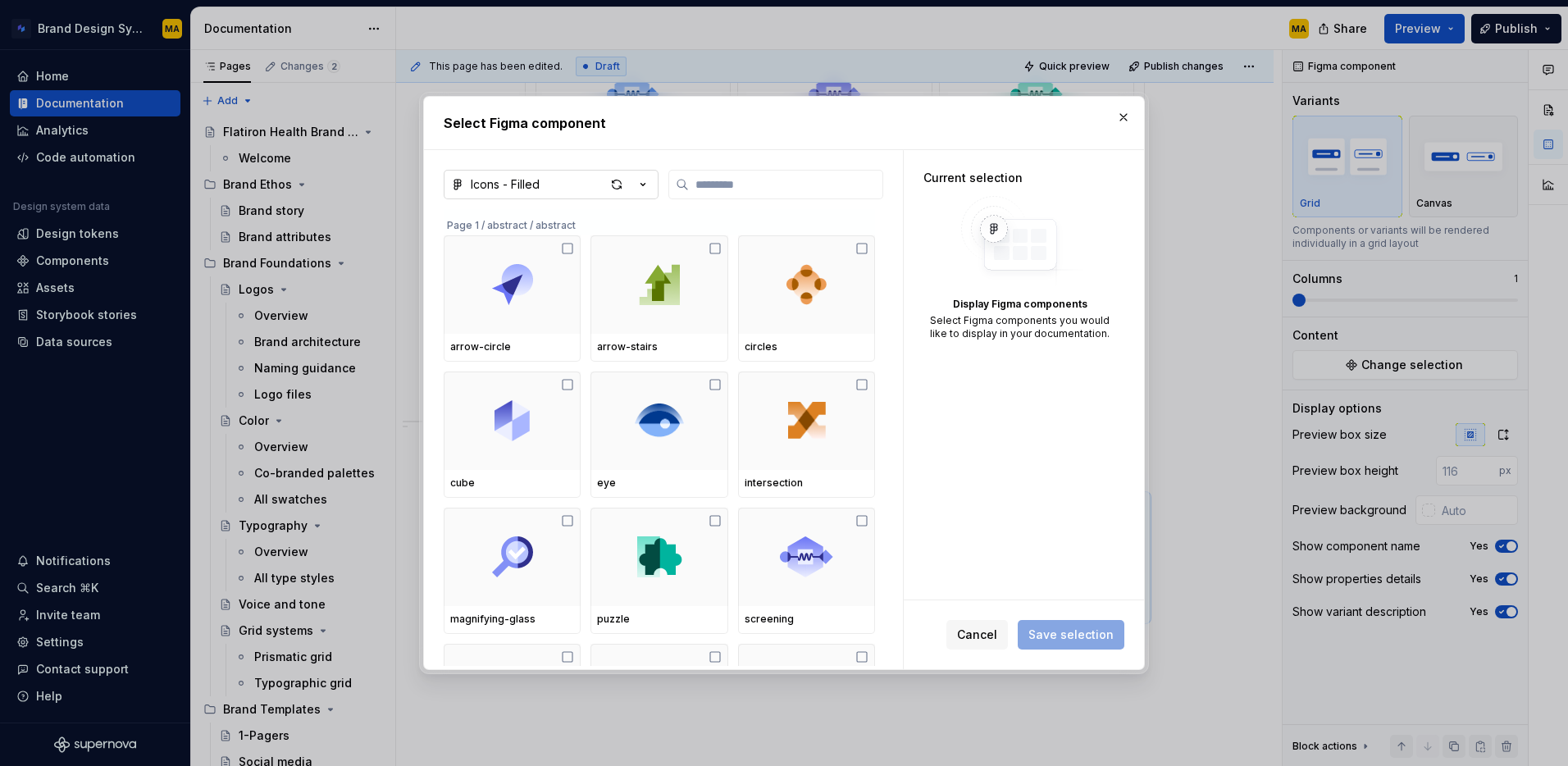
type textarea "*"
